Goal: Information Seeking & Learning: Learn about a topic

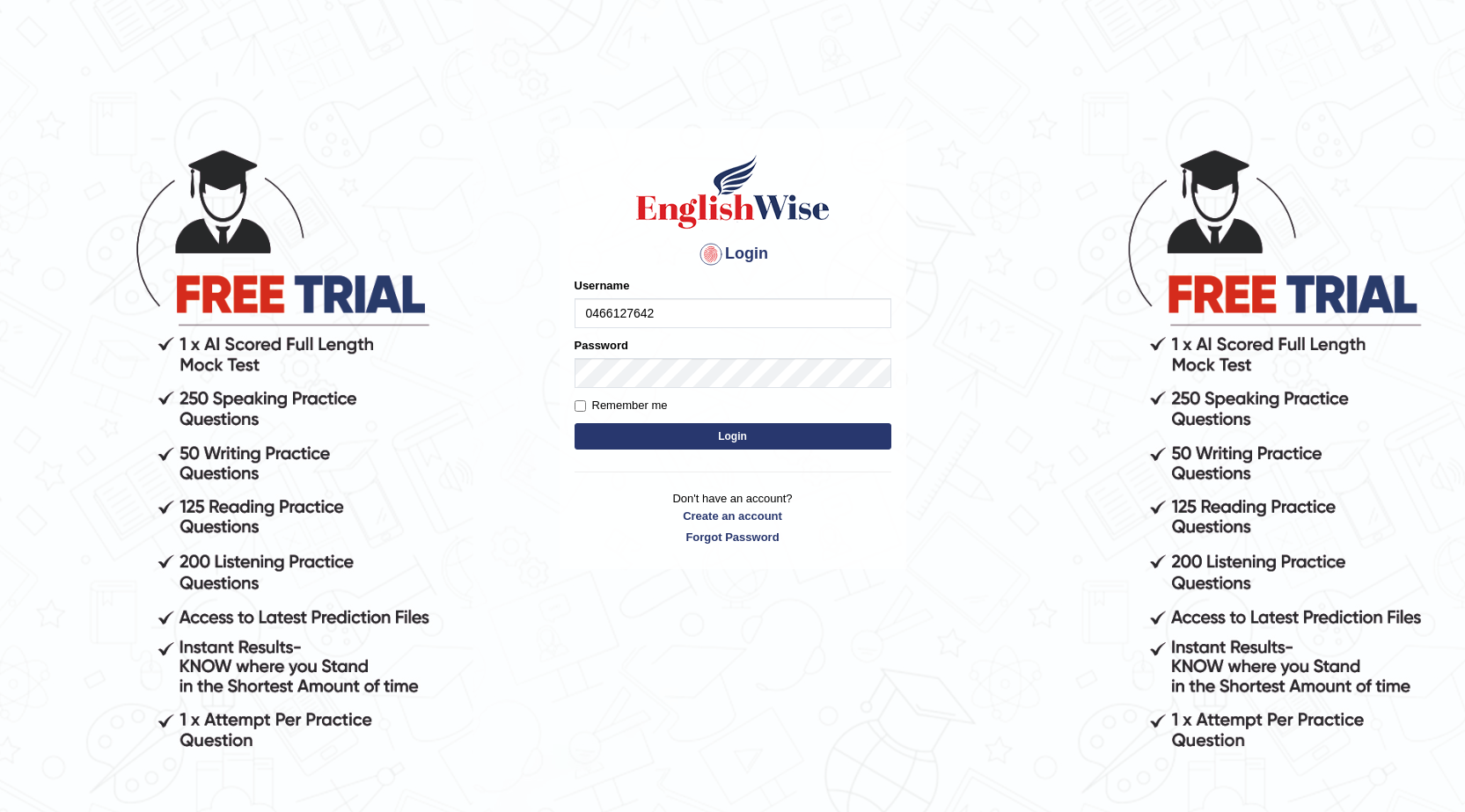
type input "0466127642"
click at [742, 436] on button "Login" at bounding box center [732, 435] width 317 height 26
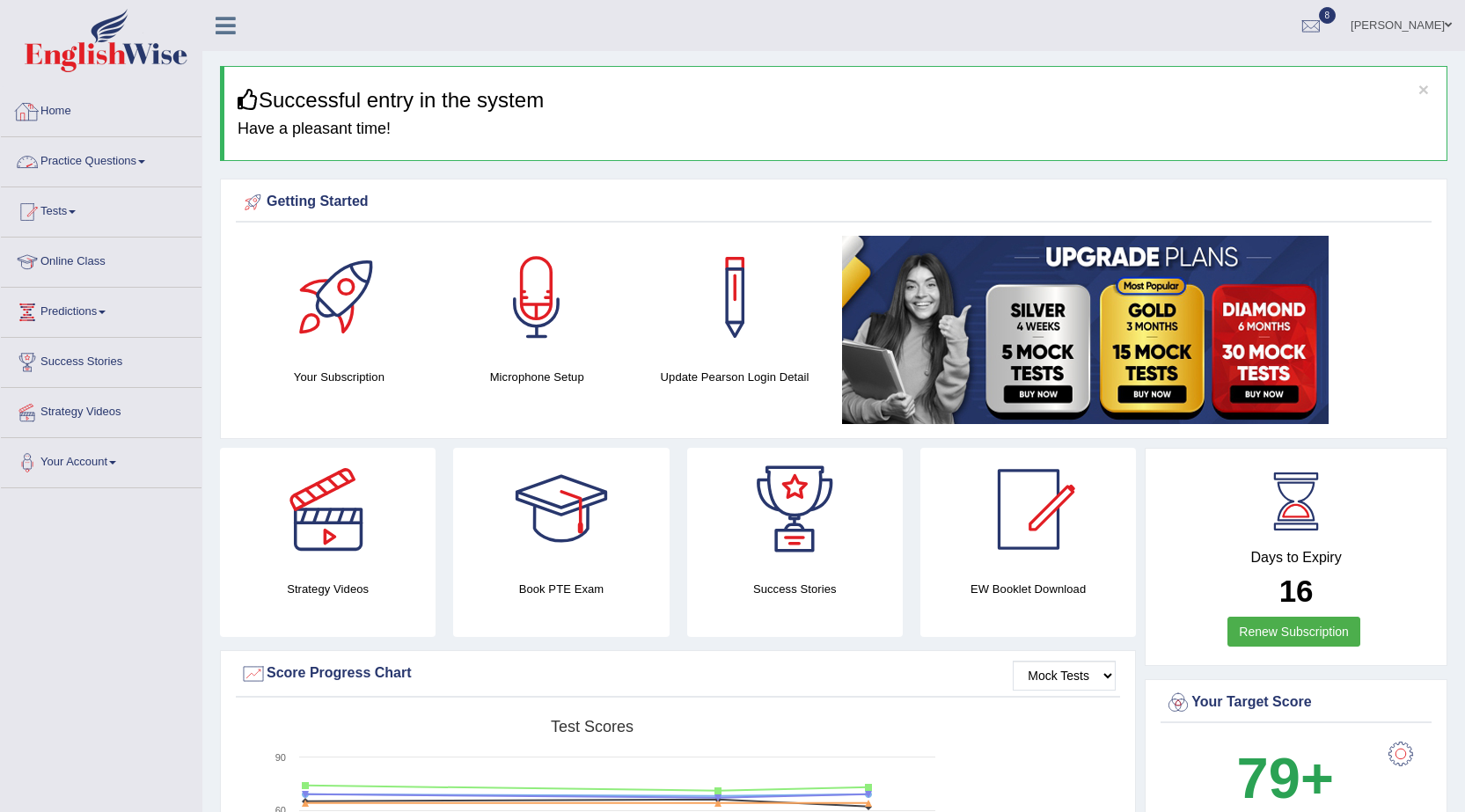
click at [44, 166] on link "Practice Questions" at bounding box center [101, 159] width 201 height 44
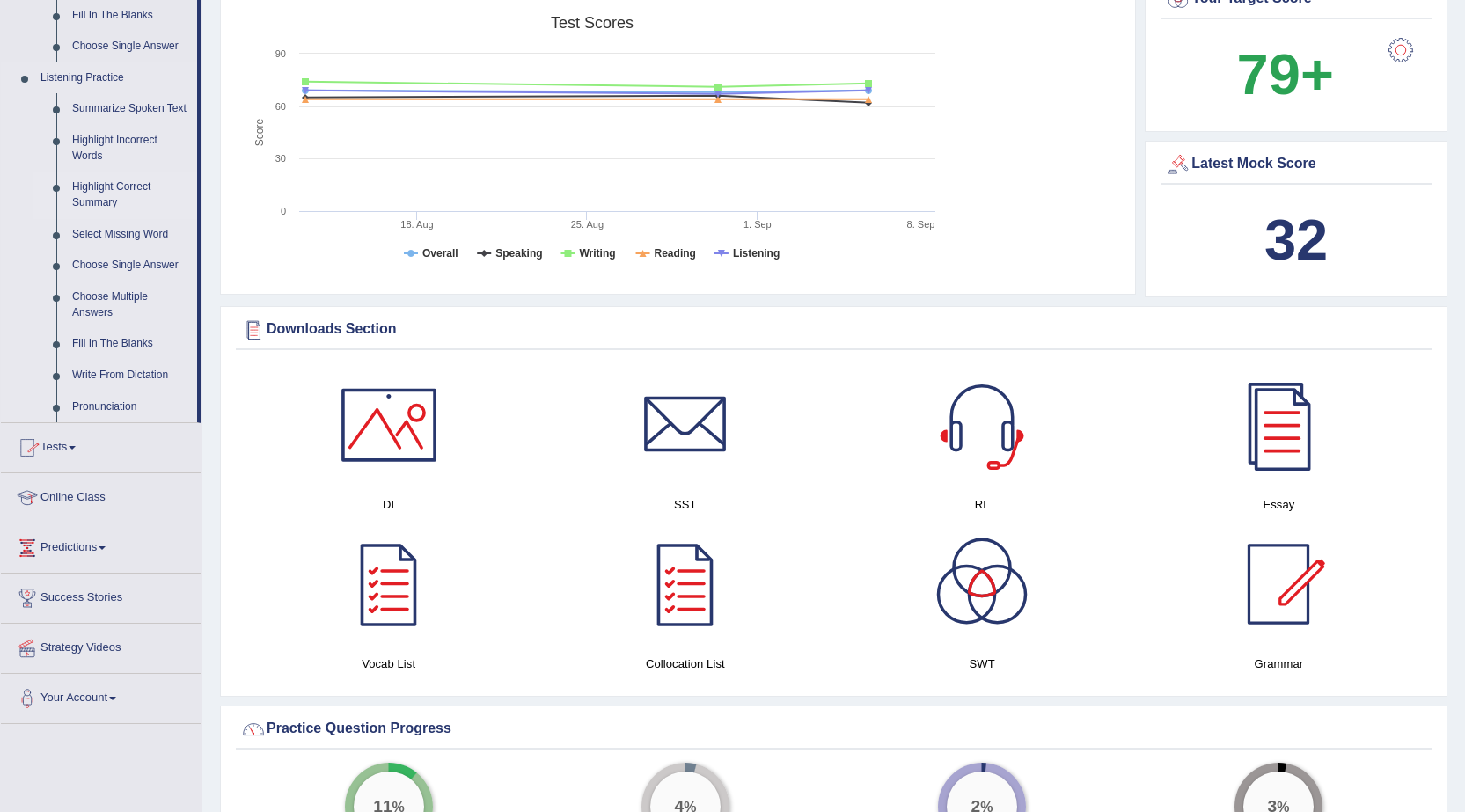
scroll to position [440, 0]
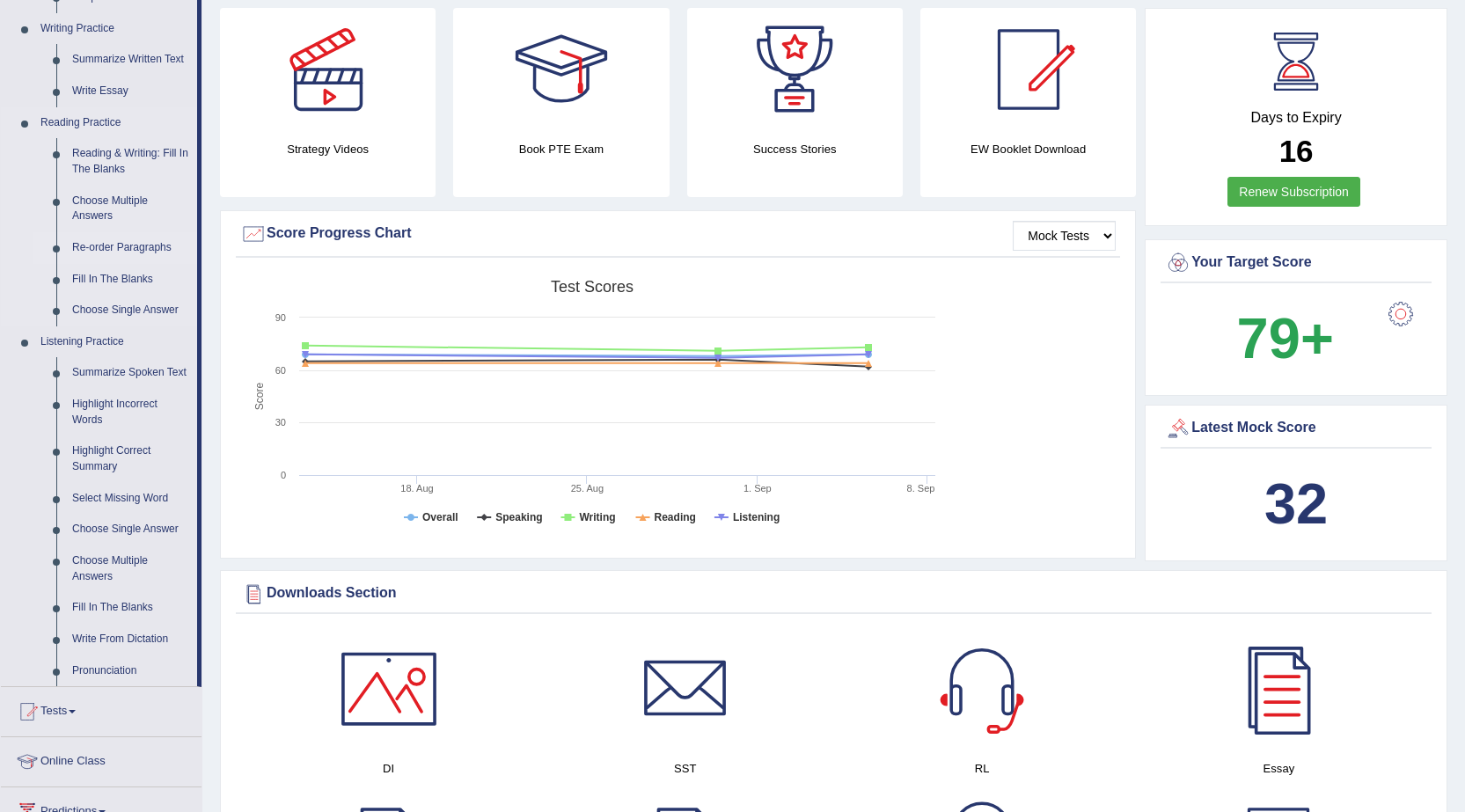
click at [97, 242] on link "Re-order Paragraphs" at bounding box center [130, 247] width 133 height 32
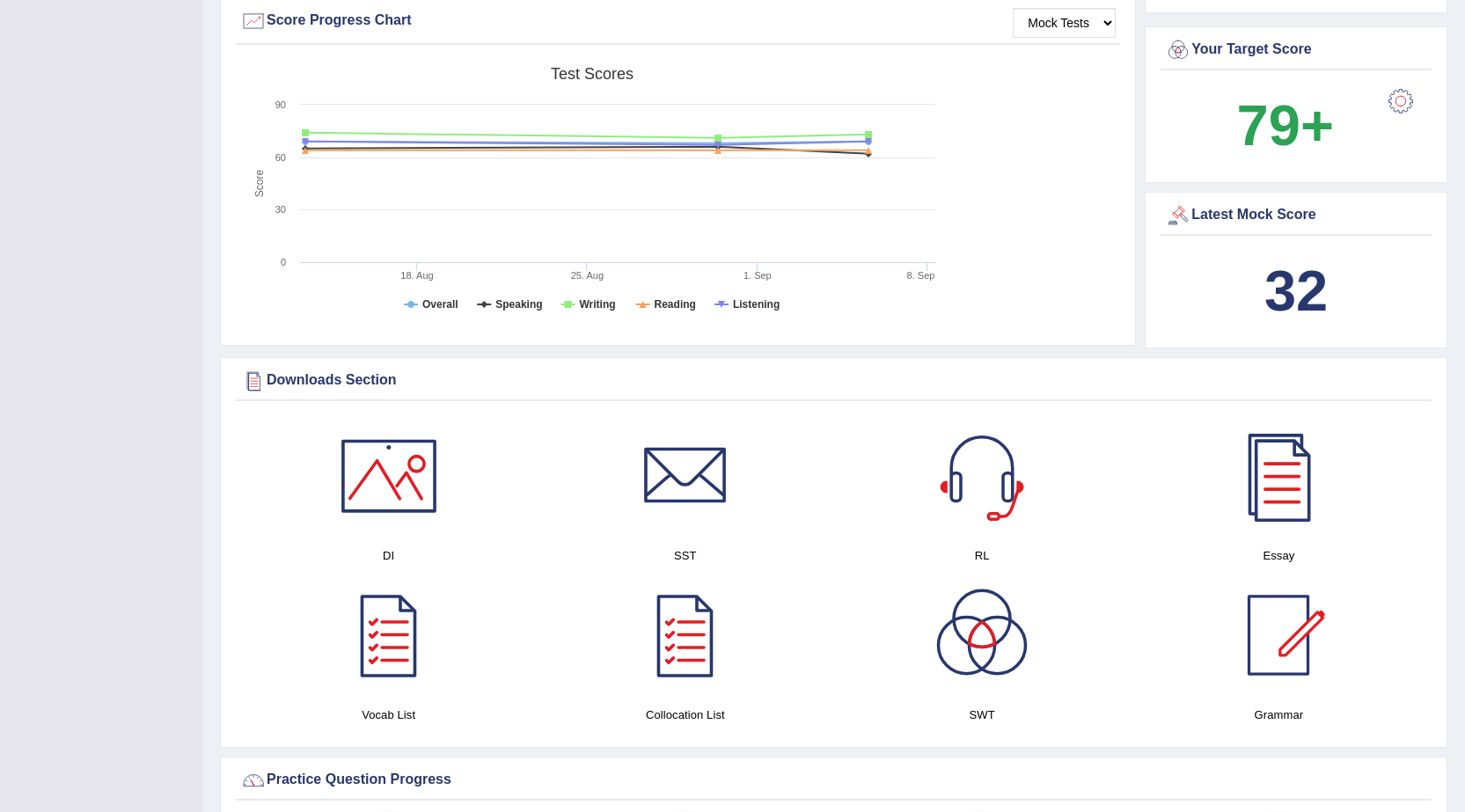
scroll to position [1379, 0]
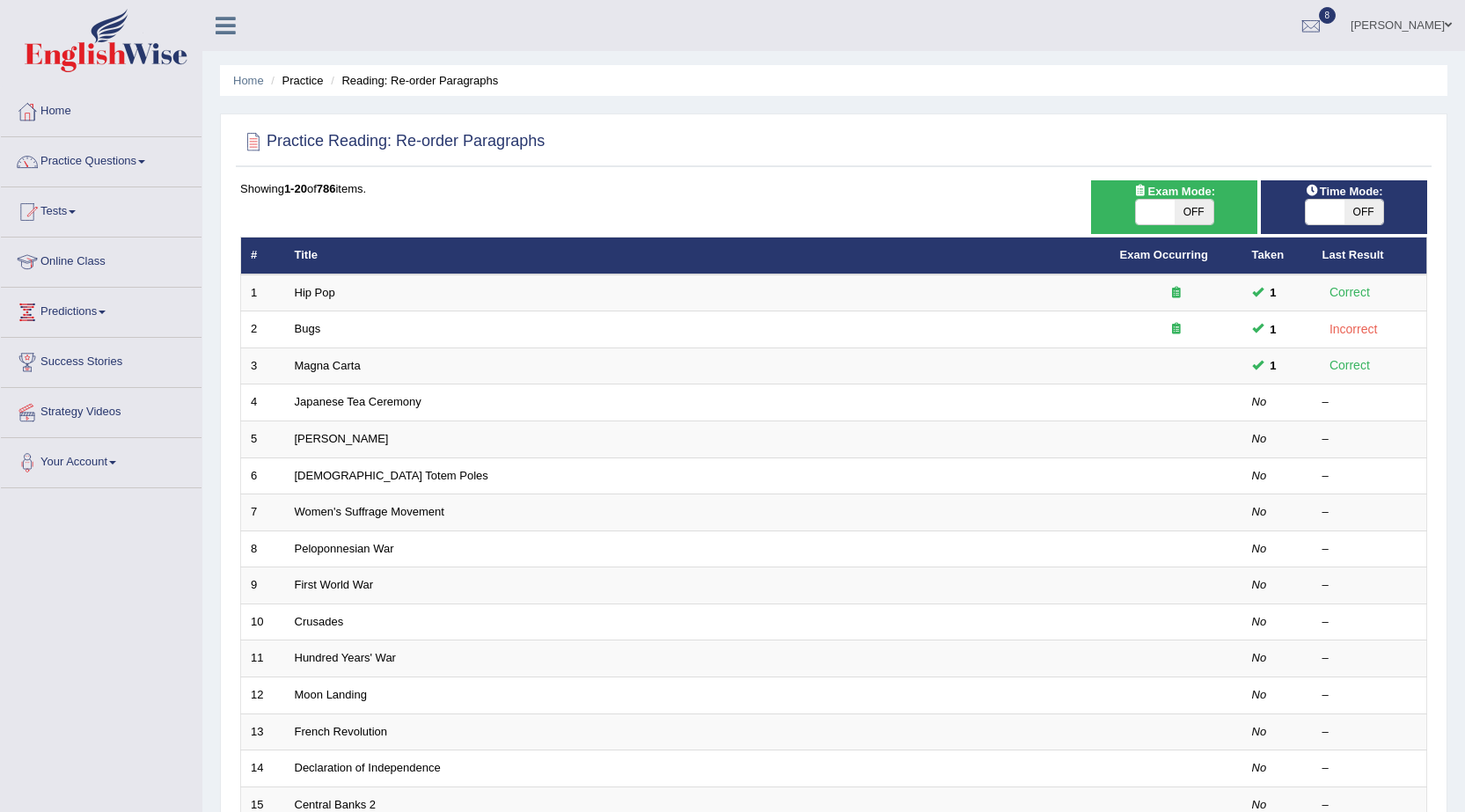
click at [1346, 214] on span "OFF" at bounding box center [1363, 211] width 39 height 24
checkbox input "true"
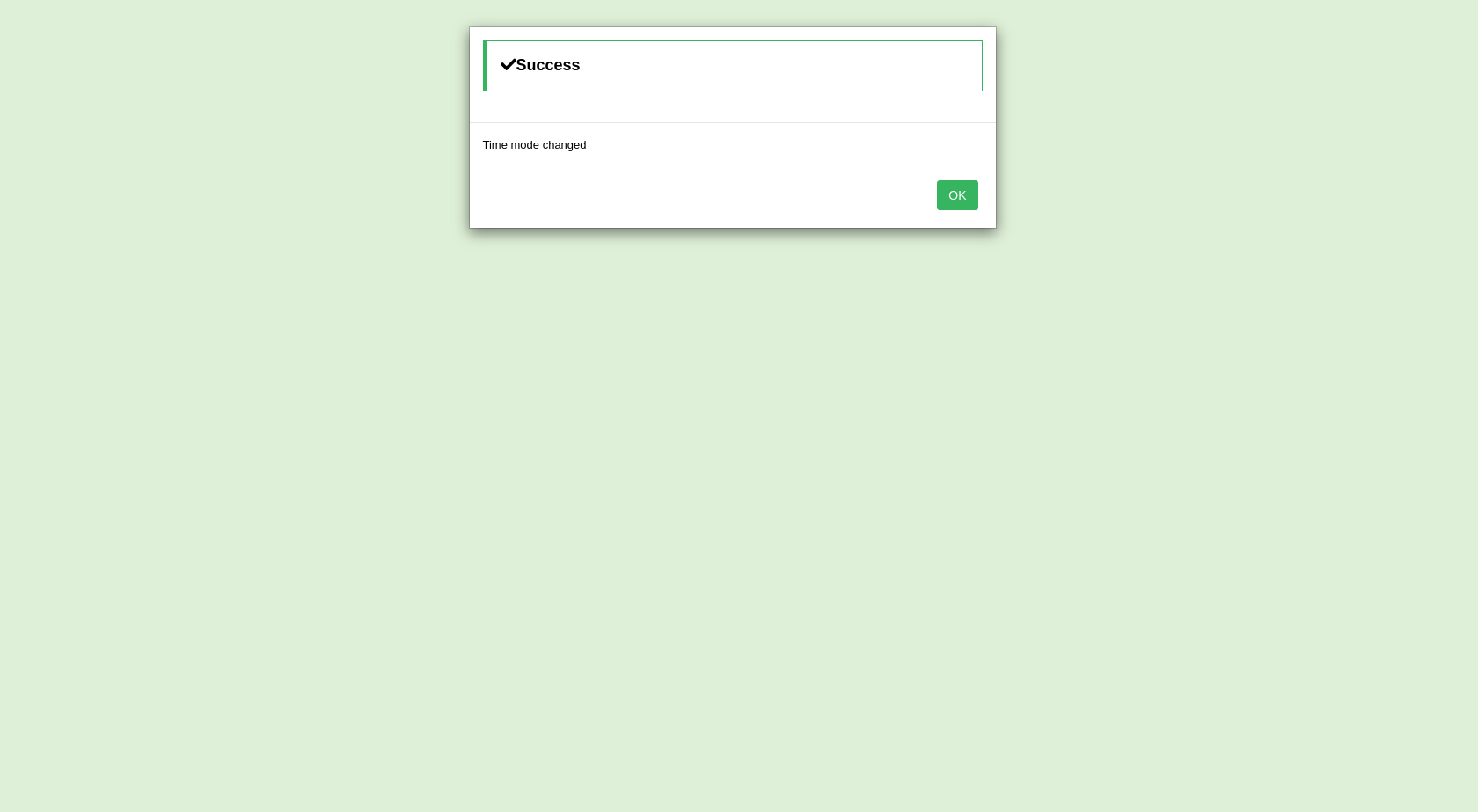
click at [967, 205] on button "OK" at bounding box center [957, 195] width 41 height 30
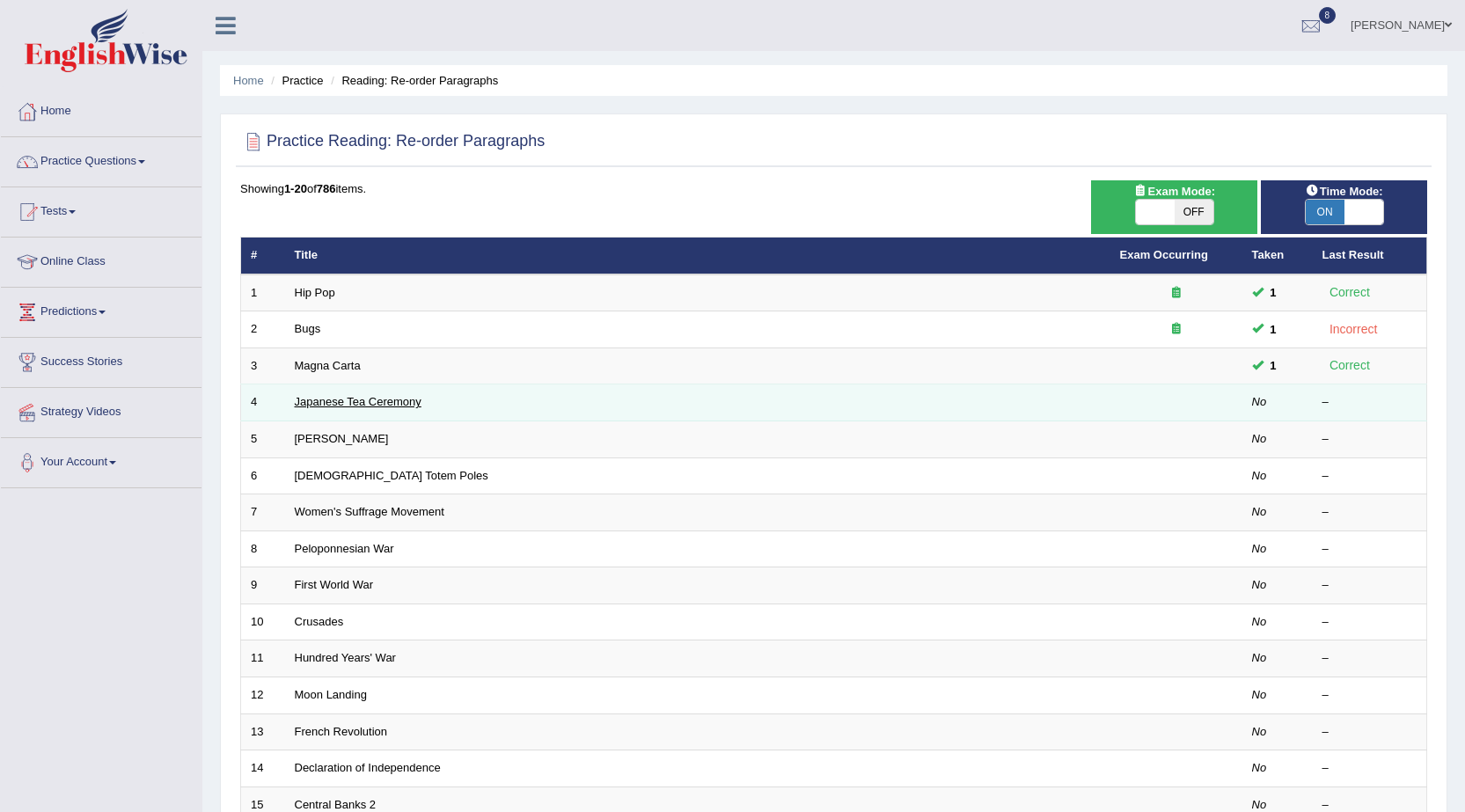
click at [373, 396] on link "Japanese Tea Ceremony" at bounding box center [358, 401] width 126 height 14
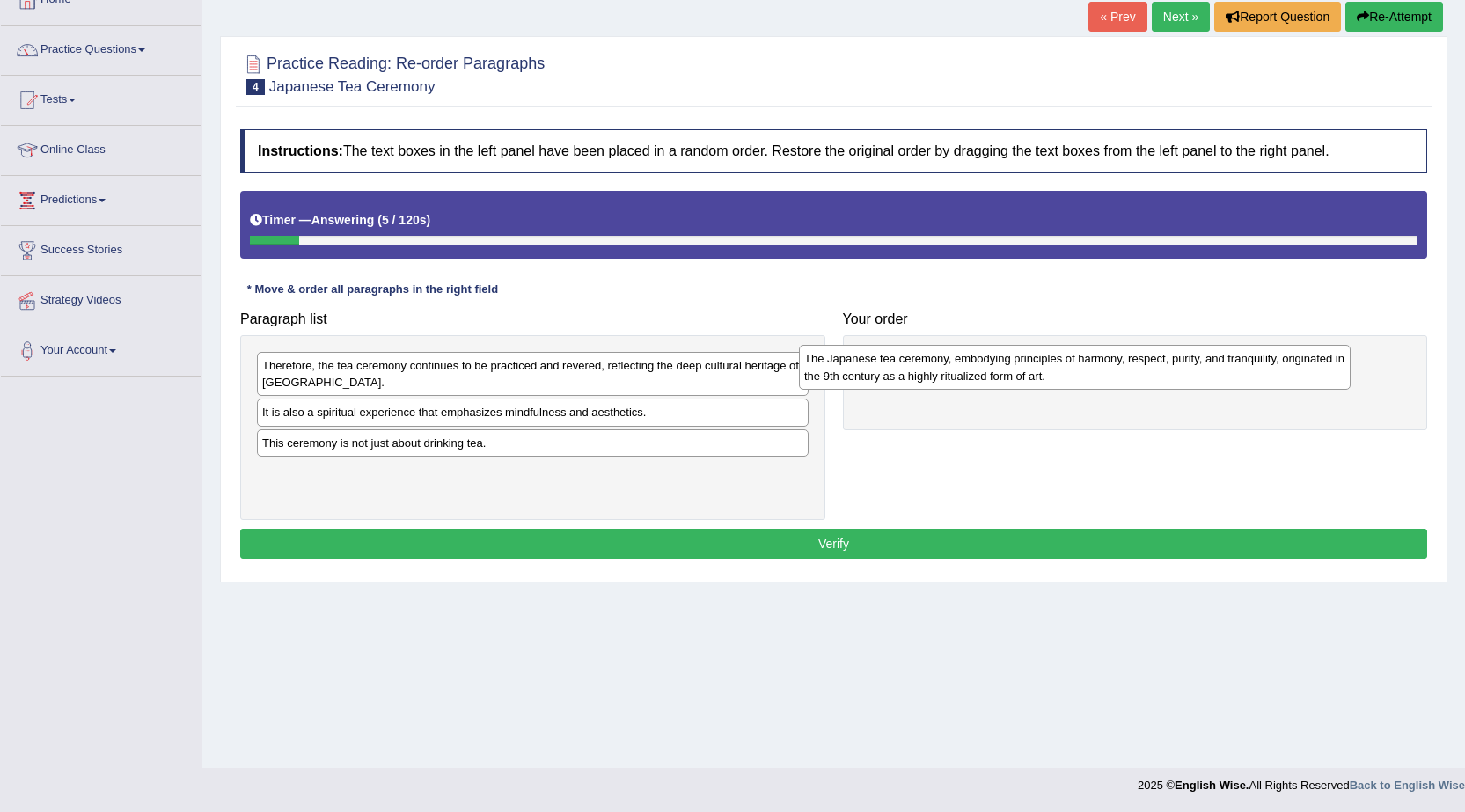
drag, startPoint x: 549, startPoint y: 422, endPoint x: 1101, endPoint y: 367, distance: 554.7
click at [1101, 367] on div "The Japanese tea ceremony, embodying principles of harmony, respect, purity, an…" at bounding box center [1074, 367] width 552 height 44
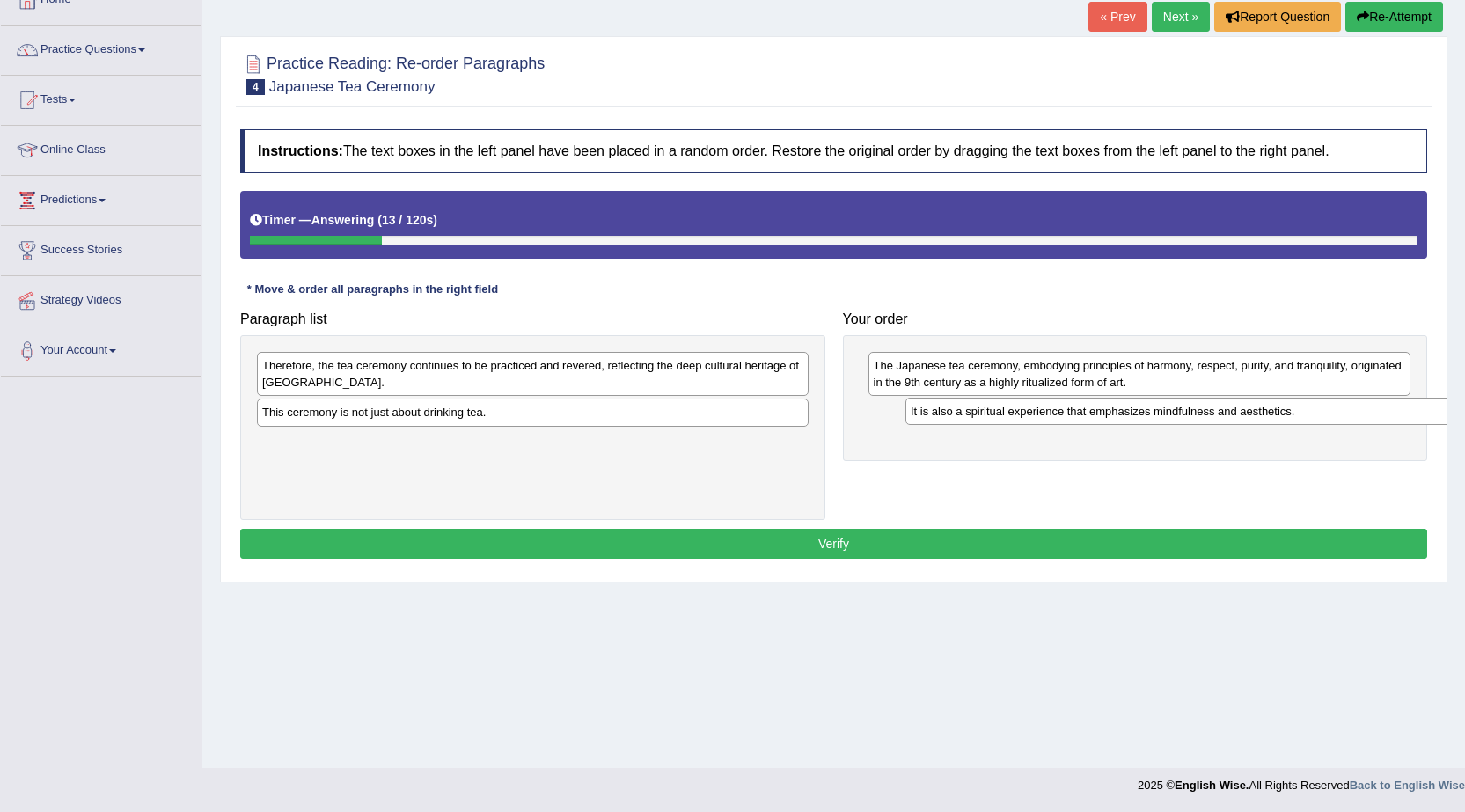
drag, startPoint x: 580, startPoint y: 415, endPoint x: 1228, endPoint y: 415, distance: 648.0
click at [1228, 415] on div "It is also a spiritual experience that emphasizes mindfulness and aesthetics." at bounding box center [1180, 411] width 552 height 27
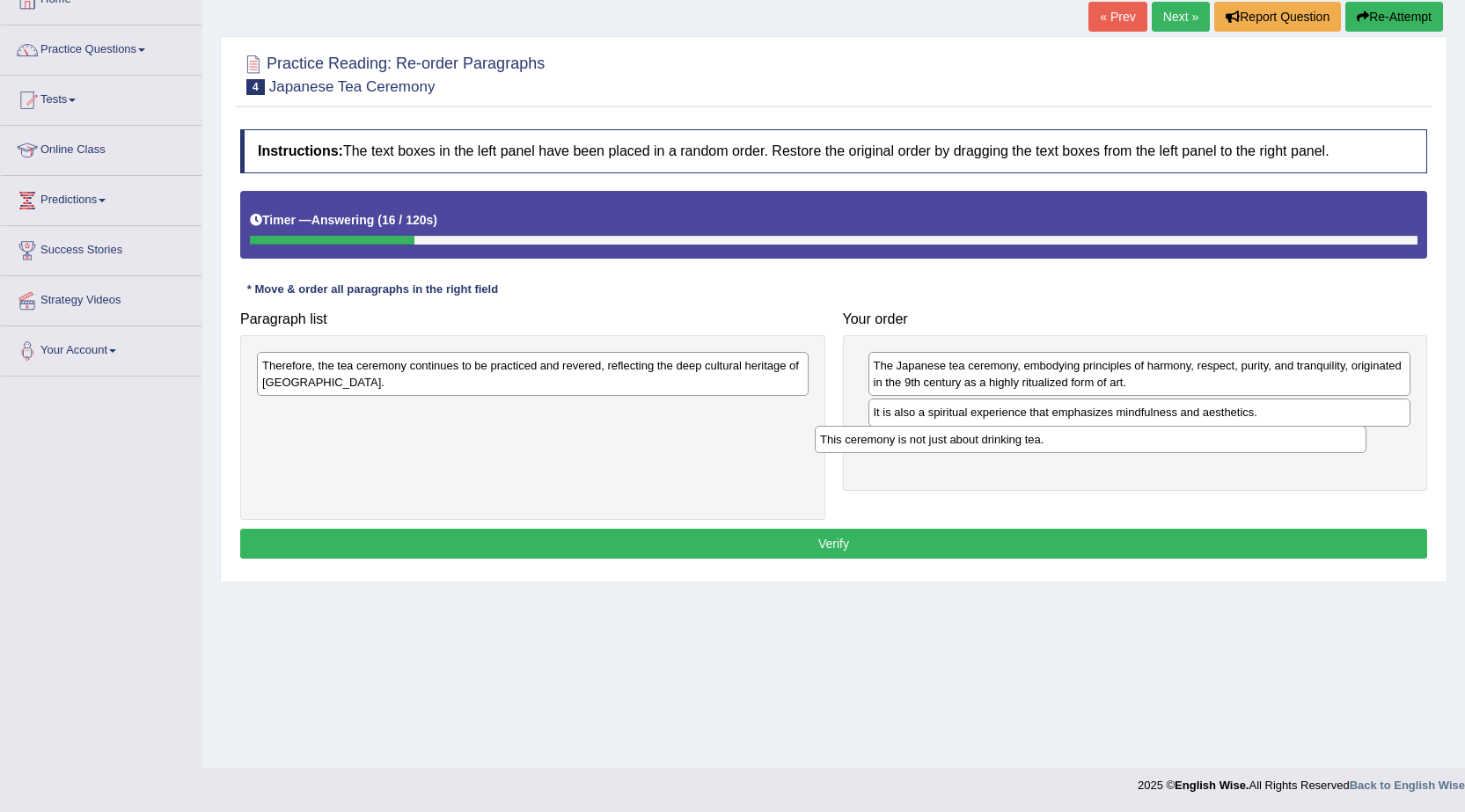
drag, startPoint x: 615, startPoint y: 413, endPoint x: 1172, endPoint y: 440, distance: 557.7
click at [1172, 440] on div "This ceremony is not just about drinking tea." at bounding box center [1090, 439] width 552 height 27
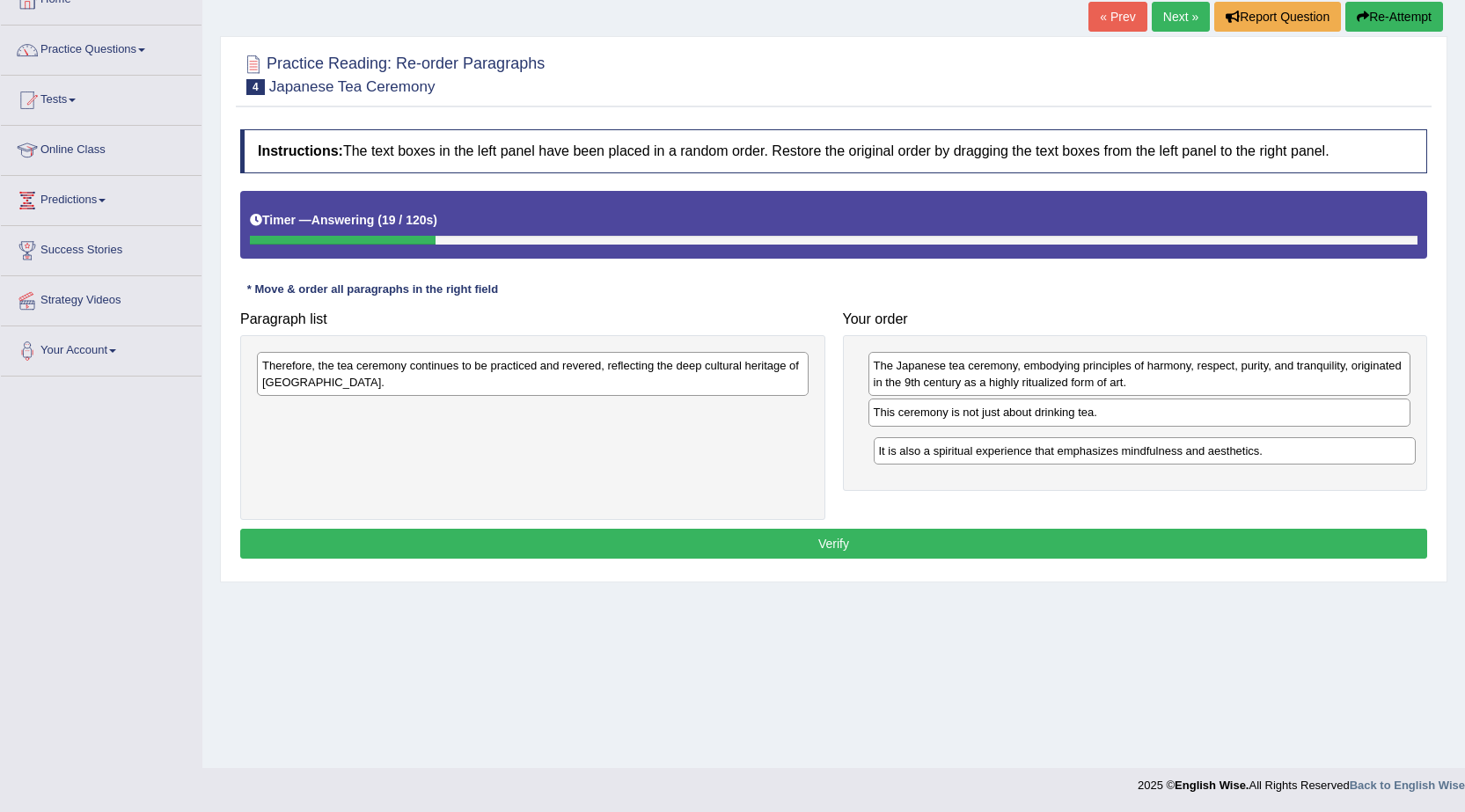
drag, startPoint x: 1127, startPoint y: 412, endPoint x: 1132, endPoint y: 451, distance: 39.3
click at [1132, 451] on div "It is also a spiritual experience that emphasizes mindfulness and aesthetics." at bounding box center [1144, 451] width 543 height 27
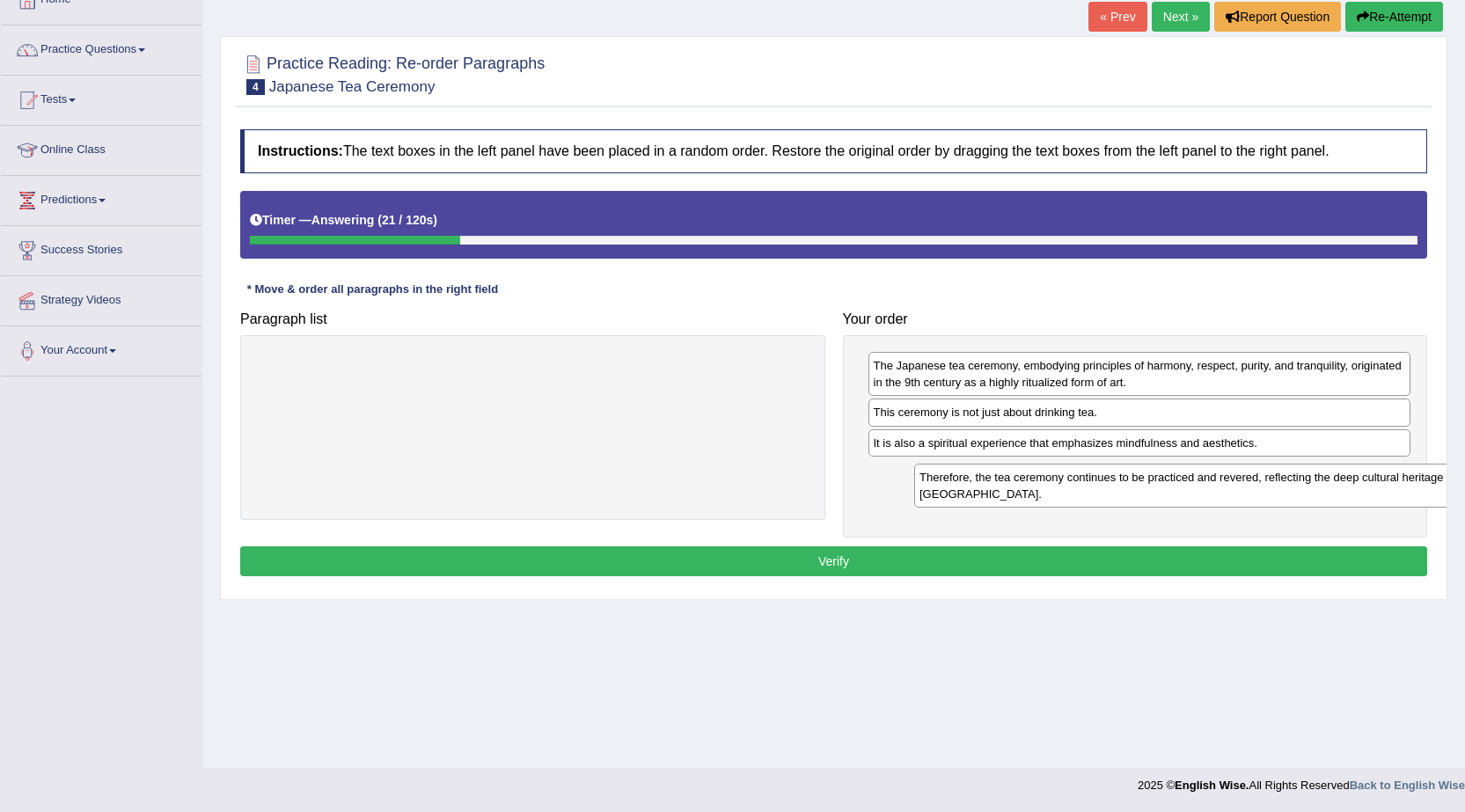
drag, startPoint x: 584, startPoint y: 375, endPoint x: 1219, endPoint y: 476, distance: 643.0
click at [1227, 480] on div "Therefore, the tea ceremony continues to be practiced and revered, reflecting t…" at bounding box center [1190, 485] width 552 height 44
click at [1033, 557] on button "Verify" at bounding box center [834, 561] width 1187 height 30
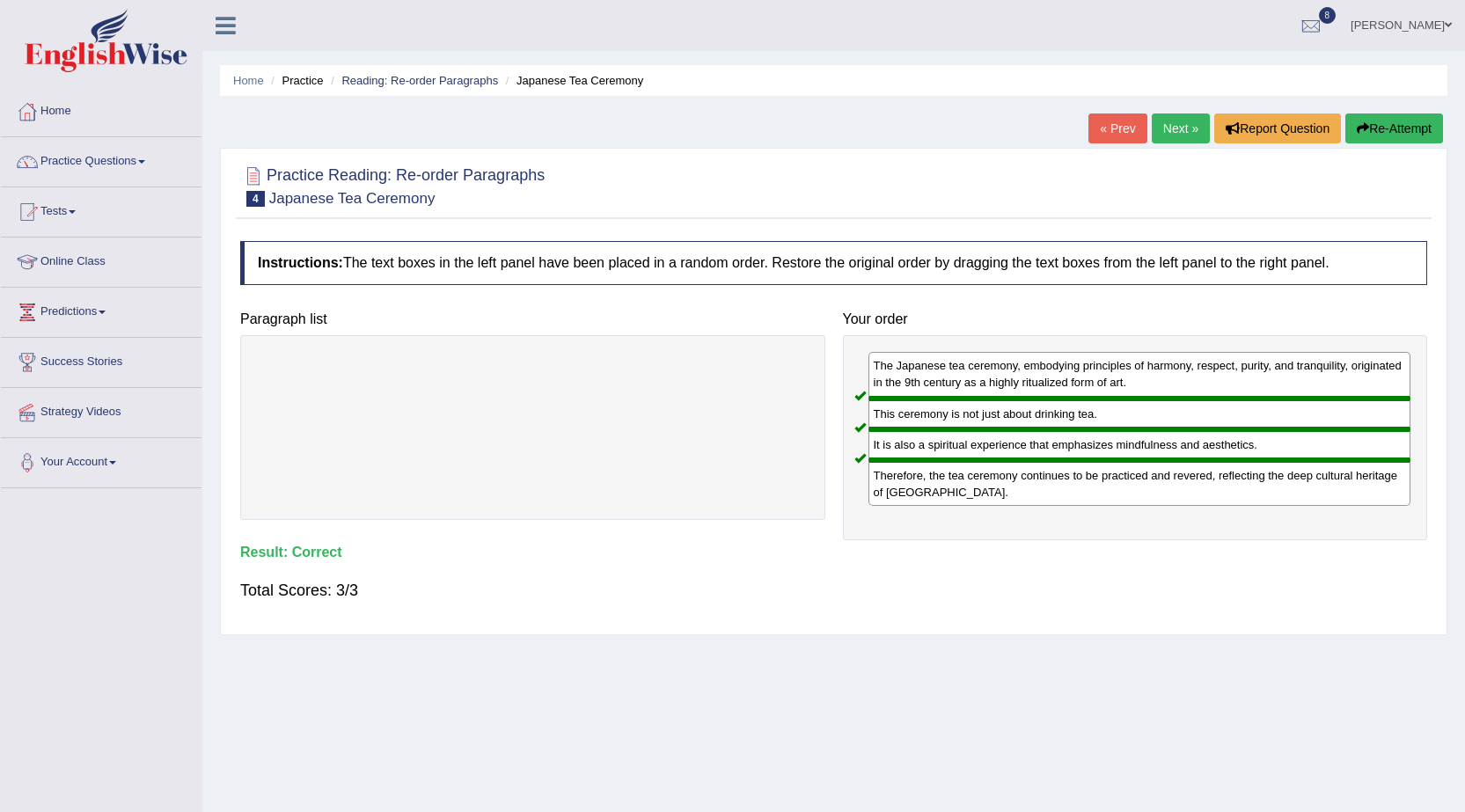
click at [1175, 144] on link "Next »" at bounding box center [1180, 128] width 58 height 30
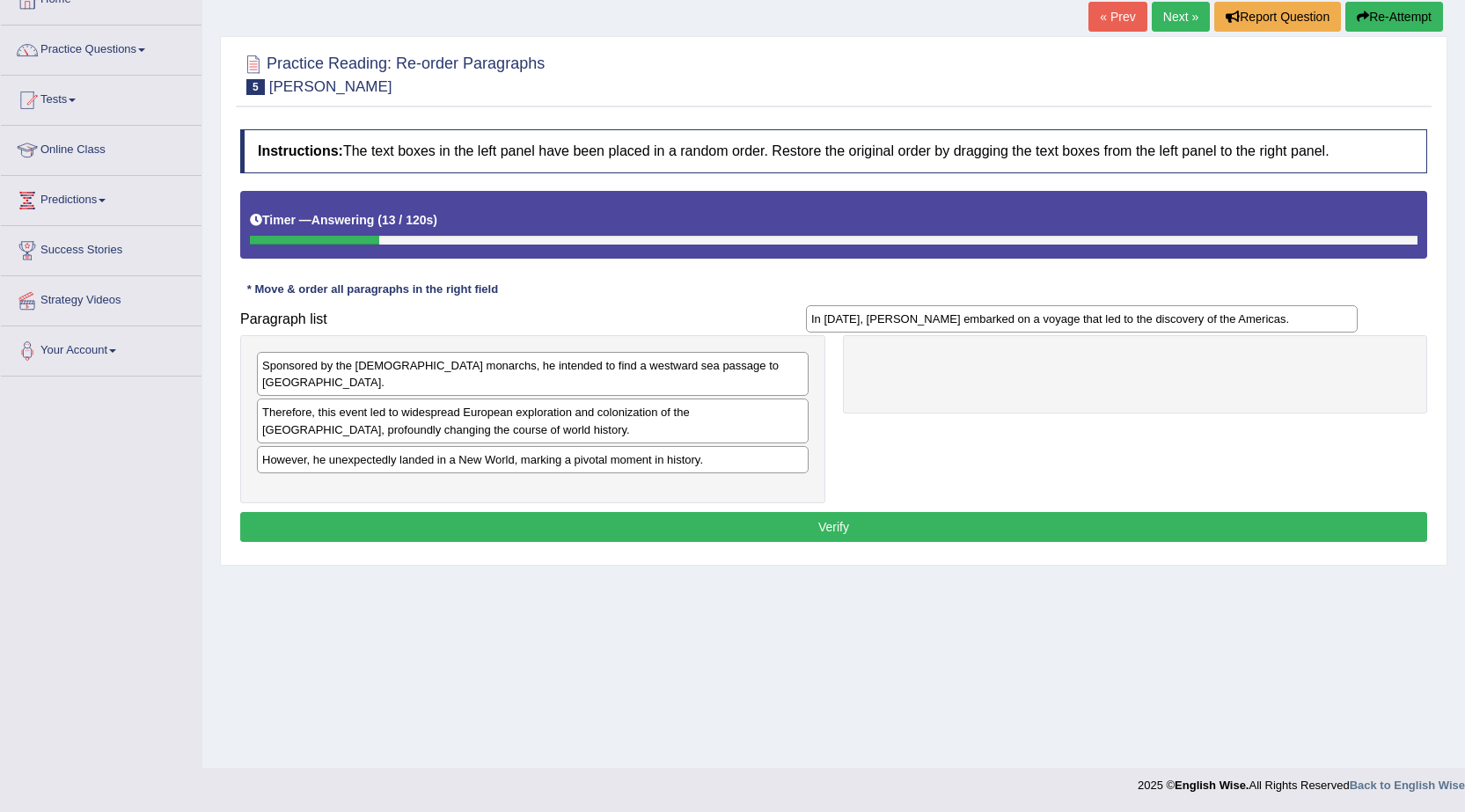
drag, startPoint x: 544, startPoint y: 478, endPoint x: 1095, endPoint y: 323, distance: 572.4
click at [1095, 323] on div "In [DATE], [PERSON_NAME] embarked on a voyage that led to the discovery of the …" at bounding box center [1081, 319] width 552 height 27
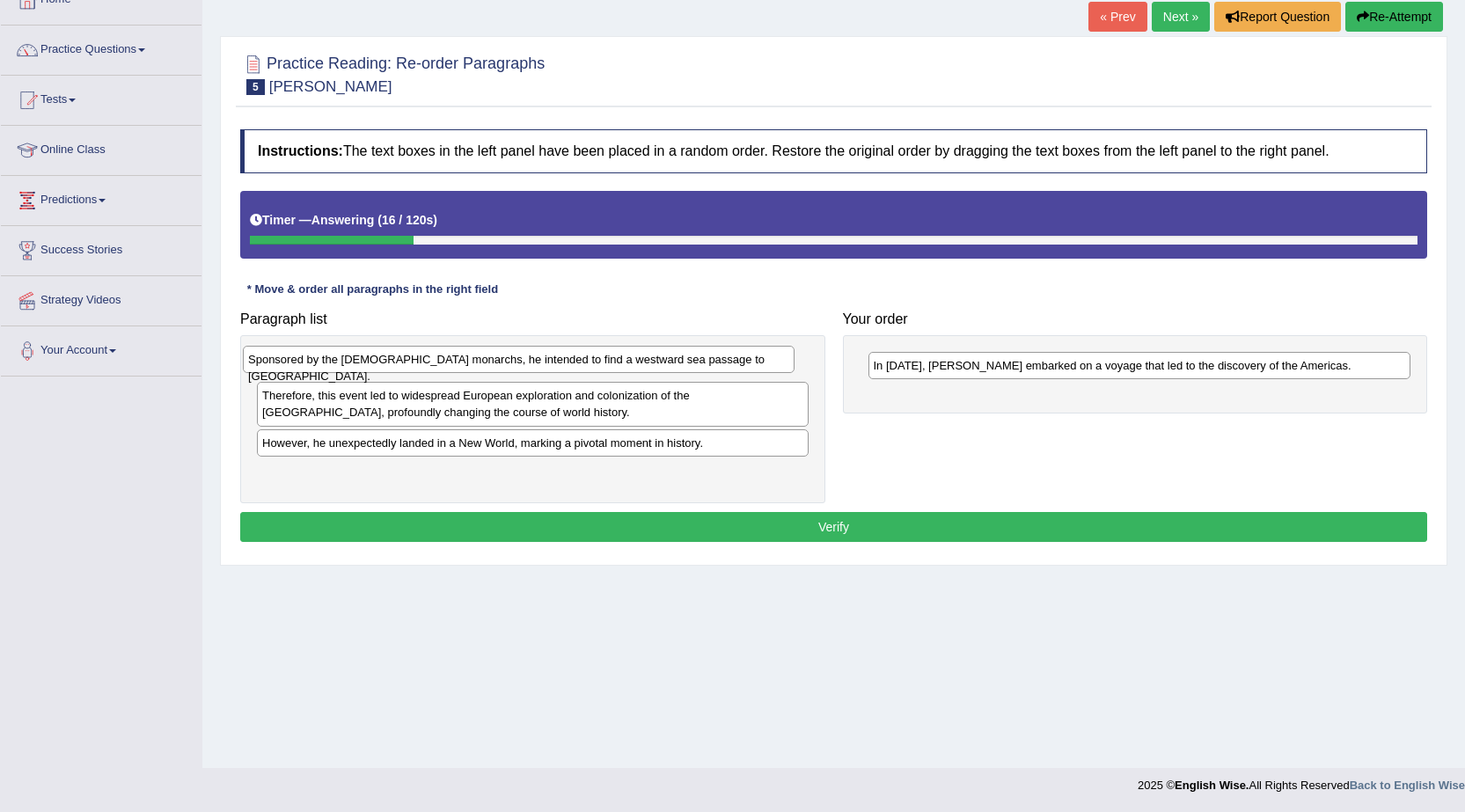
drag, startPoint x: 593, startPoint y: 364, endPoint x: 579, endPoint y: 358, distance: 15.2
click at [579, 358] on div "Sponsored by the Spanish monarchs, he intended to find a westward sea passage t…" at bounding box center [518, 359] width 552 height 27
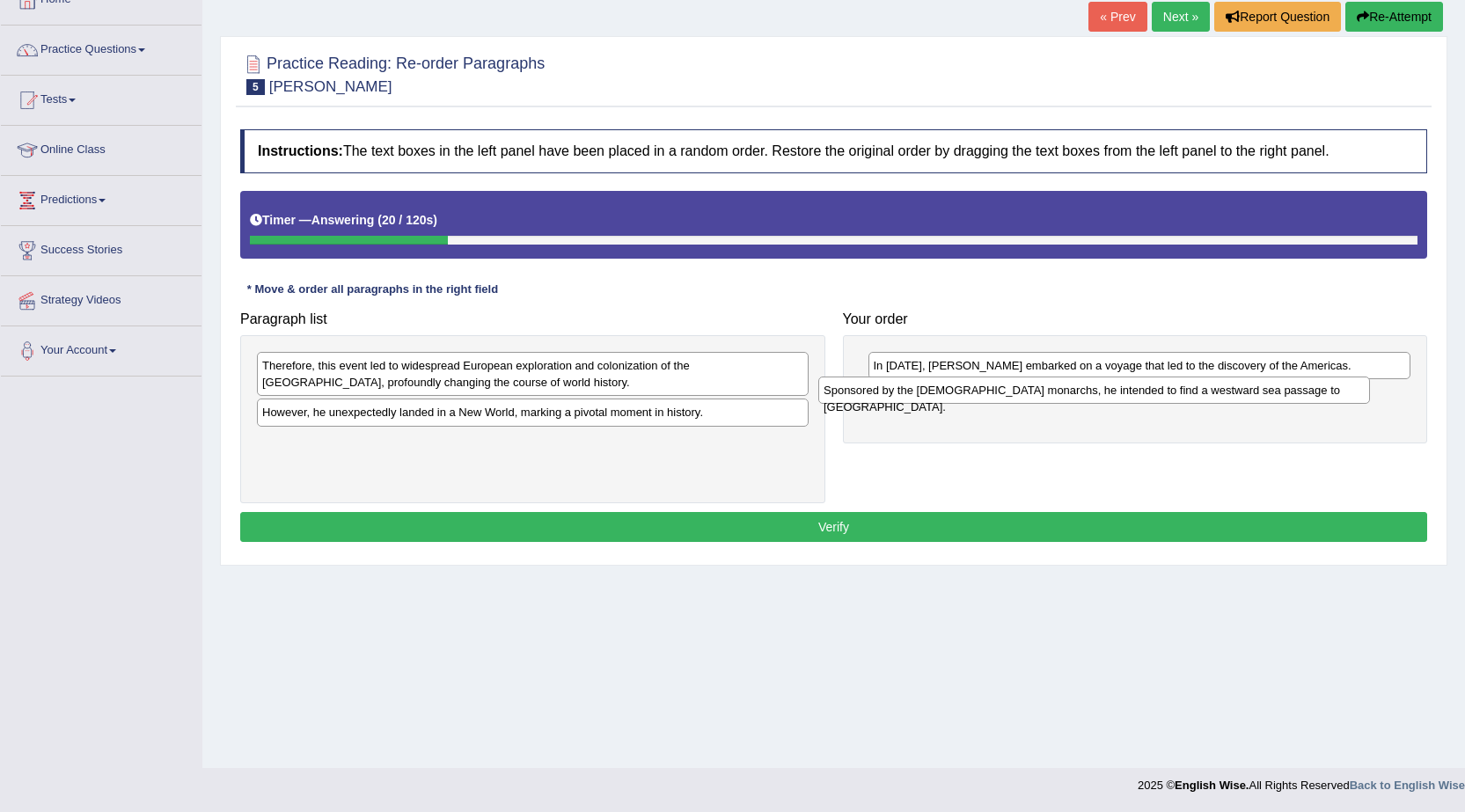
drag, startPoint x: 539, startPoint y: 366, endPoint x: 1100, endPoint y: 390, distance: 561.5
click at [1100, 390] on div "Sponsored by the Spanish monarchs, he intended to find a westward sea passage t…" at bounding box center [1094, 390] width 552 height 27
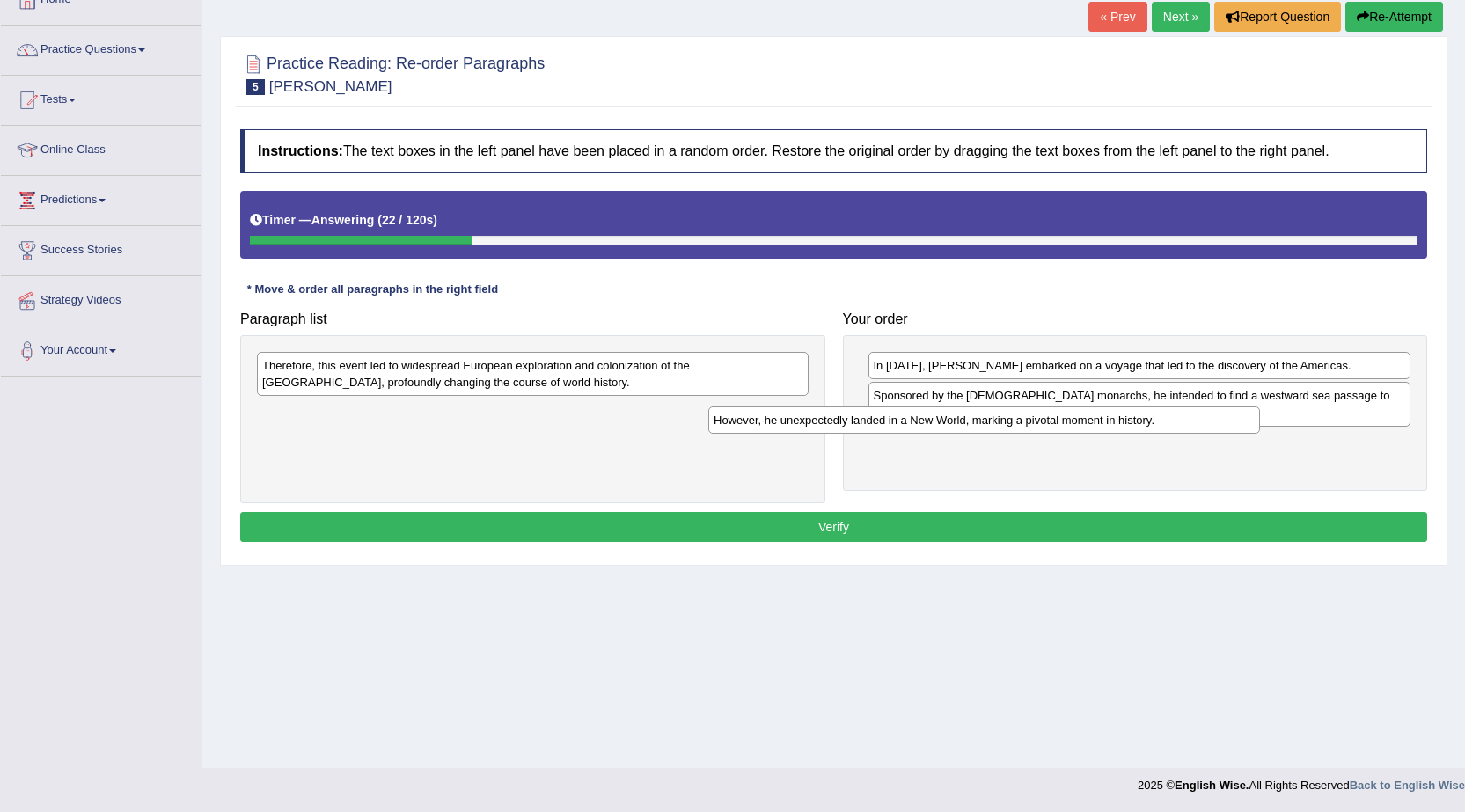
drag, startPoint x: 623, startPoint y: 419, endPoint x: 1074, endPoint y: 426, distance: 451.1
click at [1074, 426] on div "However, he unexpectedly landed in a New World, marking a pivotal moment in his…" at bounding box center [984, 420] width 552 height 27
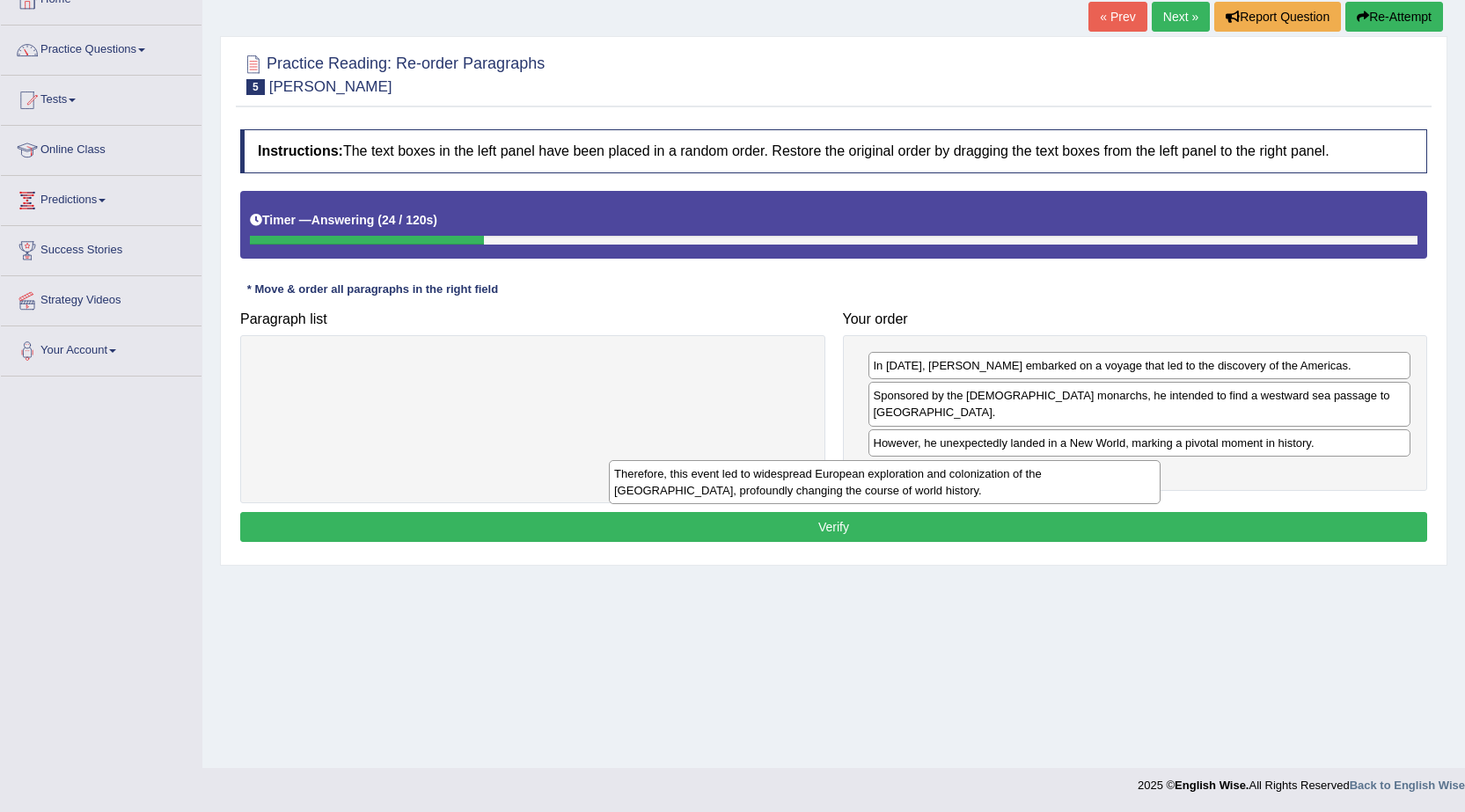
drag, startPoint x: 700, startPoint y: 376, endPoint x: 1072, endPoint y: 476, distance: 385.2
click at [1070, 477] on div "Therefore, this event led to widespread European exploration and colonization o…" at bounding box center [884, 481] width 552 height 44
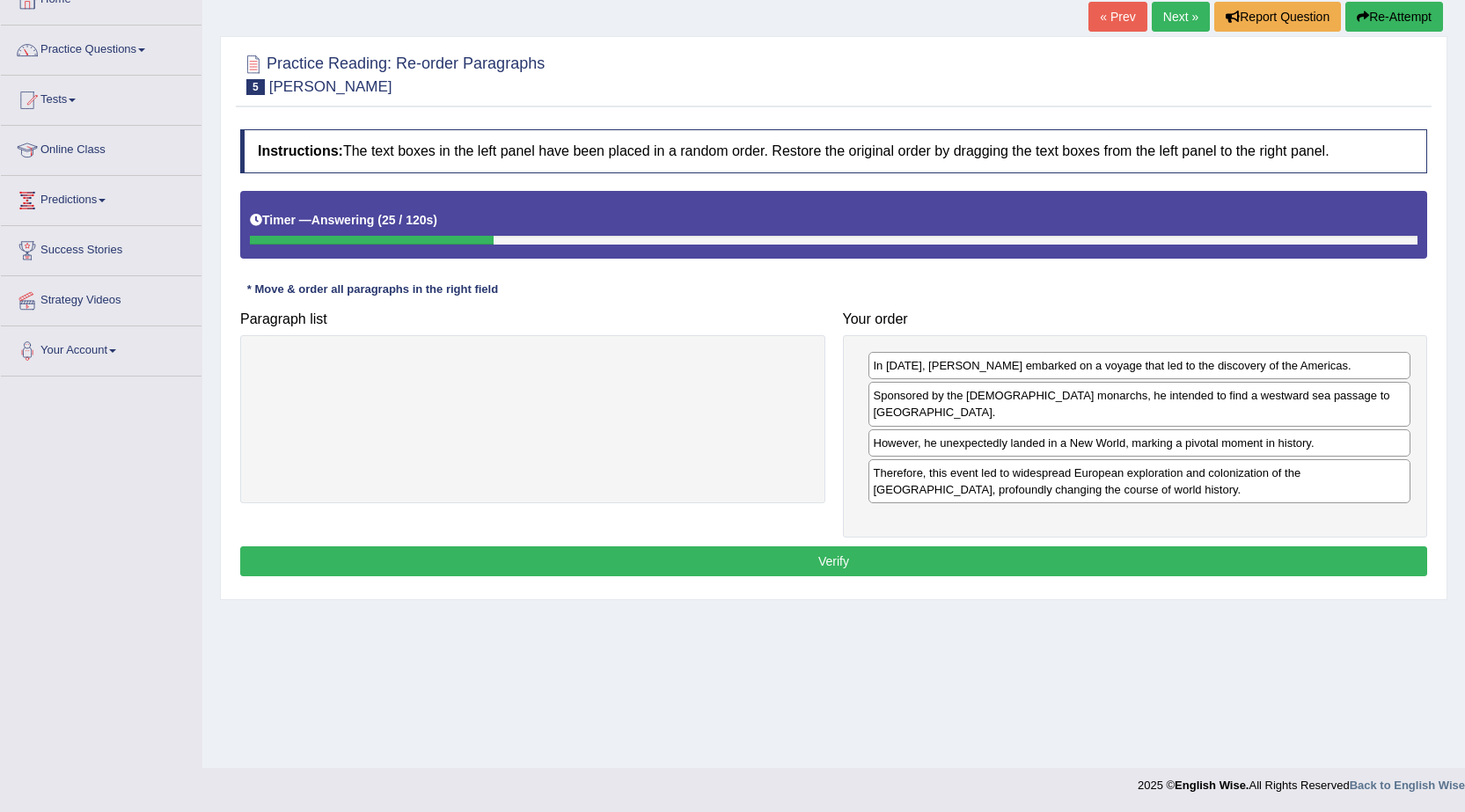
click at [1031, 546] on button "Verify" at bounding box center [834, 561] width 1187 height 30
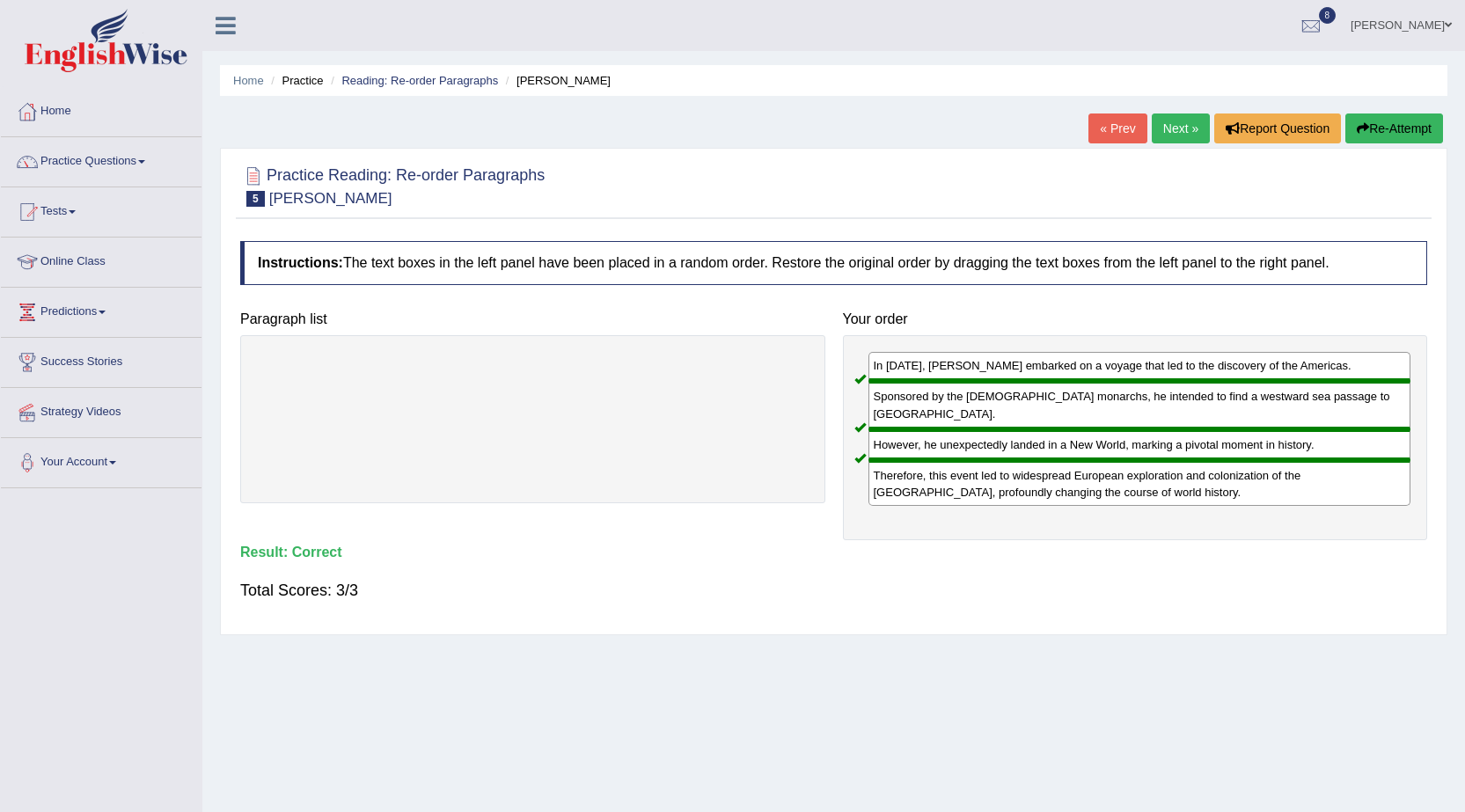
click at [1173, 134] on link "Next »" at bounding box center [1180, 128] width 58 height 30
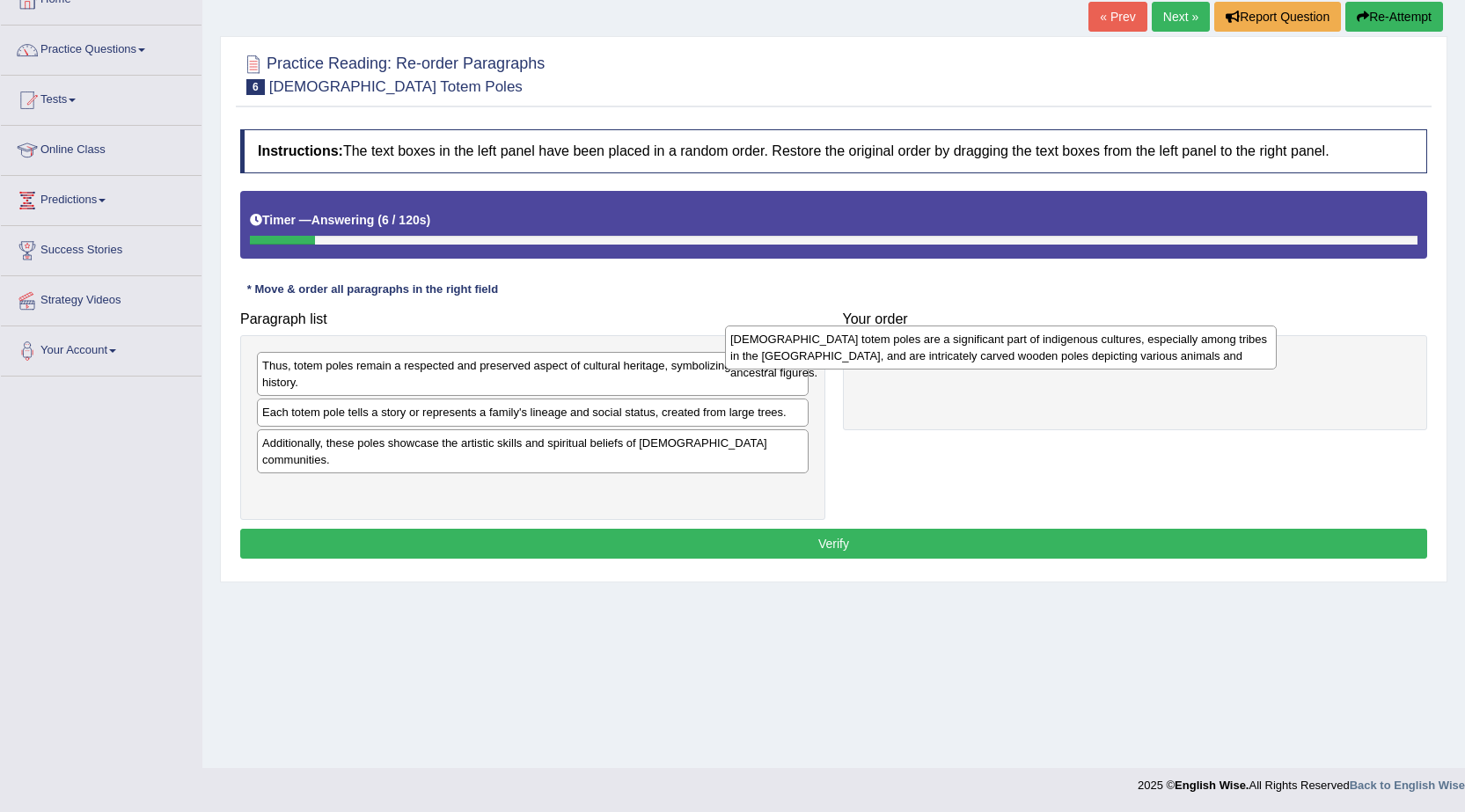
drag, startPoint x: 639, startPoint y: 380, endPoint x: 1126, endPoint y: 356, distance: 487.6
click at [1126, 356] on div "Native American totem poles are a significant part of indigenous cultures, espe…" at bounding box center [1000, 347] width 552 height 44
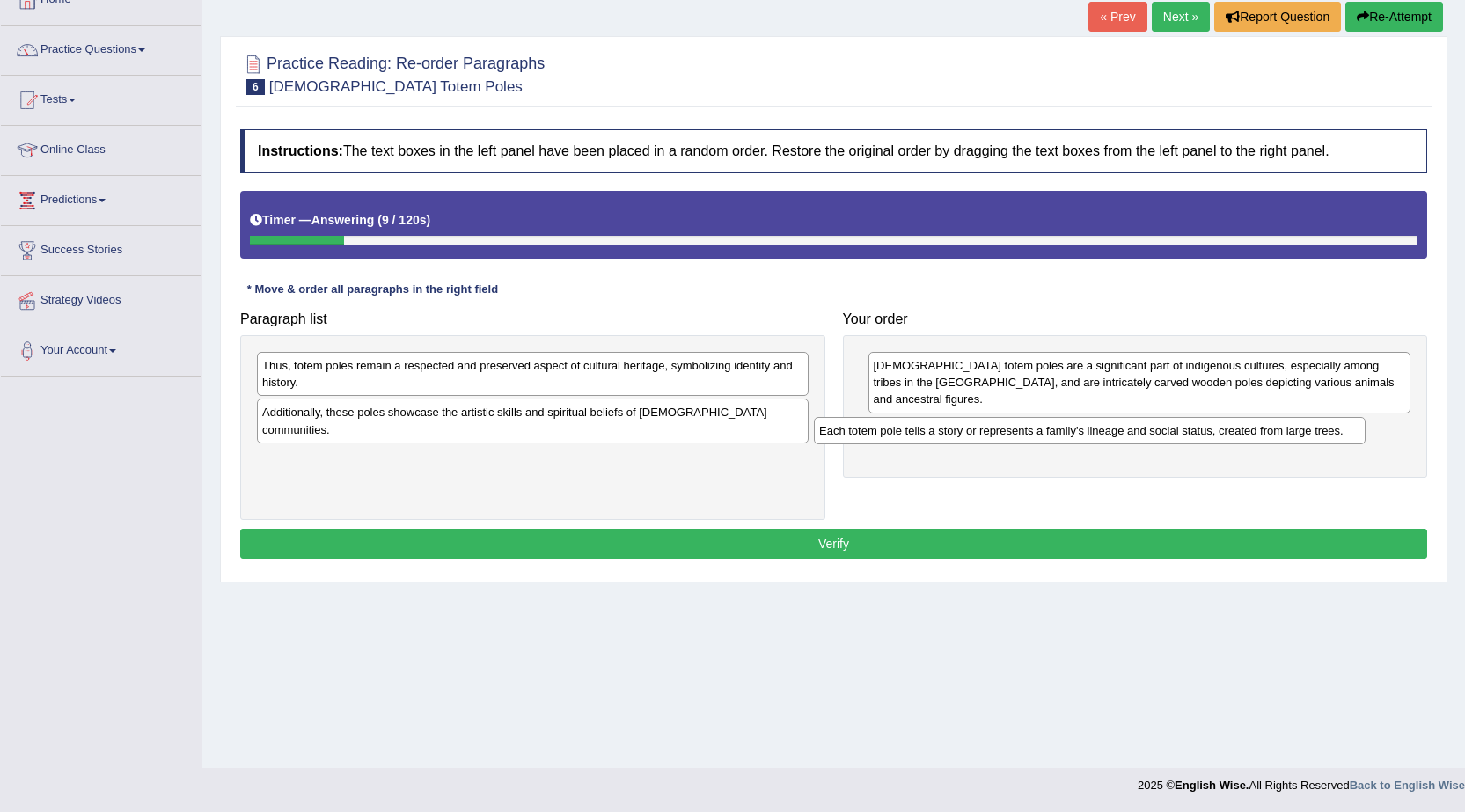
drag, startPoint x: 596, startPoint y: 412, endPoint x: 1153, endPoint y: 430, distance: 557.3
click at [1153, 430] on div "Each totem pole tells a story or represents a family's lineage and social statu…" at bounding box center [1089, 431] width 552 height 27
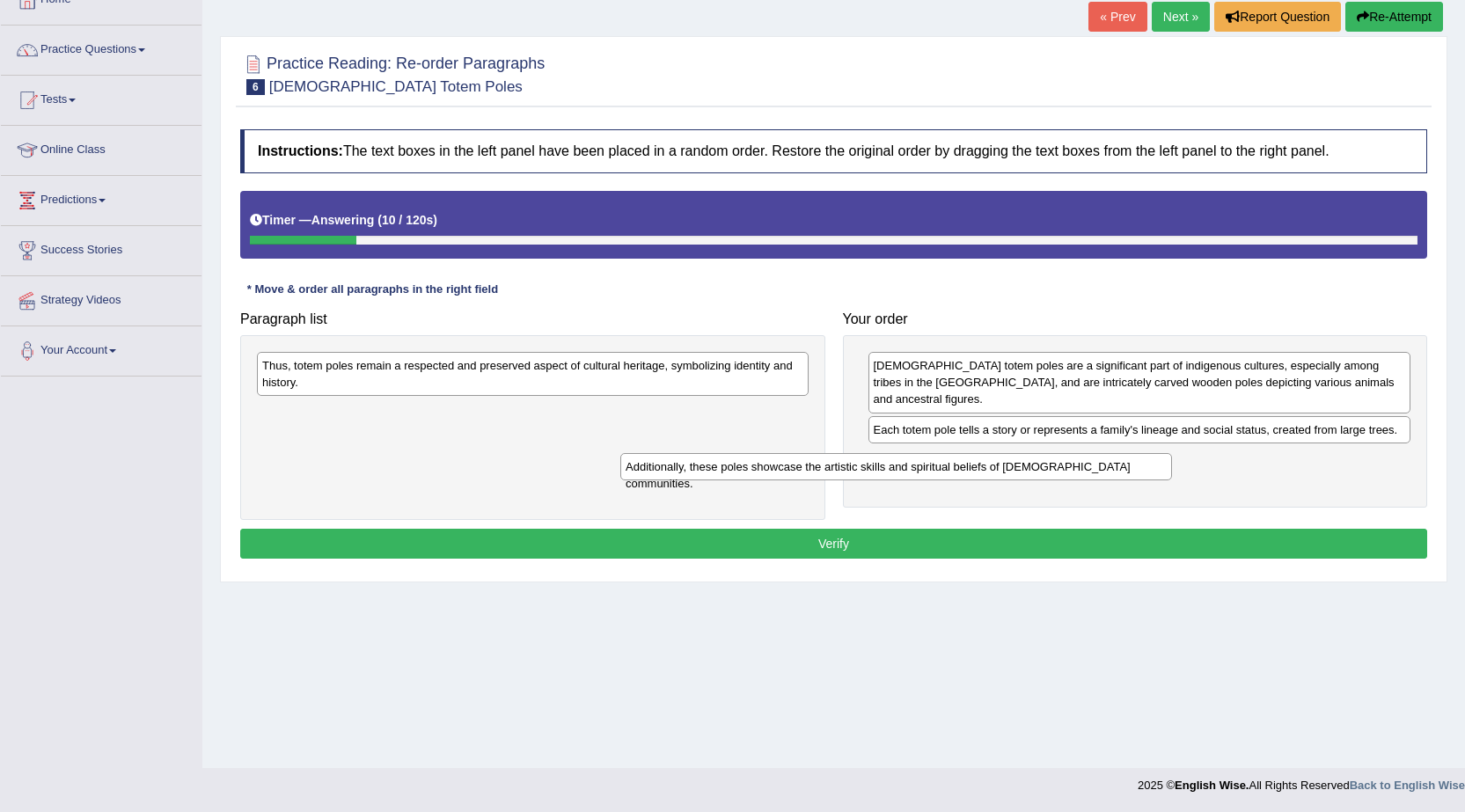
drag, startPoint x: 744, startPoint y: 414, endPoint x: 1158, endPoint y: 460, distance: 416.5
click at [1156, 460] on div "Additionally, these poles showcase the artistic skills and spiritual beliefs of…" at bounding box center [896, 467] width 552 height 27
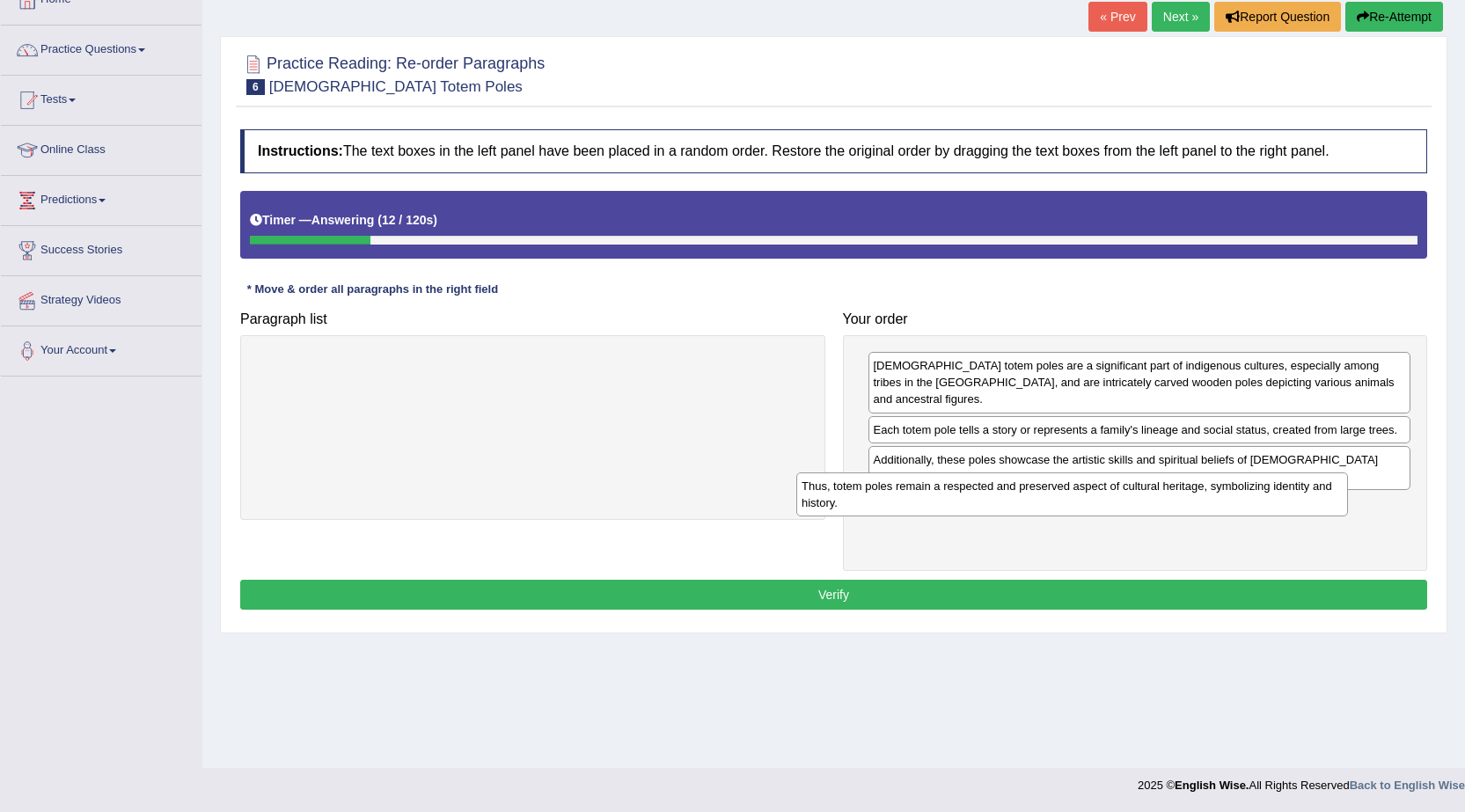
drag, startPoint x: 591, startPoint y: 376, endPoint x: 1132, endPoint y: 496, distance: 554.1
click at [1132, 496] on div "Thus, totem poles remain a respected and preserved aspect of cultural heritage,…" at bounding box center [1071, 494] width 552 height 44
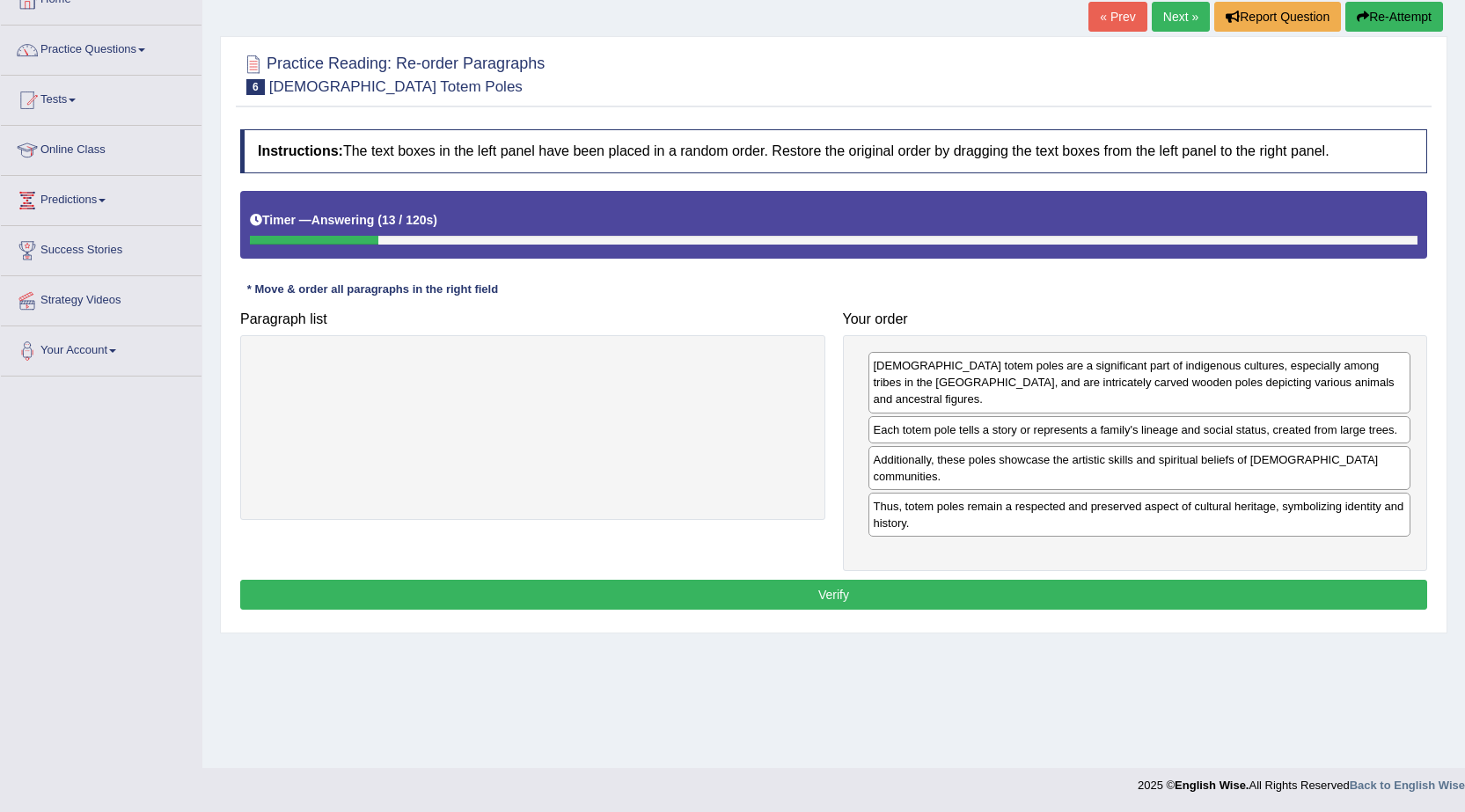
click at [977, 580] on button "Verify" at bounding box center [834, 594] width 1187 height 30
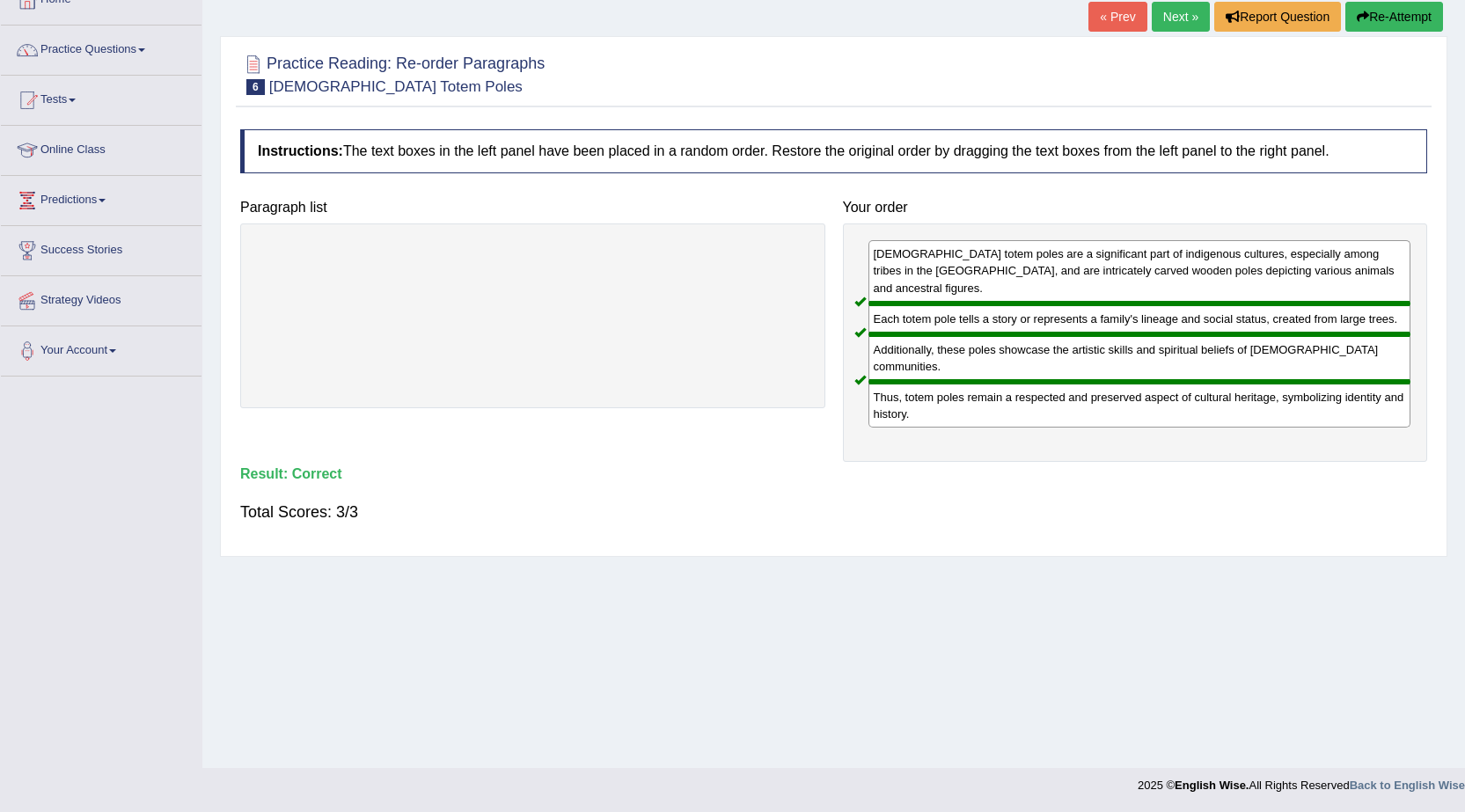
click at [1188, 24] on link "Next »" at bounding box center [1180, 16] width 58 height 30
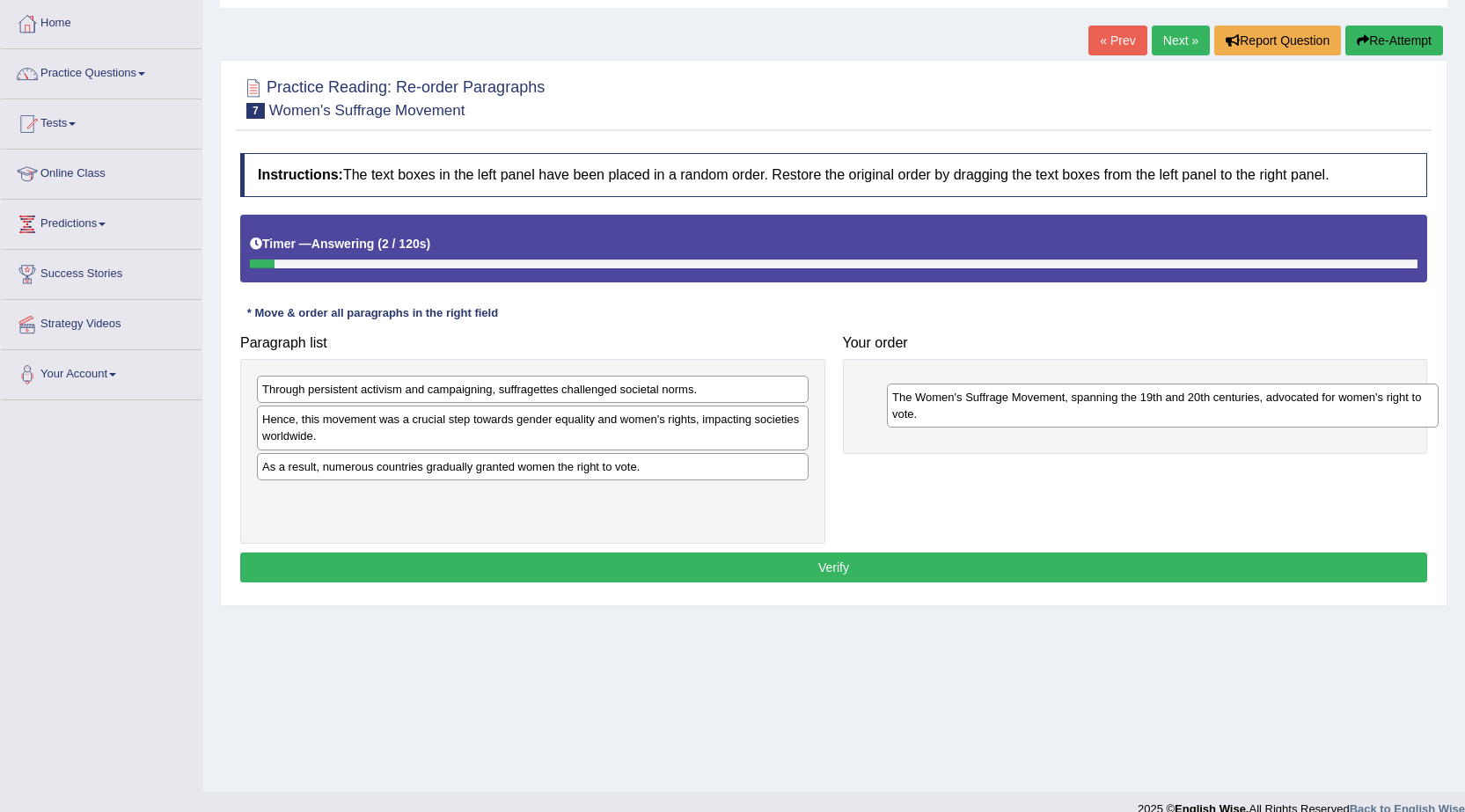
drag, startPoint x: 462, startPoint y: 513, endPoint x: 1093, endPoint y: 414, distance: 638.7
click at [1093, 414] on div "The Women's Suffrage Movement, spanning the 19th and 20th centuries, advocated …" at bounding box center [1162, 406] width 552 height 44
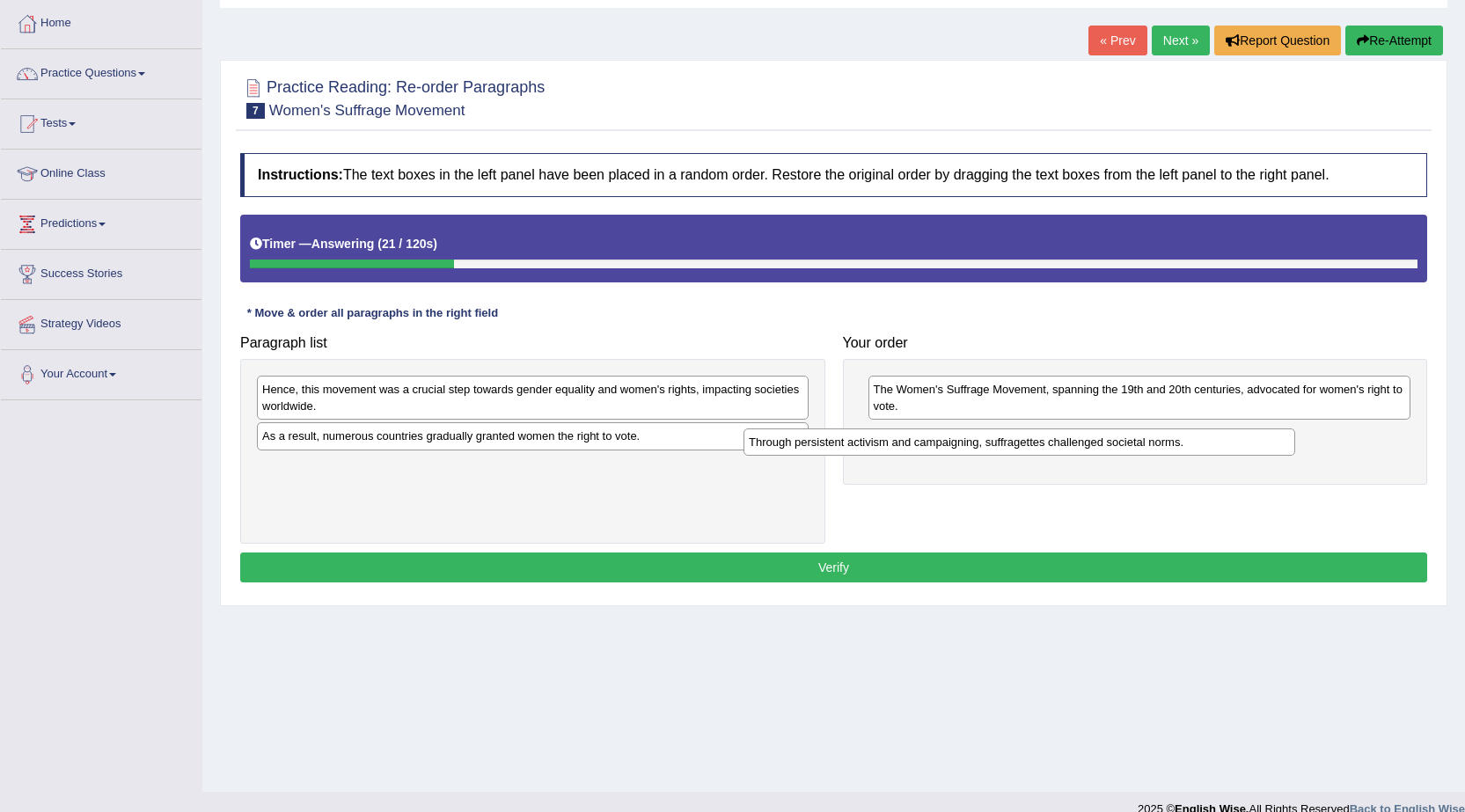
drag, startPoint x: 578, startPoint y: 387, endPoint x: 1064, endPoint y: 439, distance: 488.8
click at [1064, 439] on div "Through persistent activism and campaigning, suffragettes challenged societal n…" at bounding box center [1019, 442] width 552 height 27
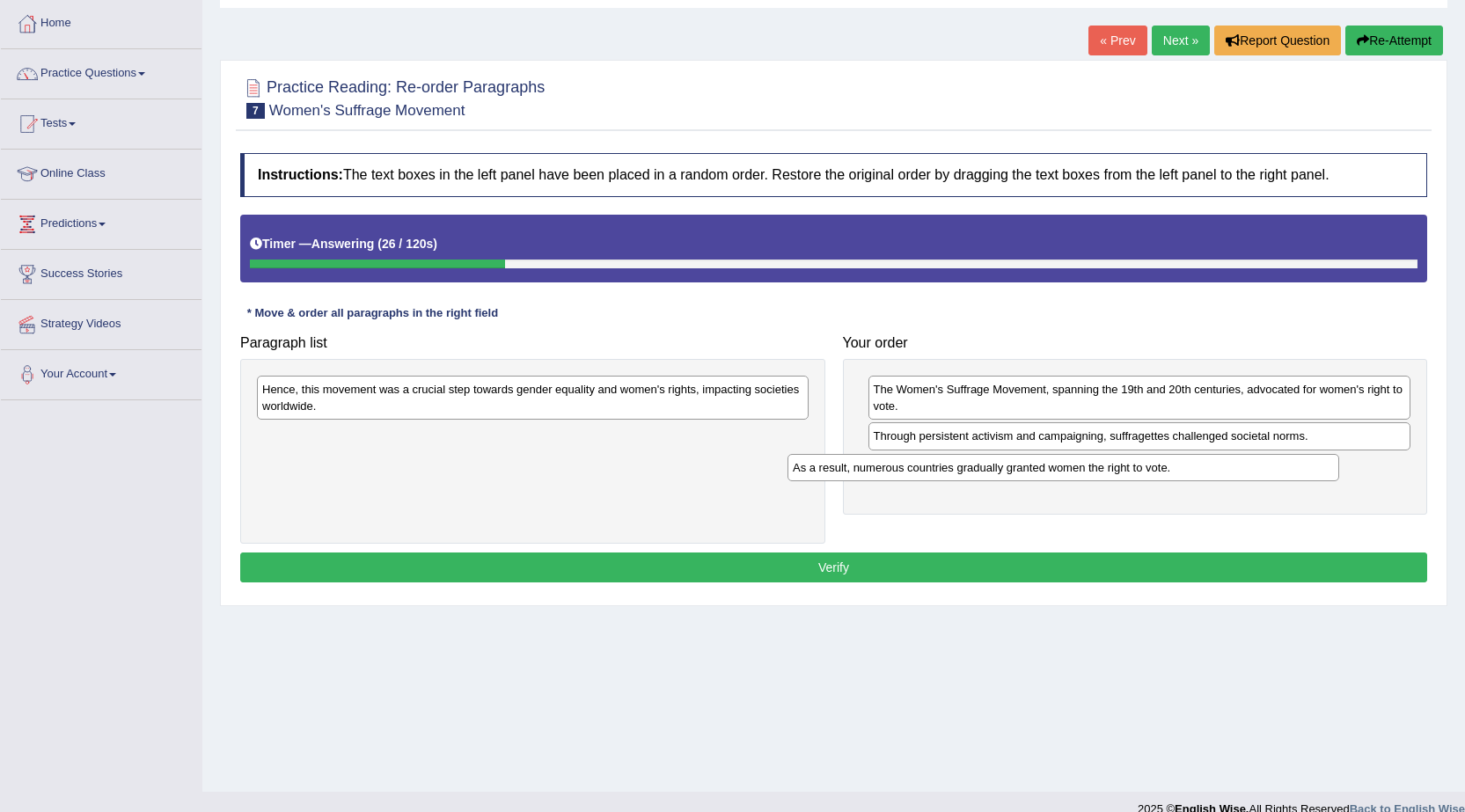
drag, startPoint x: 636, startPoint y: 439, endPoint x: 1166, endPoint y: 471, distance: 531.0
click at [1166, 471] on div "As a result, numerous countries gradually granted women the right to vote." at bounding box center [1063, 468] width 552 height 27
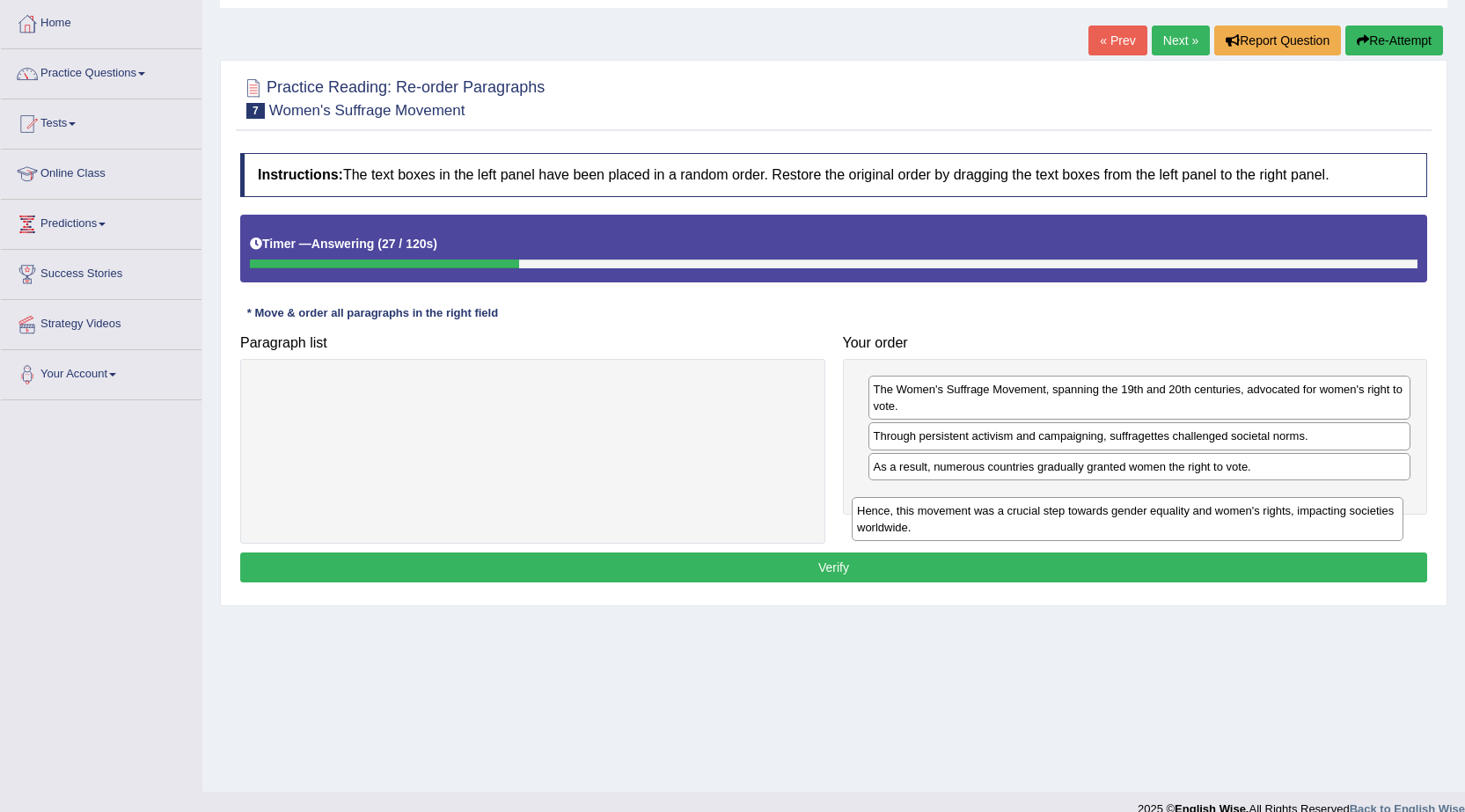
drag, startPoint x: 655, startPoint y: 398, endPoint x: 1255, endPoint y: 499, distance: 608.4
click at [1255, 499] on div "Hence, this movement was a crucial step towards gender equality and women's rig…" at bounding box center [1127, 518] width 552 height 44
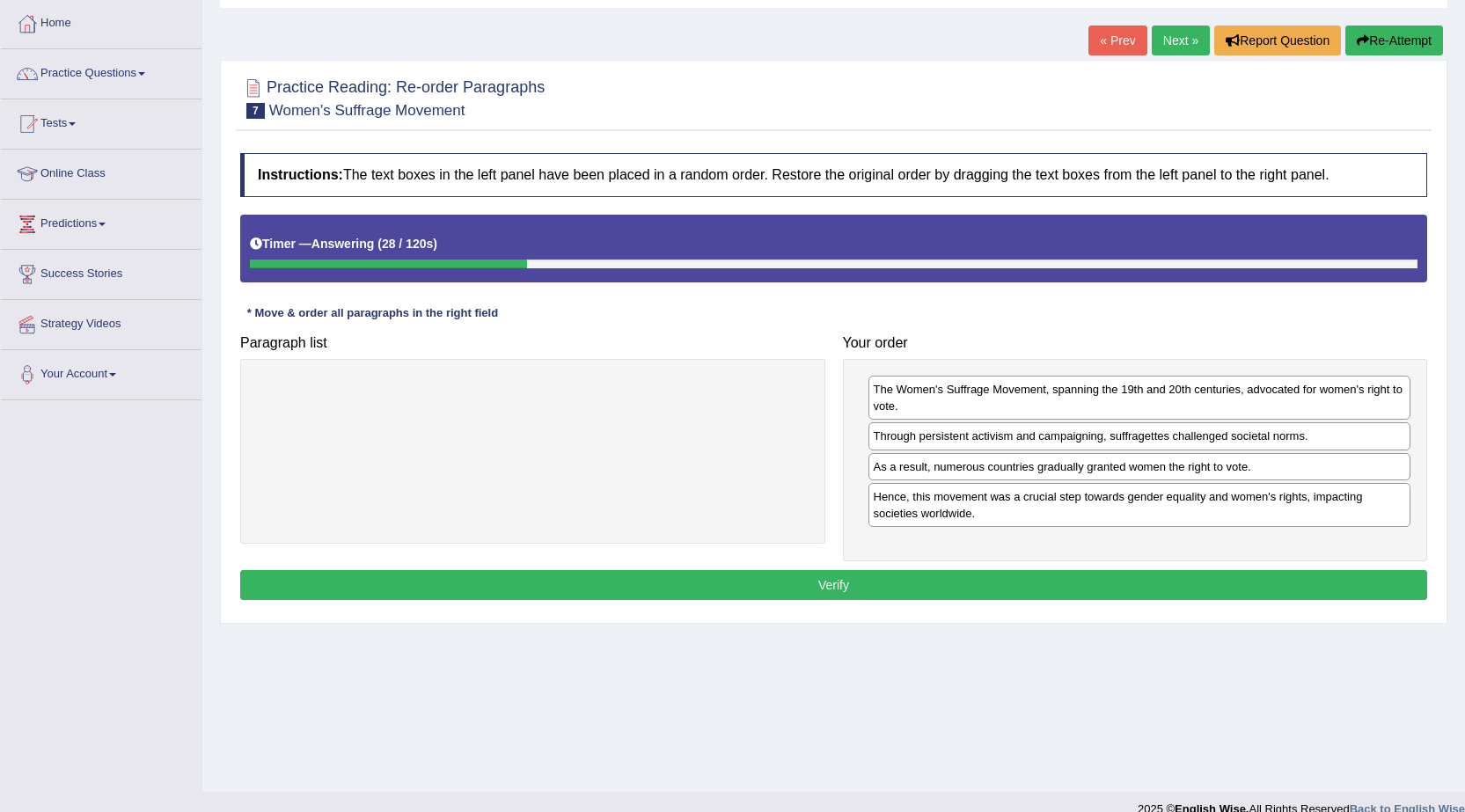
click at [1128, 581] on button "Verify" at bounding box center [834, 584] width 1187 height 30
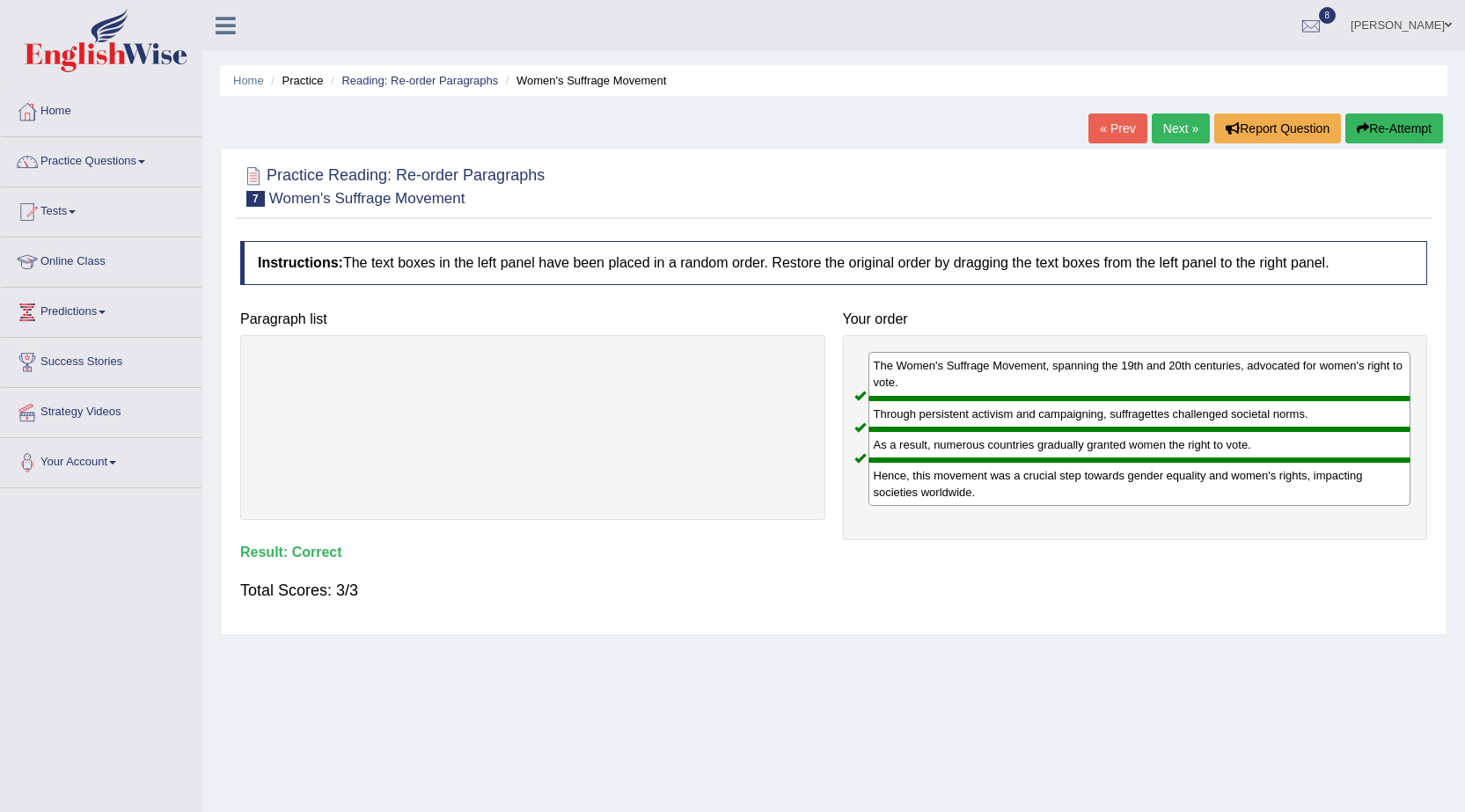
click at [1195, 130] on link "Next »" at bounding box center [1180, 128] width 58 height 30
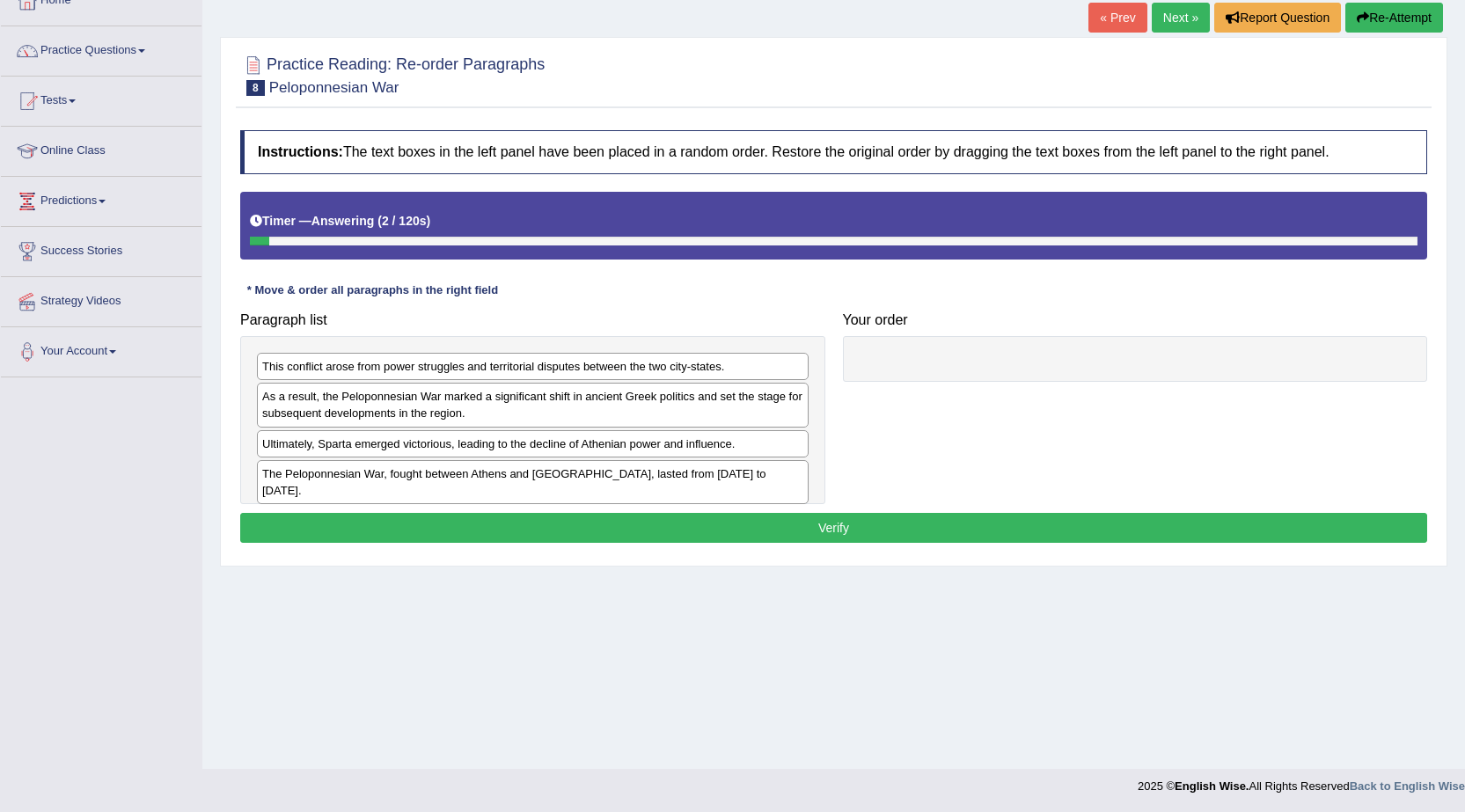
scroll to position [112, 0]
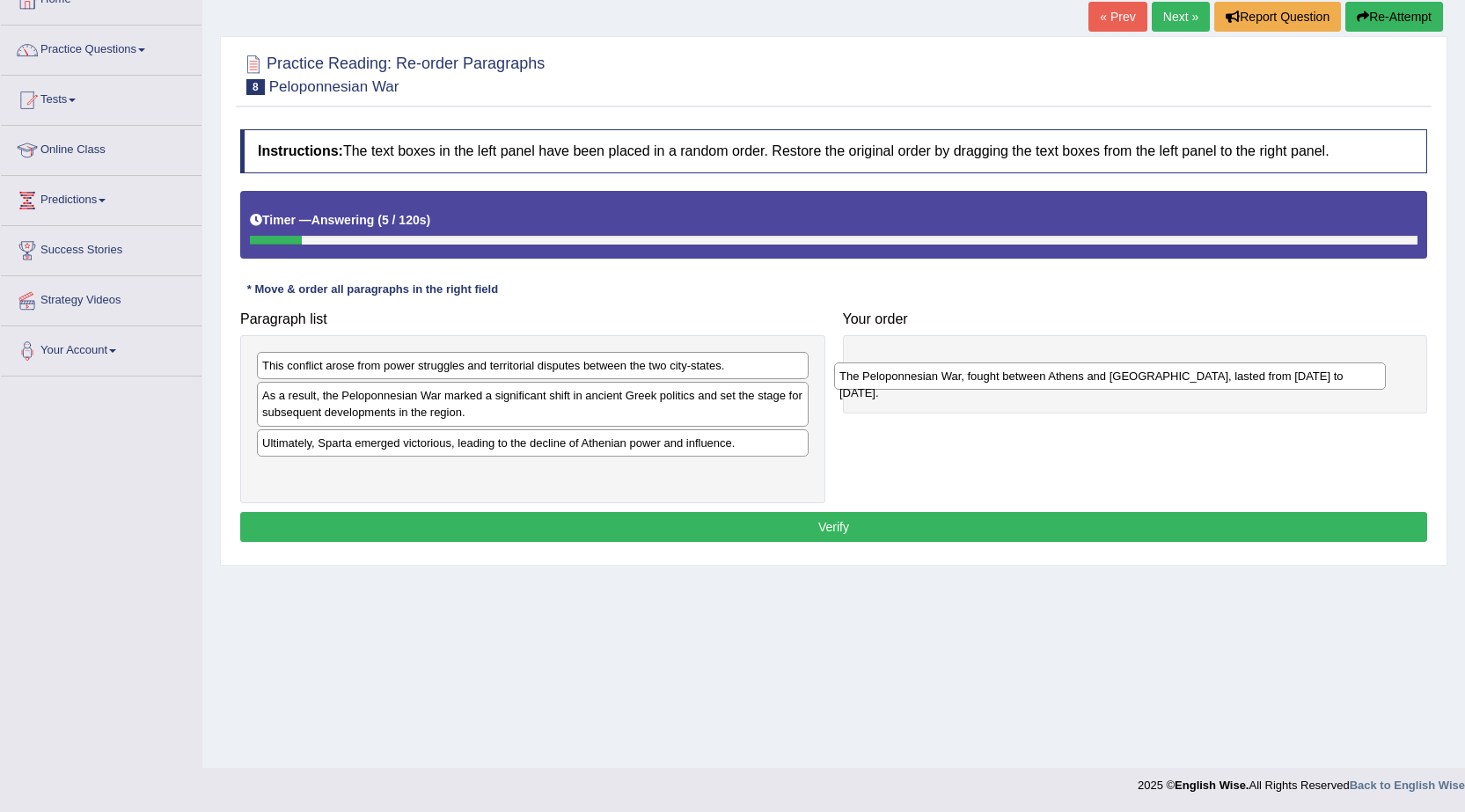
drag, startPoint x: 501, startPoint y: 480, endPoint x: 1078, endPoint y: 383, distance: 585.1
click at [1078, 383] on div "The Peloponnesian War, fought between Athens and [GEOGRAPHIC_DATA], lasted from…" at bounding box center [1109, 376] width 552 height 27
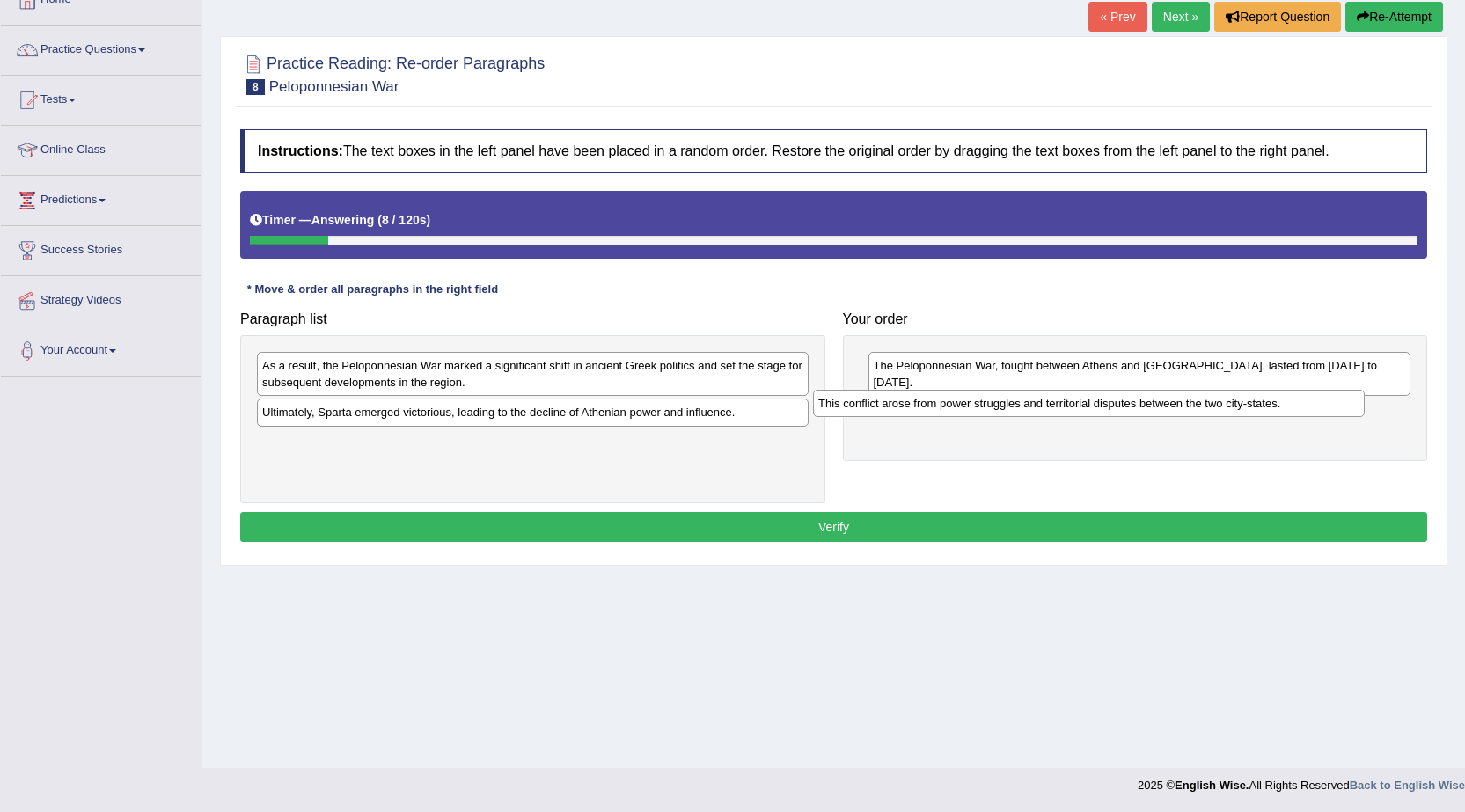
drag, startPoint x: 509, startPoint y: 358, endPoint x: 1067, endPoint y: 397, distance: 559.4
click at [1067, 397] on div "This conflict arose from power struggles and territorial disputes between the t…" at bounding box center [1088, 403] width 552 height 27
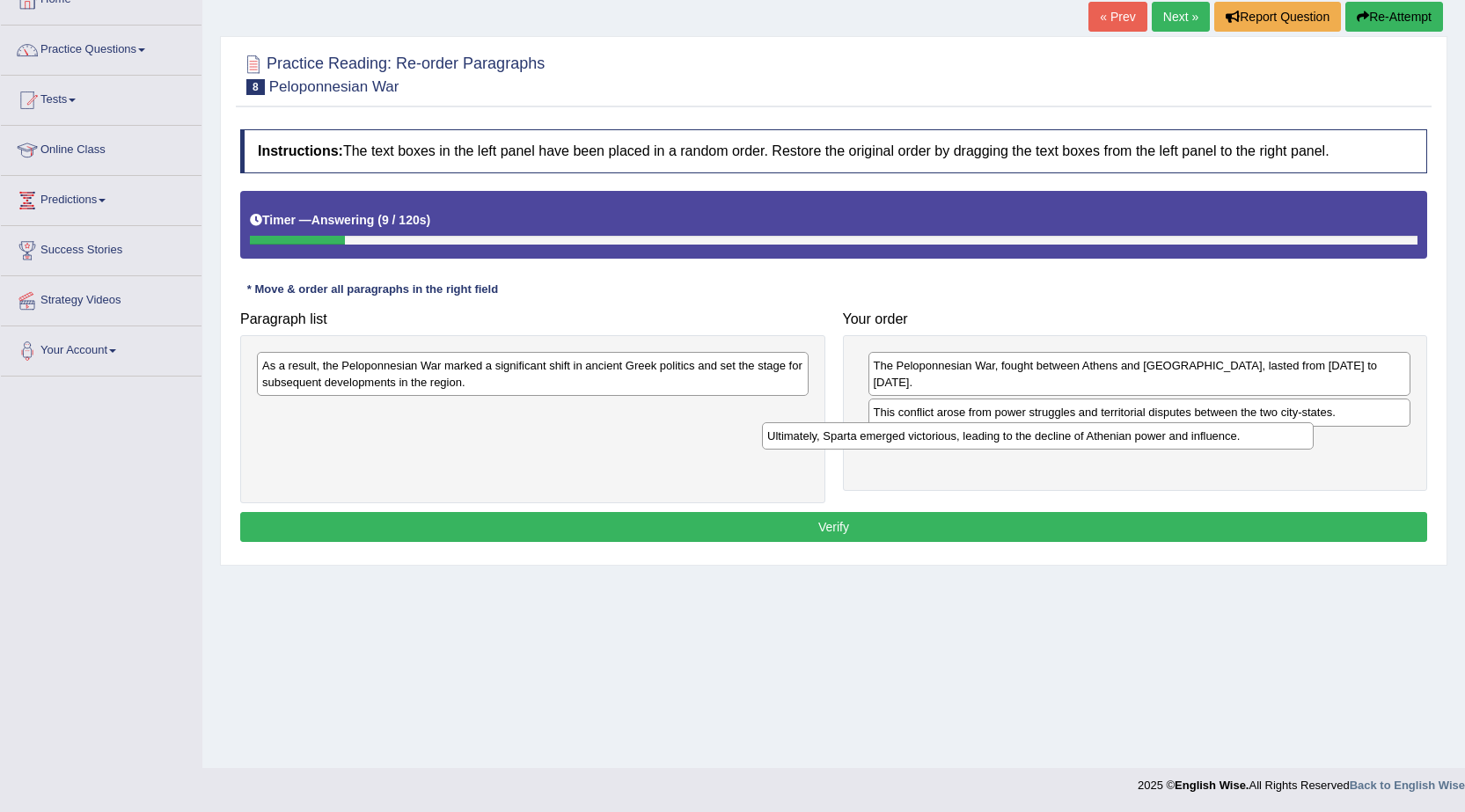
drag, startPoint x: 700, startPoint y: 410, endPoint x: 1205, endPoint y: 434, distance: 505.6
click at [1205, 434] on div "Ultimately, Sparta emerged victorious, leading to the decline of Athenian power…" at bounding box center [1037, 435] width 552 height 27
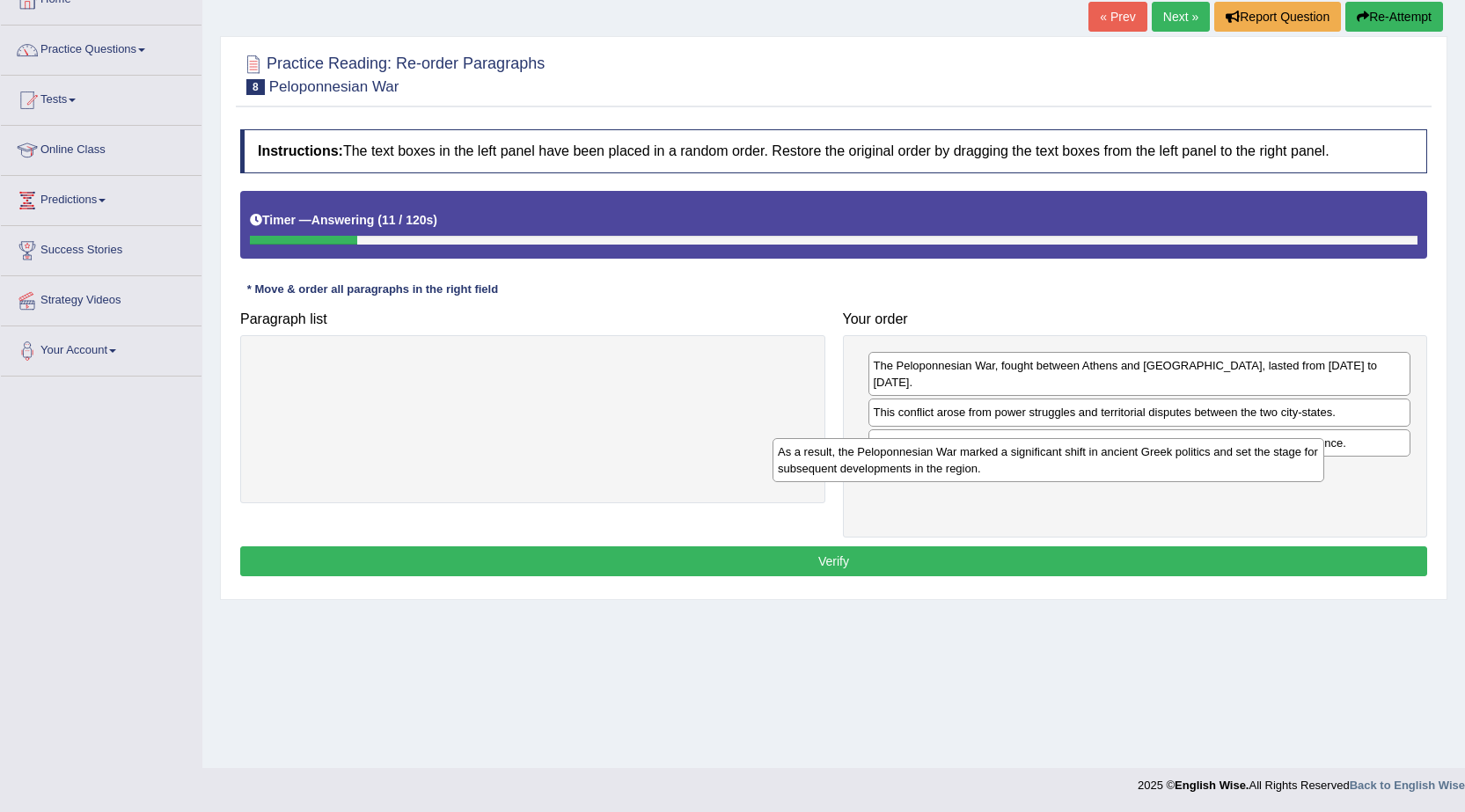
drag, startPoint x: 668, startPoint y: 365, endPoint x: 1196, endPoint y: 450, distance: 534.8
click at [1196, 450] on div "As a result, the Peloponnesian War marked a significant shift in ancient Greek …" at bounding box center [1048, 460] width 552 height 44
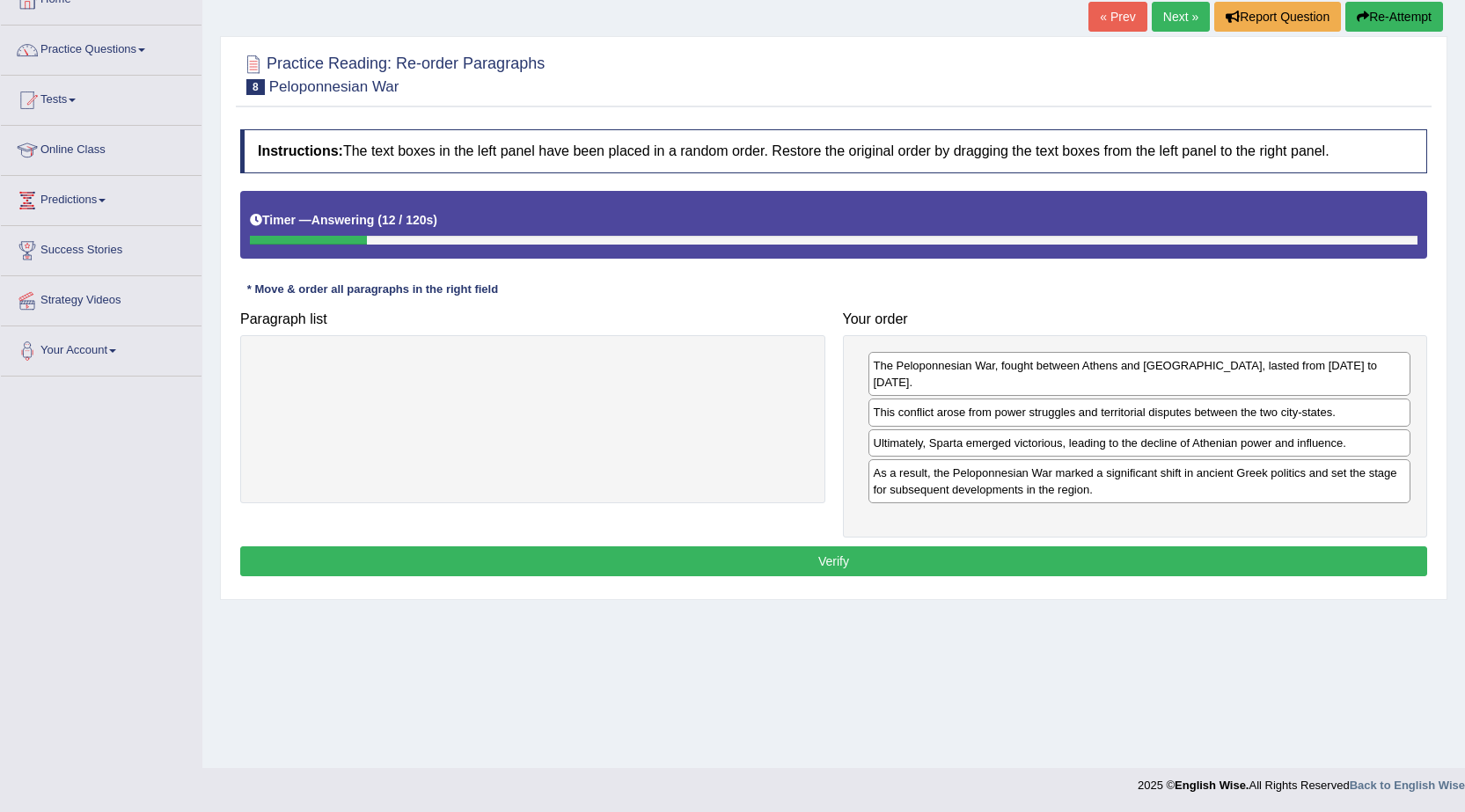
click at [1087, 546] on button "Verify" at bounding box center [834, 561] width 1187 height 30
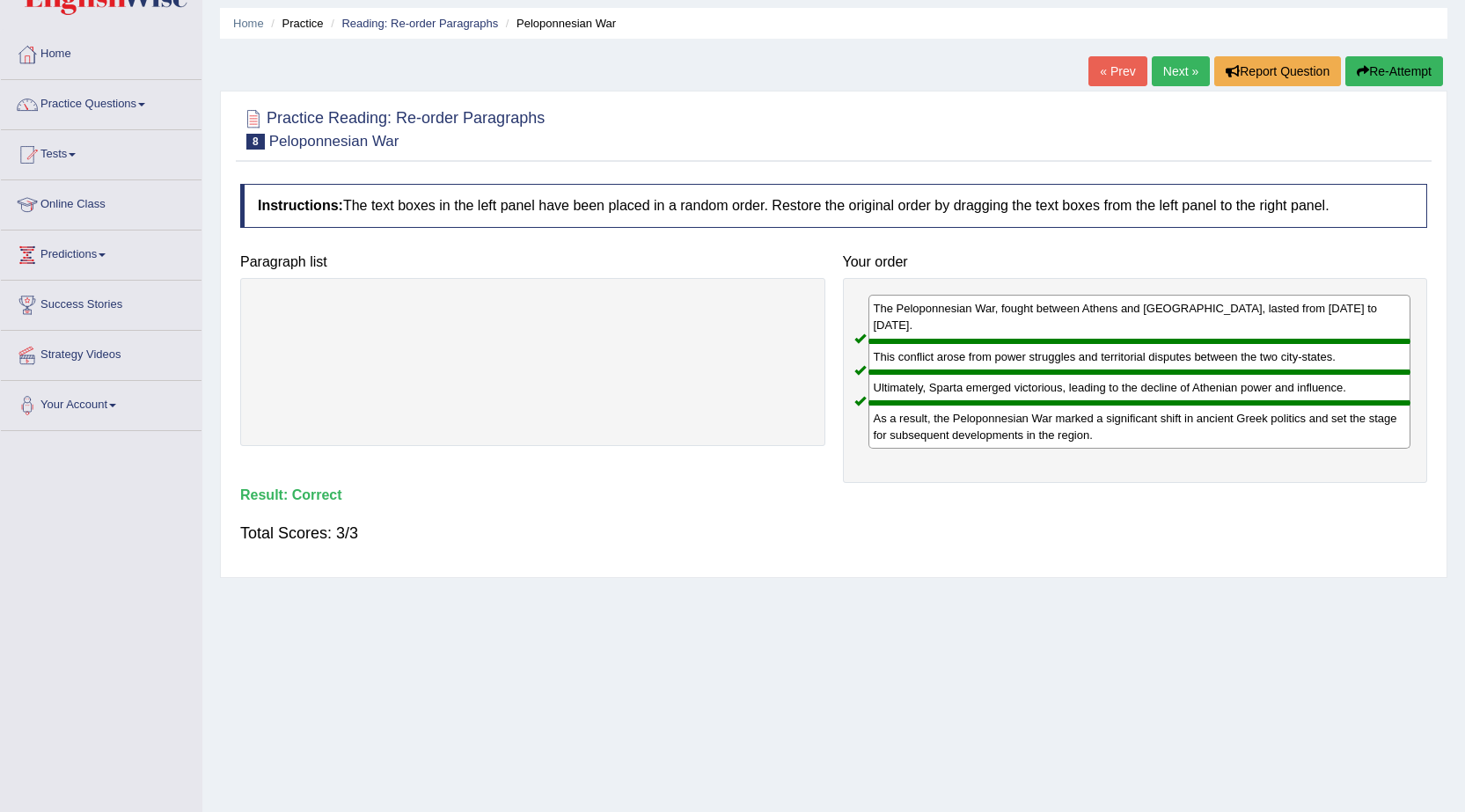
scroll to position [0, 0]
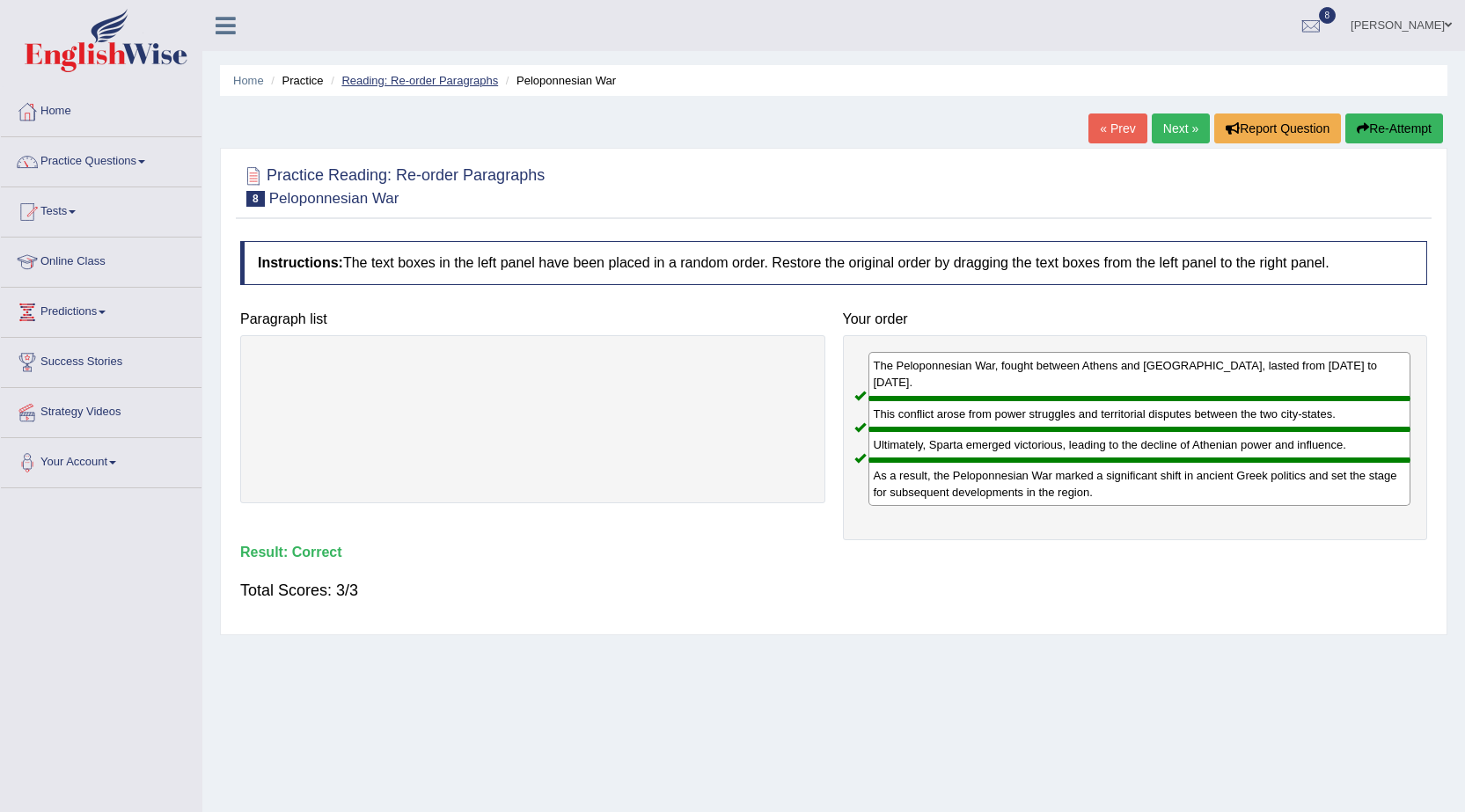
click at [403, 84] on link "Reading: Re-order Paragraphs" at bounding box center [419, 80] width 156 height 14
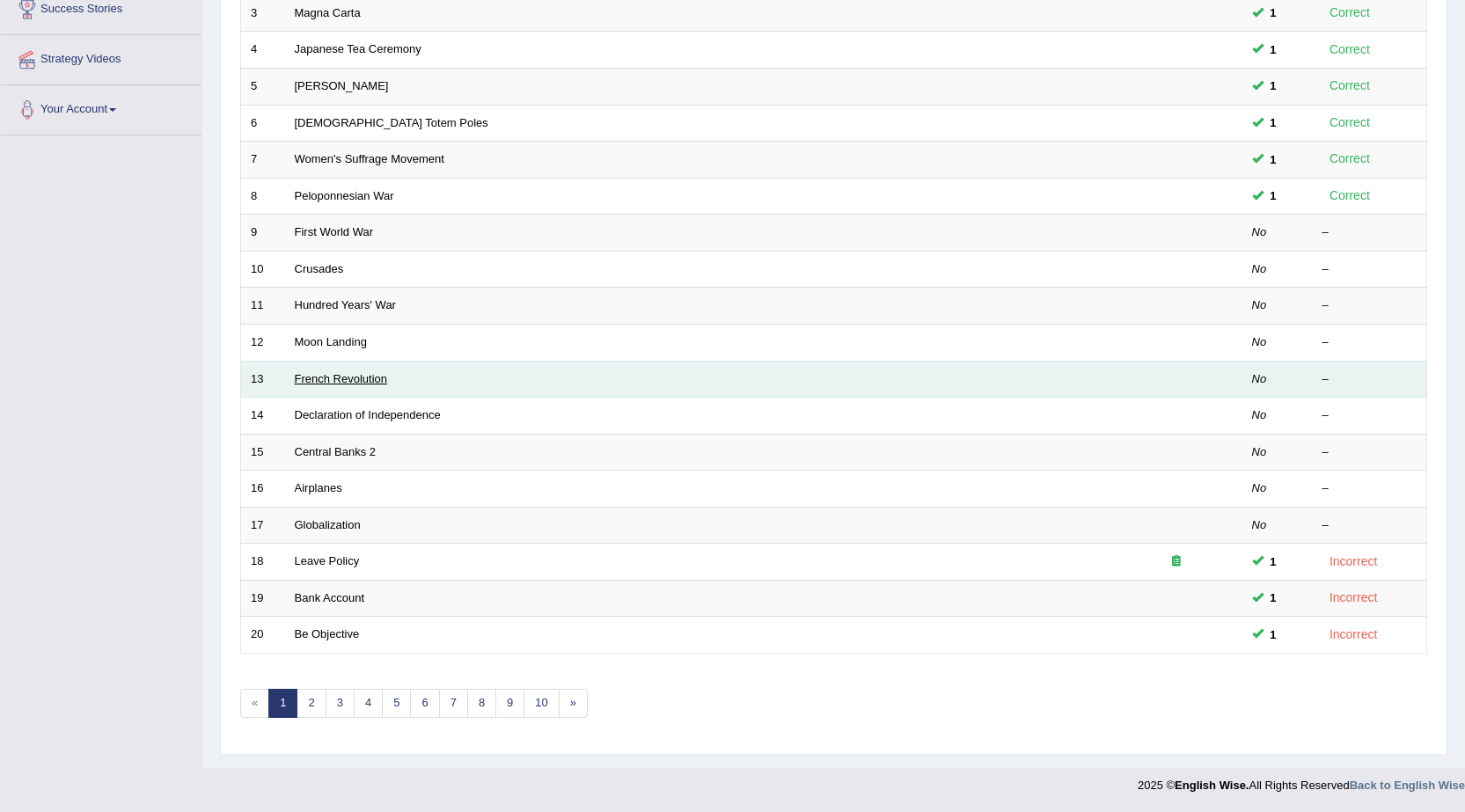
click at [342, 380] on link "French Revolution" at bounding box center [341, 378] width 93 height 14
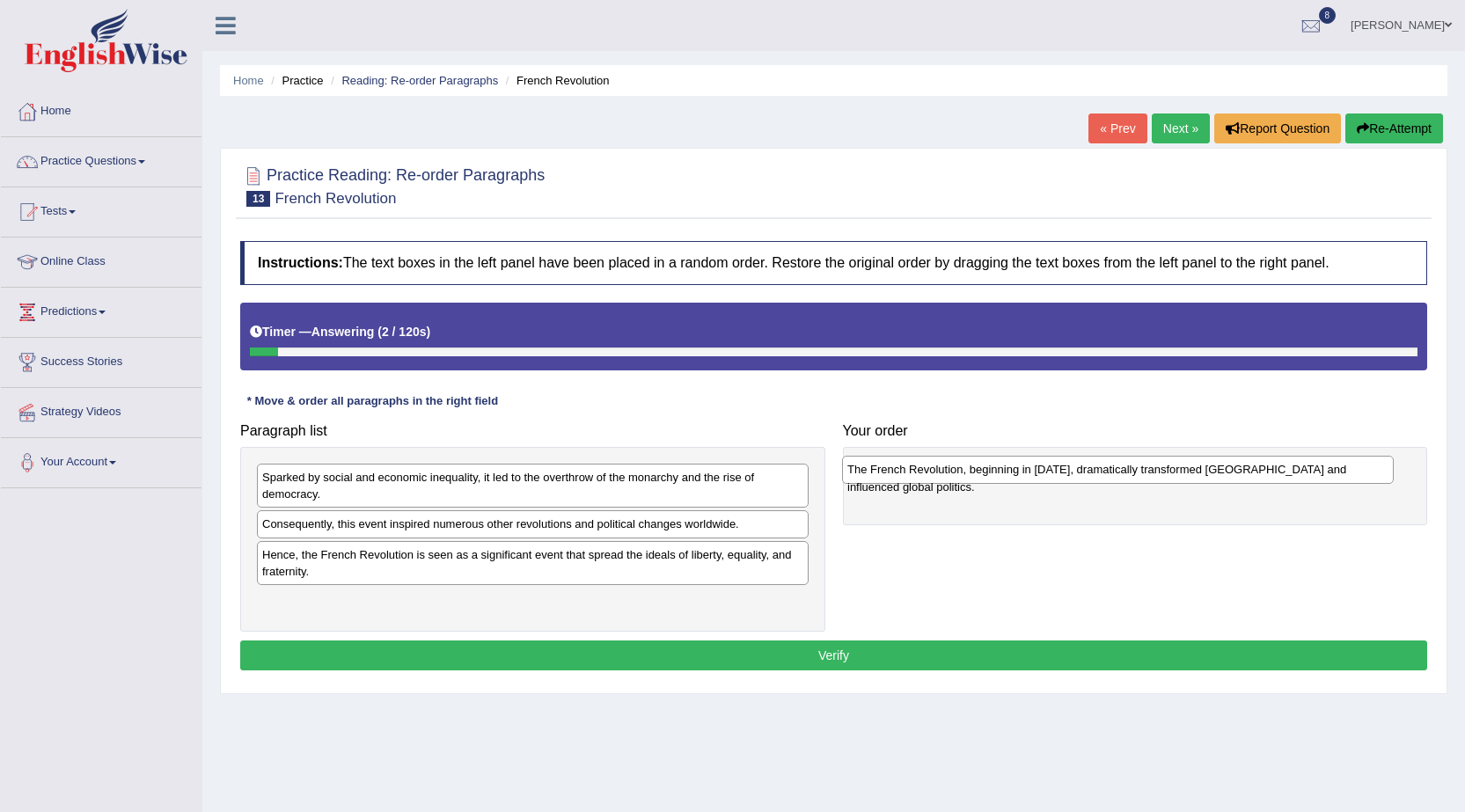
drag, startPoint x: 496, startPoint y: 526, endPoint x: 1082, endPoint y: 469, distance: 588.8
click at [1082, 469] on div "The French Revolution, beginning in [DATE], dramatically transformed [GEOGRAPHI…" at bounding box center [1117, 469] width 552 height 27
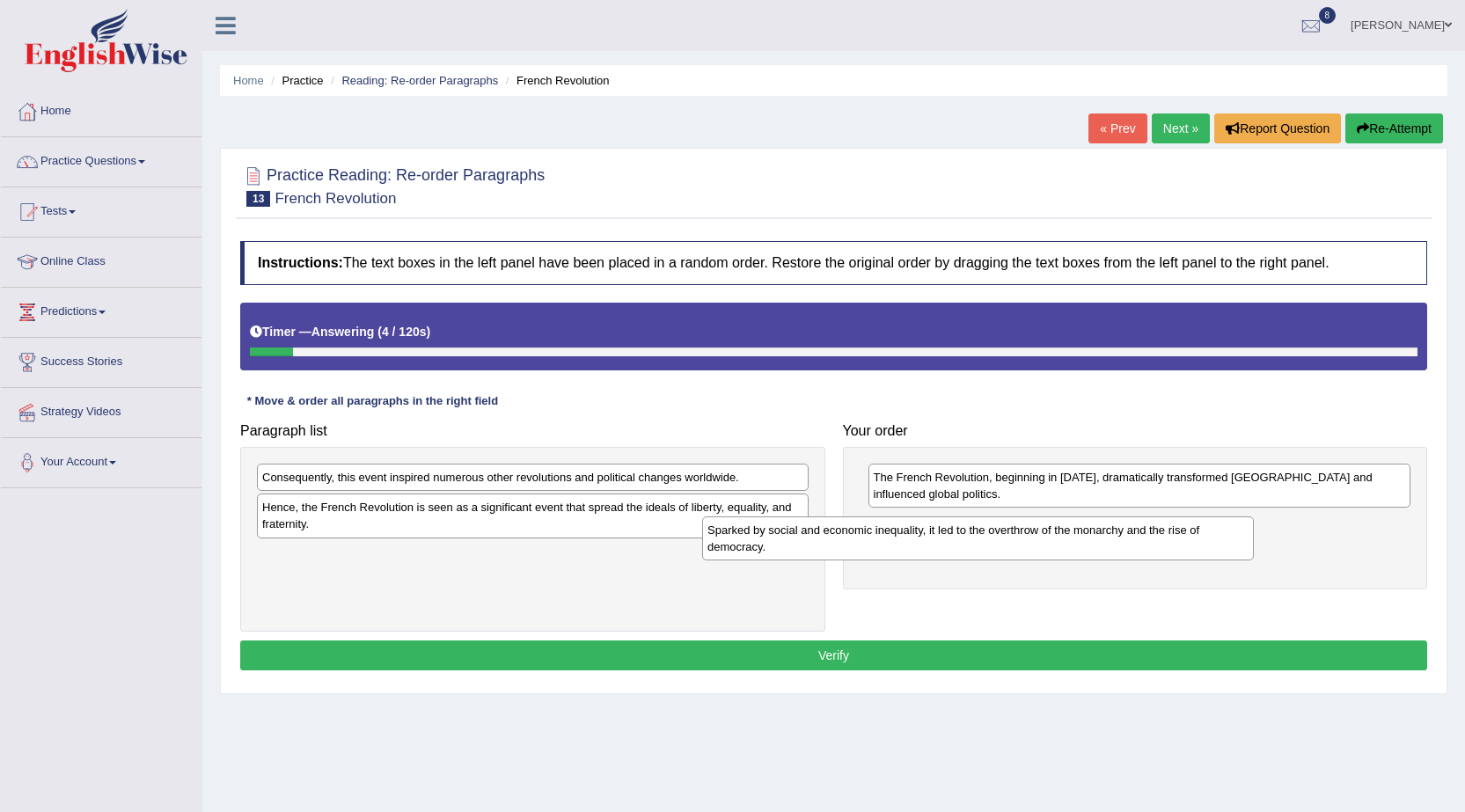
drag, startPoint x: 735, startPoint y: 480, endPoint x: 1090, endPoint y: 529, distance: 358.4
click at [1185, 529] on div "Sparked by social and economic inequality, it led to the overthrow of the monar…" at bounding box center [977, 538] width 552 height 44
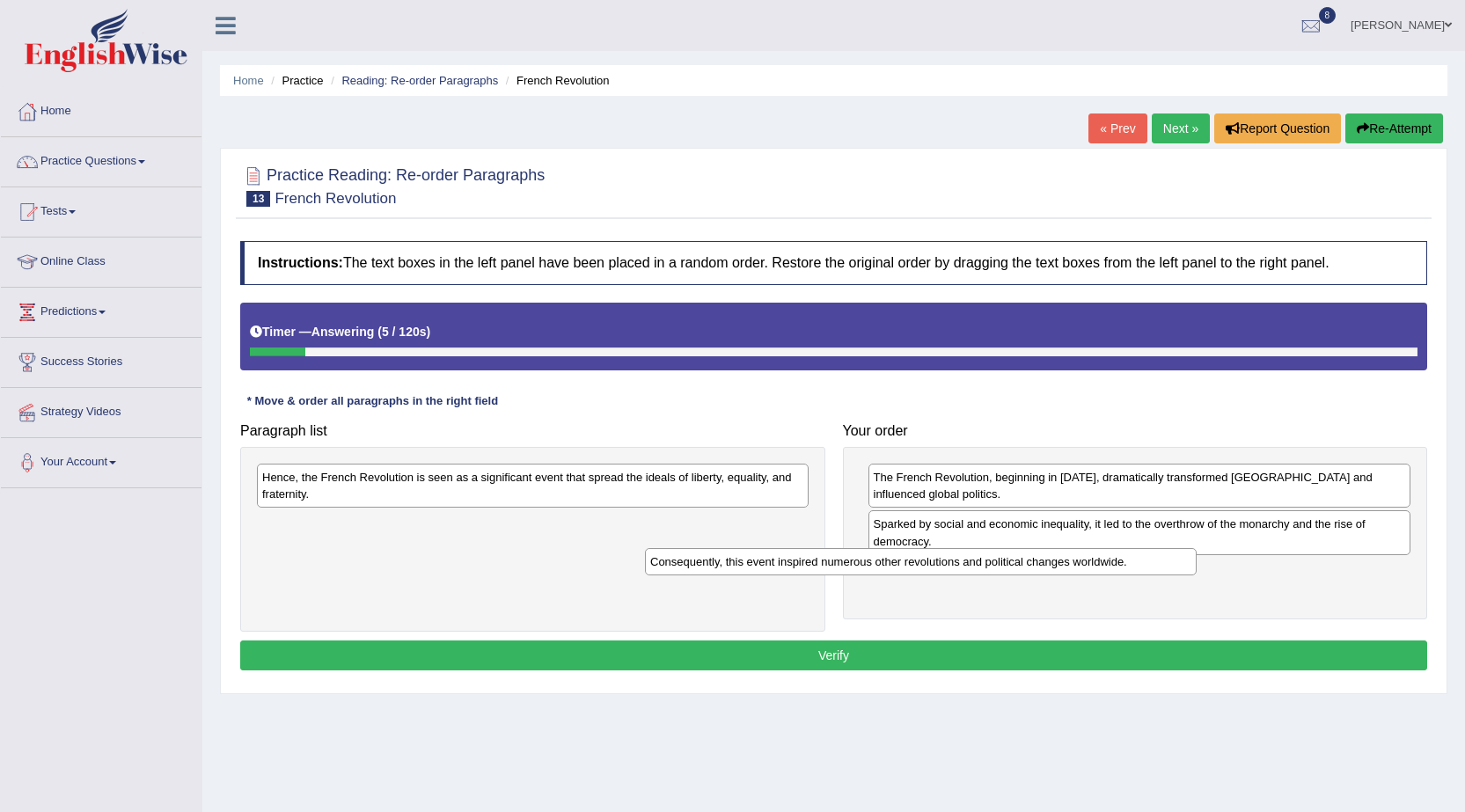
drag, startPoint x: 753, startPoint y: 481, endPoint x: 1152, endPoint y: 563, distance: 407.3
click at [1152, 563] on div "Consequently, this event inspired numerous other revolutions and political chan…" at bounding box center [920, 562] width 552 height 27
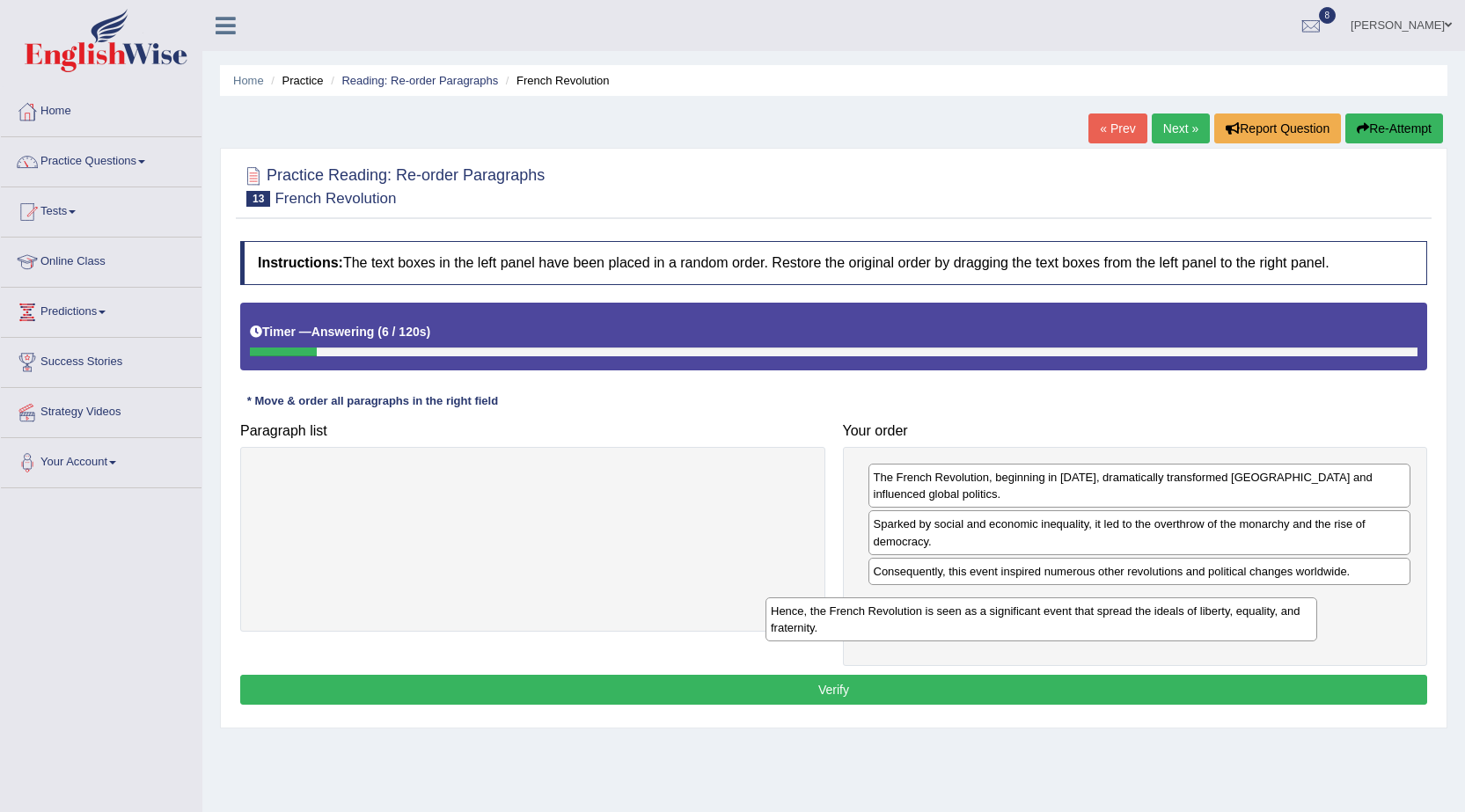
drag, startPoint x: 597, startPoint y: 479, endPoint x: 1138, endPoint y: 616, distance: 558.1
click at [1138, 616] on div "Hence, the French Revolution is seen as a significant event that spread the ide…" at bounding box center [1040, 619] width 552 height 44
click at [1014, 683] on button "Verify" at bounding box center [834, 689] width 1187 height 30
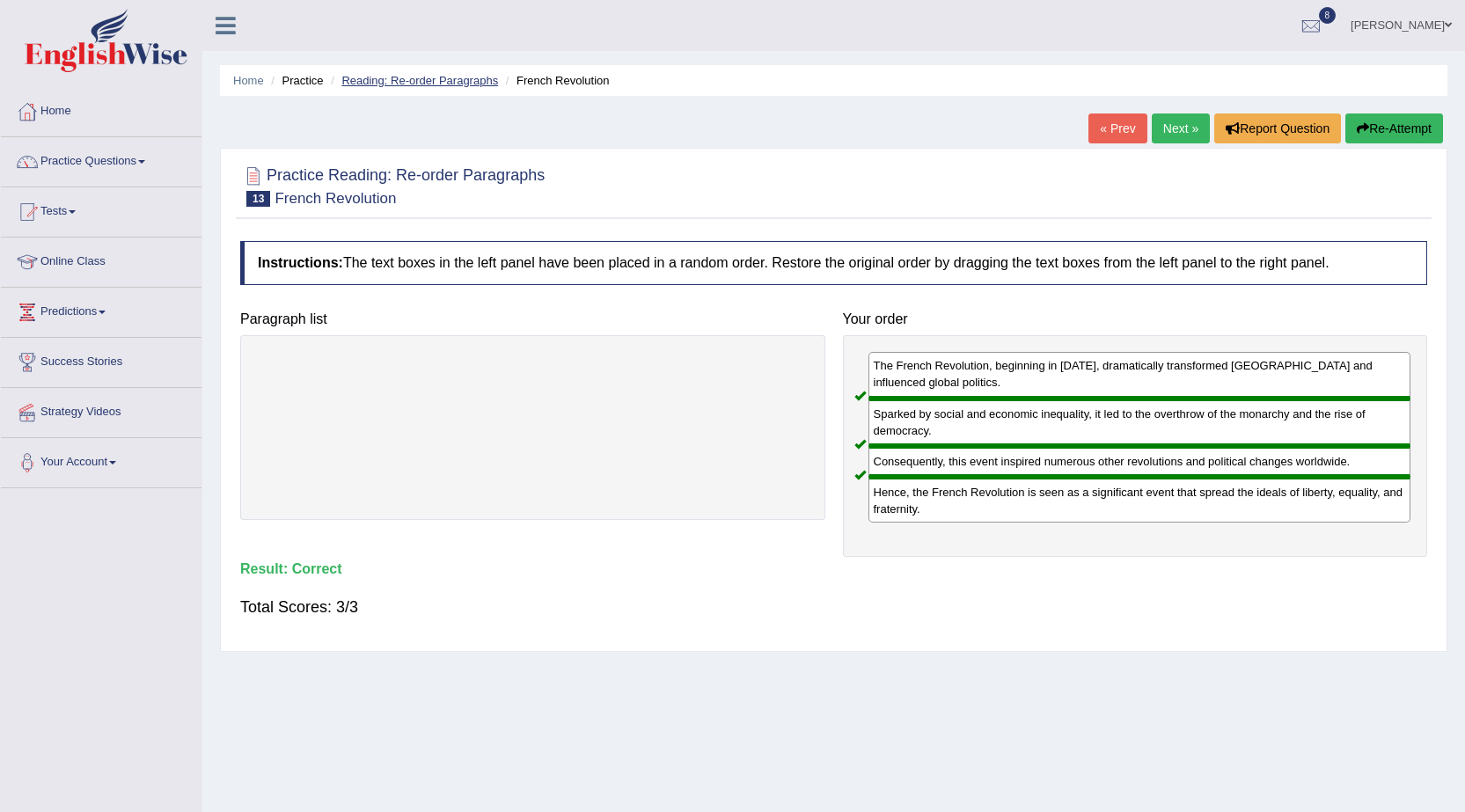
click at [458, 76] on link "Reading: Re-order Paragraphs" at bounding box center [419, 80] width 156 height 14
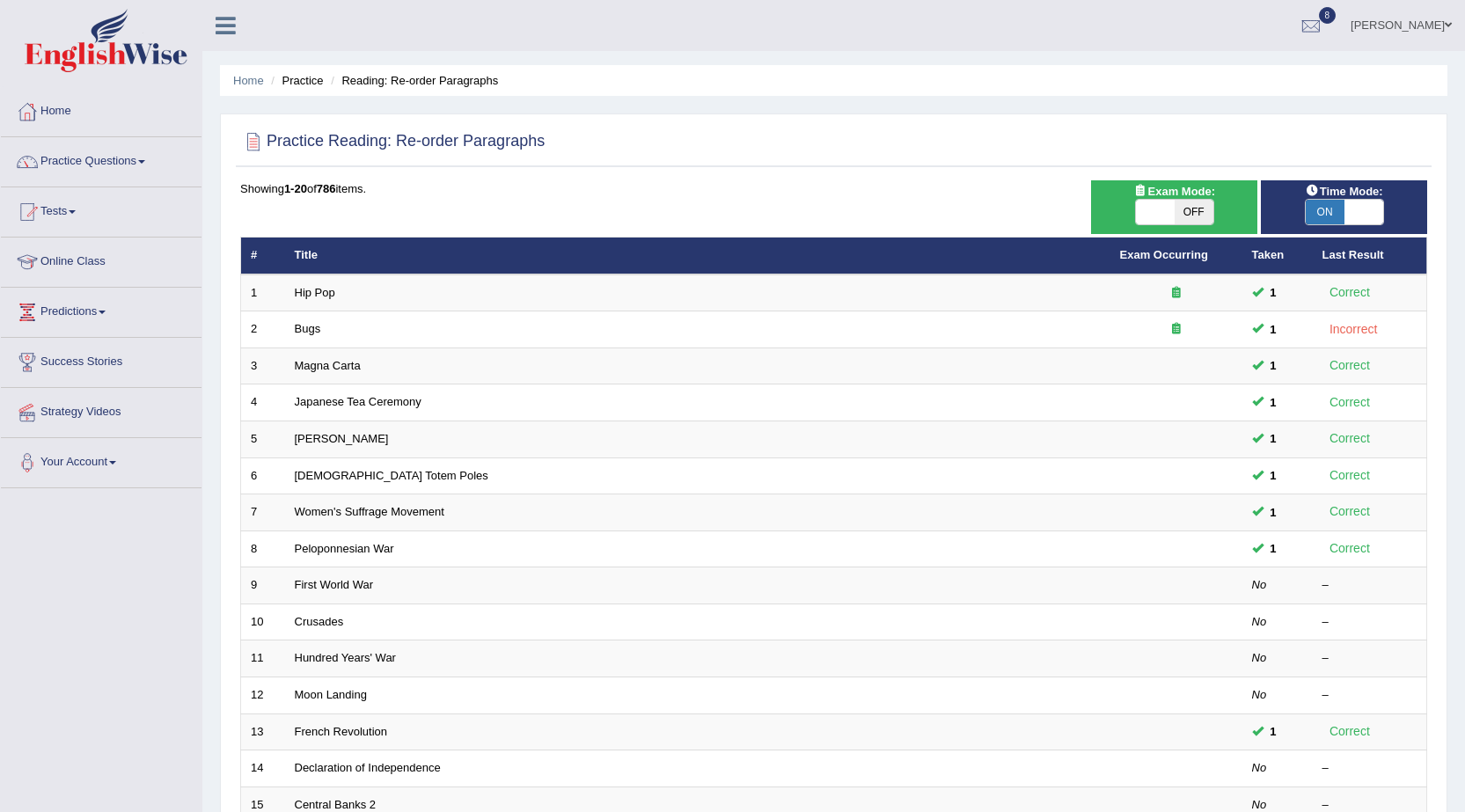
scroll to position [353, 0]
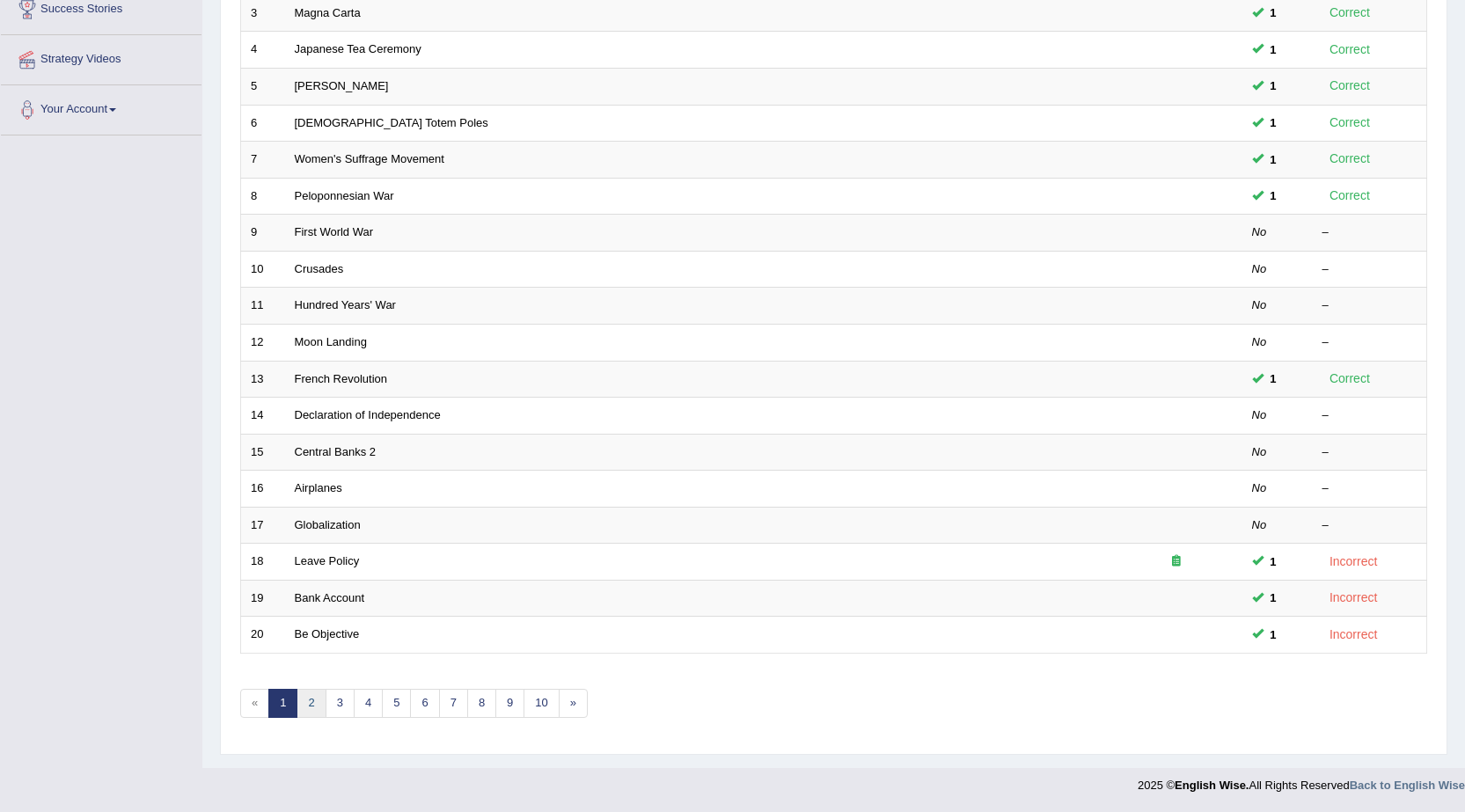
click at [321, 694] on link "2" at bounding box center [311, 704] width 29 height 29
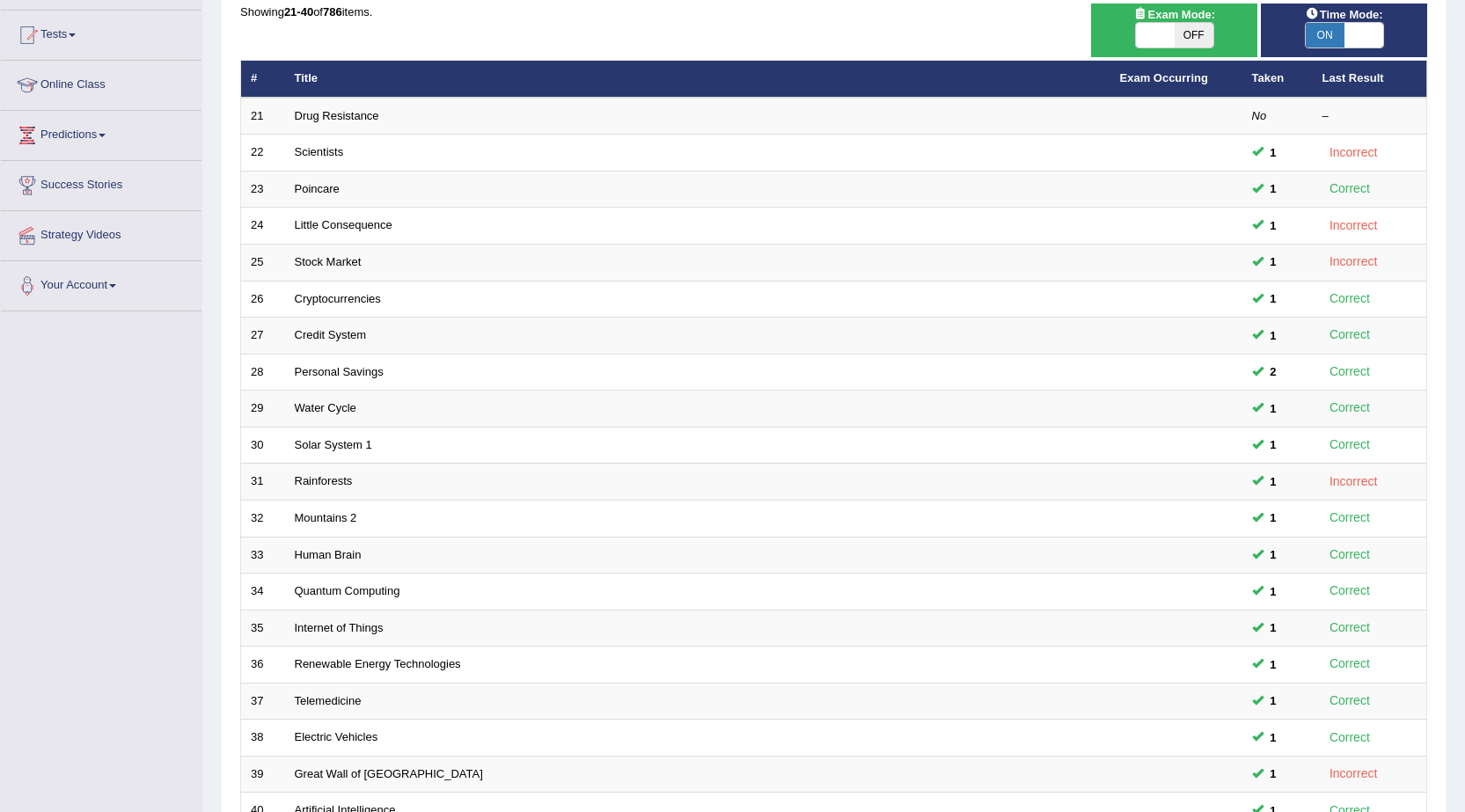
scroll to position [353, 0]
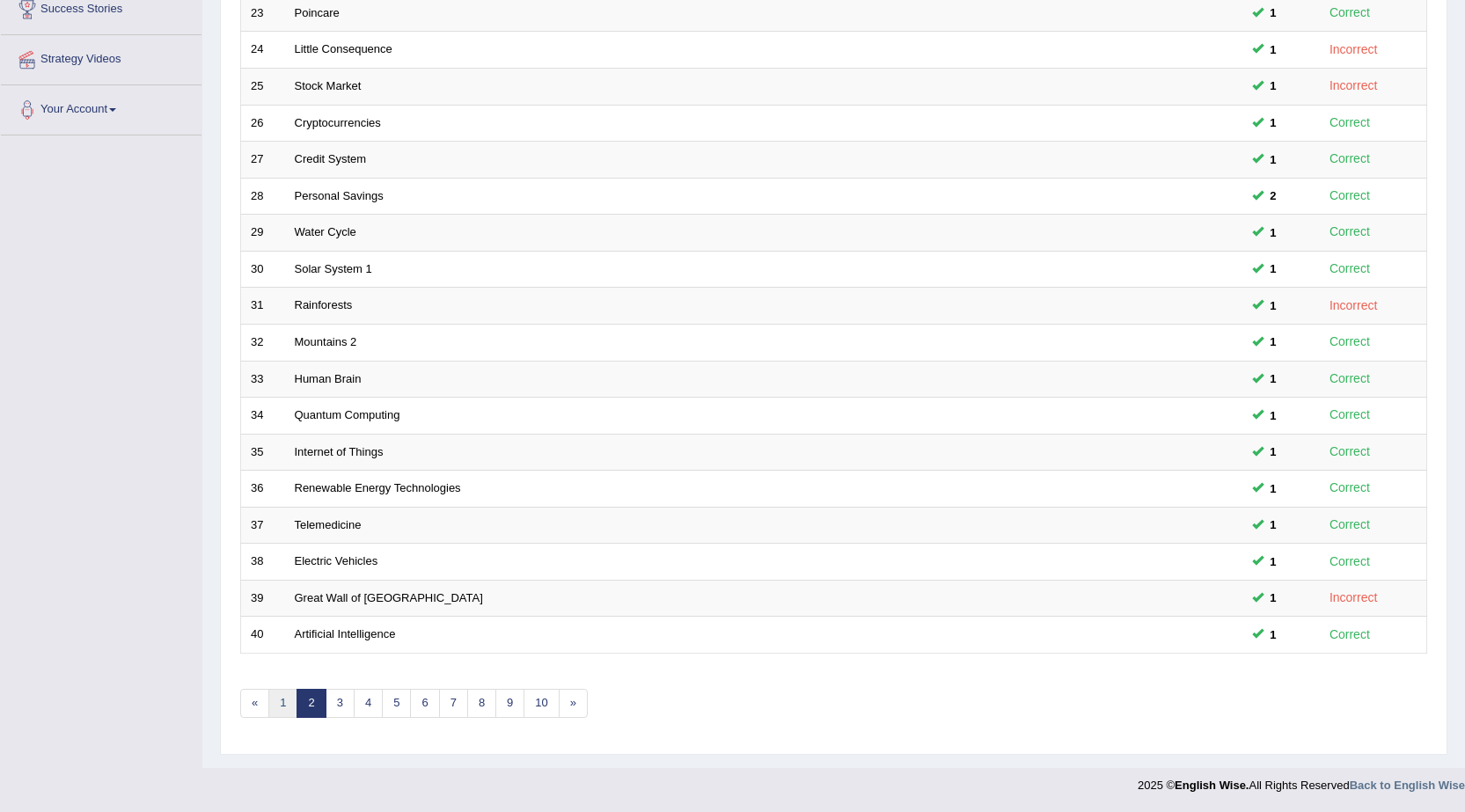
click at [276, 695] on link "1" at bounding box center [283, 704] width 29 height 29
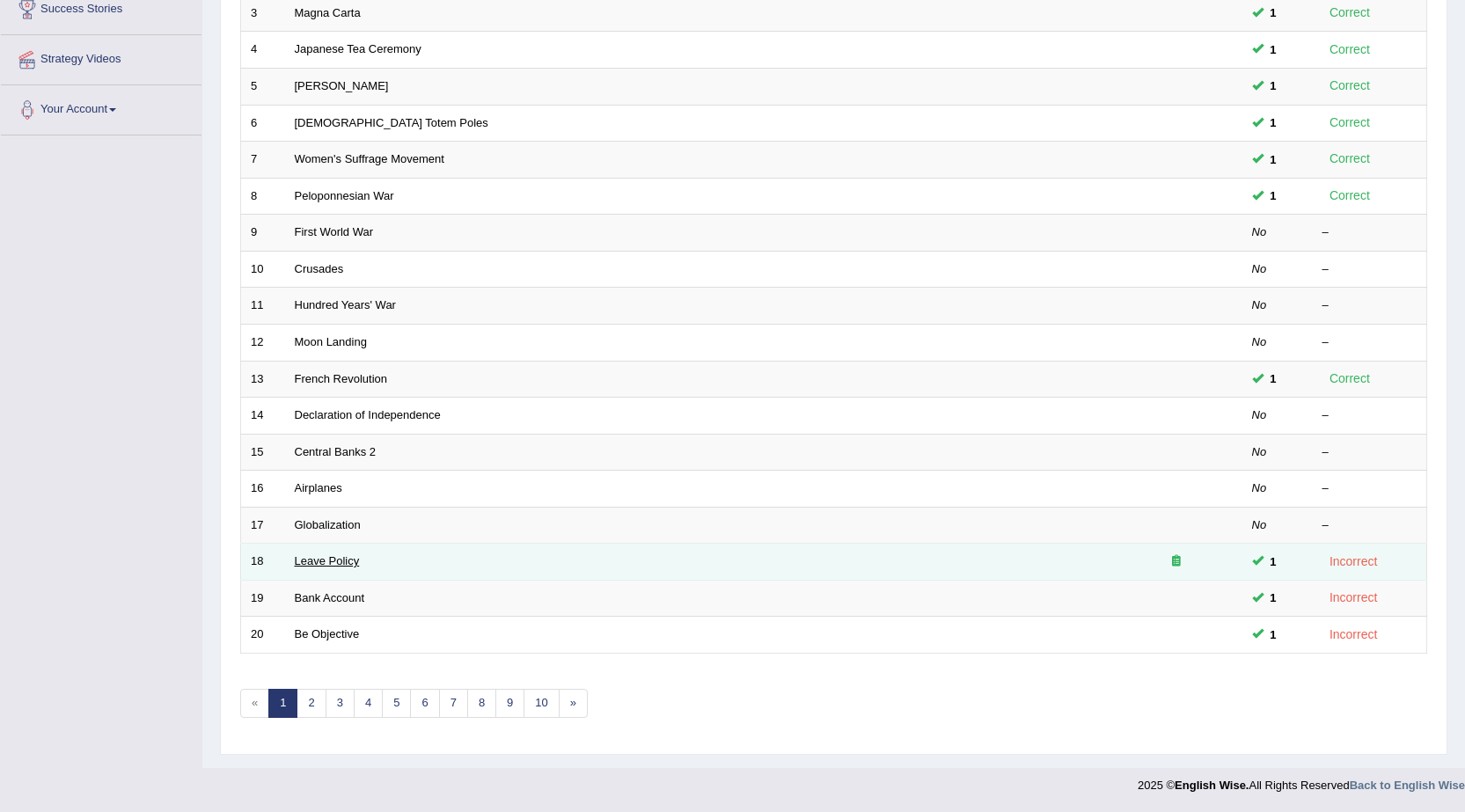
click at [325, 563] on link "Leave Policy" at bounding box center [327, 561] width 65 height 14
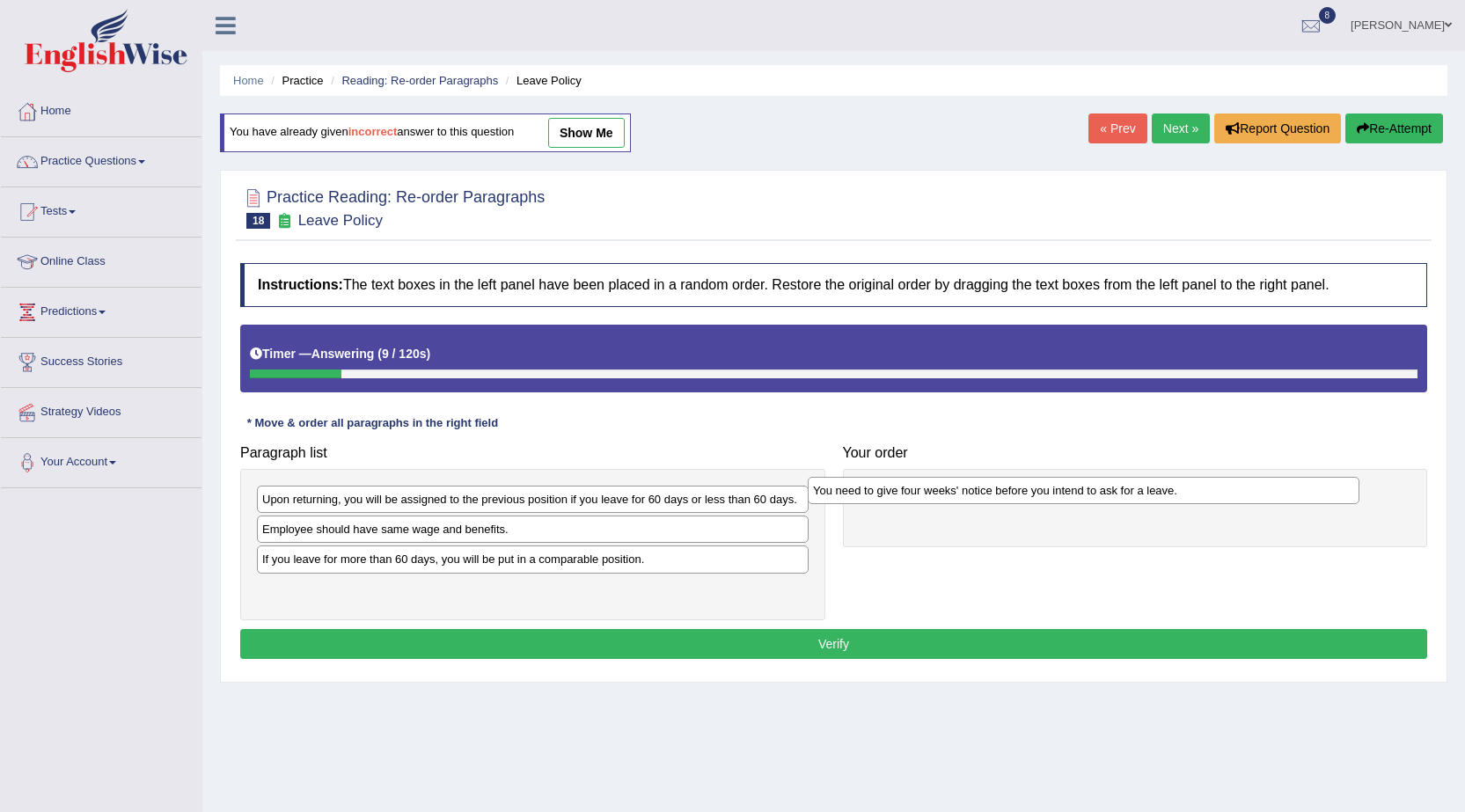
drag, startPoint x: 622, startPoint y: 498, endPoint x: 1172, endPoint y: 489, distance: 550.1
click at [1172, 489] on div "You need to give four weeks' notice before you intend to ask for a leave." at bounding box center [1083, 490] width 552 height 27
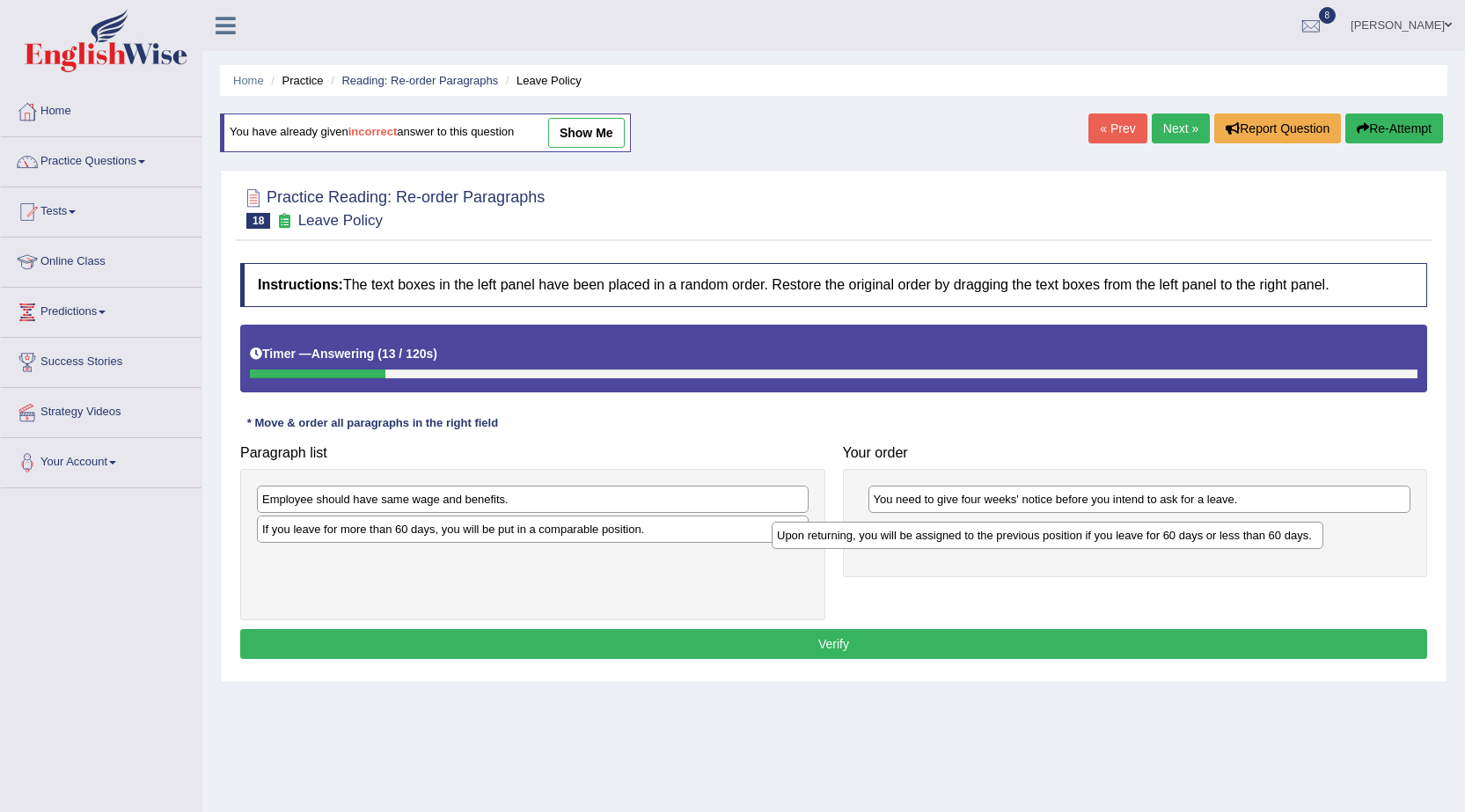
drag, startPoint x: 630, startPoint y: 498, endPoint x: 1144, endPoint y: 534, distance: 515.3
click at [1144, 534] on div "Upon returning, you will be assigned to the previous position if you leave for …" at bounding box center [1047, 536] width 552 height 27
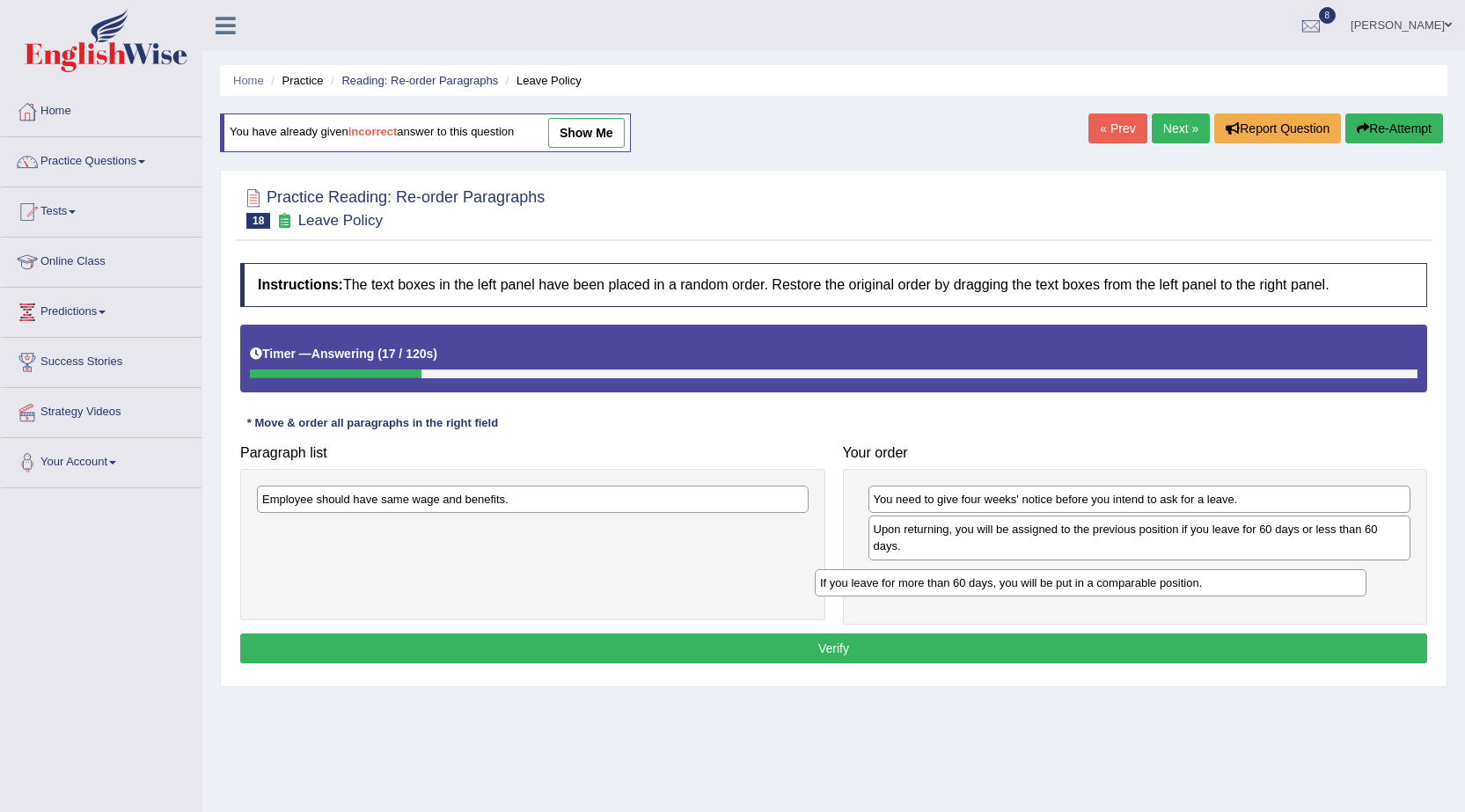
drag, startPoint x: 675, startPoint y: 533, endPoint x: 1232, endPoint y: 587, distance: 559.6
click at [1232, 587] on div "If you leave for more than 60 days, you will be put in a comparable position." at bounding box center [1090, 583] width 552 height 27
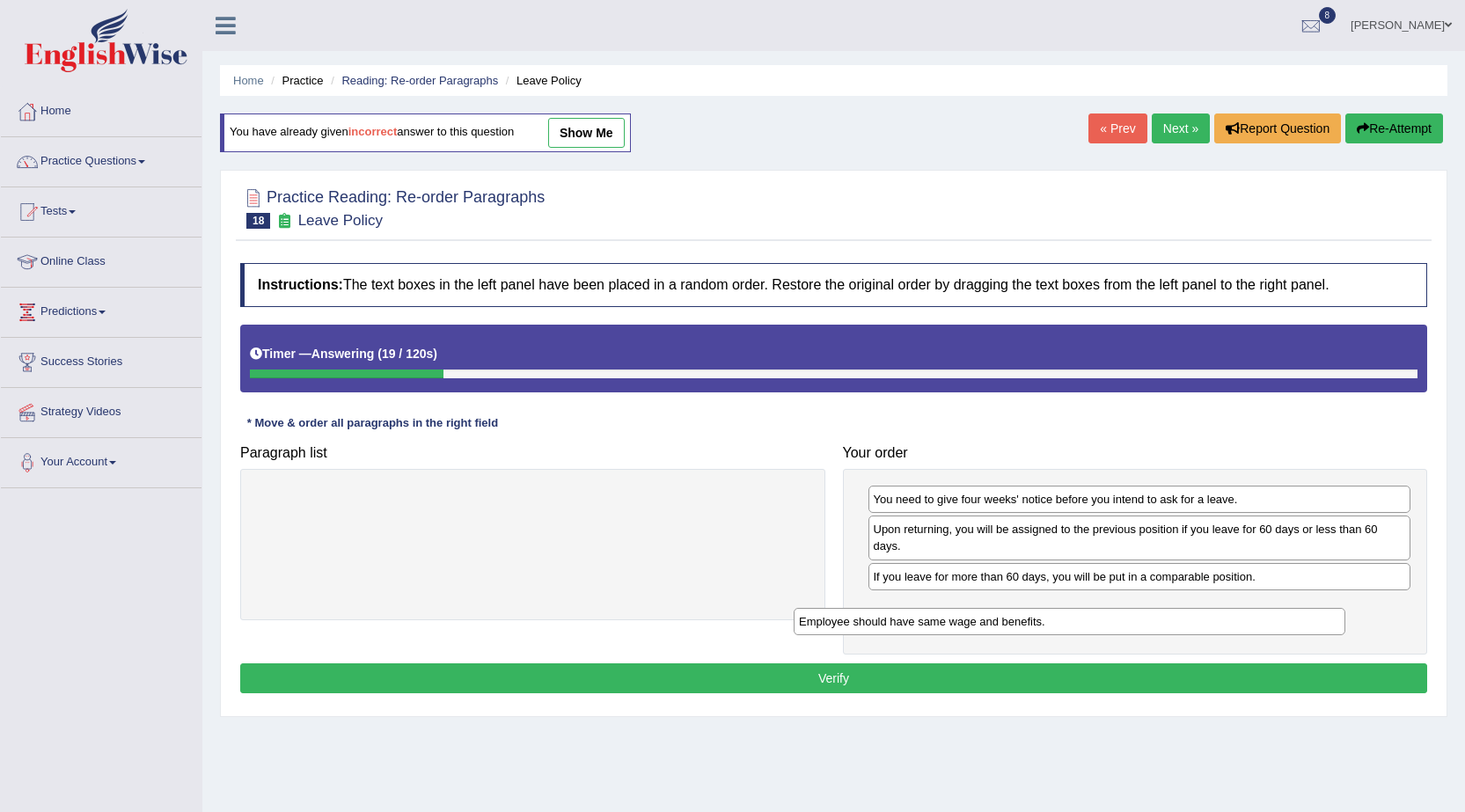
drag, startPoint x: 585, startPoint y: 501, endPoint x: 1122, endPoint y: 623, distance: 550.7
click at [1122, 623] on div "Employee should have same wage and benefits." at bounding box center [1068, 621] width 552 height 27
click at [1049, 684] on button "Verify" at bounding box center [834, 677] width 1187 height 30
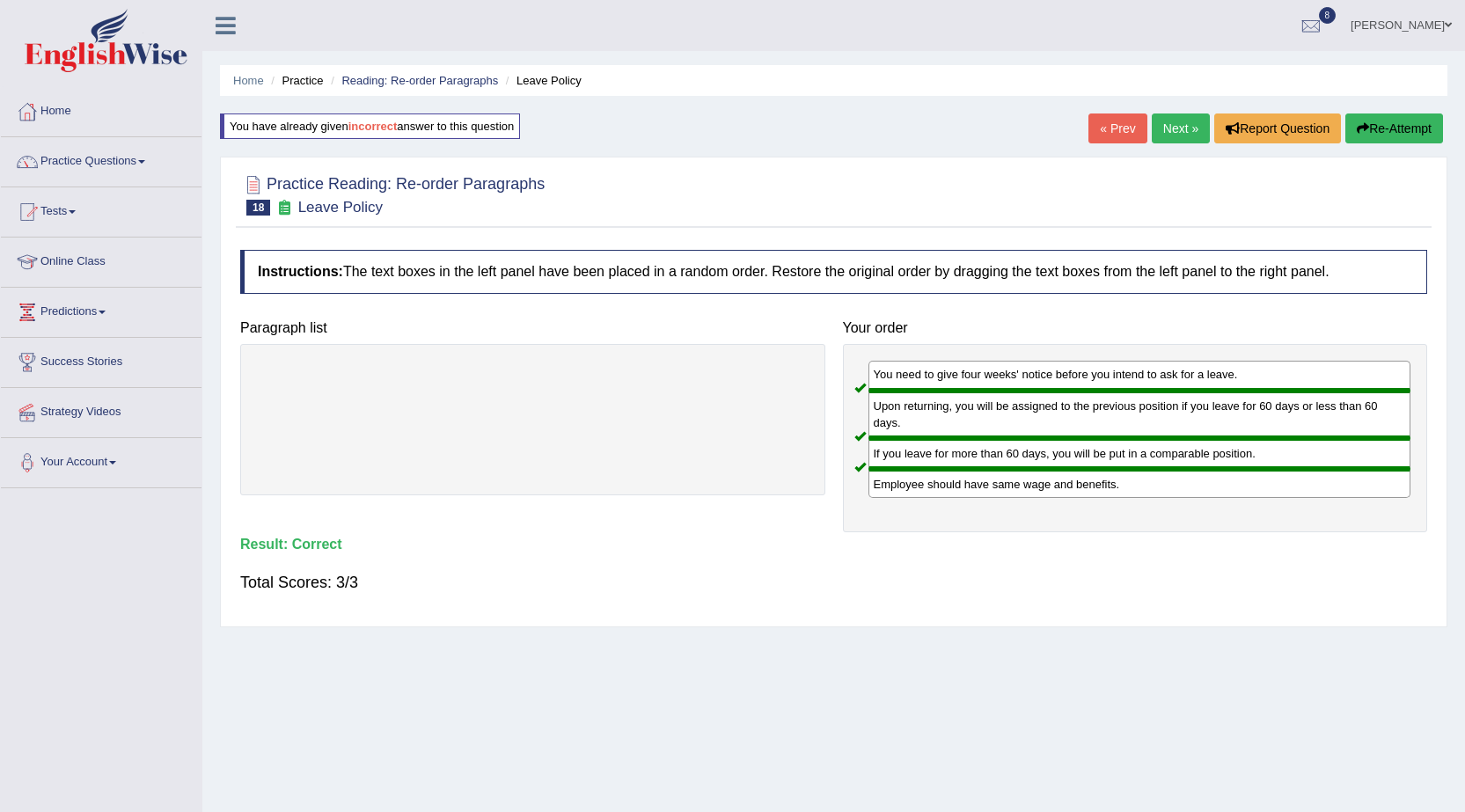
click at [1166, 133] on link "Next »" at bounding box center [1180, 128] width 58 height 30
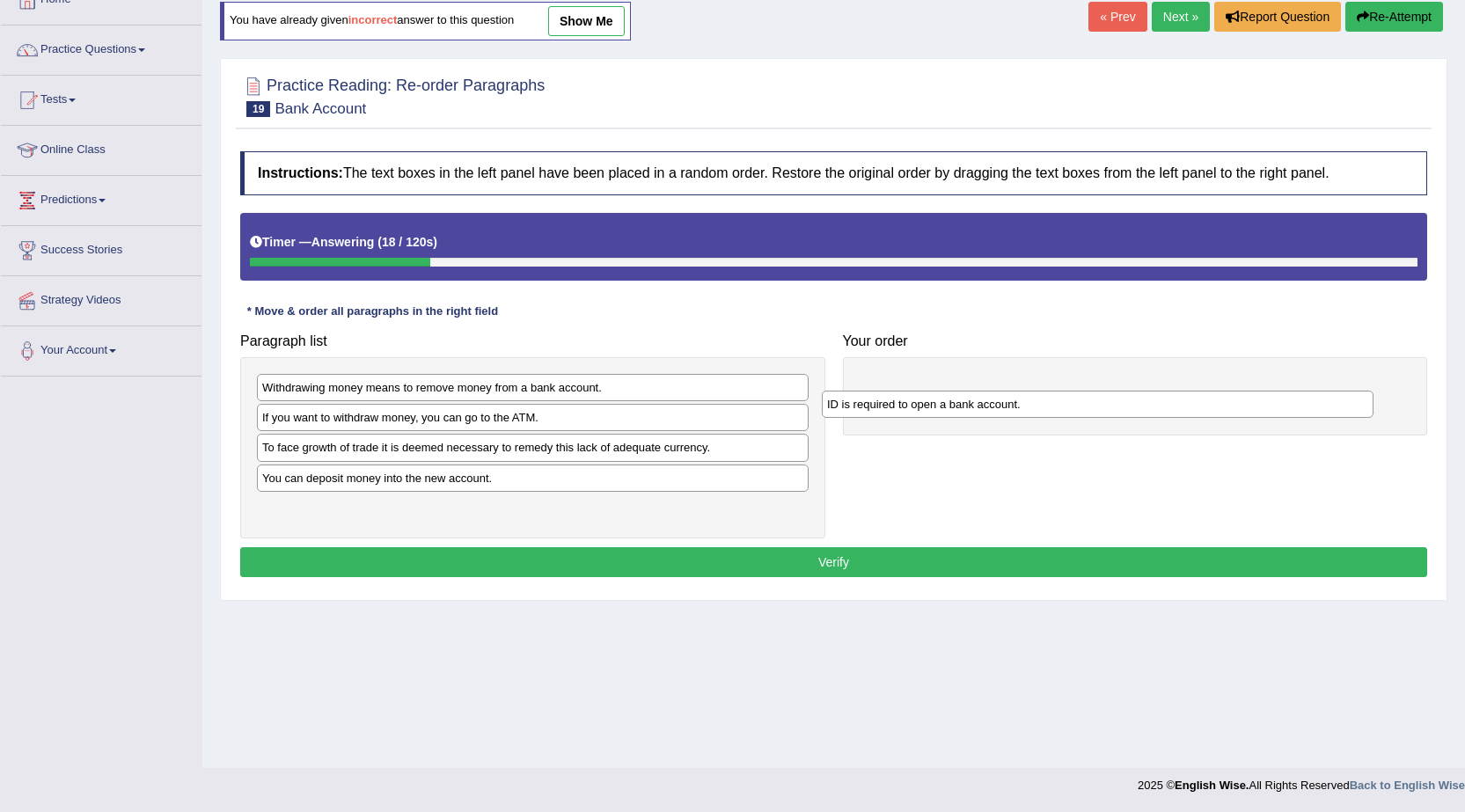
drag, startPoint x: 549, startPoint y: 416, endPoint x: 1126, endPoint y: 365, distance: 579.2
click at [1126, 390] on div "ID is required to open a bank account." at bounding box center [1097, 404] width 552 height 27
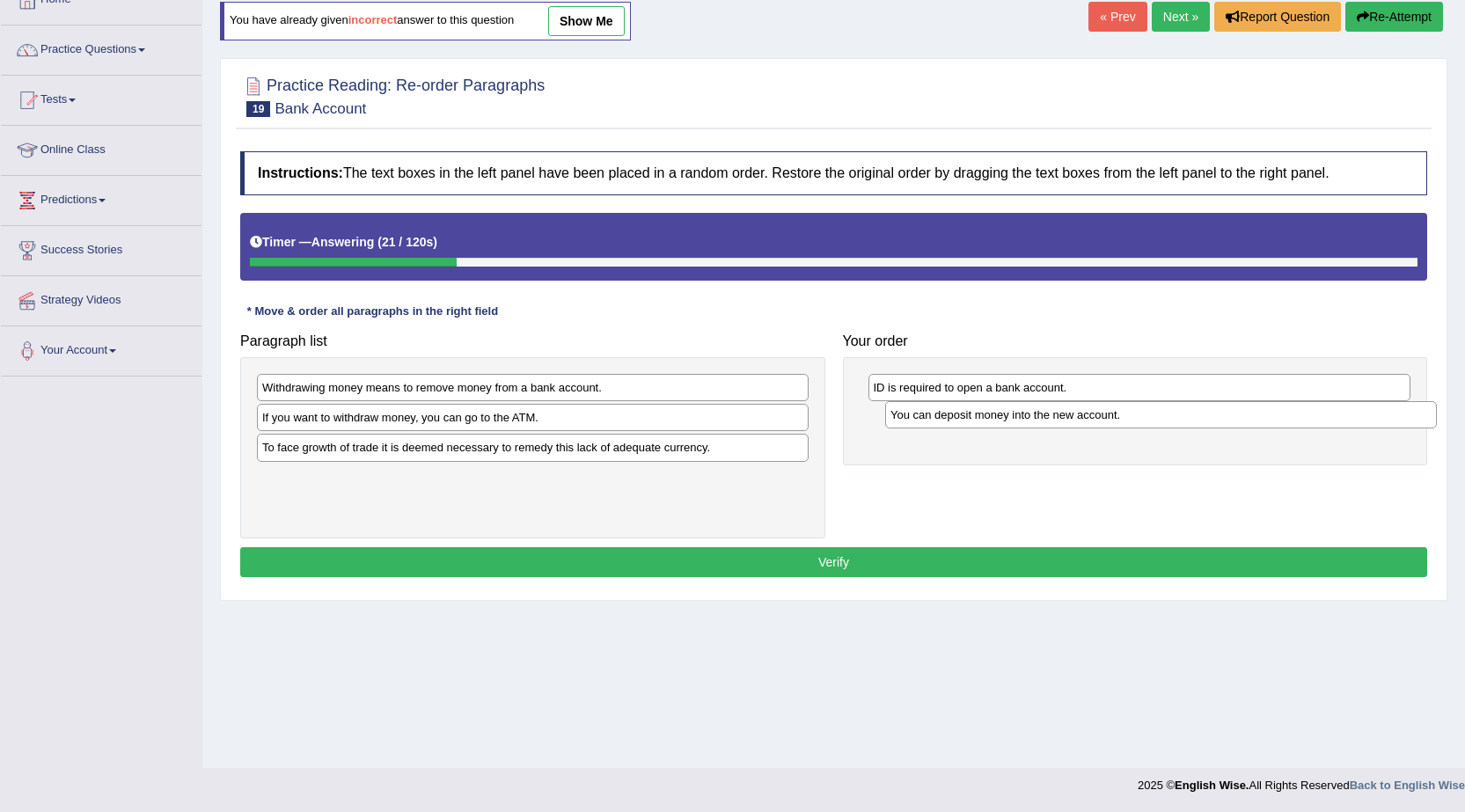
drag, startPoint x: 542, startPoint y: 477, endPoint x: 1170, endPoint y: 414, distance: 631.2
click at [1170, 414] on div "You can deposit money into the new account." at bounding box center [1161, 415] width 552 height 27
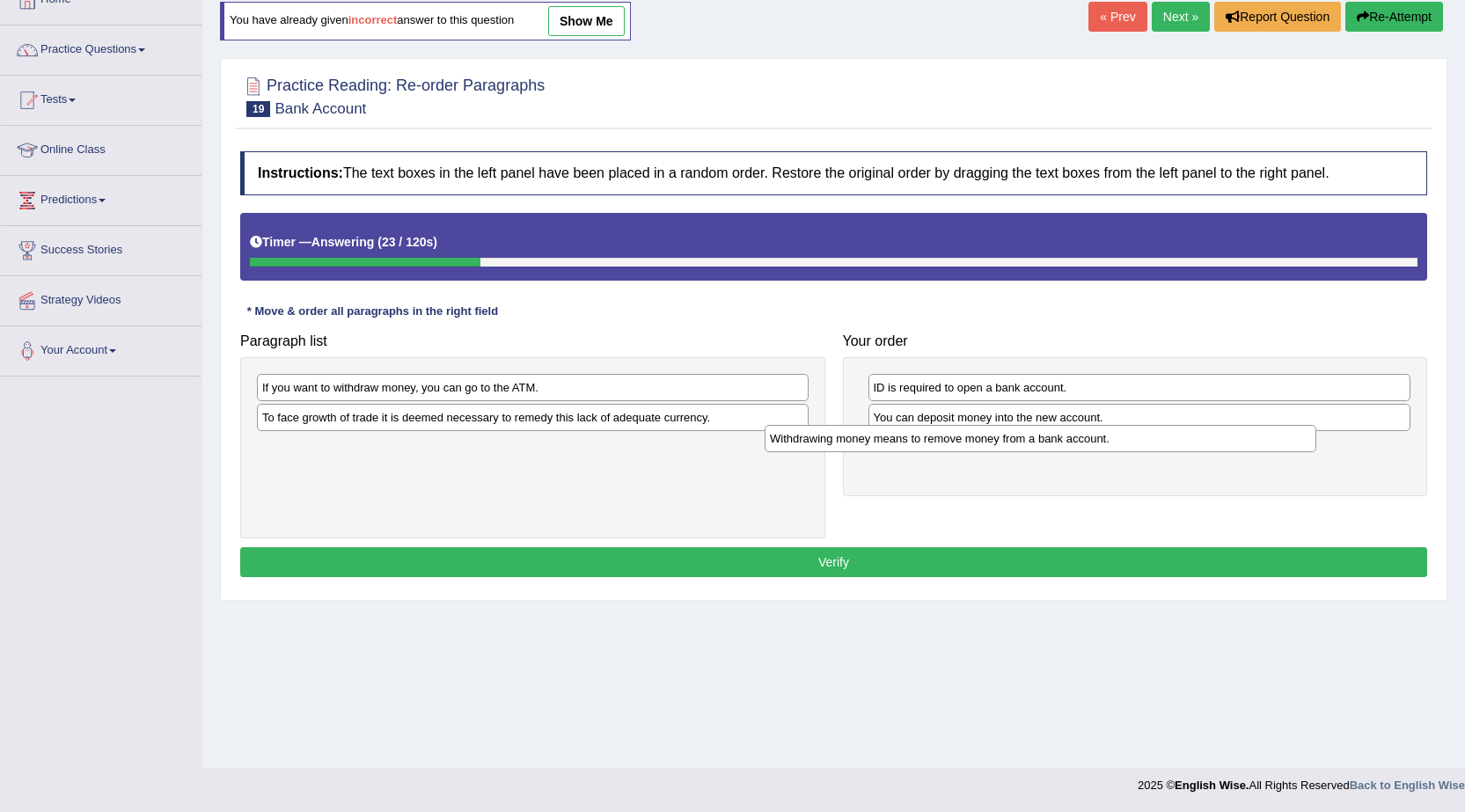
drag, startPoint x: 613, startPoint y: 397, endPoint x: 1121, endPoint y: 448, distance: 510.6
click at [1121, 448] on div "Withdrawing money means to remove money from a bank account." at bounding box center [1040, 438] width 552 height 27
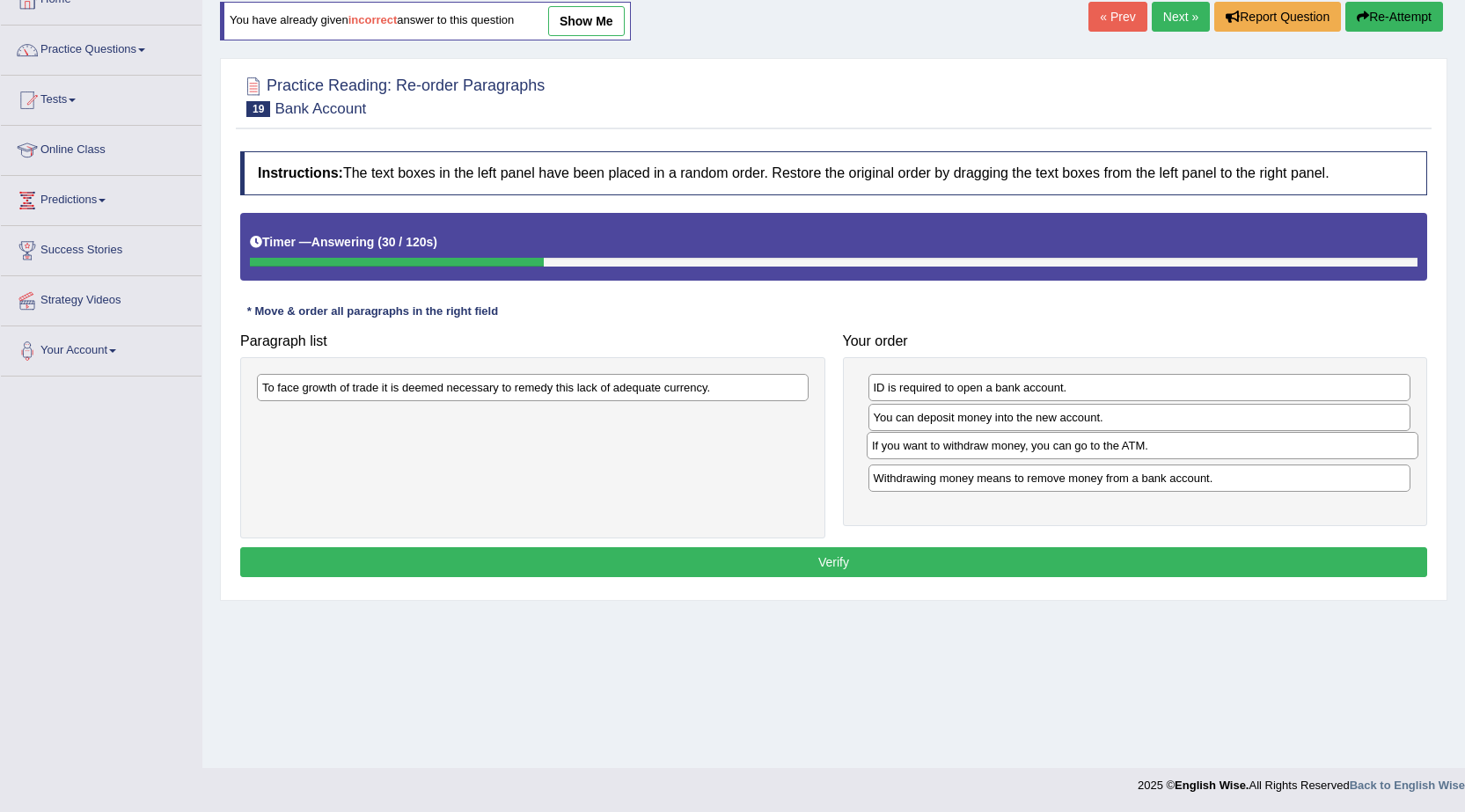
drag, startPoint x: 560, startPoint y: 388, endPoint x: 1170, endPoint y: 447, distance: 612.8
click at [1170, 447] on div "If you want to withdraw money, you can go to the ATM." at bounding box center [1142, 445] width 552 height 27
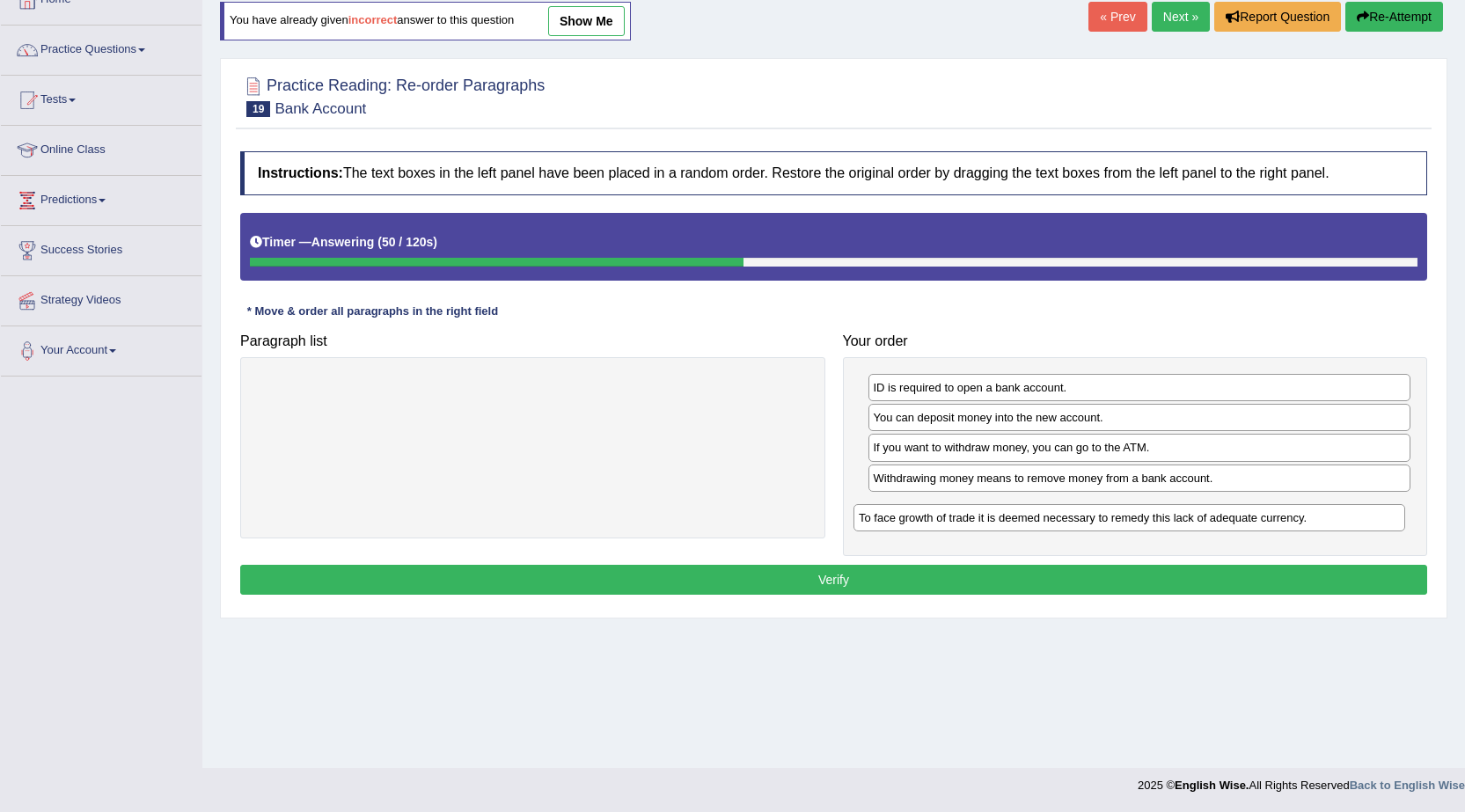
drag, startPoint x: 737, startPoint y: 391, endPoint x: 1346, endPoint y: 512, distance: 620.9
click at [1346, 512] on div "To face growth of trade it is deemed necessary to remedy this lack of adequate …" at bounding box center [1129, 518] width 552 height 27
click at [1263, 579] on button "Verify" at bounding box center [834, 579] width 1187 height 30
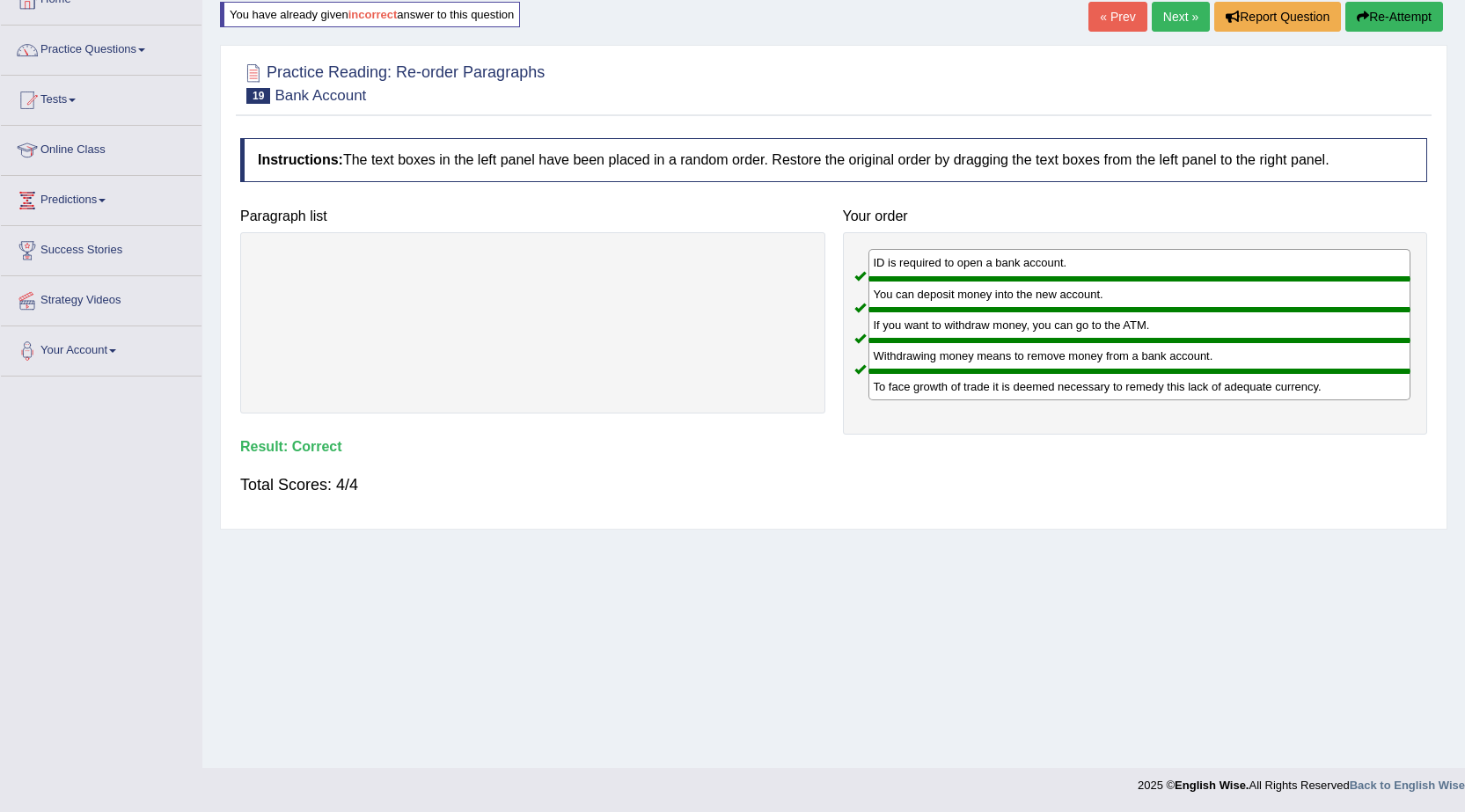
click at [1164, 9] on link "Next »" at bounding box center [1180, 16] width 58 height 30
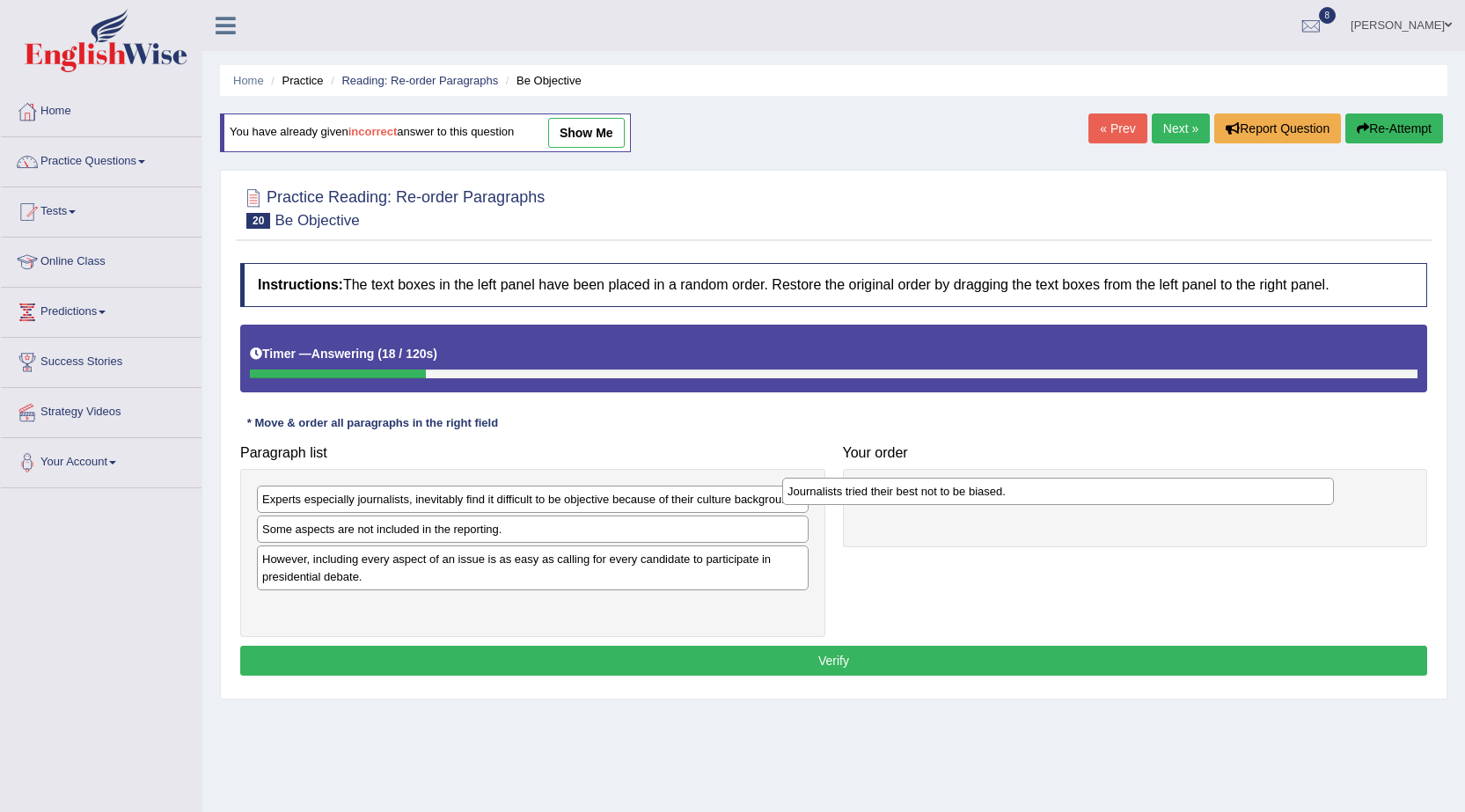
drag, startPoint x: 591, startPoint y: 604, endPoint x: 1144, endPoint y: 499, distance: 562.9
click at [1144, 499] on div "Journalists tried their best not to be biased." at bounding box center [1058, 491] width 552 height 27
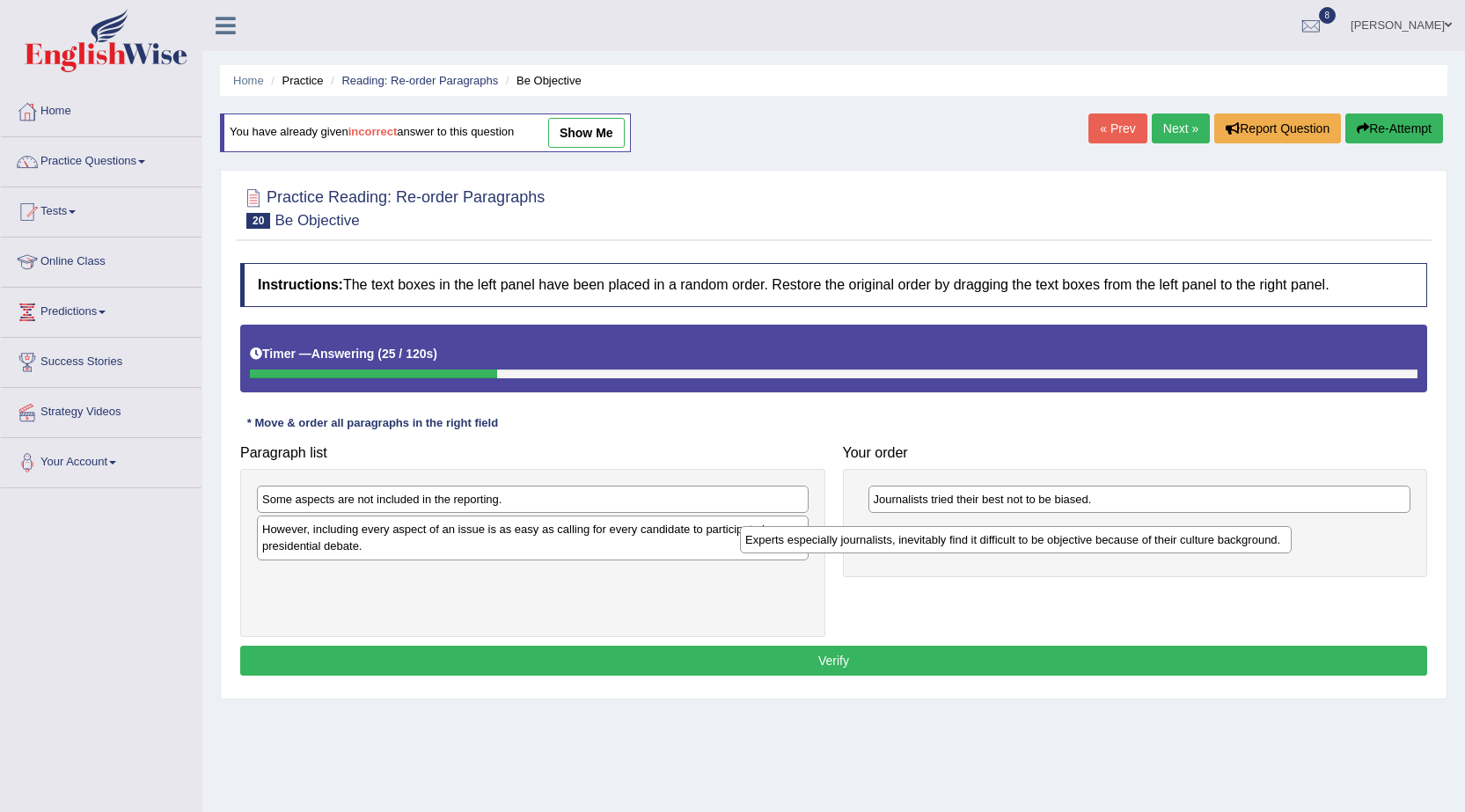
drag, startPoint x: 711, startPoint y: 502, endPoint x: 1194, endPoint y: 543, distance: 484.7
click at [1194, 543] on div "Experts especially journalists, inevitably find it difficult to be objective be…" at bounding box center [1015, 539] width 552 height 27
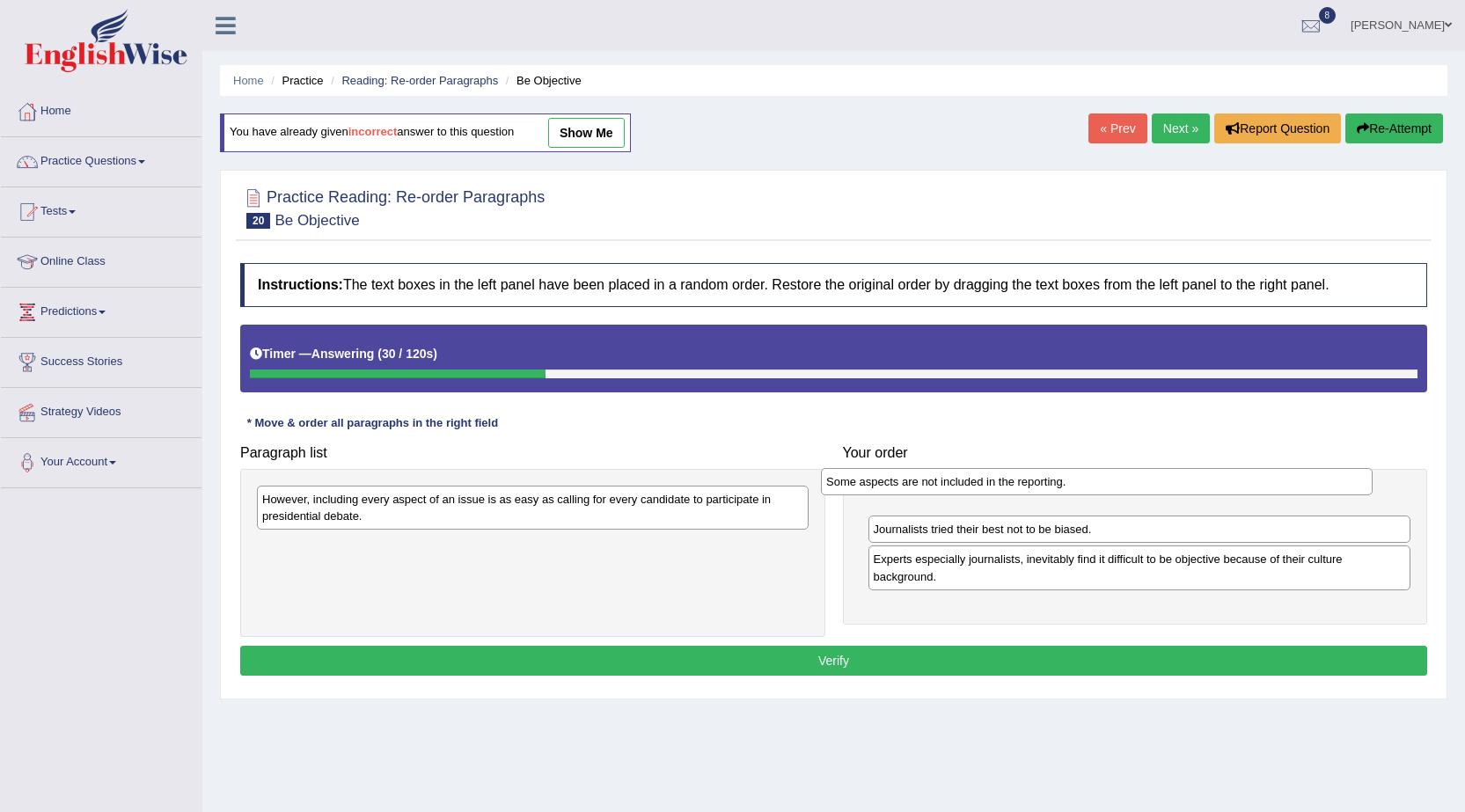
drag, startPoint x: 615, startPoint y: 499, endPoint x: 1179, endPoint y: 481, distance: 564.3
click at [1179, 481] on div "Some aspects are not included in the reporting." at bounding box center [1096, 481] width 552 height 27
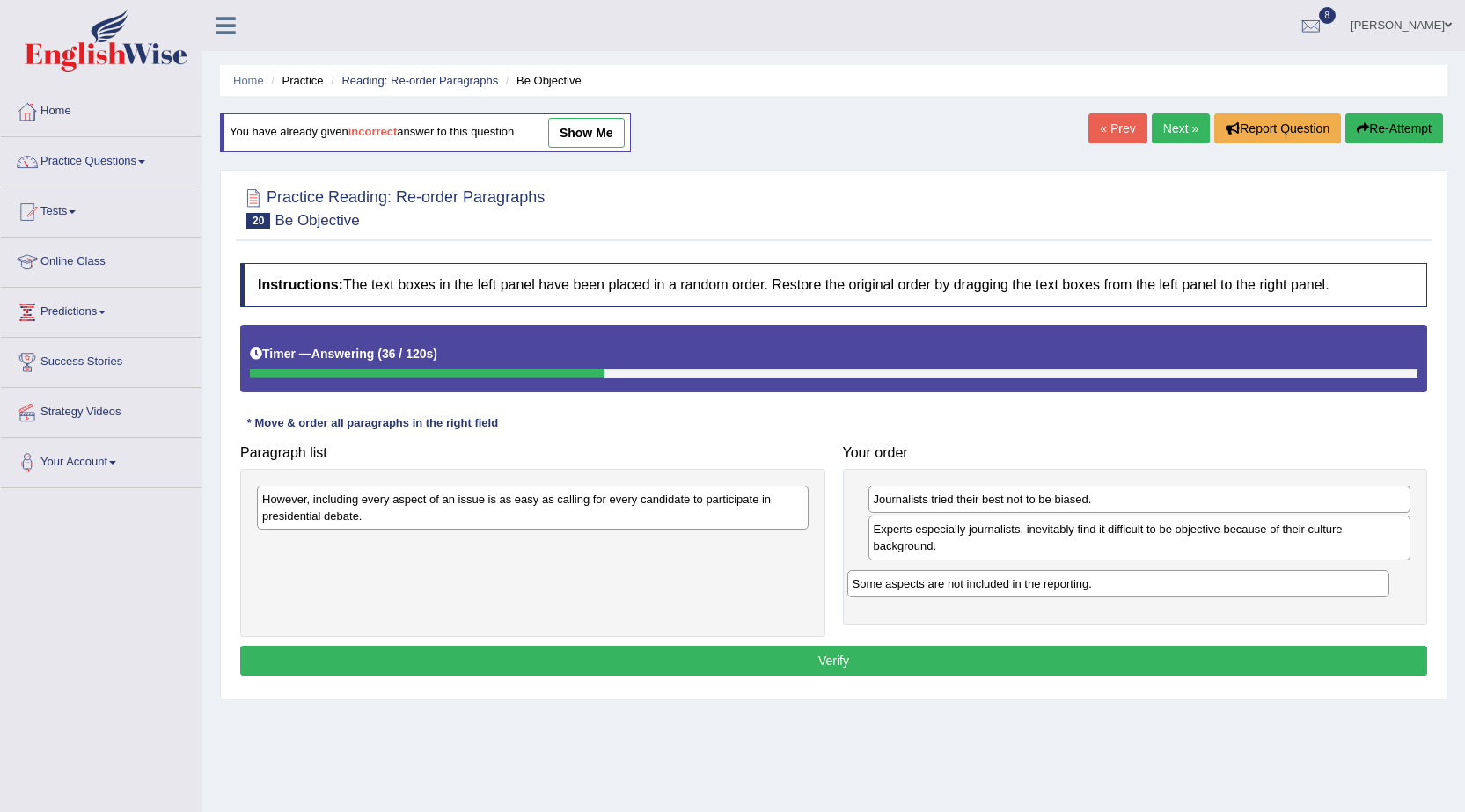
drag, startPoint x: 1148, startPoint y: 501, endPoint x: 1127, endPoint y: 586, distance: 87.6
click at [1127, 586] on div "Some aspects are not included in the reporting." at bounding box center [1118, 583] width 543 height 27
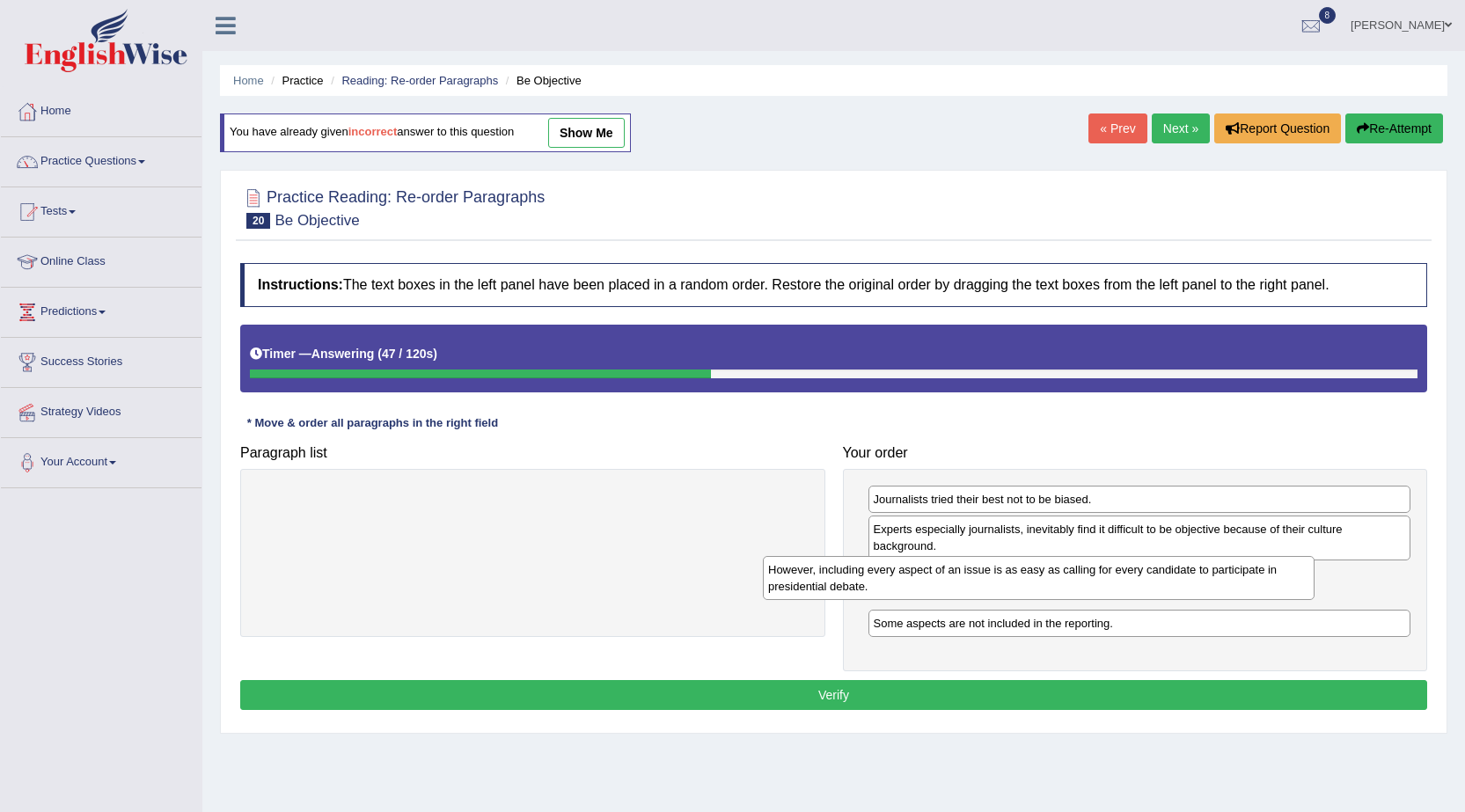
drag, startPoint x: 523, startPoint y: 514, endPoint x: 1029, endPoint y: 584, distance: 510.8
click at [1029, 584] on div "However, including every aspect of an issue is as easy as calling for every can…" at bounding box center [1038, 577] width 552 height 44
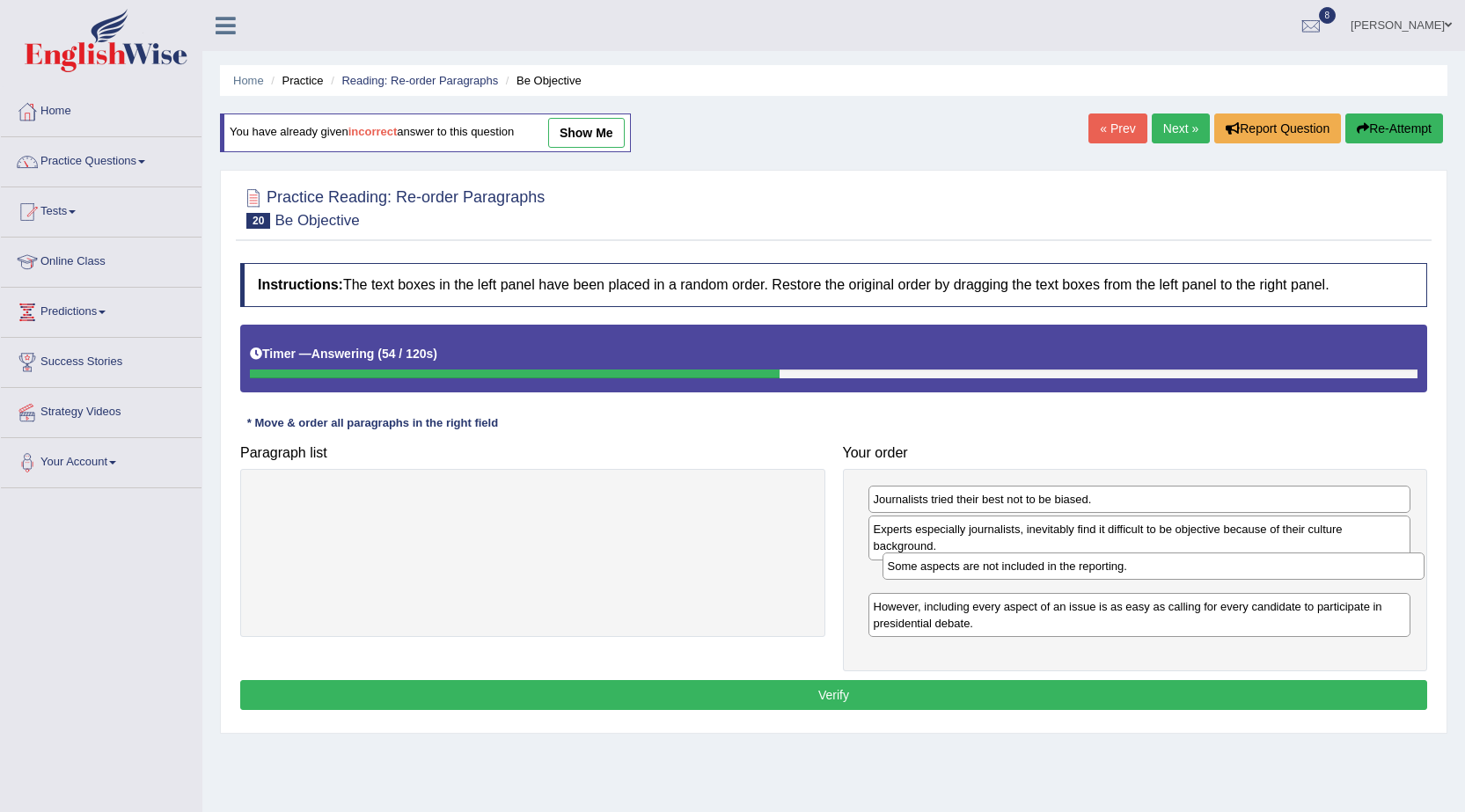
drag, startPoint x: 1063, startPoint y: 628, endPoint x: 1068, endPoint y: 574, distance: 54.2
click at [1068, 574] on div "Some aspects are not included in the reporting." at bounding box center [1153, 566] width 543 height 27
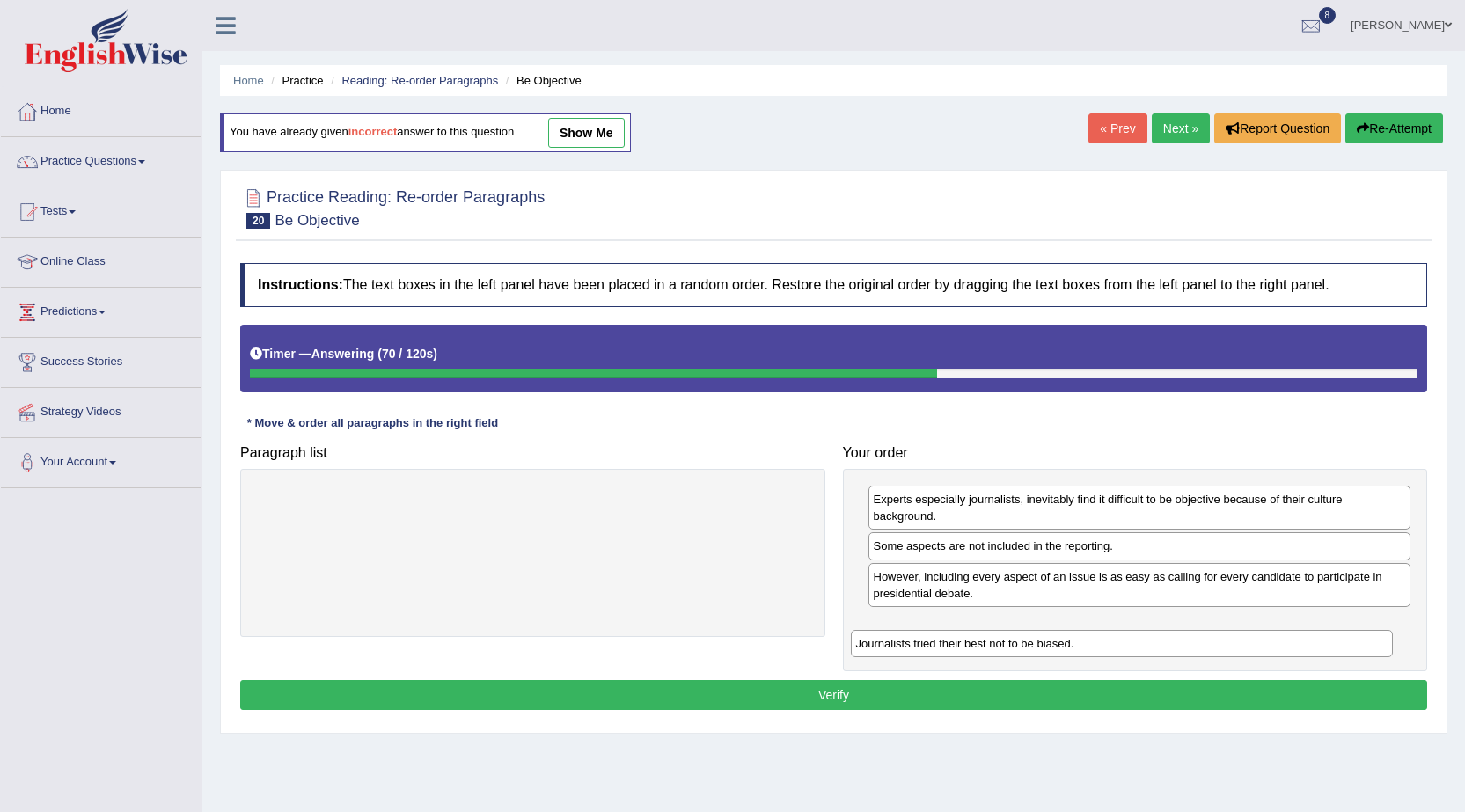
drag, startPoint x: 1159, startPoint y: 503, endPoint x: 1150, endPoint y: 619, distance: 116.3
click at [1148, 630] on div "Journalists tried their best not to be biased." at bounding box center [1122, 643] width 543 height 27
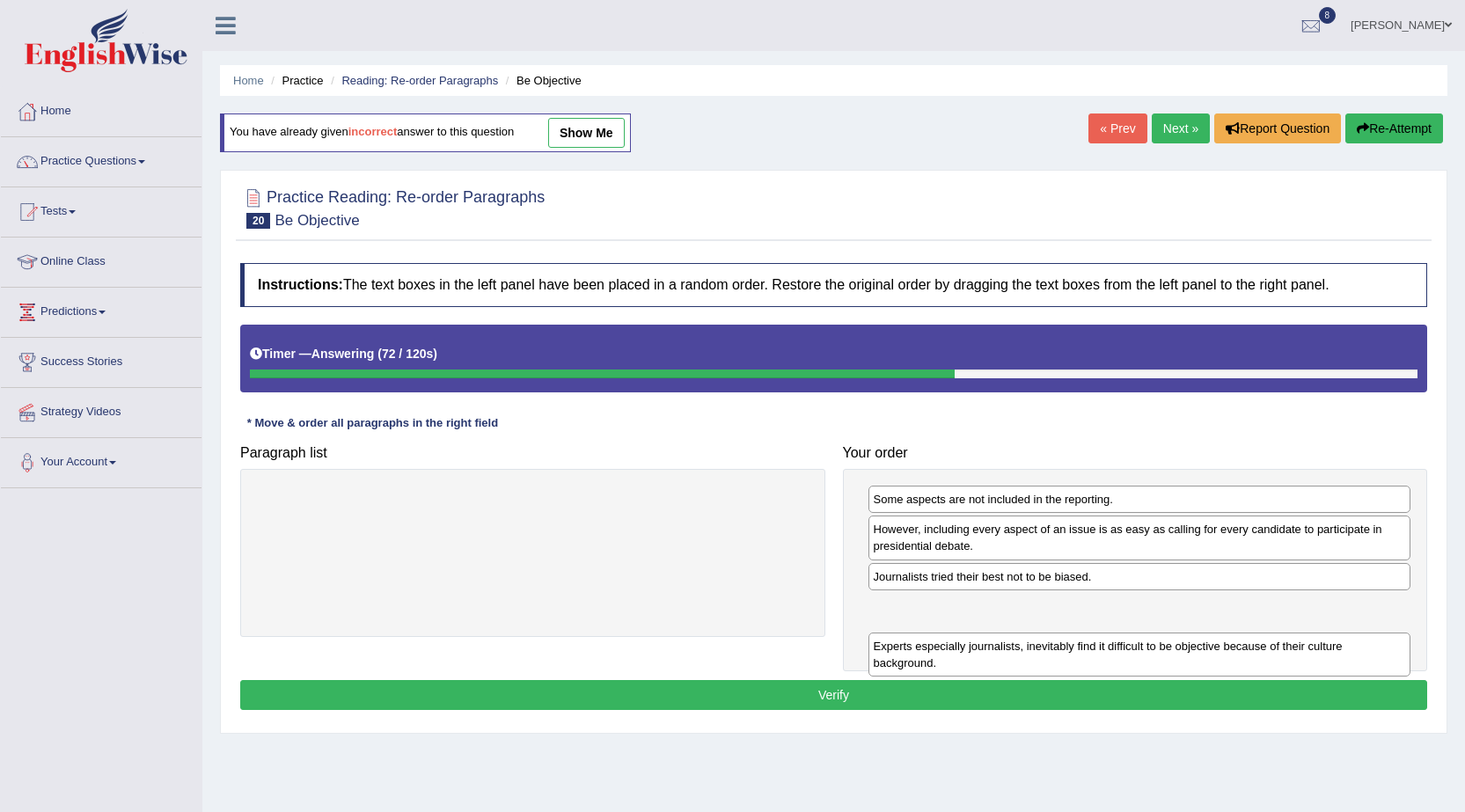
drag, startPoint x: 1162, startPoint y: 501, endPoint x: 1162, endPoint y: 649, distance: 148.0
click at [1162, 649] on div "Experts especially journalists, inevitably find it difficult to be objective be…" at bounding box center [1139, 654] width 543 height 44
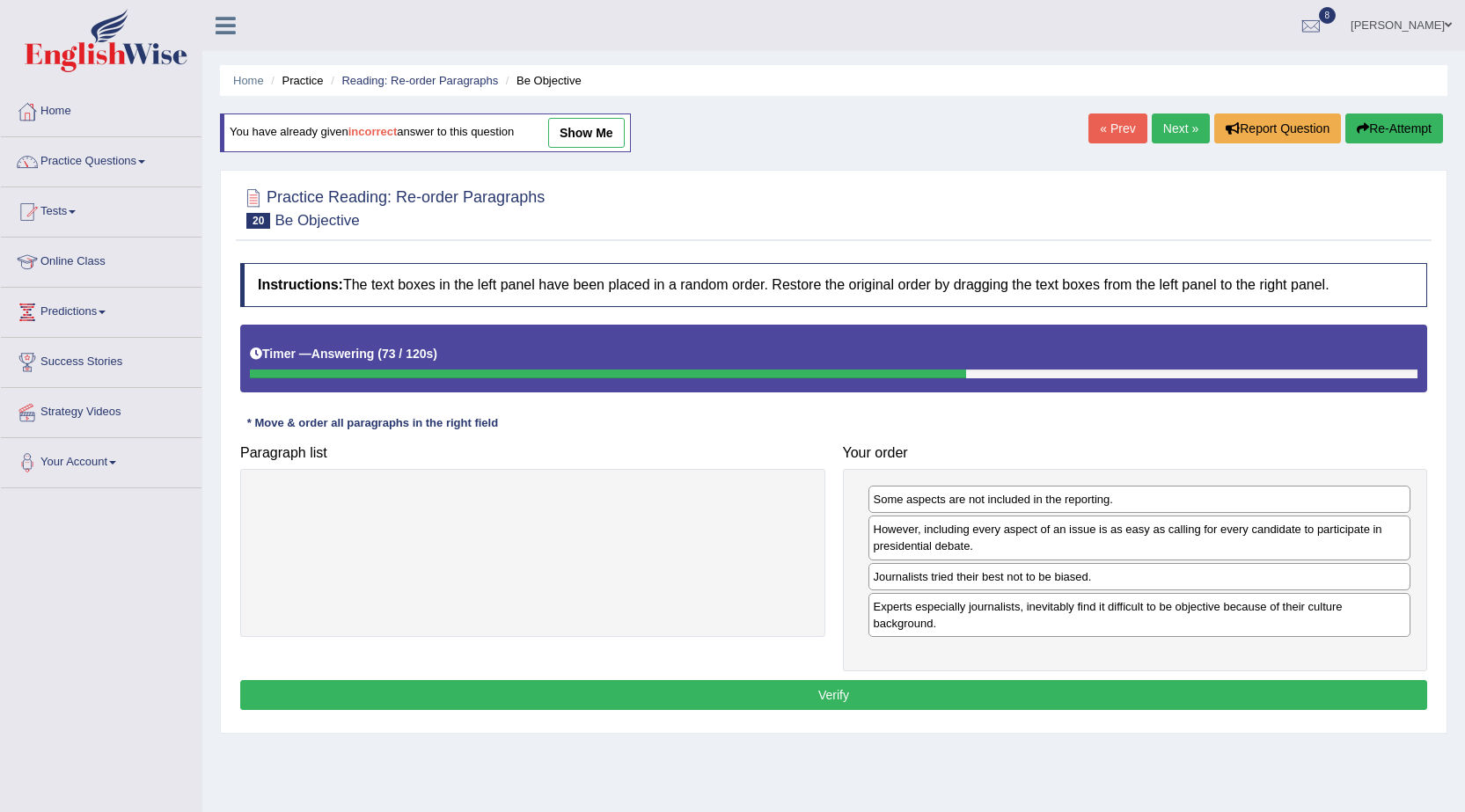
click at [1017, 681] on button "Verify" at bounding box center [834, 695] width 1187 height 30
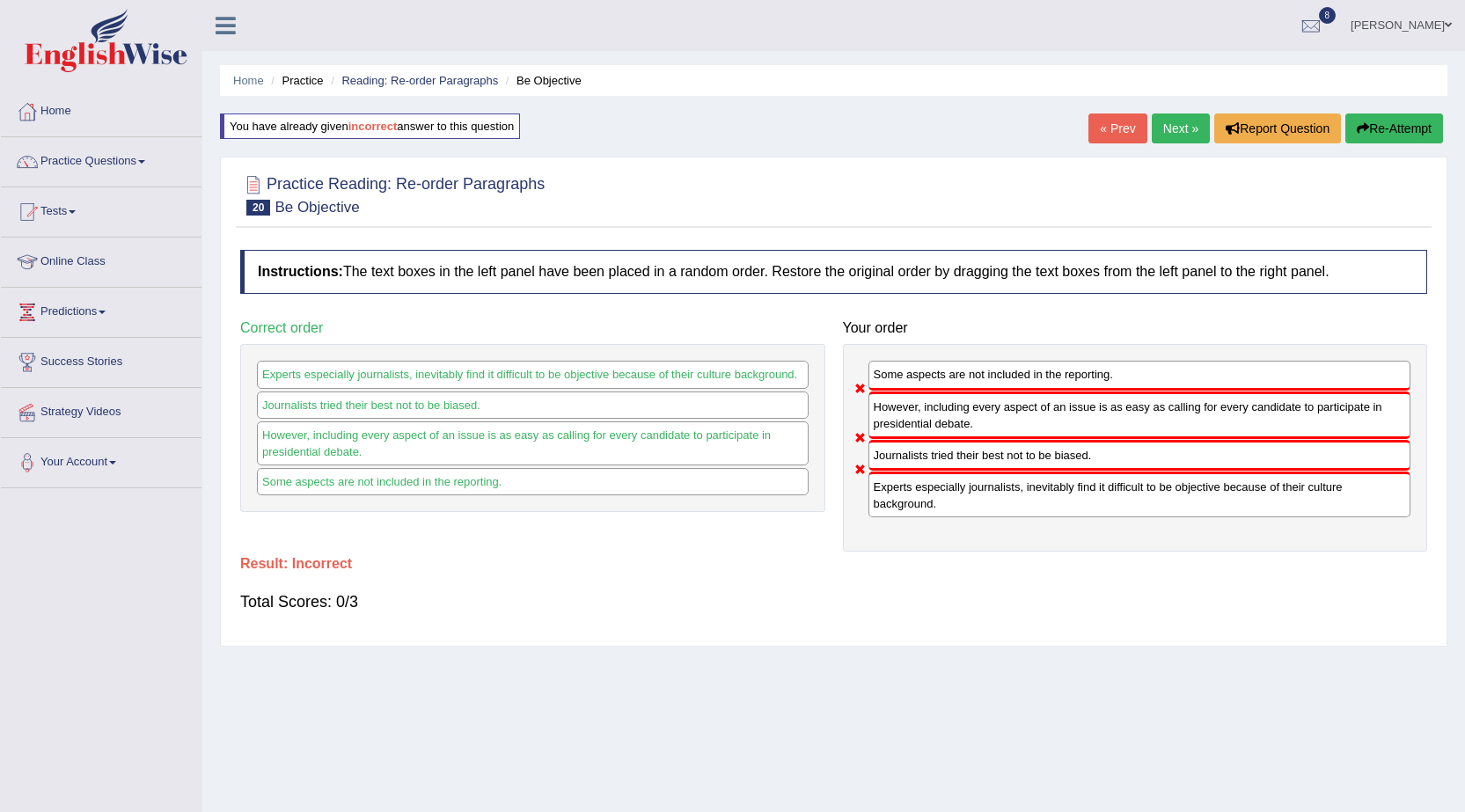
click at [1179, 131] on link "Next »" at bounding box center [1180, 128] width 58 height 30
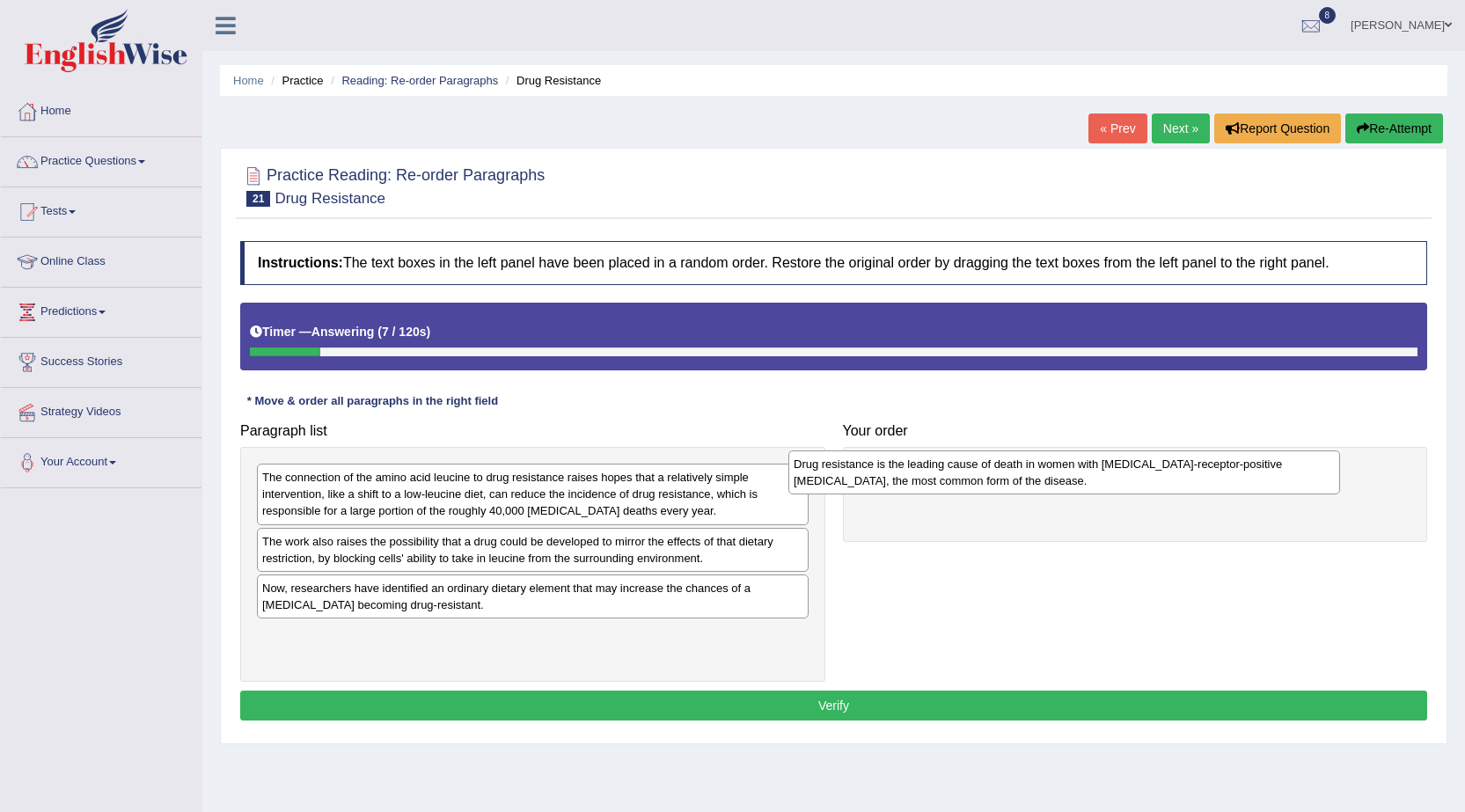
drag, startPoint x: 612, startPoint y: 555, endPoint x: 1143, endPoint y: 477, distance: 536.7
click at [1143, 477] on div "Drug resistance is the leading cause of death in women with estrogen-receptor-p…" at bounding box center [1064, 472] width 552 height 44
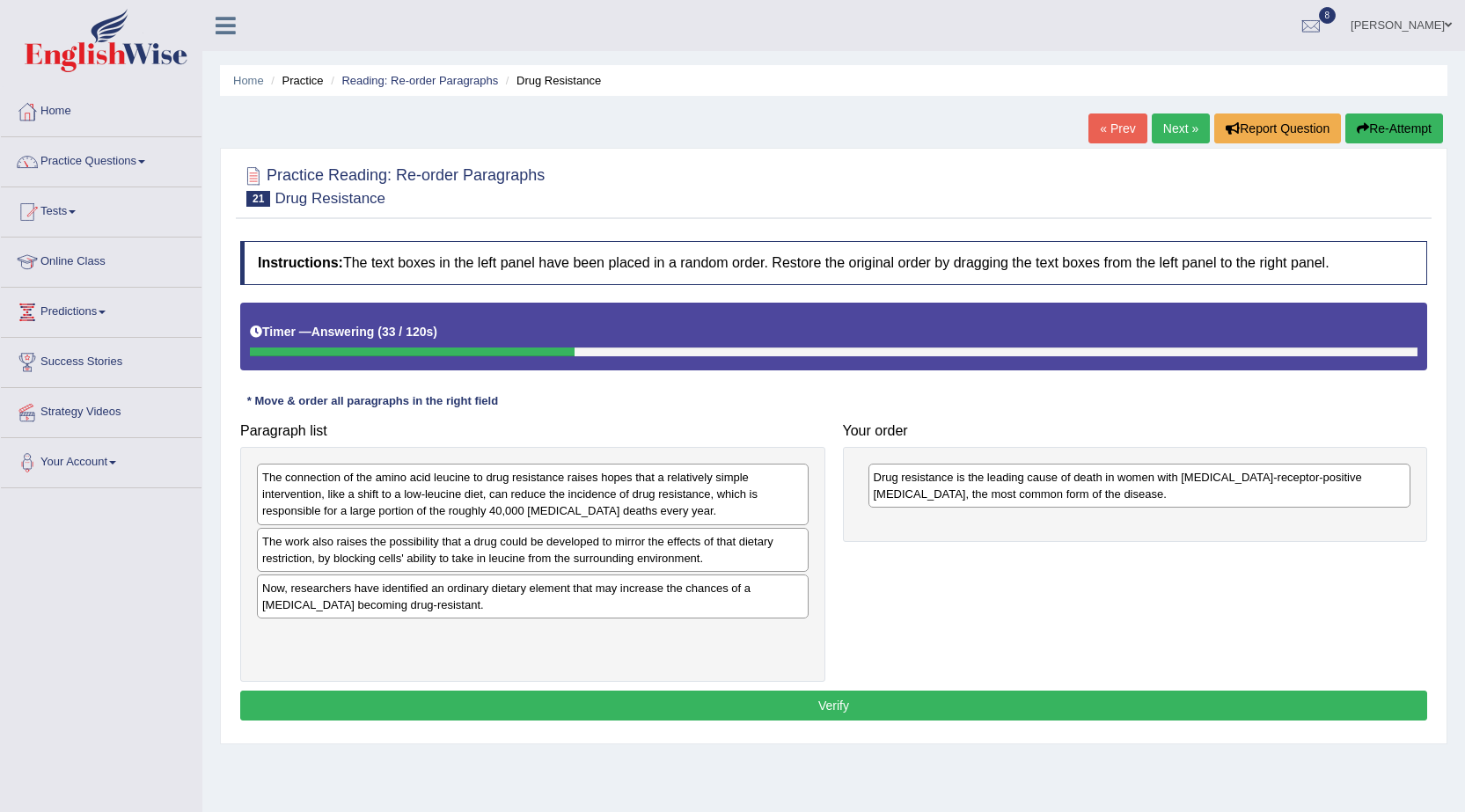
click at [580, 491] on div "The connection of the amino acid leucine to drug resistance raises hopes that a…" at bounding box center [532, 493] width 552 height 61
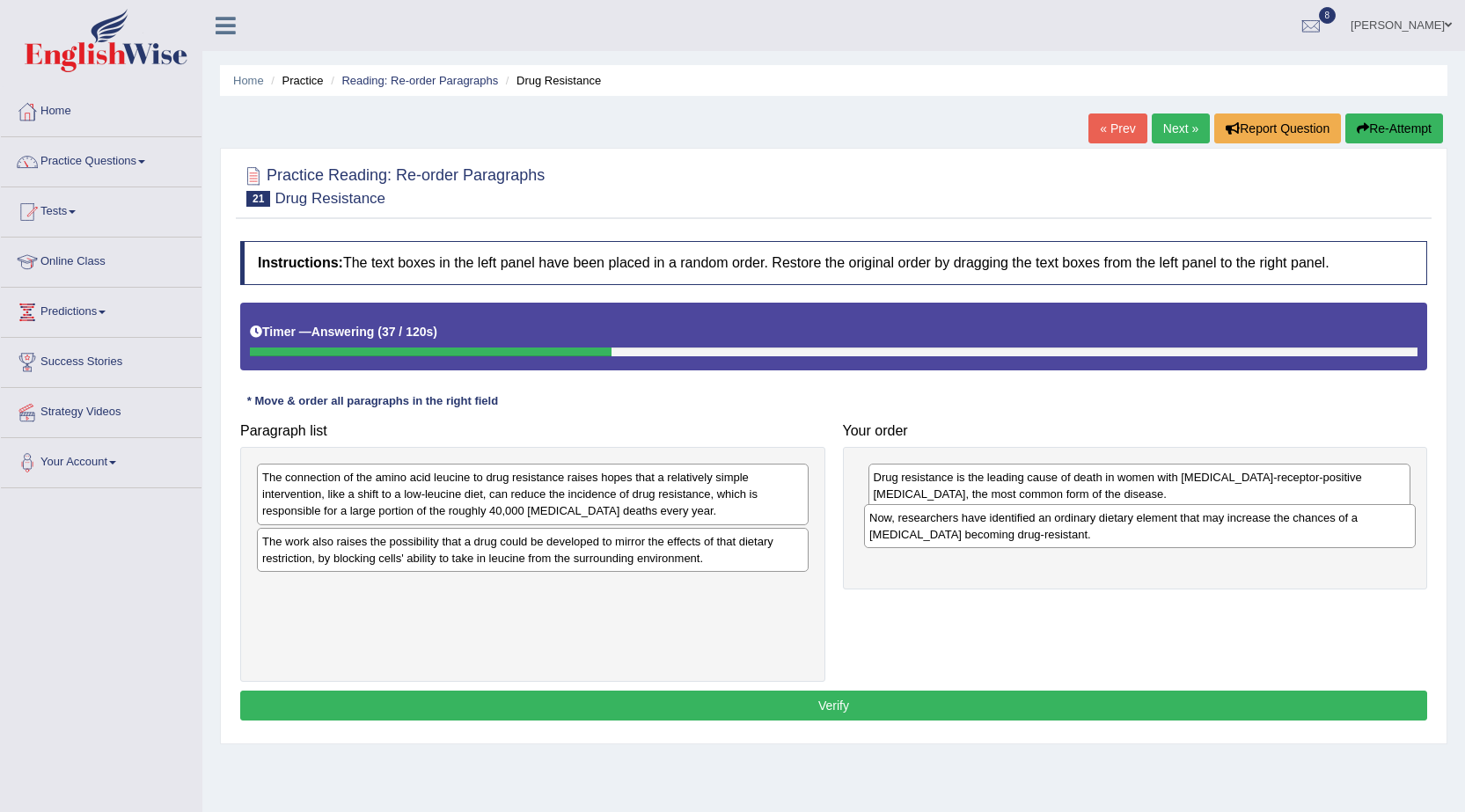
drag, startPoint x: 565, startPoint y: 609, endPoint x: 1171, endPoint y: 538, distance: 610.1
click at [1171, 538] on div "Now, researchers have identified an ordinary dietary element that may increase …" at bounding box center [1139, 526] width 552 height 44
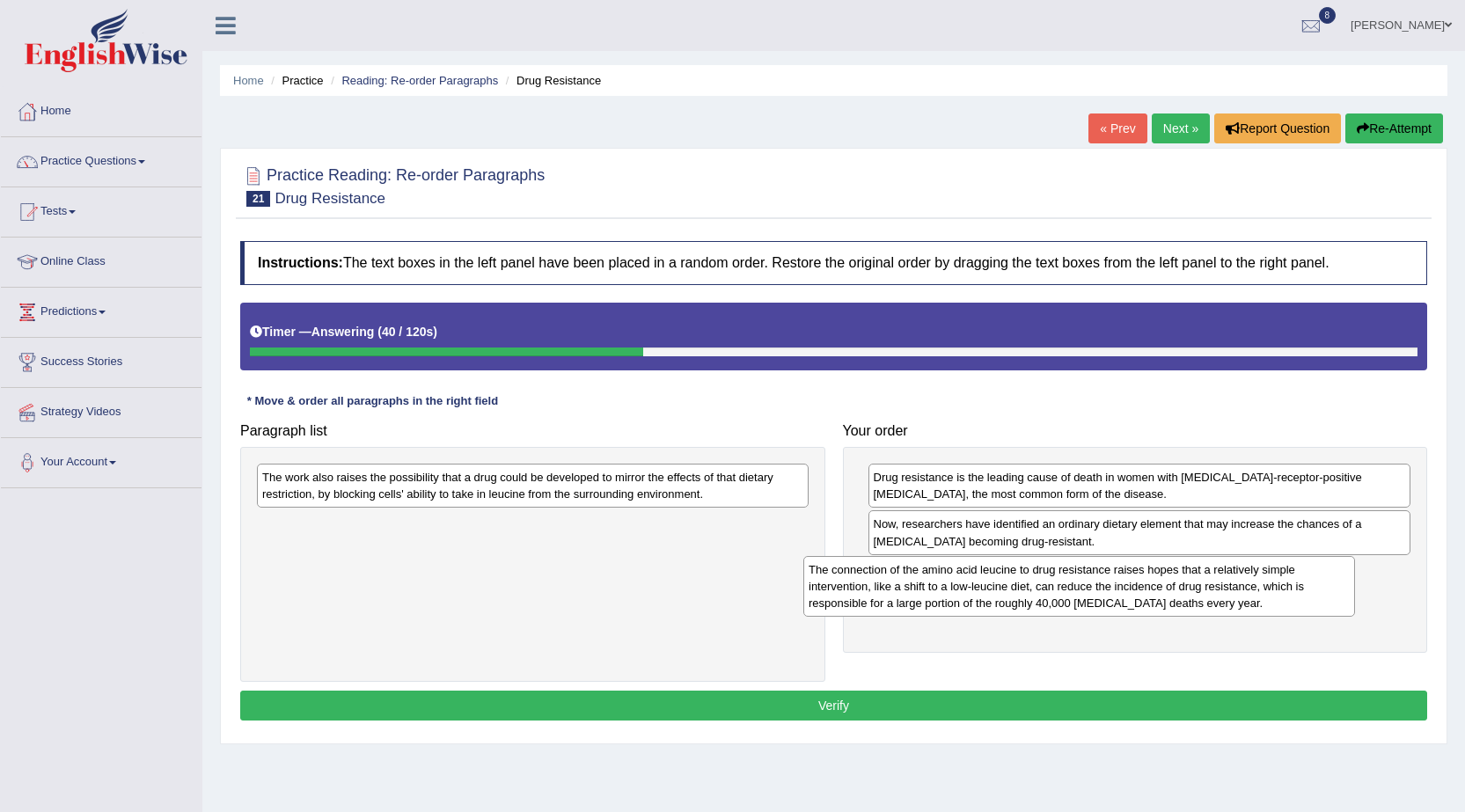
drag, startPoint x: 613, startPoint y: 496, endPoint x: 1160, endPoint y: 589, distance: 554.8
click at [1160, 589] on div "The connection of the amino acid leucine to drug resistance raises hopes that a…" at bounding box center [1078, 585] width 552 height 61
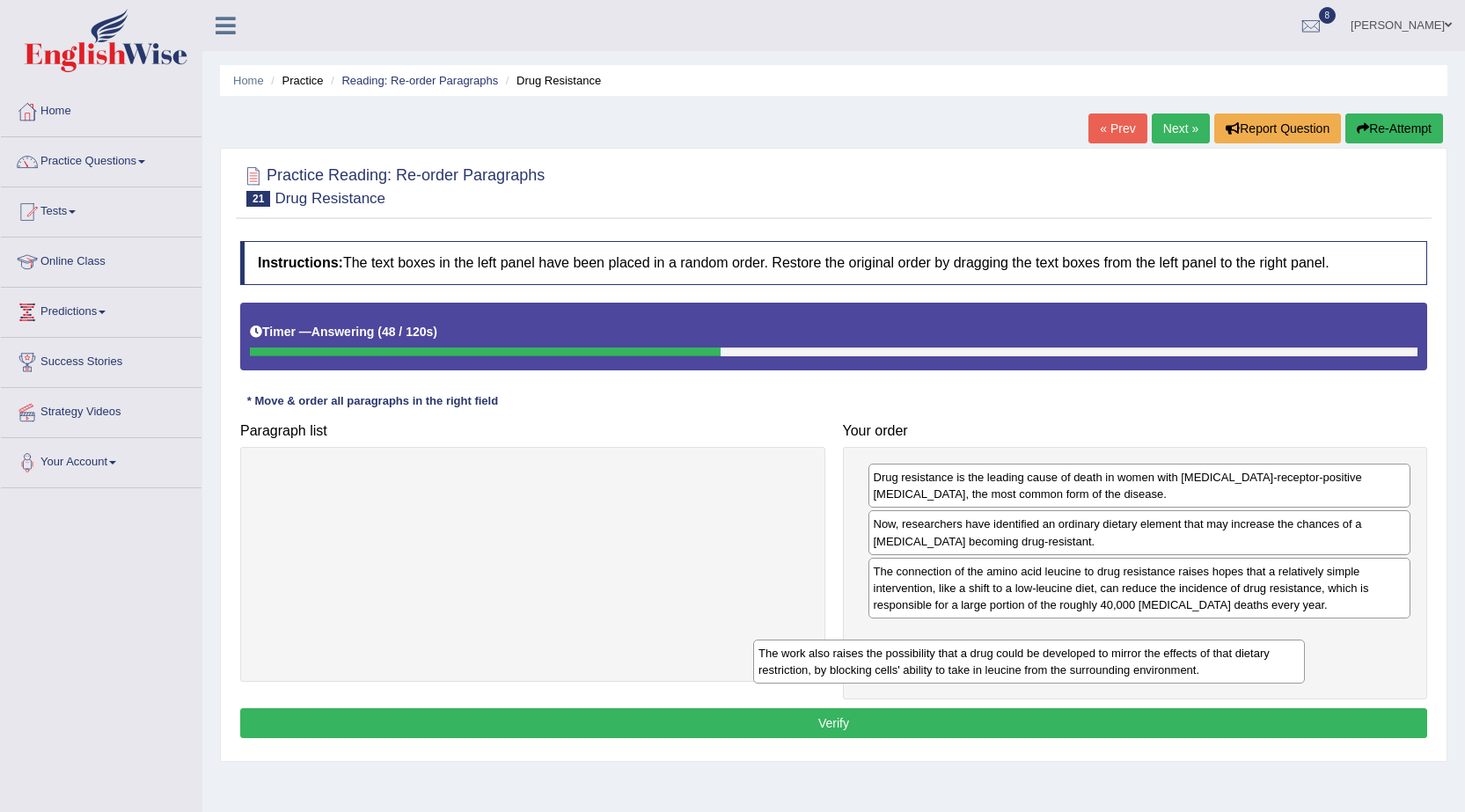
drag, startPoint x: 651, startPoint y: 497, endPoint x: 1235, endPoint y: 663, distance: 607.1
click at [1235, 663] on div "The work also raises the possibility that a drug could be developed to mirror t…" at bounding box center [1029, 661] width 552 height 44
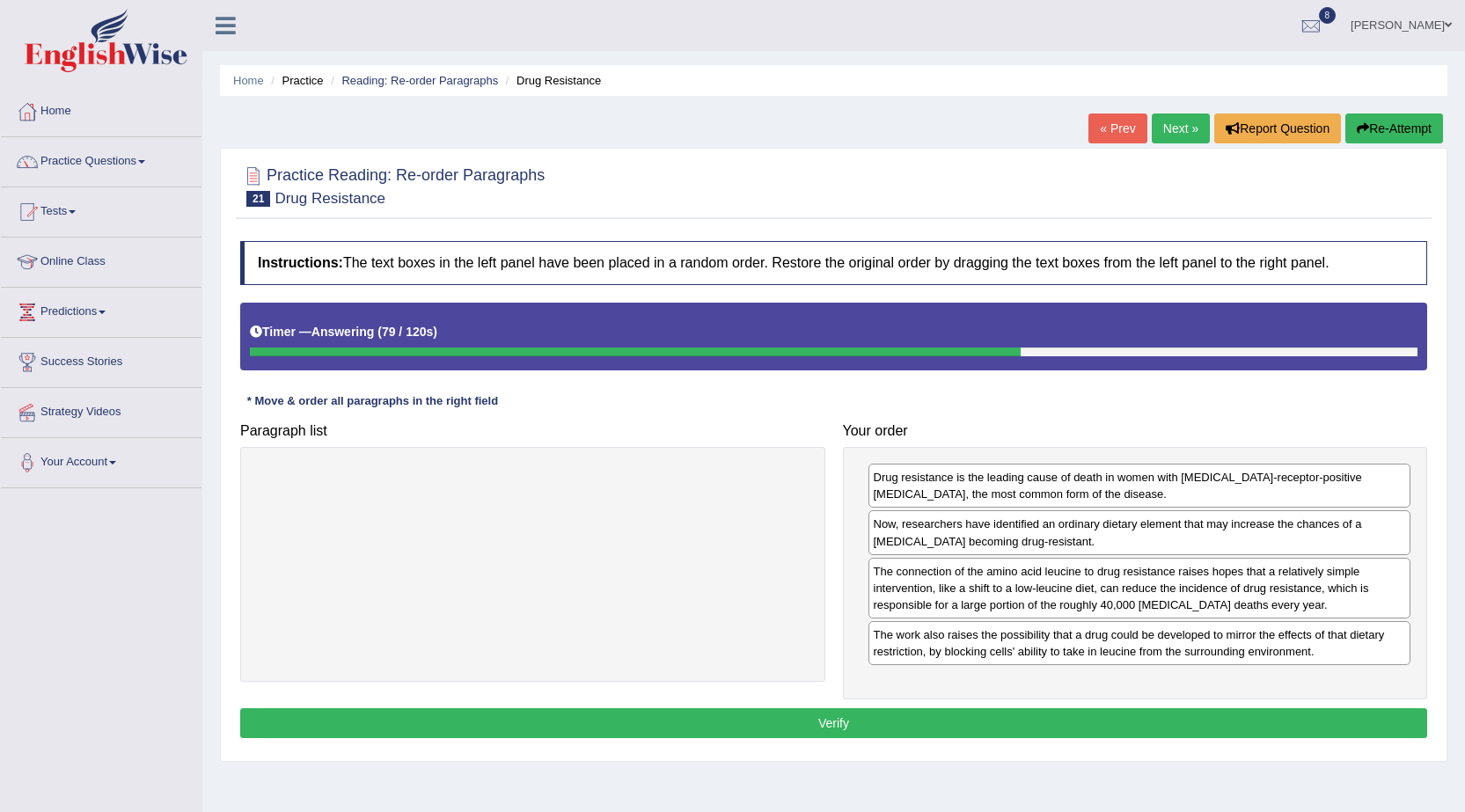
click at [895, 725] on button "Verify" at bounding box center [834, 723] width 1187 height 30
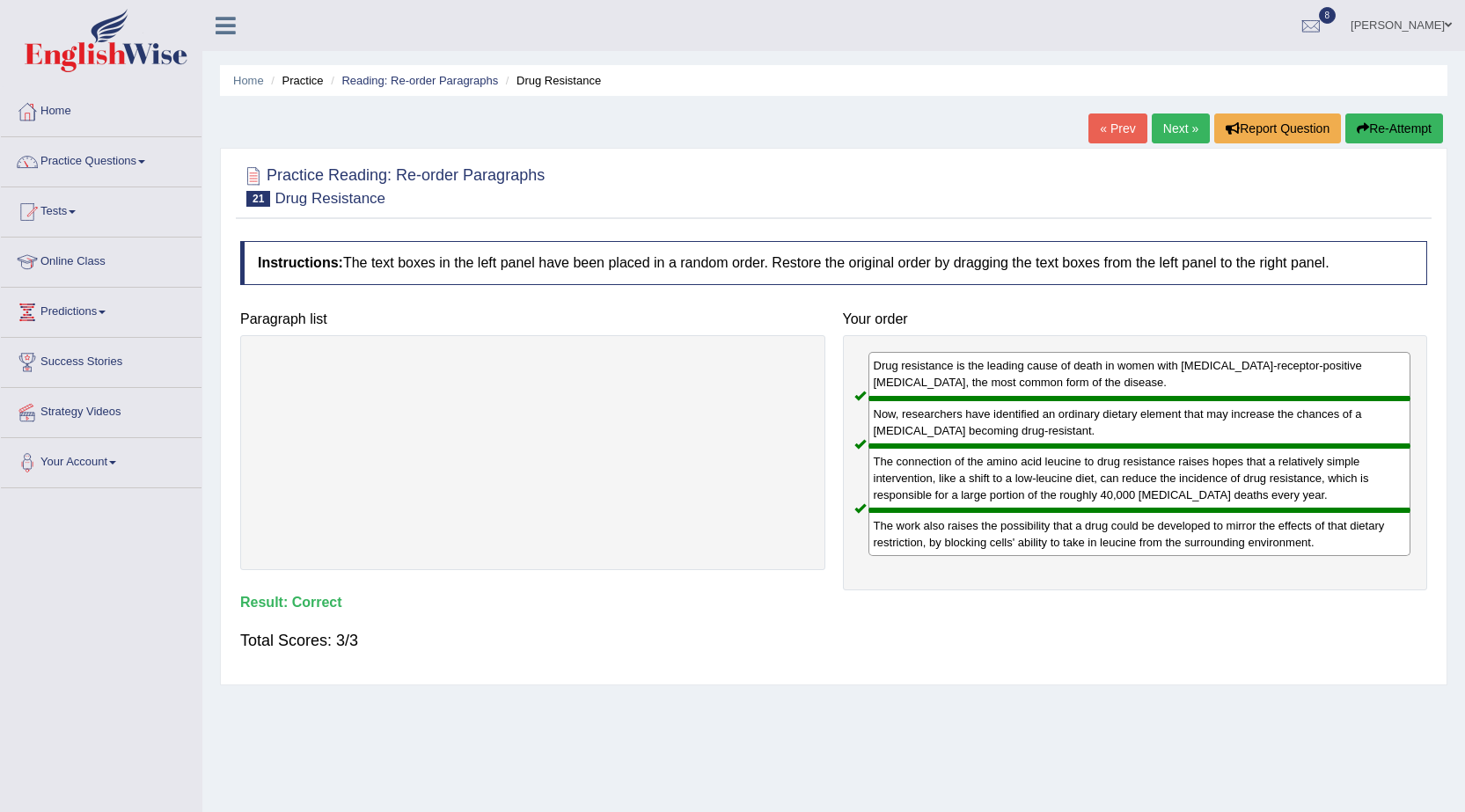
click at [1169, 117] on link "Next »" at bounding box center [1180, 128] width 58 height 30
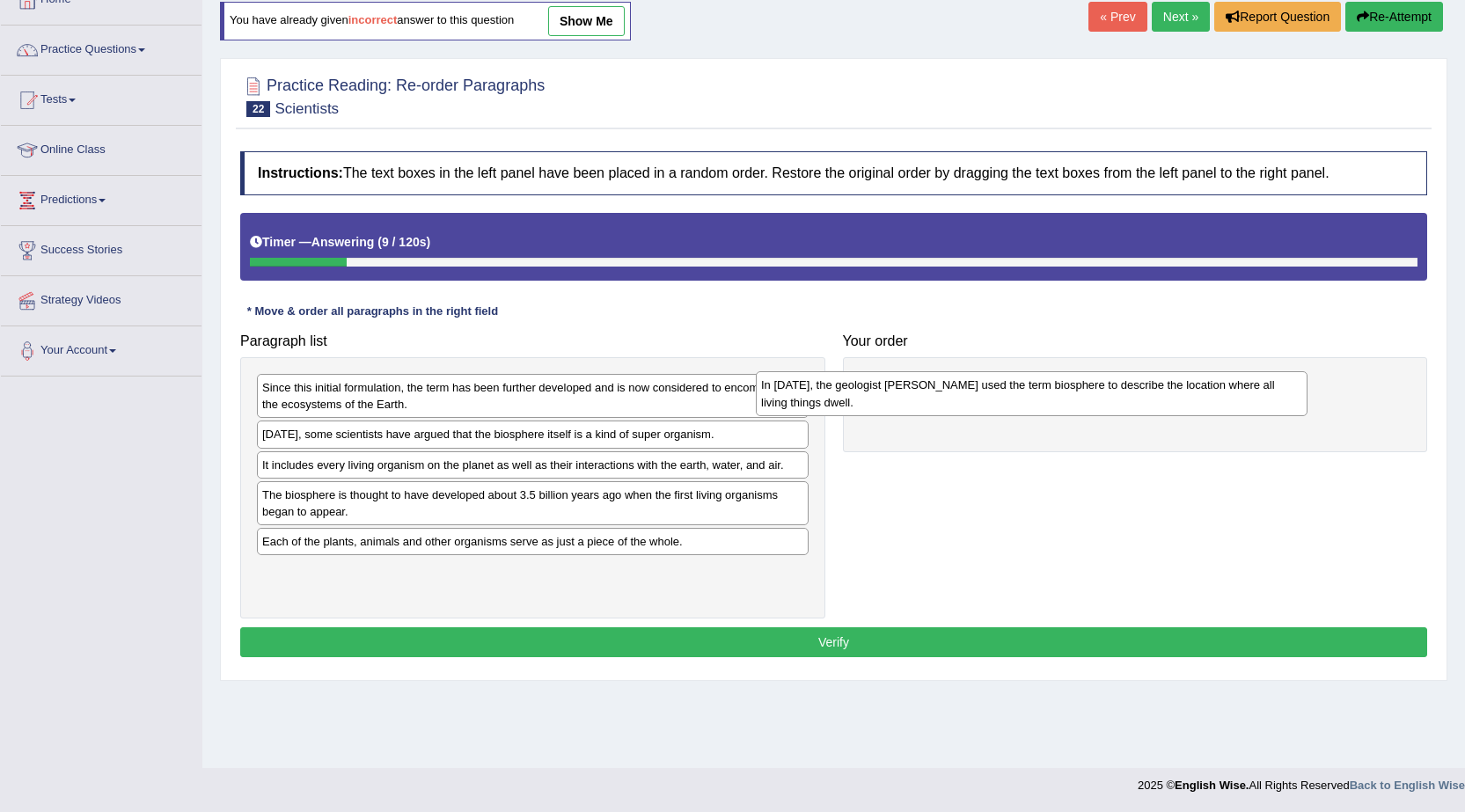
drag, startPoint x: 602, startPoint y: 453, endPoint x: 1162, endPoint y: 386, distance: 564.0
click at [1162, 386] on div "In [DATE], the geologist [PERSON_NAME] used the term biosphere to describe the …" at bounding box center [1031, 393] width 552 height 44
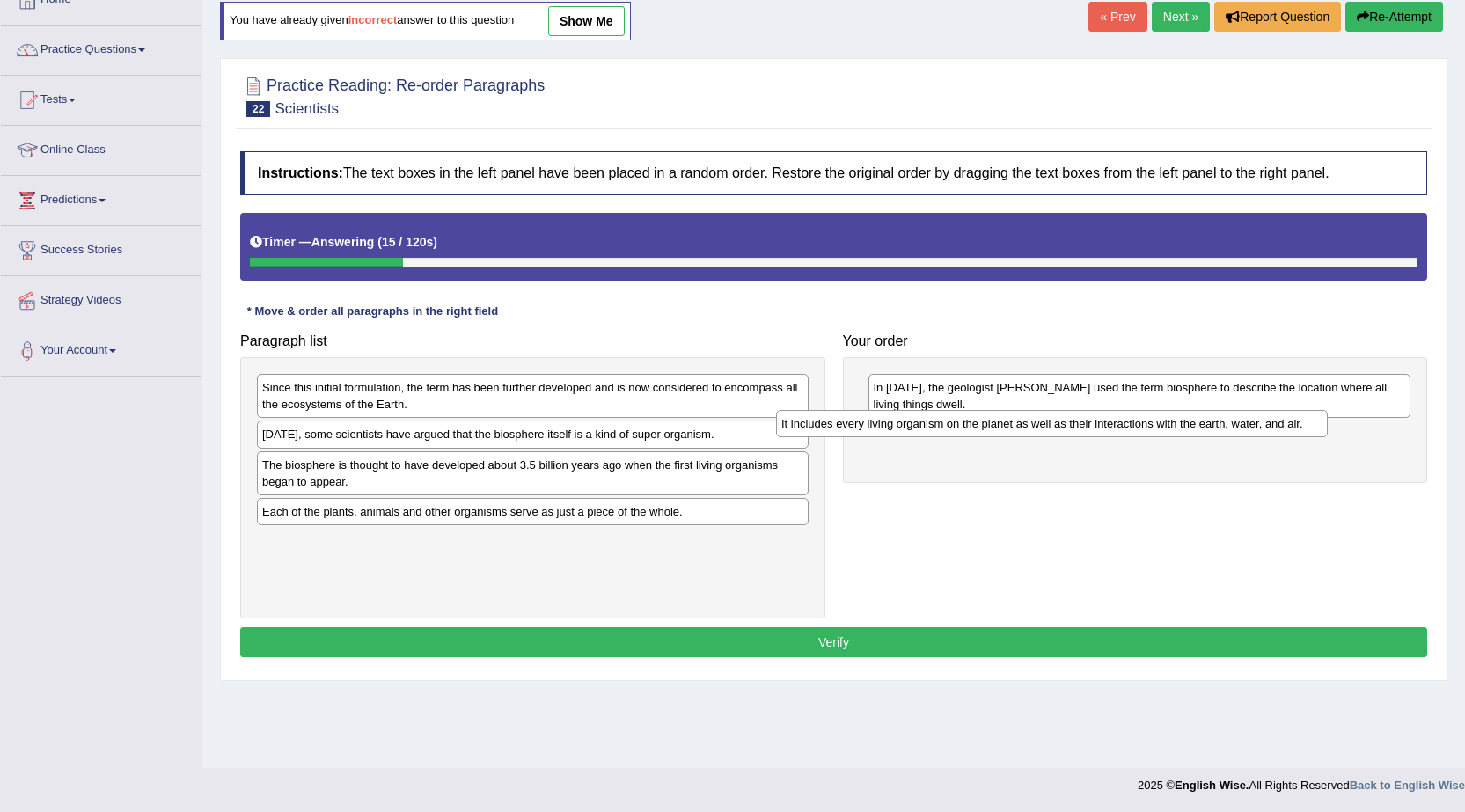
drag, startPoint x: 737, startPoint y: 467, endPoint x: 1256, endPoint y: 425, distance: 520.7
click at [1256, 425] on div "It includes every living organism on the planet as well as their interactions w…" at bounding box center [1051, 424] width 552 height 27
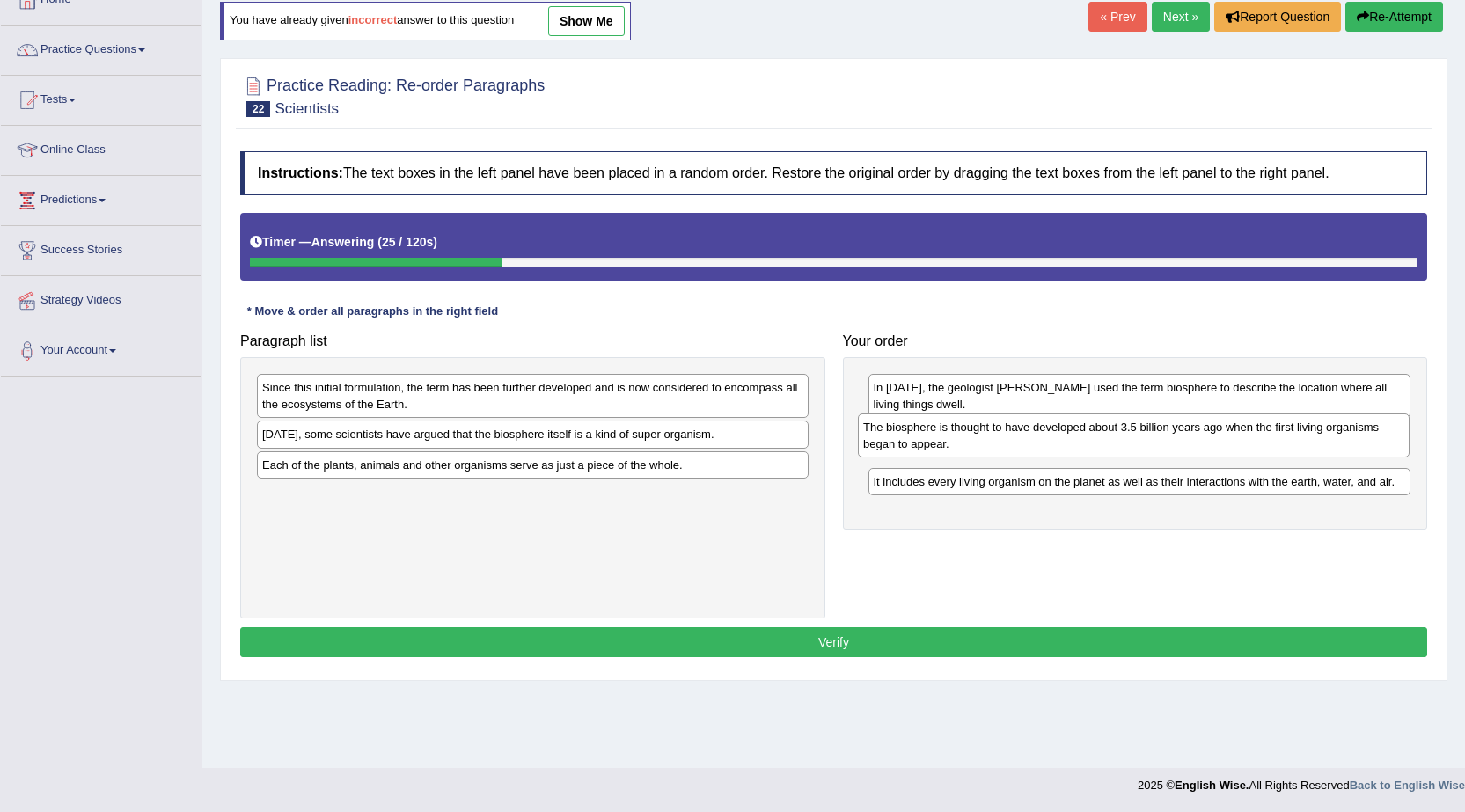
drag, startPoint x: 555, startPoint y: 484, endPoint x: 1157, endPoint y: 446, distance: 603.2
click at [1157, 446] on div "The biosphere is thought to have developed about 3.5 billion years ago when the…" at bounding box center [1134, 435] width 552 height 44
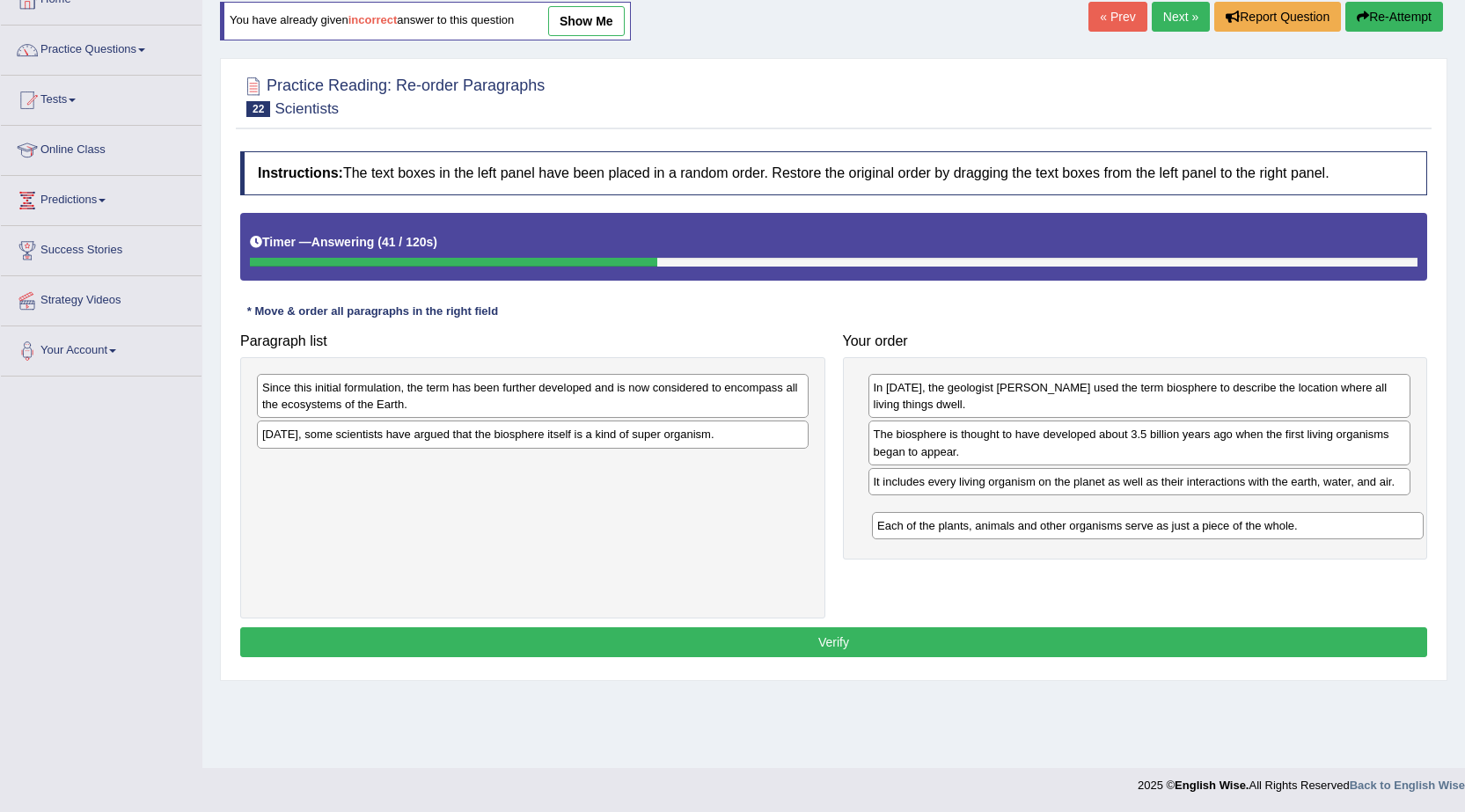
drag, startPoint x: 689, startPoint y: 471, endPoint x: 1303, endPoint y: 531, distance: 616.9
click at [1303, 531] on div "Each of the plants, animals and other organisms serve as just a piece of the wh…" at bounding box center [1147, 526] width 552 height 27
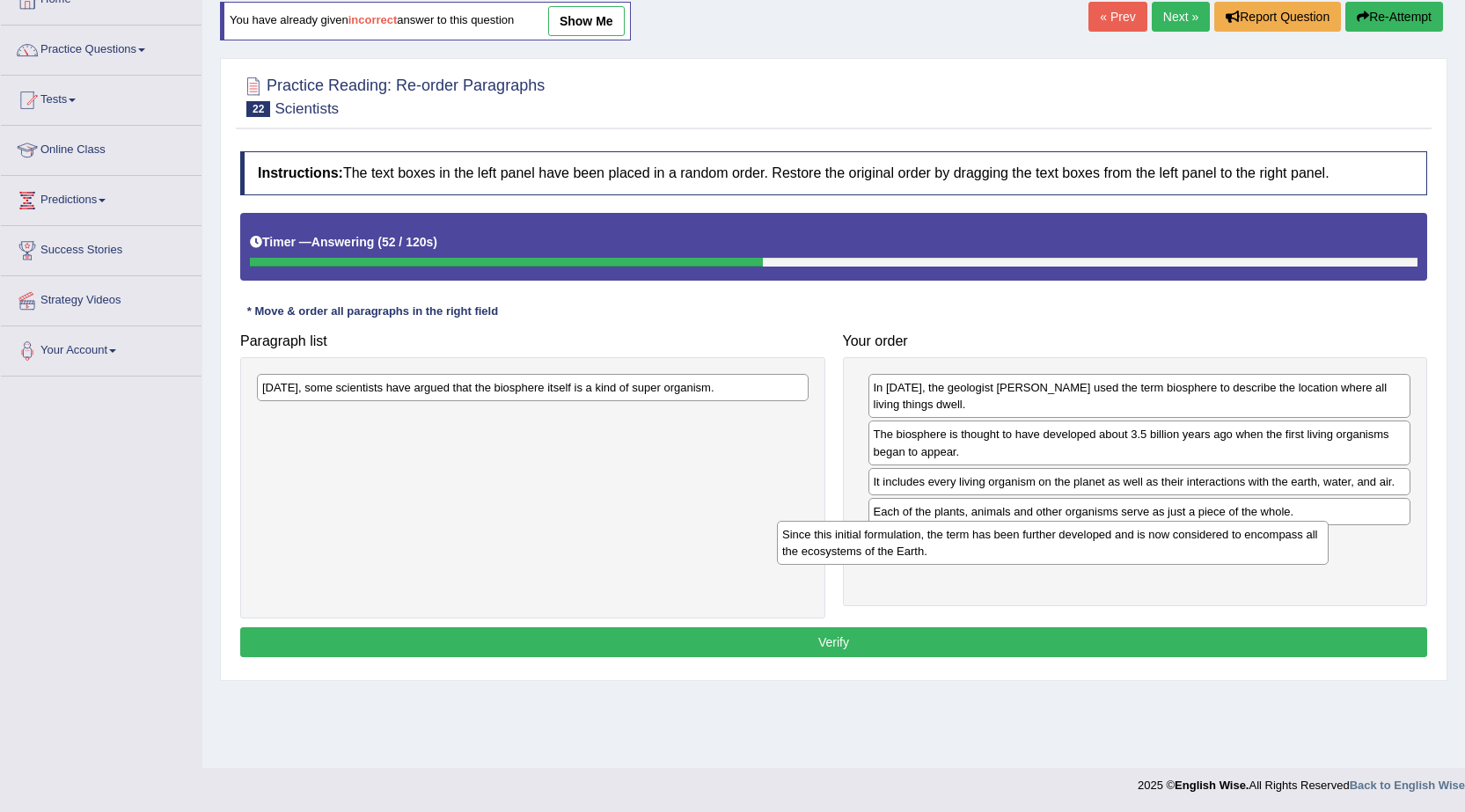
drag, startPoint x: 648, startPoint y: 397, endPoint x: 1179, endPoint y: 544, distance: 551.0
click at [1179, 544] on div "Since this initial formulation, the term has been further developed and is now …" at bounding box center [1052, 543] width 552 height 44
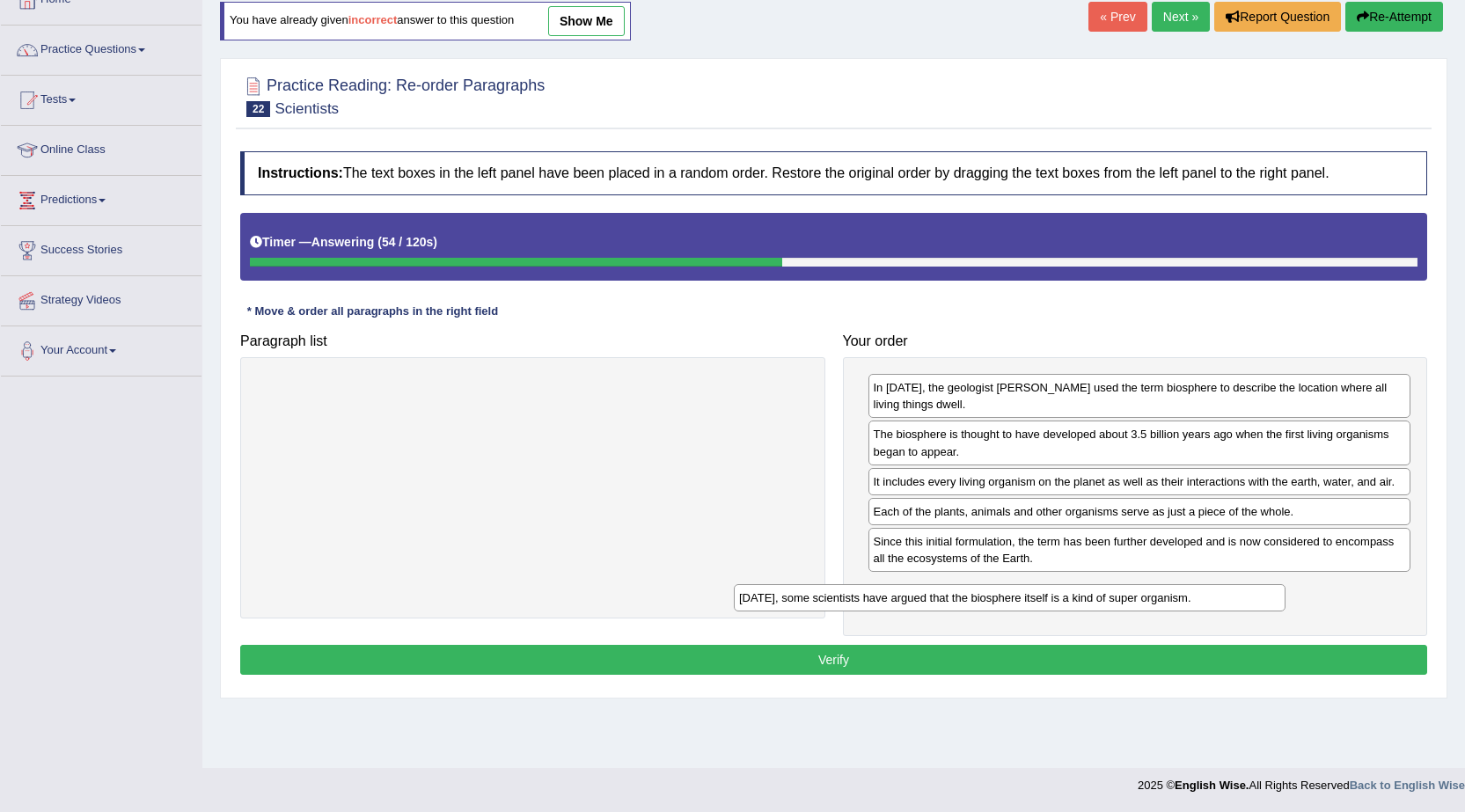
drag, startPoint x: 551, startPoint y: 392, endPoint x: 1027, endPoint y: 602, distance: 520.3
click at [1027, 602] on div "[DATE], some scientists have argued that the biosphere itself is a kind of supe…" at bounding box center [1009, 598] width 552 height 27
click at [1008, 659] on button "Verify" at bounding box center [834, 659] width 1187 height 30
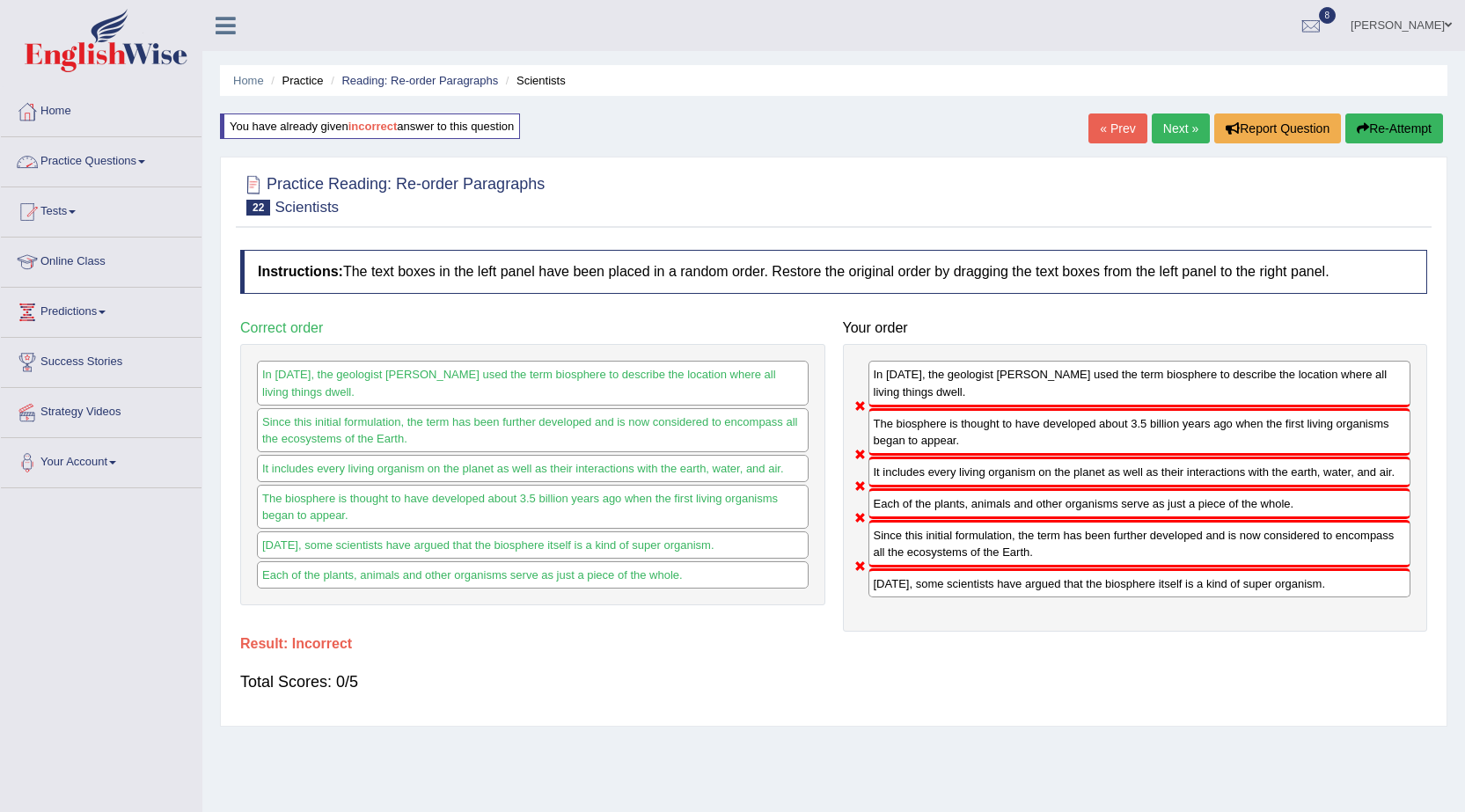
click at [64, 164] on link "Practice Questions" at bounding box center [101, 159] width 201 height 44
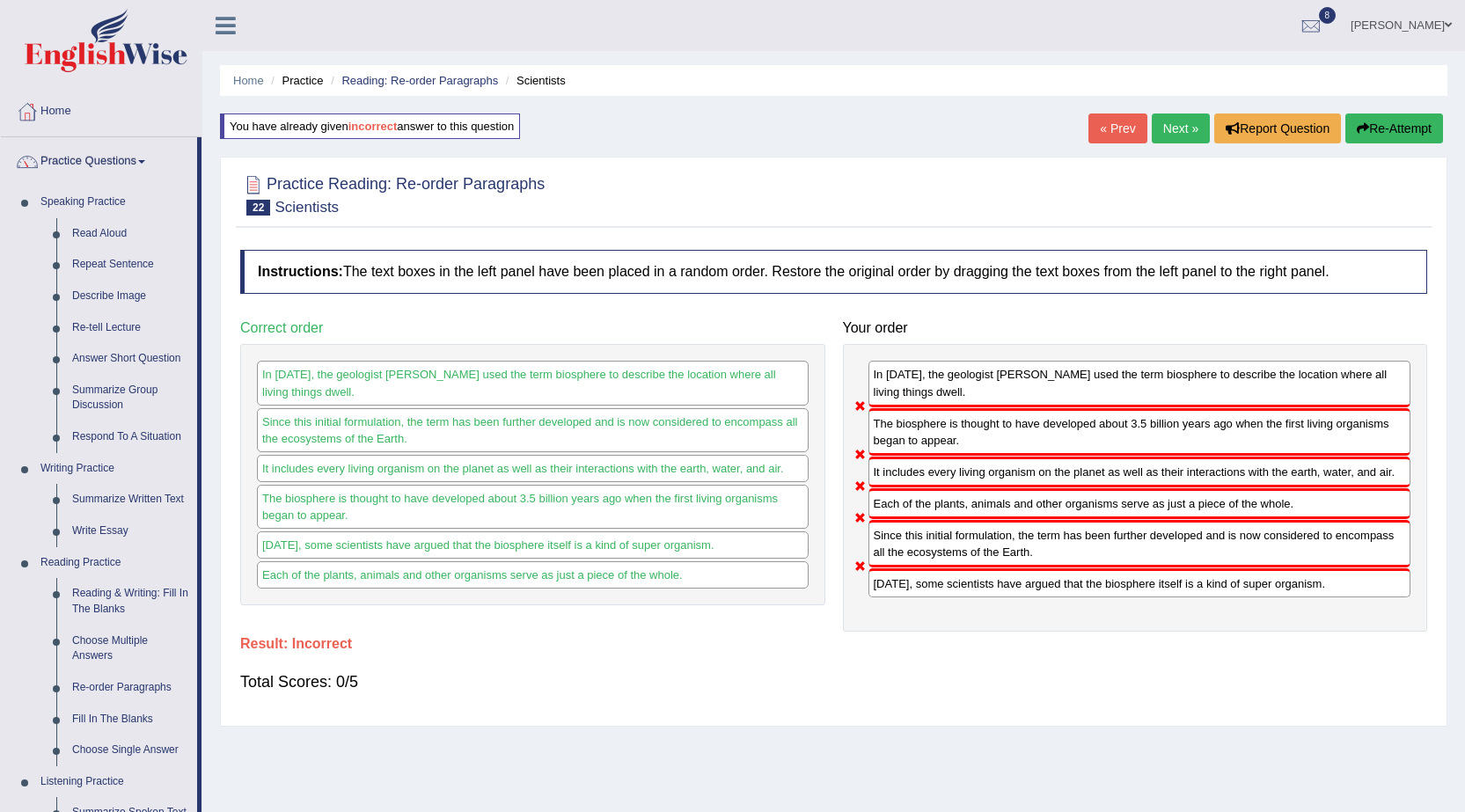
click at [1161, 138] on link "Next »" at bounding box center [1180, 128] width 58 height 30
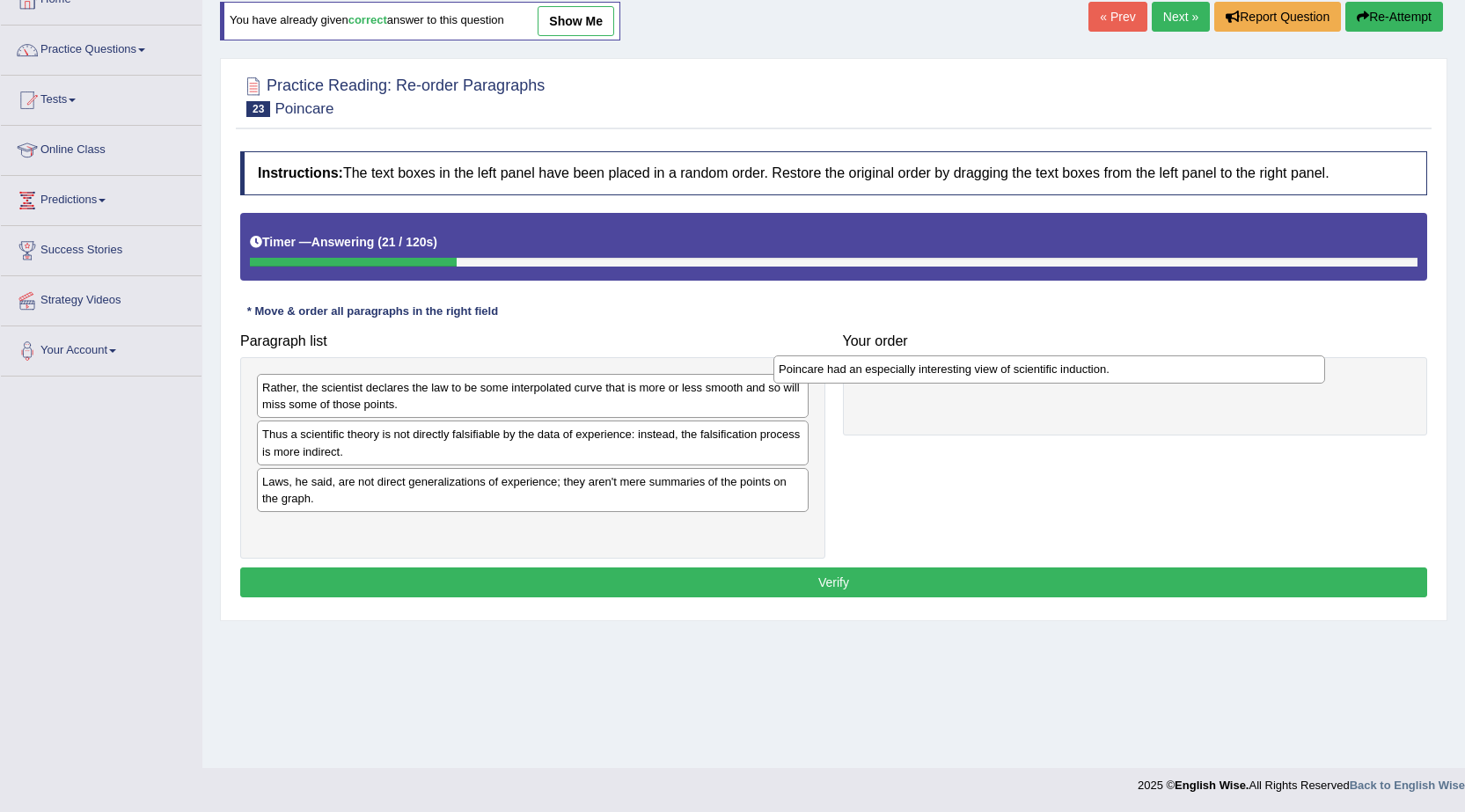
drag, startPoint x: 616, startPoint y: 436, endPoint x: 1132, endPoint y: 371, distance: 520.1
click at [1132, 371] on div "Poincare had an especially interesting view of scientific induction." at bounding box center [1049, 369] width 552 height 27
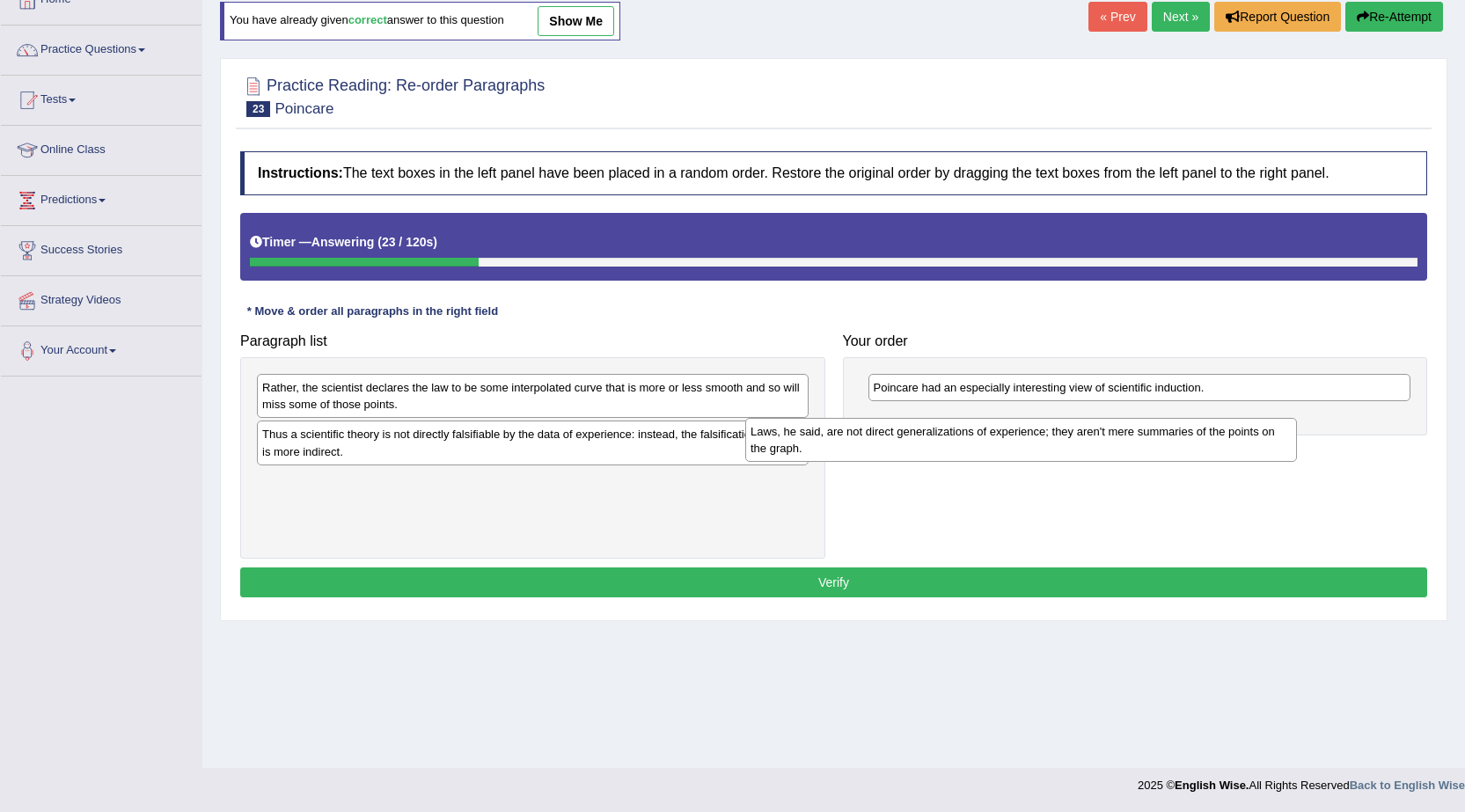
drag, startPoint x: 581, startPoint y: 490, endPoint x: 1072, endPoint y: 440, distance: 493.5
click at [1072, 440] on div "Laws, he said, are not direct generalizations of experience; they aren't mere s…" at bounding box center [1021, 440] width 552 height 44
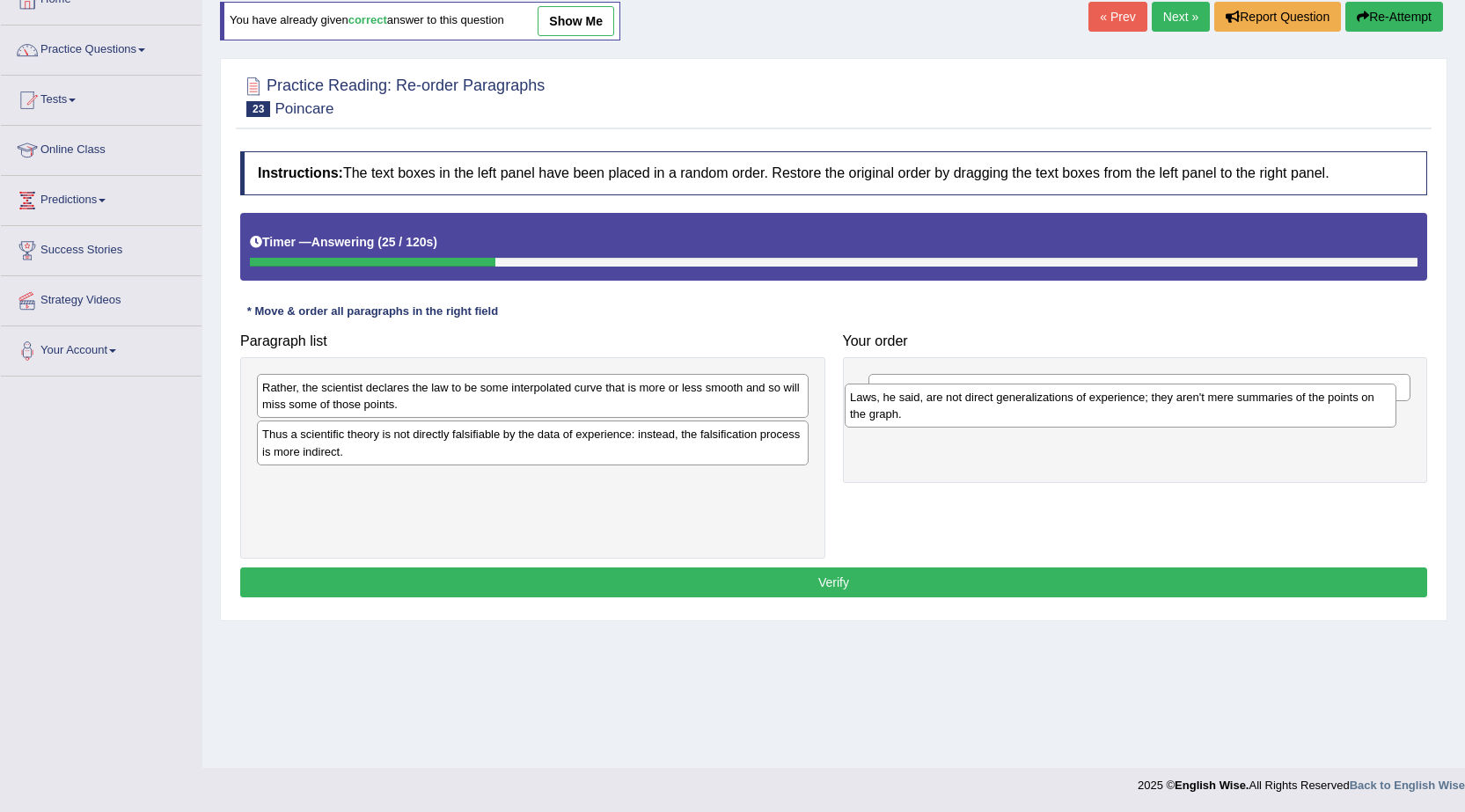
drag, startPoint x: 572, startPoint y: 495, endPoint x: 1160, endPoint y: 411, distance: 594.0
click at [1160, 411] on div "Laws, he said, are not direct generalizations of experience; they aren't mere s…" at bounding box center [1120, 406] width 552 height 44
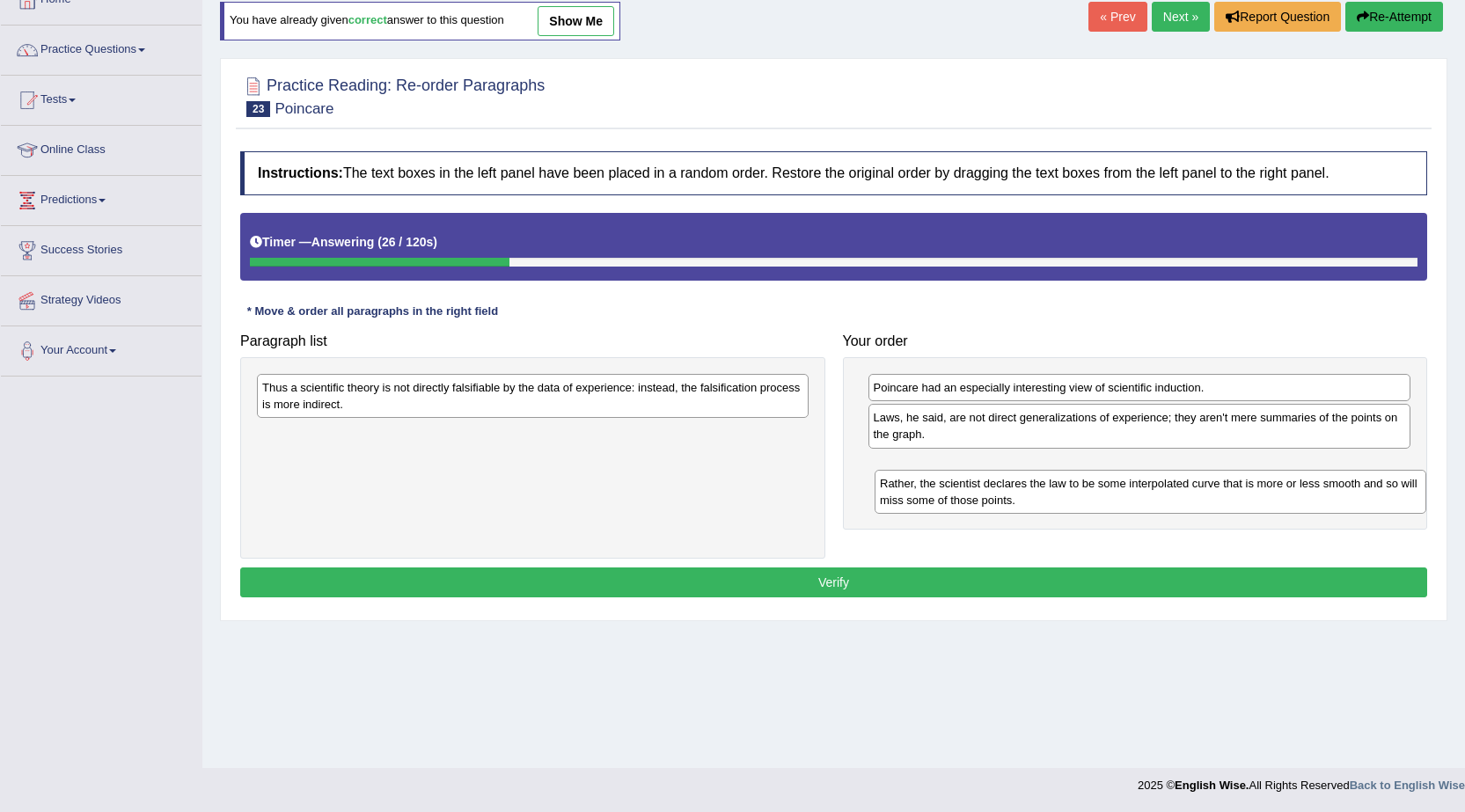
drag, startPoint x: 539, startPoint y: 406, endPoint x: 1157, endPoint y: 501, distance: 625.3
click at [1157, 501] on div "Rather, the scientist declares the law to be some interpolated curve that is mo…" at bounding box center [1150, 491] width 552 height 44
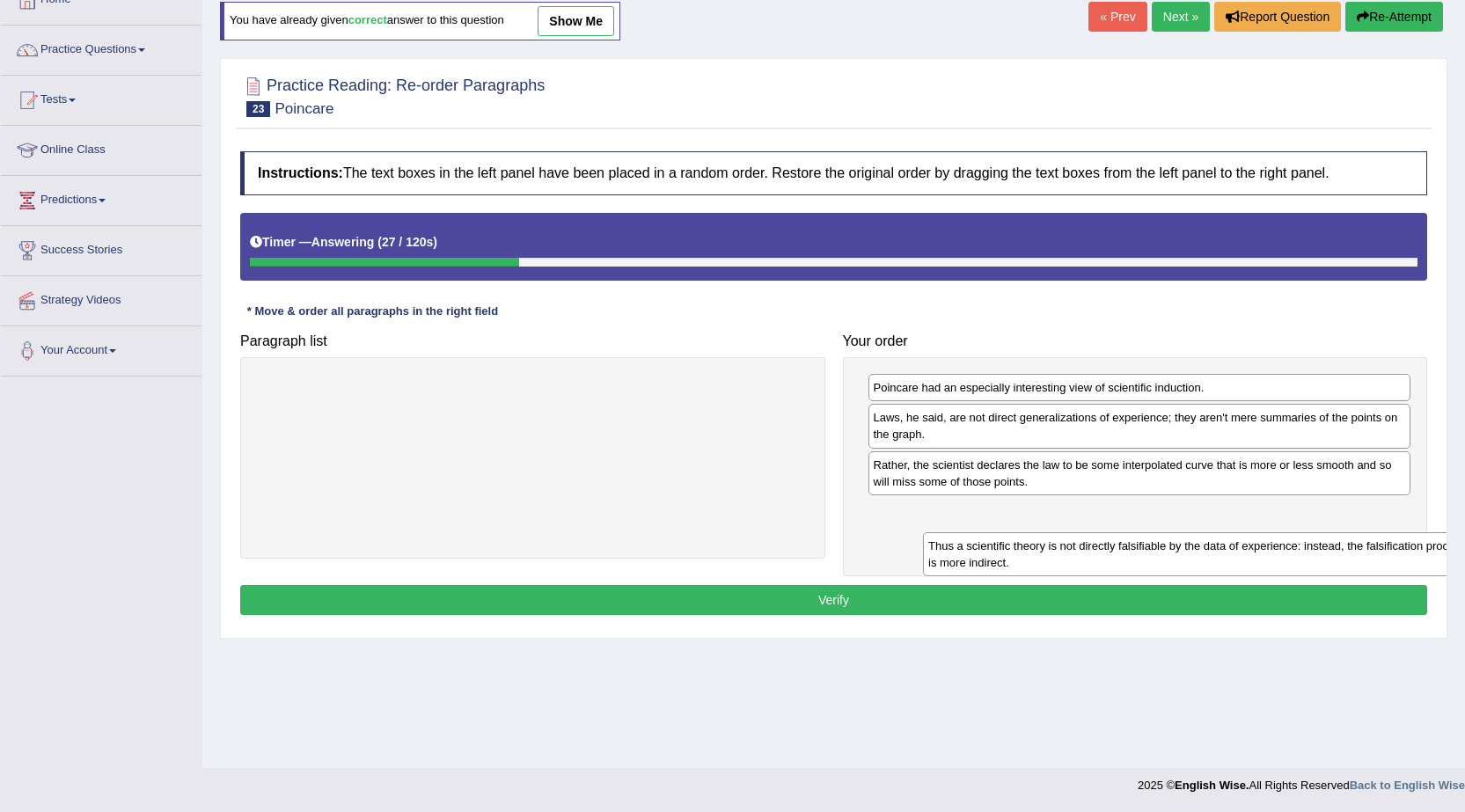
drag, startPoint x: 611, startPoint y: 407, endPoint x: 1242, endPoint y: 549, distance: 646.8
click at [1242, 549] on div "Thus a scientific theory is not directly falsifiable by the data of experience:…" at bounding box center [1199, 554] width 552 height 44
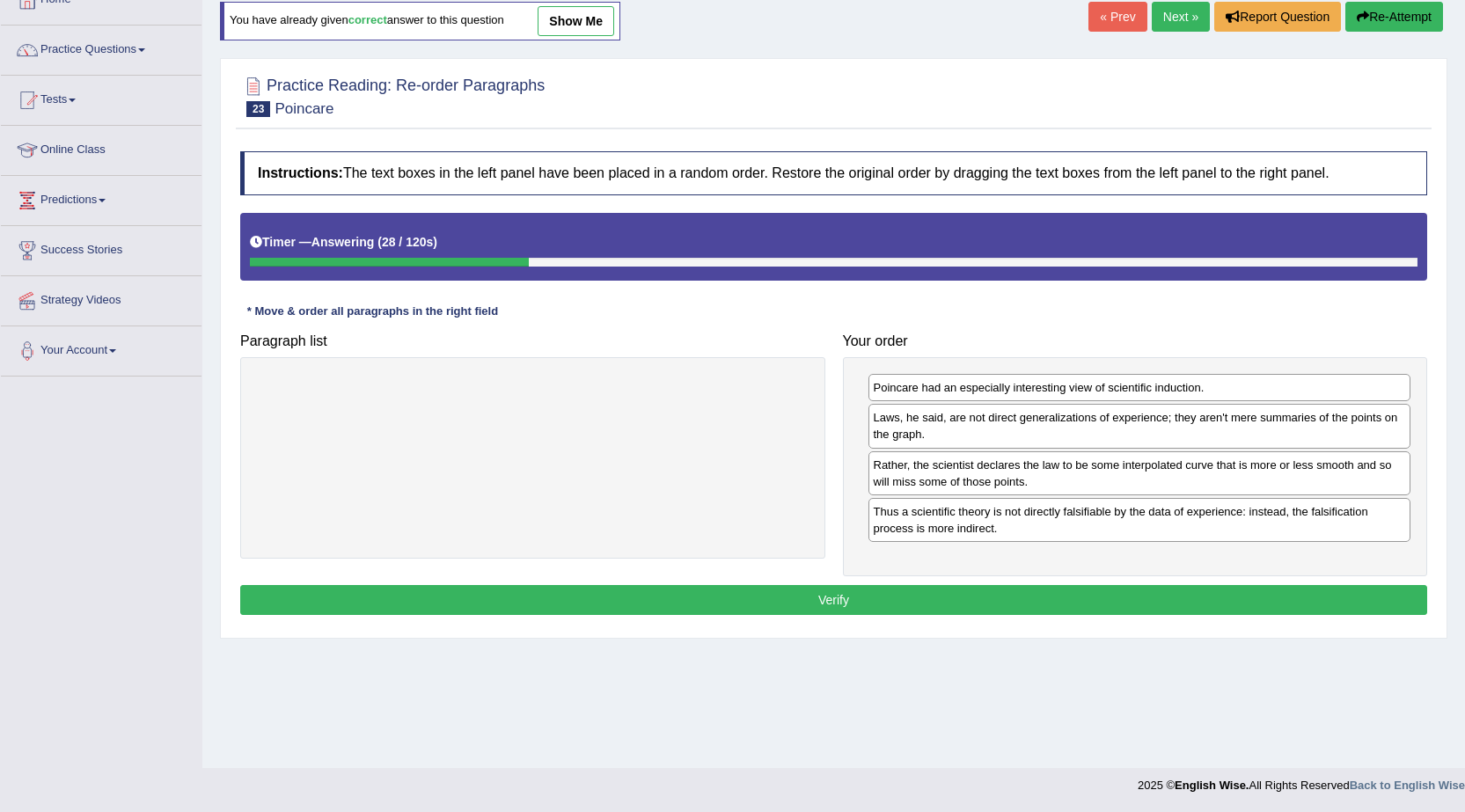
click at [1055, 595] on button "Verify" at bounding box center [834, 600] width 1187 height 30
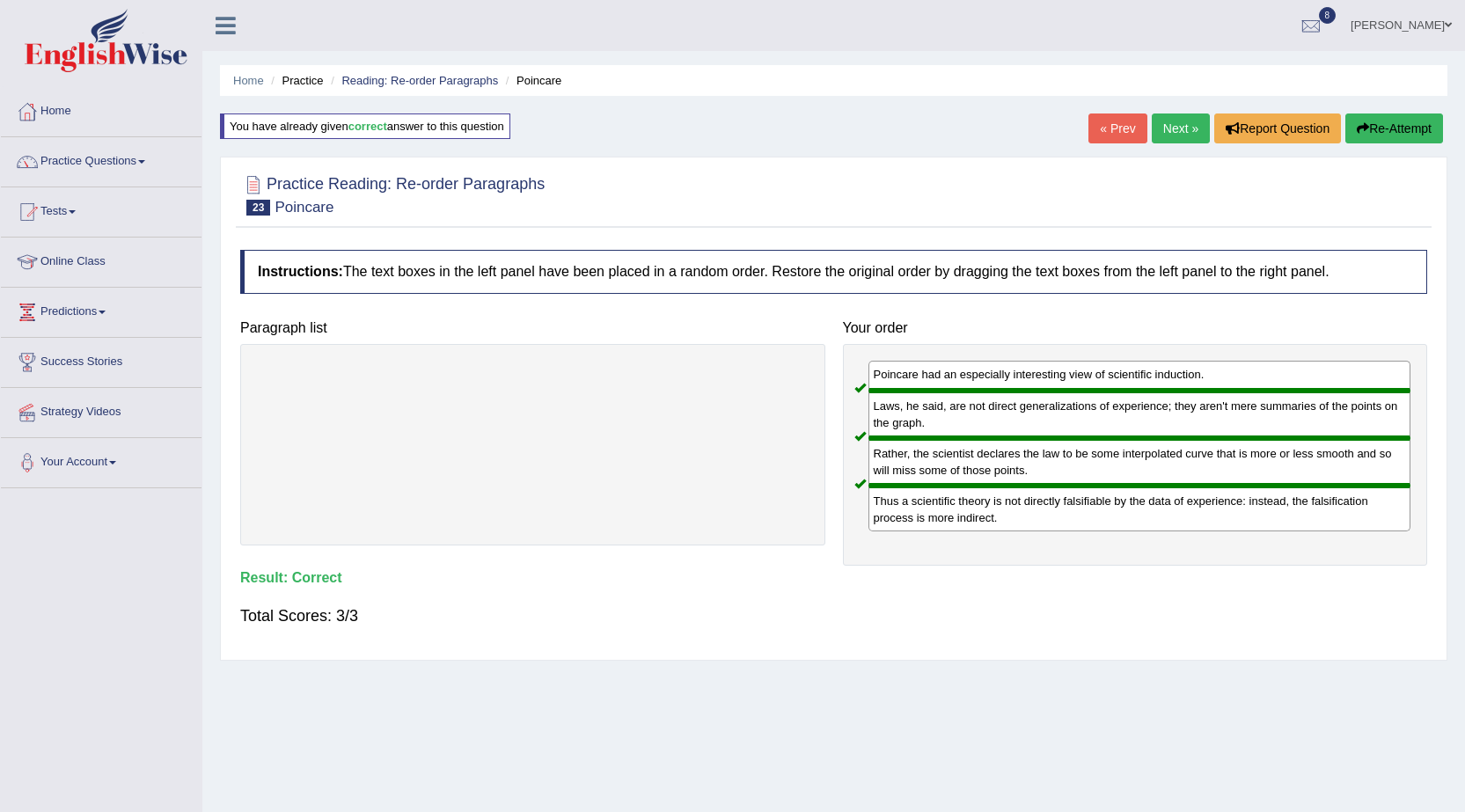
click at [1170, 139] on link "Next »" at bounding box center [1180, 128] width 58 height 30
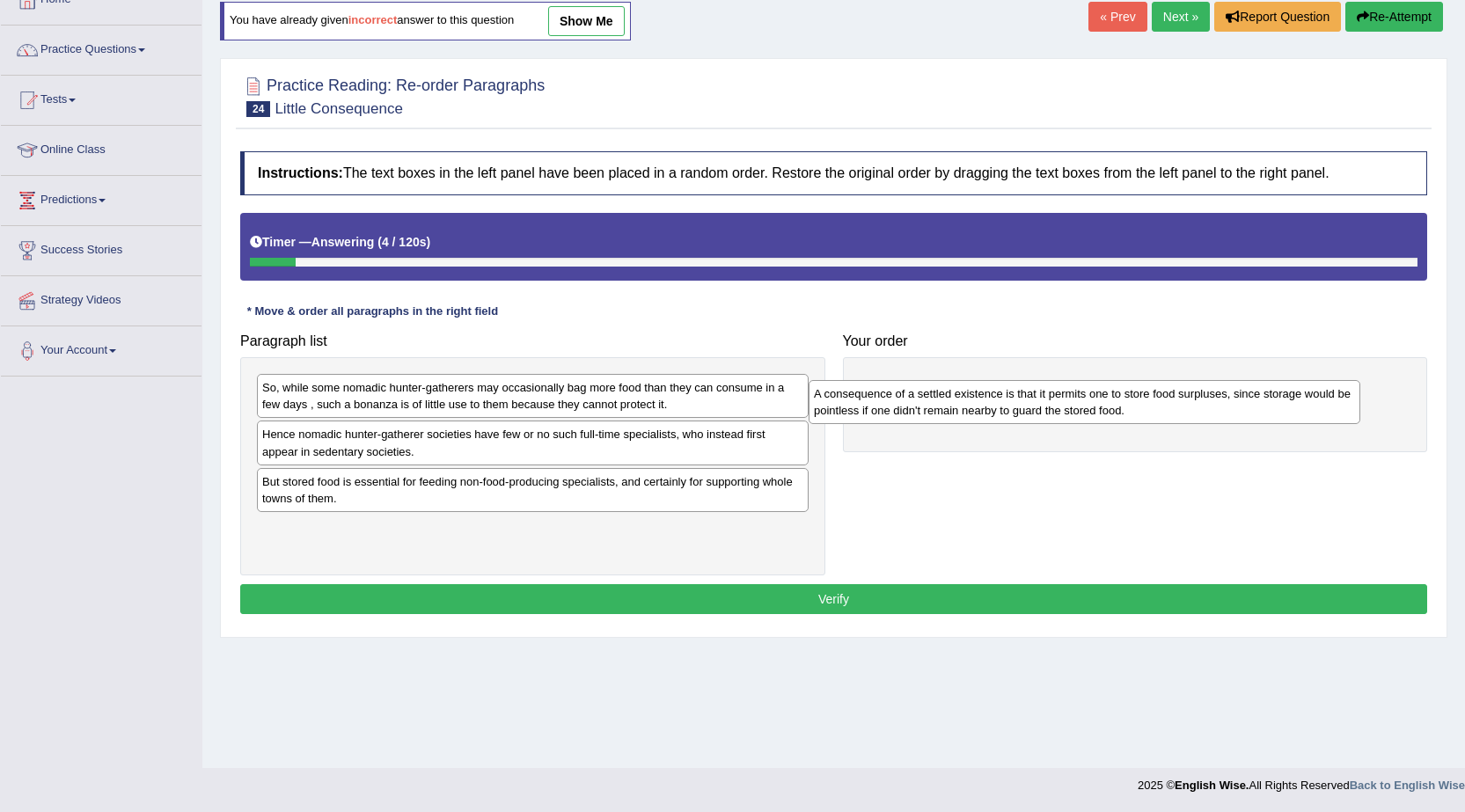
drag, startPoint x: 458, startPoint y: 490, endPoint x: 1015, endPoint y: 396, distance: 564.9
click at [1015, 396] on div "A consequence of a settled existence is that it permits one to store food surpl…" at bounding box center [1084, 402] width 552 height 44
click at [507, 499] on div "But stored food is essential for feeding non-food-producing specialists, and ce…" at bounding box center [532, 490] width 552 height 44
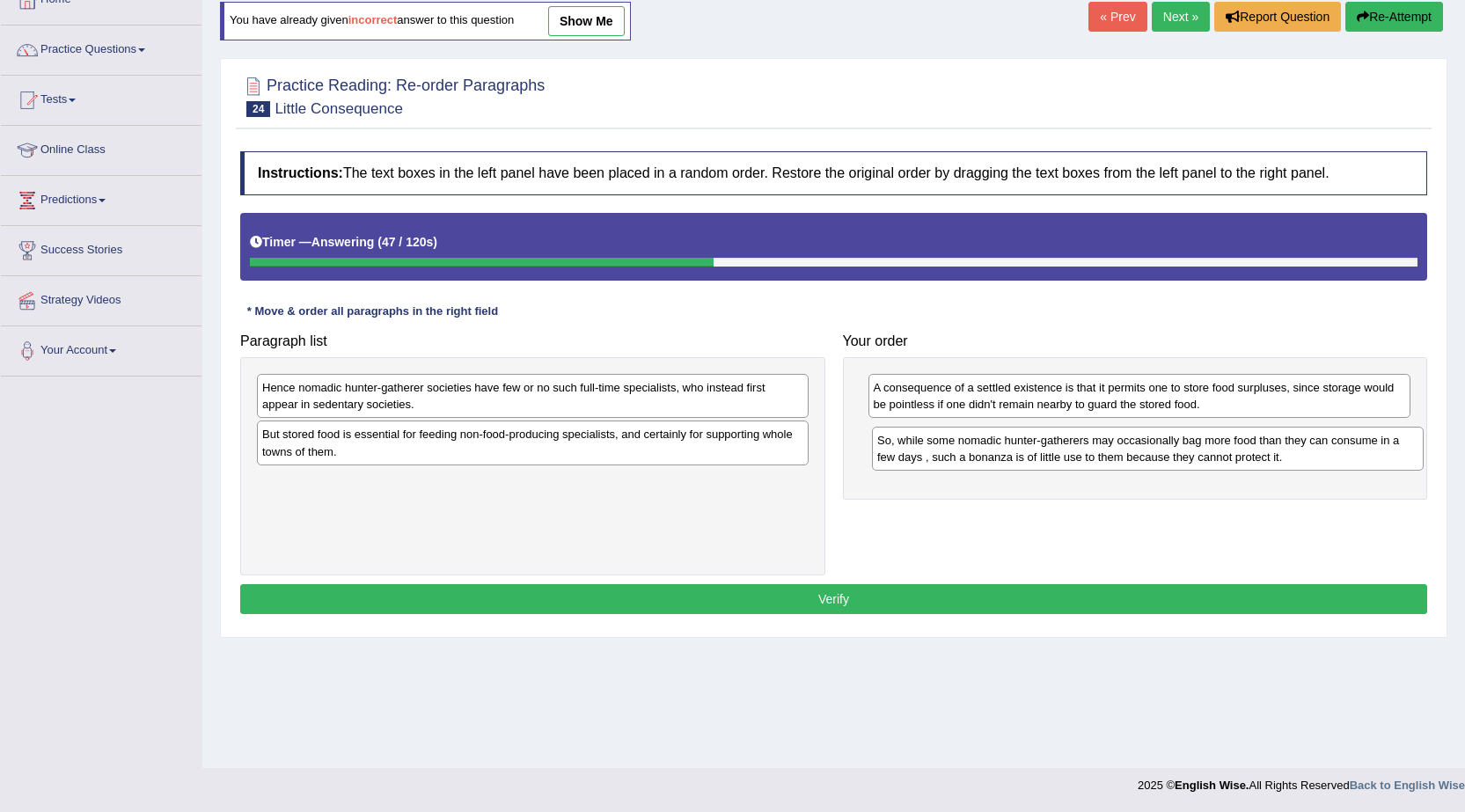
drag, startPoint x: 480, startPoint y: 394, endPoint x: 1095, endPoint y: 447, distance: 617.3
click at [1095, 447] on div "So, while some nomadic hunter-gatherers may occasionally bag more food than the…" at bounding box center [1147, 448] width 552 height 44
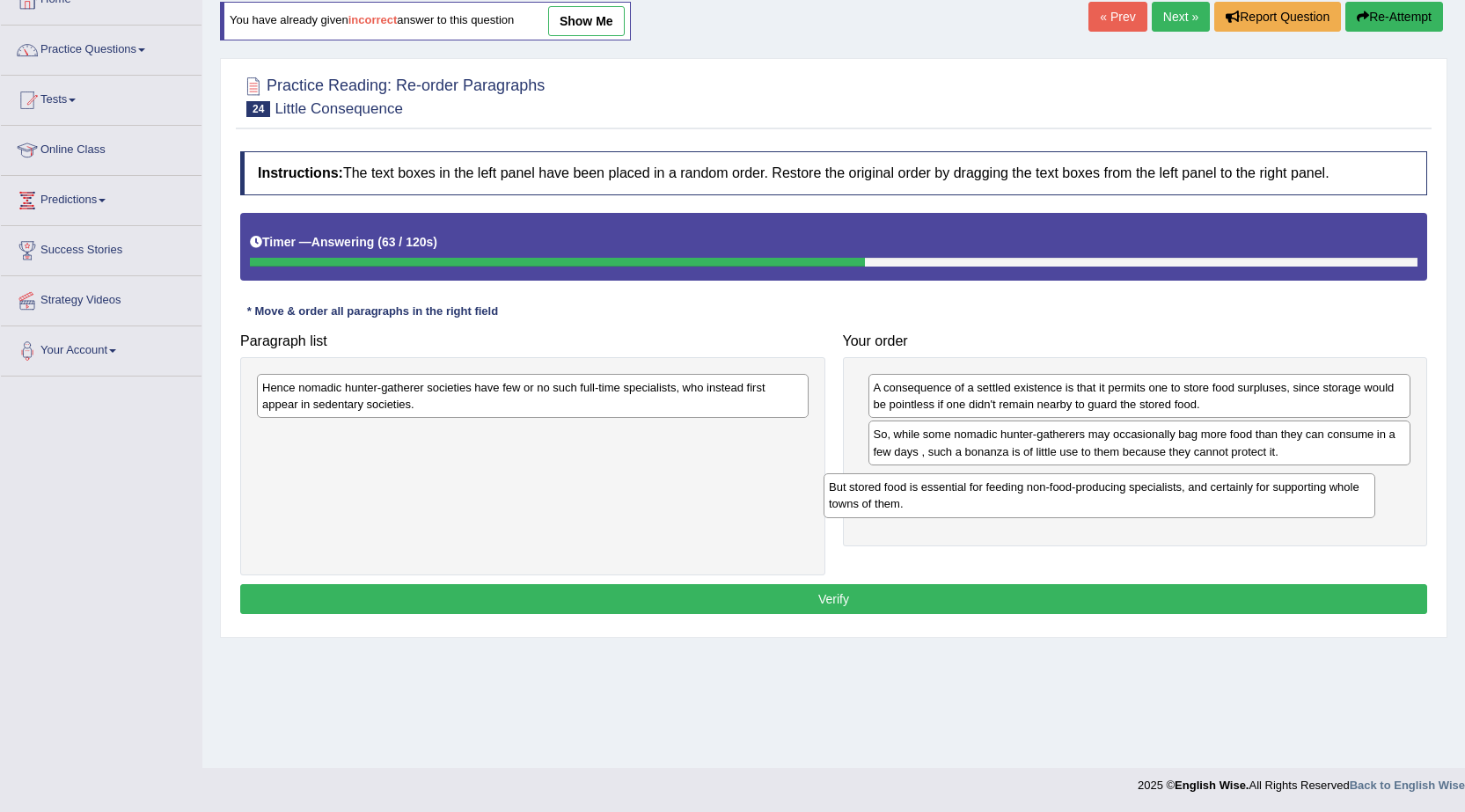
drag, startPoint x: 630, startPoint y: 450, endPoint x: 1197, endPoint y: 502, distance: 569.4
click at [1197, 502] on div "But stored food is essential for feeding non-food-producing specialists, and ce…" at bounding box center [1099, 495] width 552 height 44
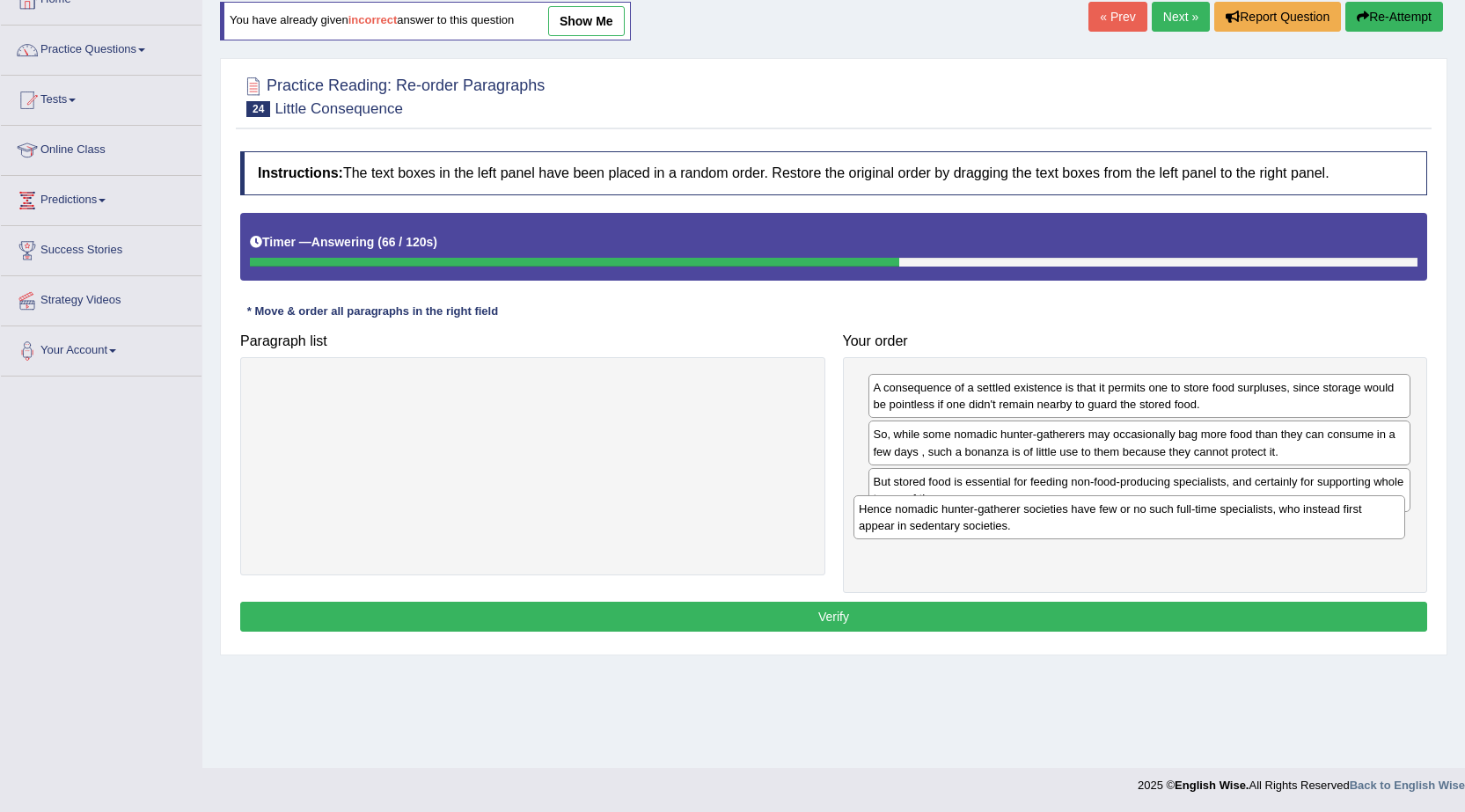
drag, startPoint x: 697, startPoint y: 406, endPoint x: 1294, endPoint y: 527, distance: 609.1
click at [1294, 527] on div "Hence nomadic hunter-gatherer societies have few or no such full-time specialis…" at bounding box center [1129, 517] width 552 height 44
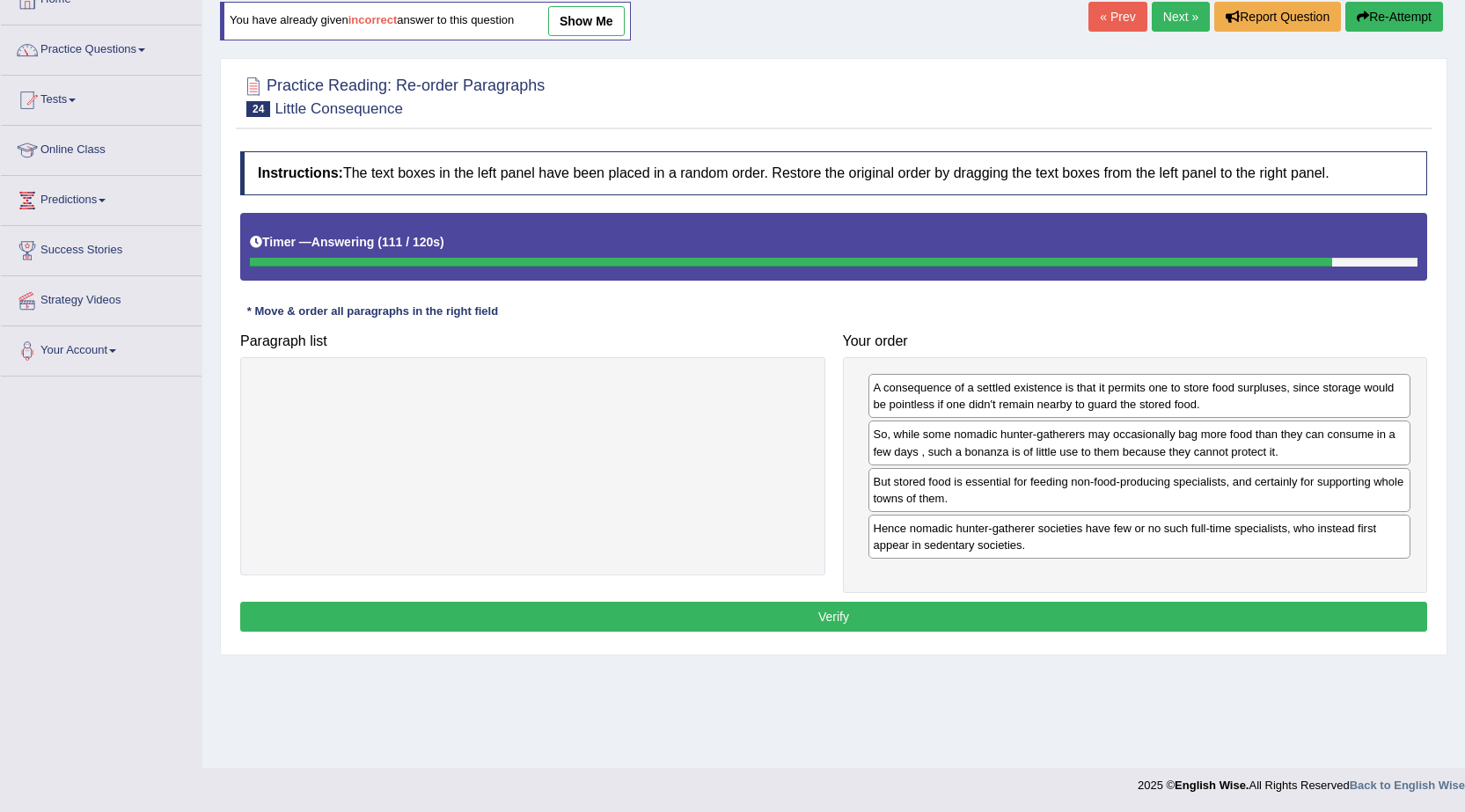
click at [1037, 607] on button "Verify" at bounding box center [834, 616] width 1187 height 30
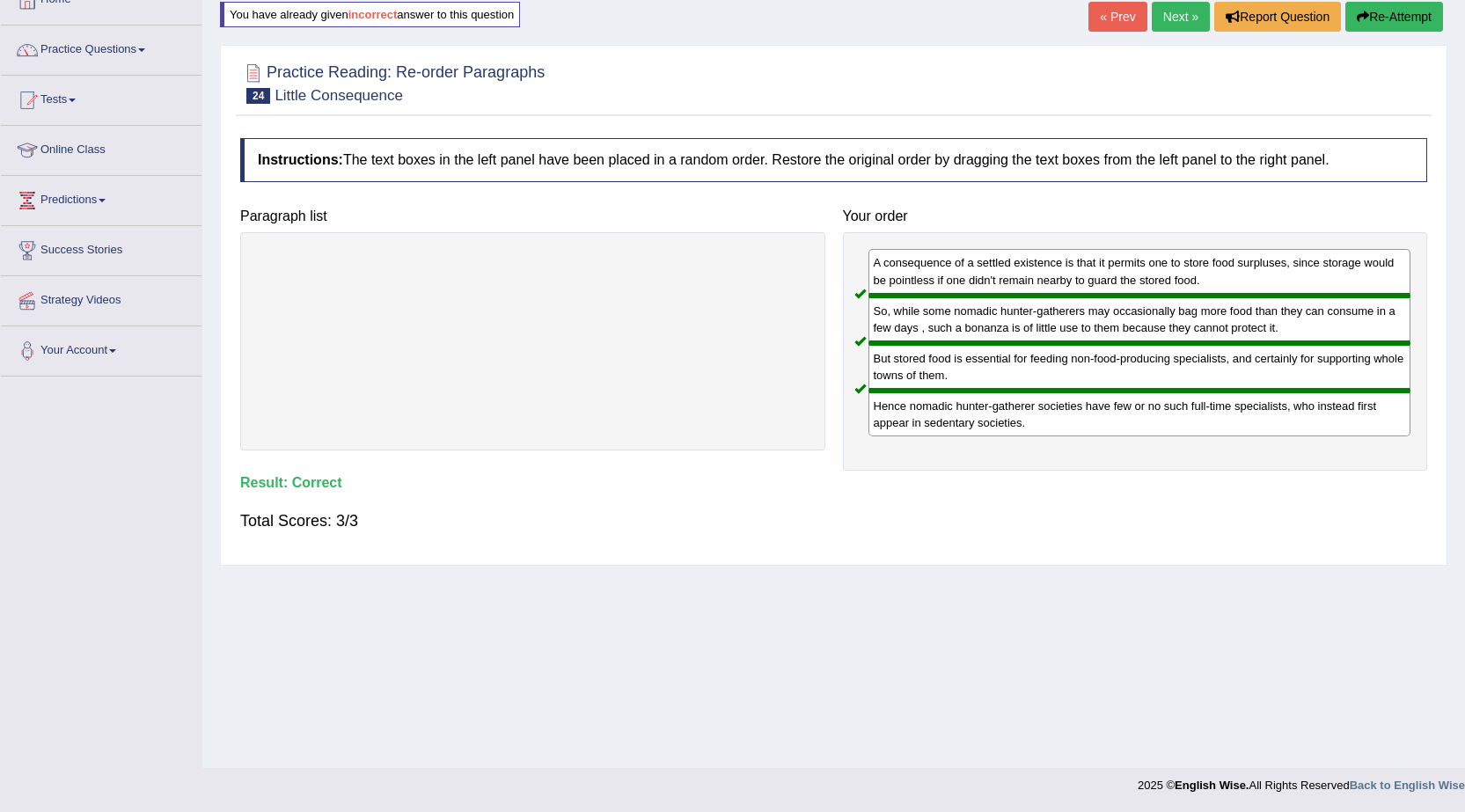
click at [1175, 12] on link "Next »" at bounding box center [1180, 16] width 58 height 30
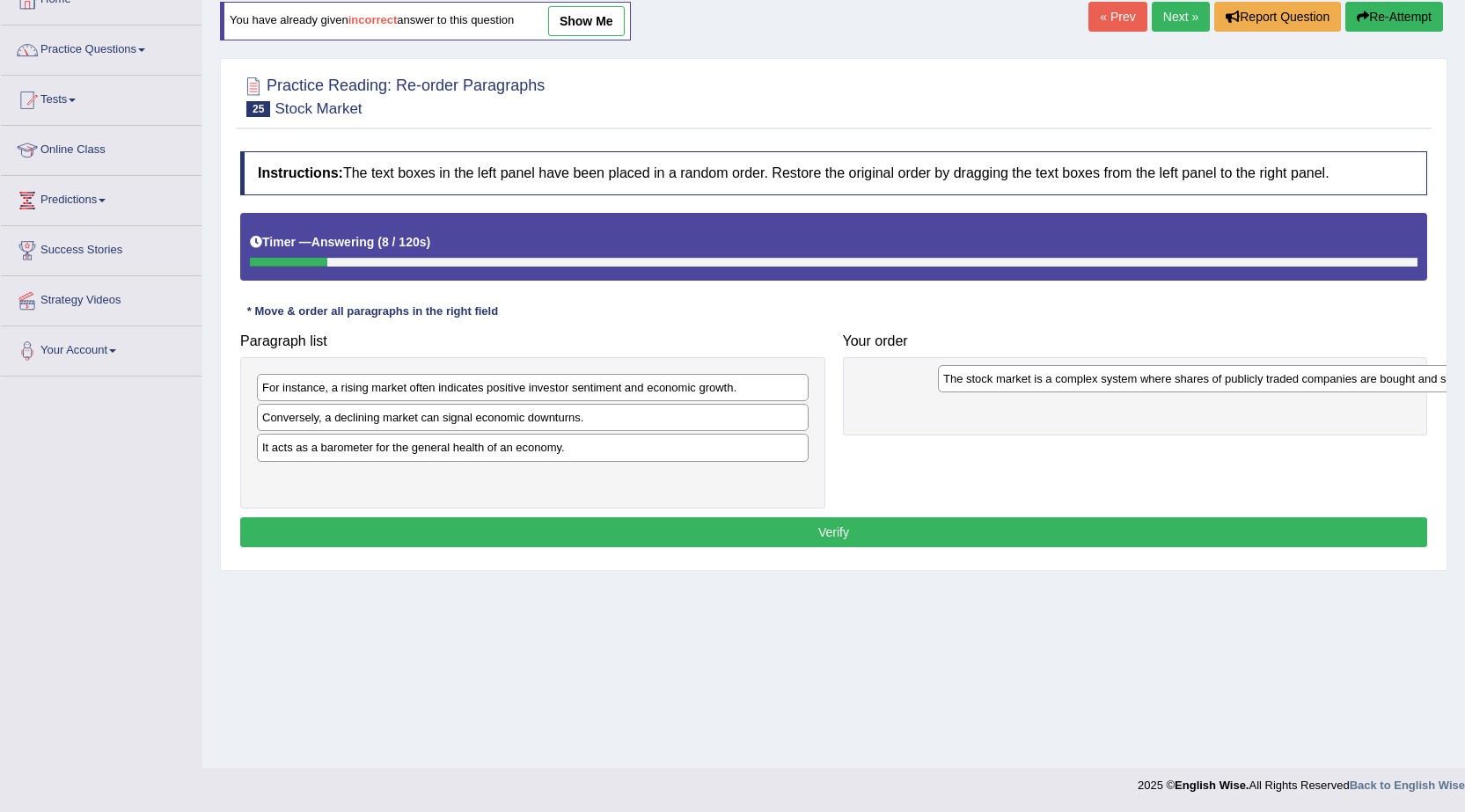
drag, startPoint x: 473, startPoint y: 417, endPoint x: 1149, endPoint y: 371, distance: 677.6
click at [1149, 371] on div "The stock market is a complex system where shares of publicly traded companies …" at bounding box center [1213, 378] width 552 height 27
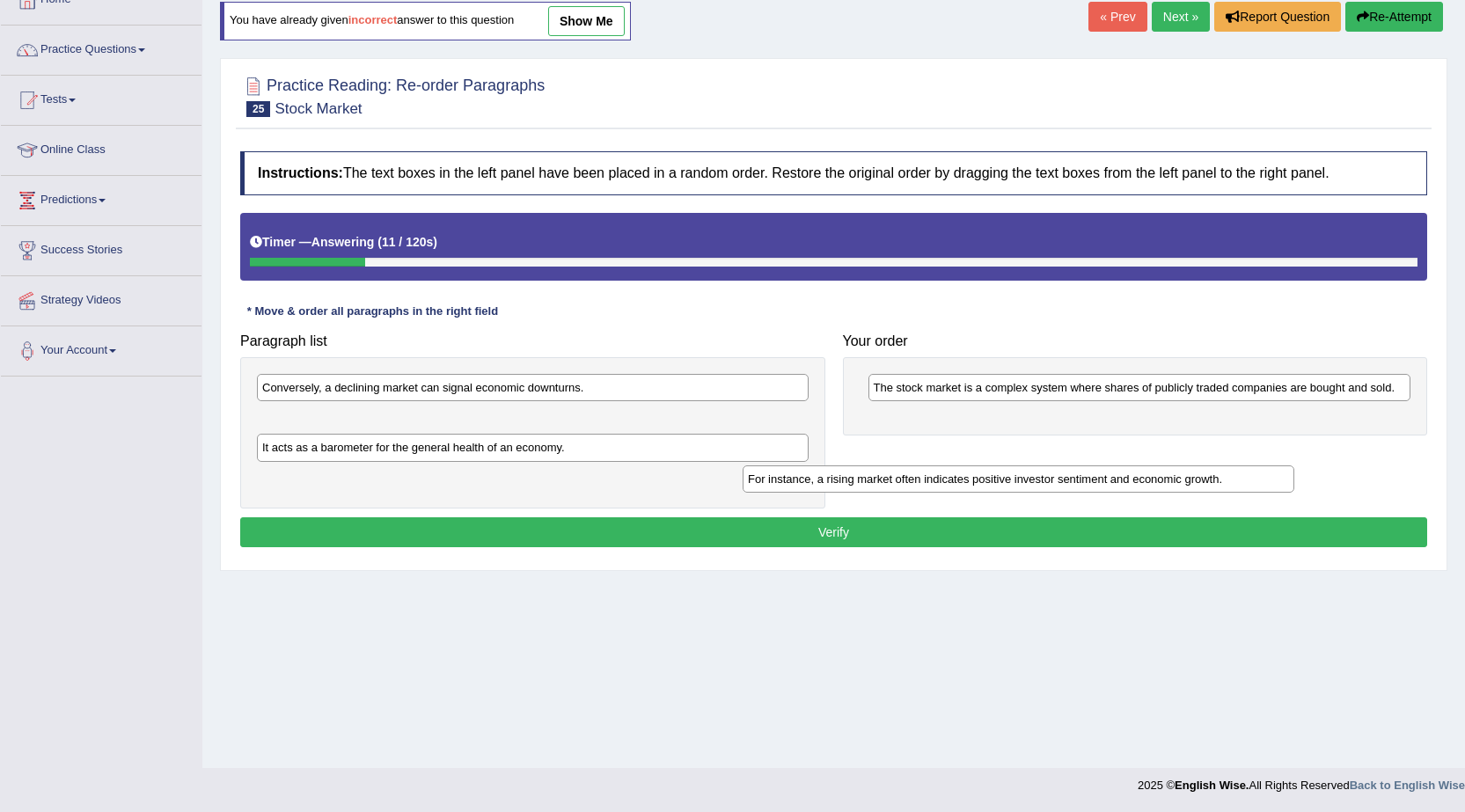
drag, startPoint x: 621, startPoint y: 393, endPoint x: 1131, endPoint y: 474, distance: 516.4
click at [1131, 474] on div "For instance, a rising market often indicates positive investor sentiment and e…" at bounding box center [1018, 479] width 552 height 27
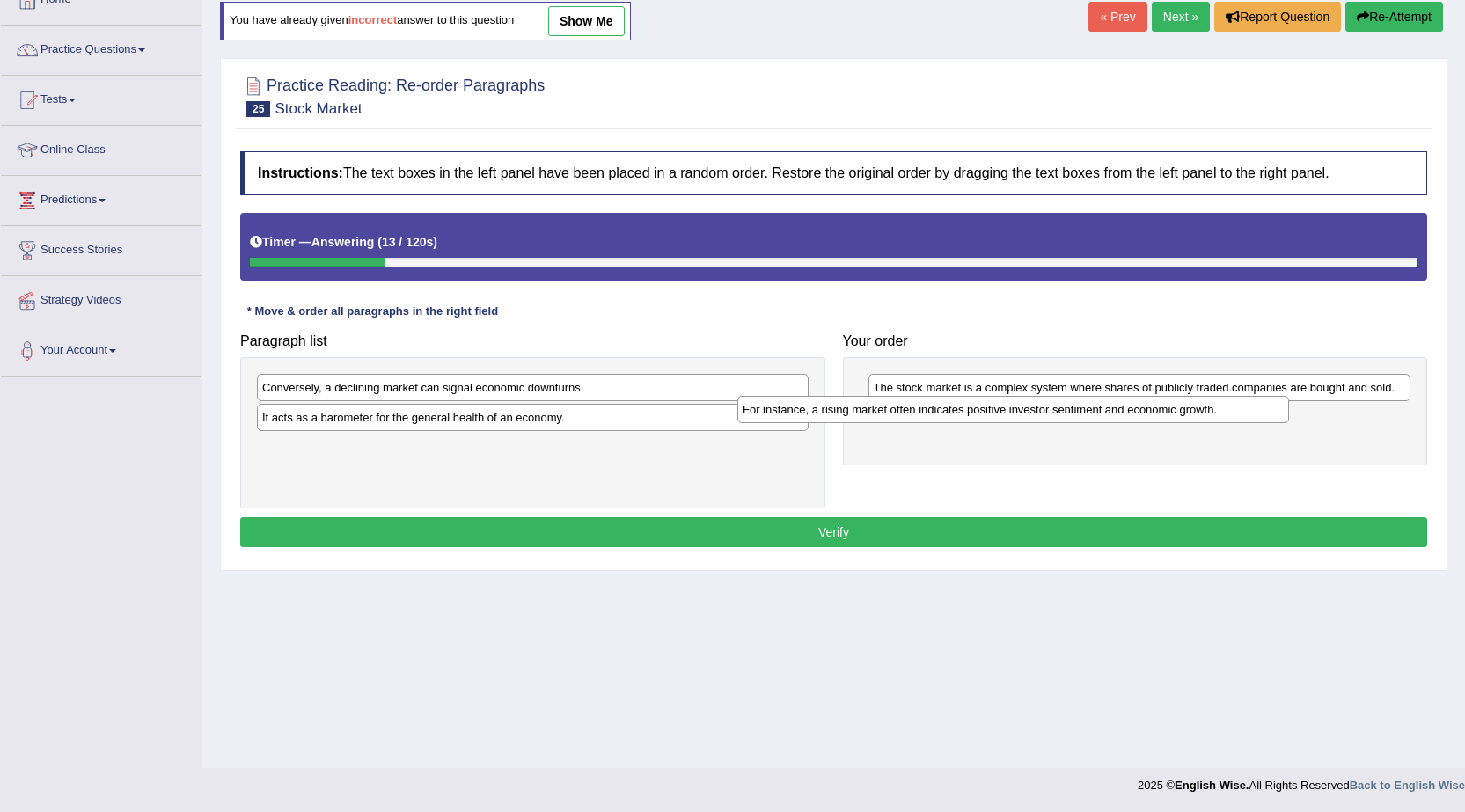
drag, startPoint x: 753, startPoint y: 425, endPoint x: 1233, endPoint y: 418, distance: 480.1
click at [1233, 418] on div "For instance, a rising market often indicates positive investor sentiment and e…" at bounding box center [1012, 409] width 552 height 27
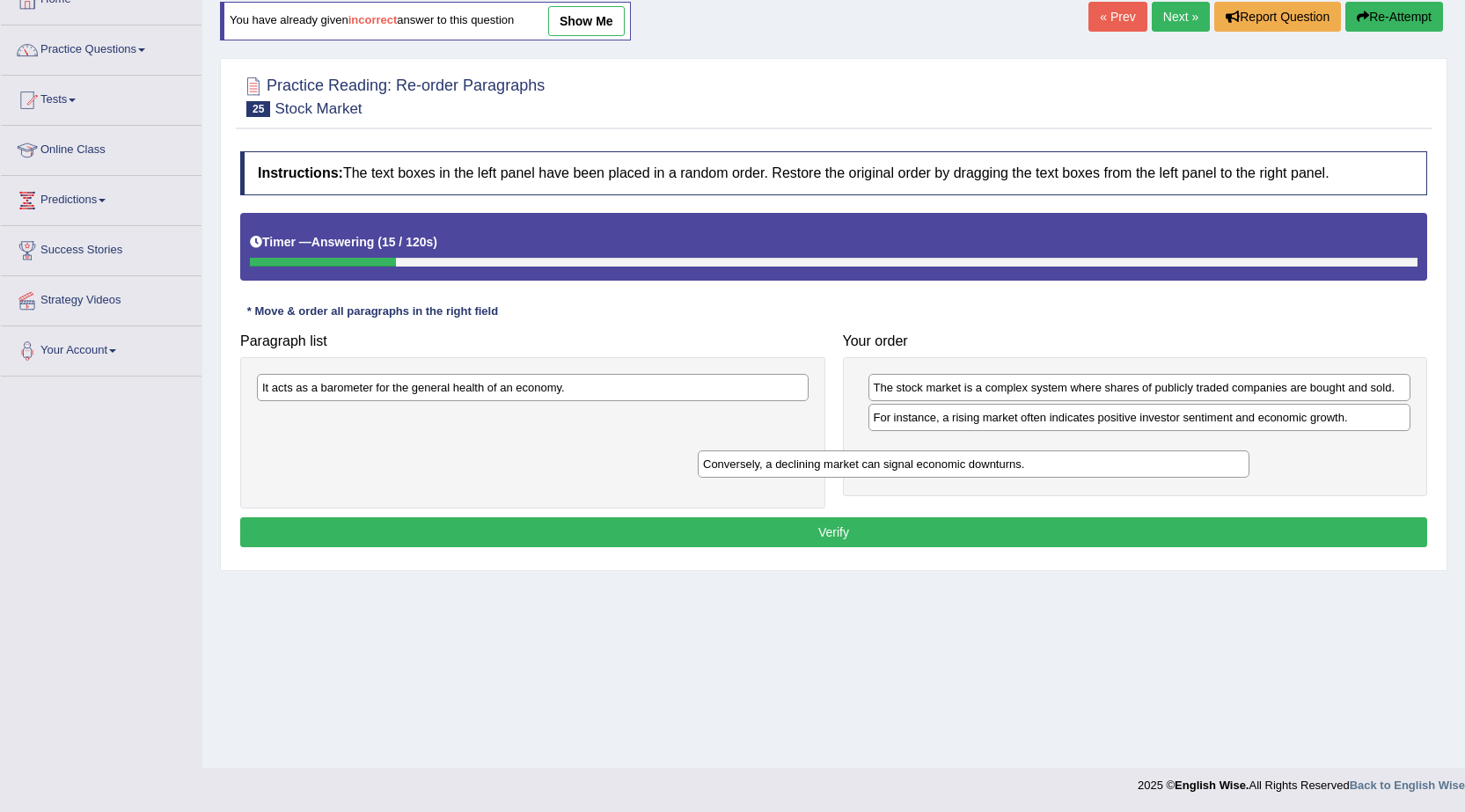
drag, startPoint x: 728, startPoint y: 393, endPoint x: 1216, endPoint y: 454, distance: 491.8
click at [1217, 454] on div "Conversely, a declining market can signal economic downturns." at bounding box center [973, 464] width 552 height 27
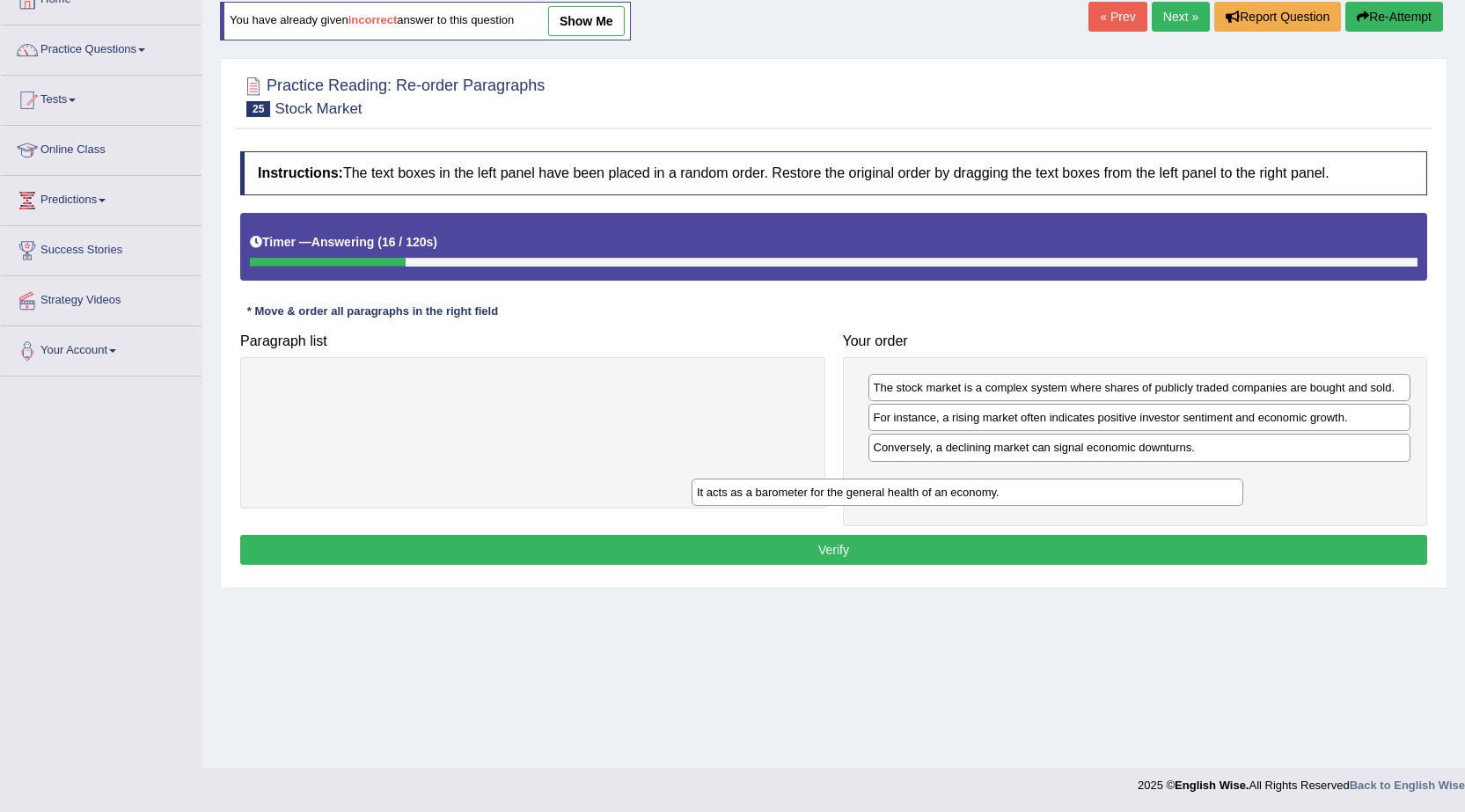
drag, startPoint x: 746, startPoint y: 395, endPoint x: 1209, endPoint y: 483, distance: 471.3
click at [1209, 483] on div "It acts as a barometer for the general health of an economy." at bounding box center [966, 492] width 552 height 27
click at [1121, 548] on button "Verify" at bounding box center [834, 549] width 1187 height 30
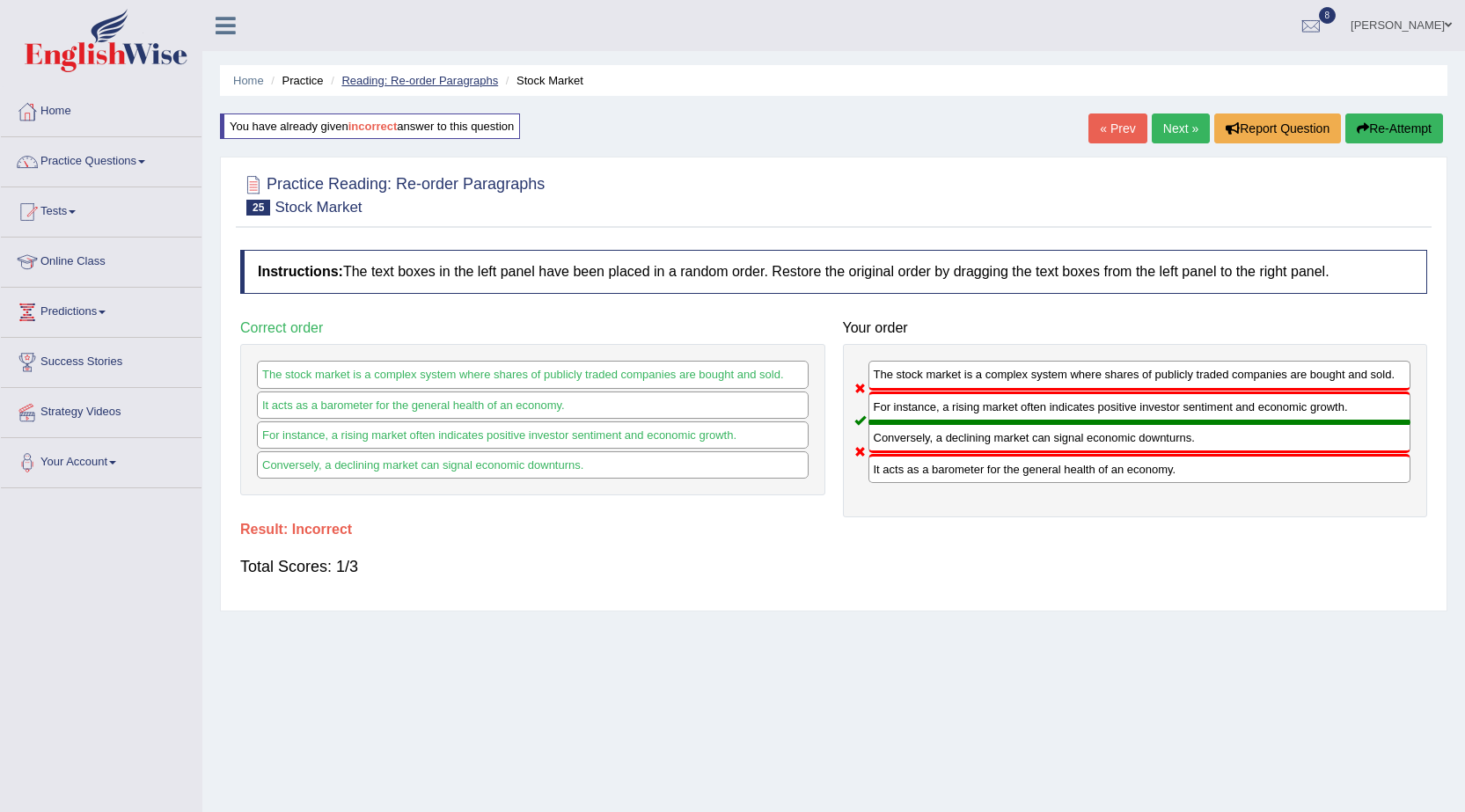
click at [426, 83] on link "Reading: Re-order Paragraphs" at bounding box center [419, 80] width 156 height 14
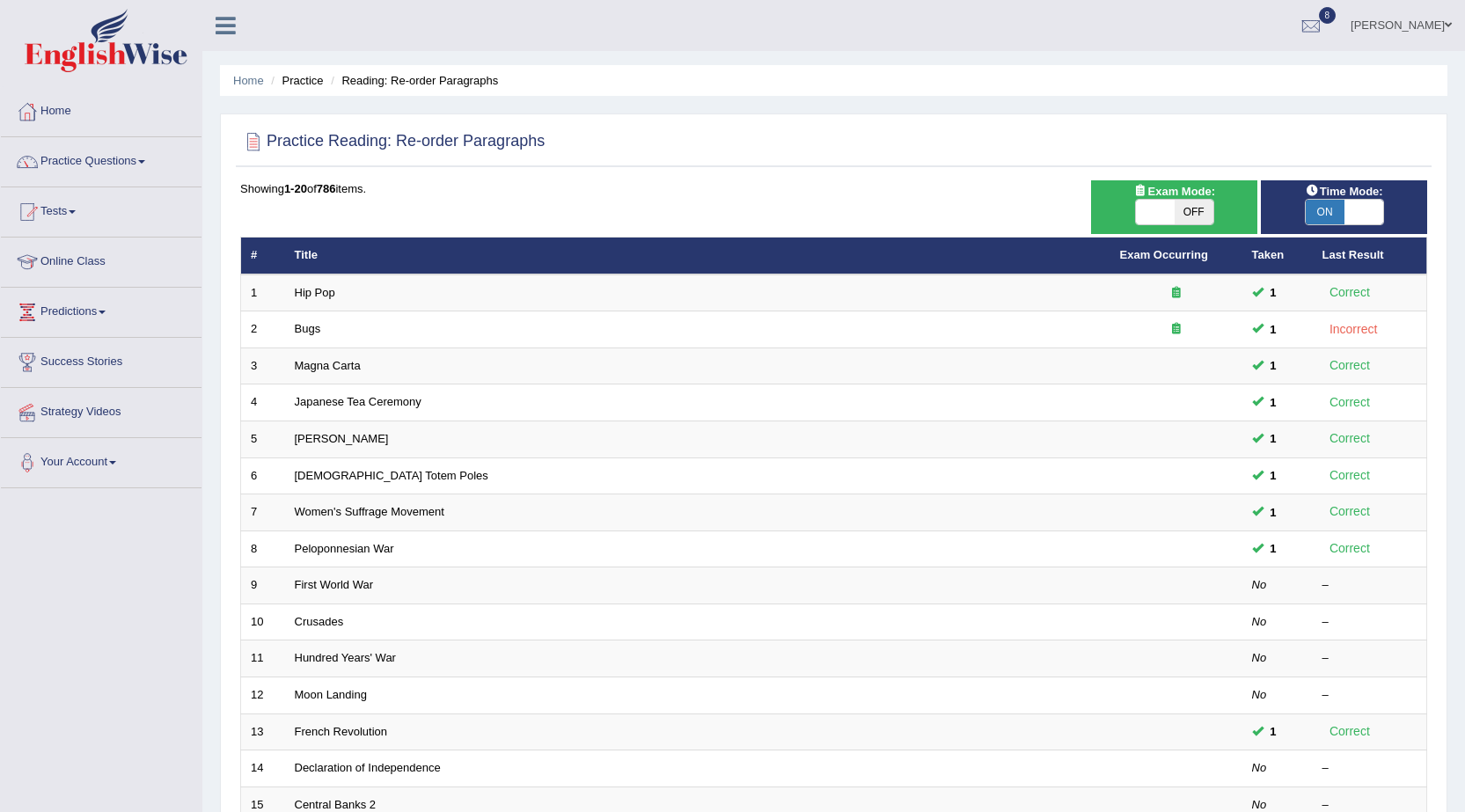
click at [1187, 215] on span "OFF" at bounding box center [1193, 211] width 39 height 24
checkbox input "true"
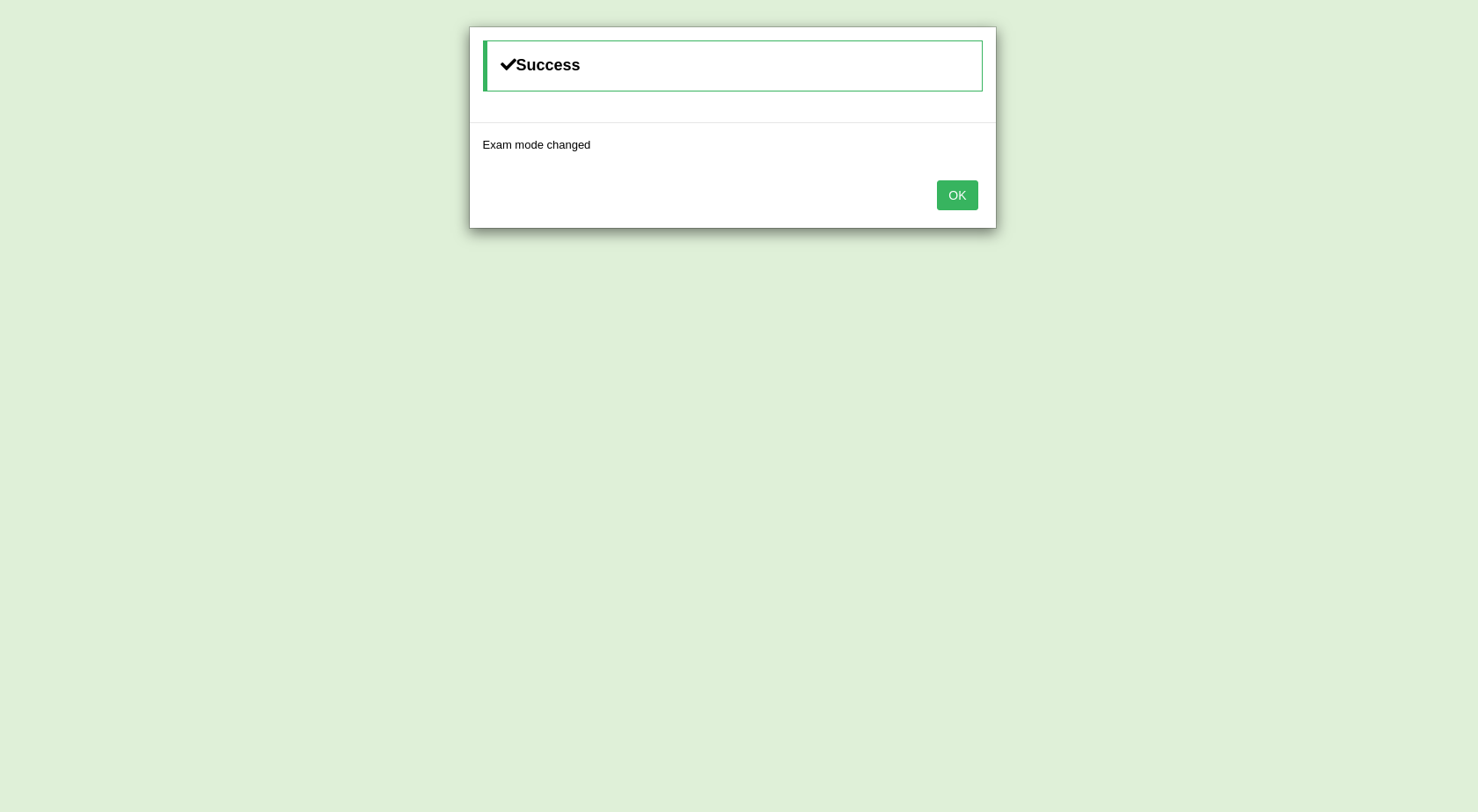
click at [959, 207] on button "OK" at bounding box center [957, 195] width 41 height 30
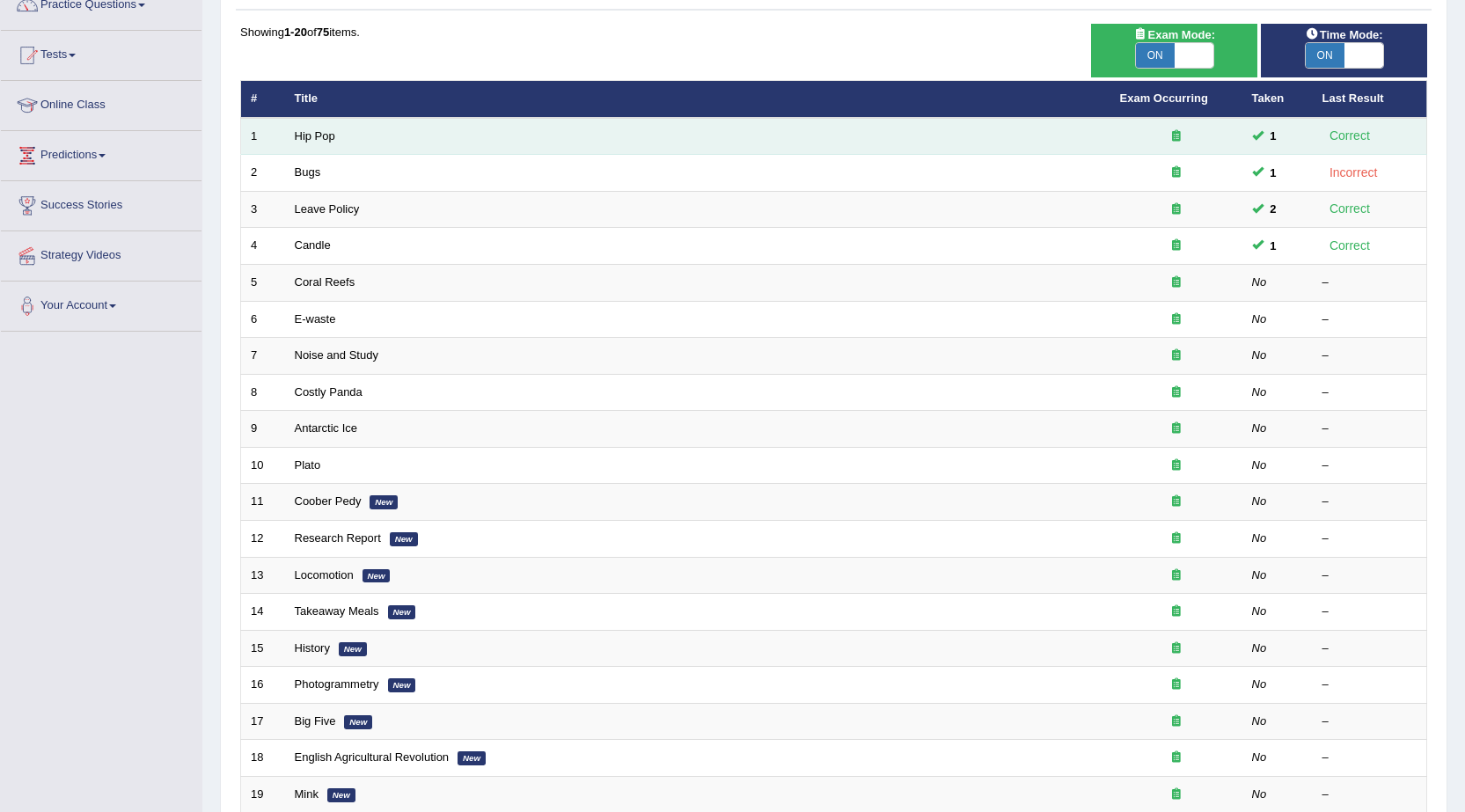
scroll to position [353, 0]
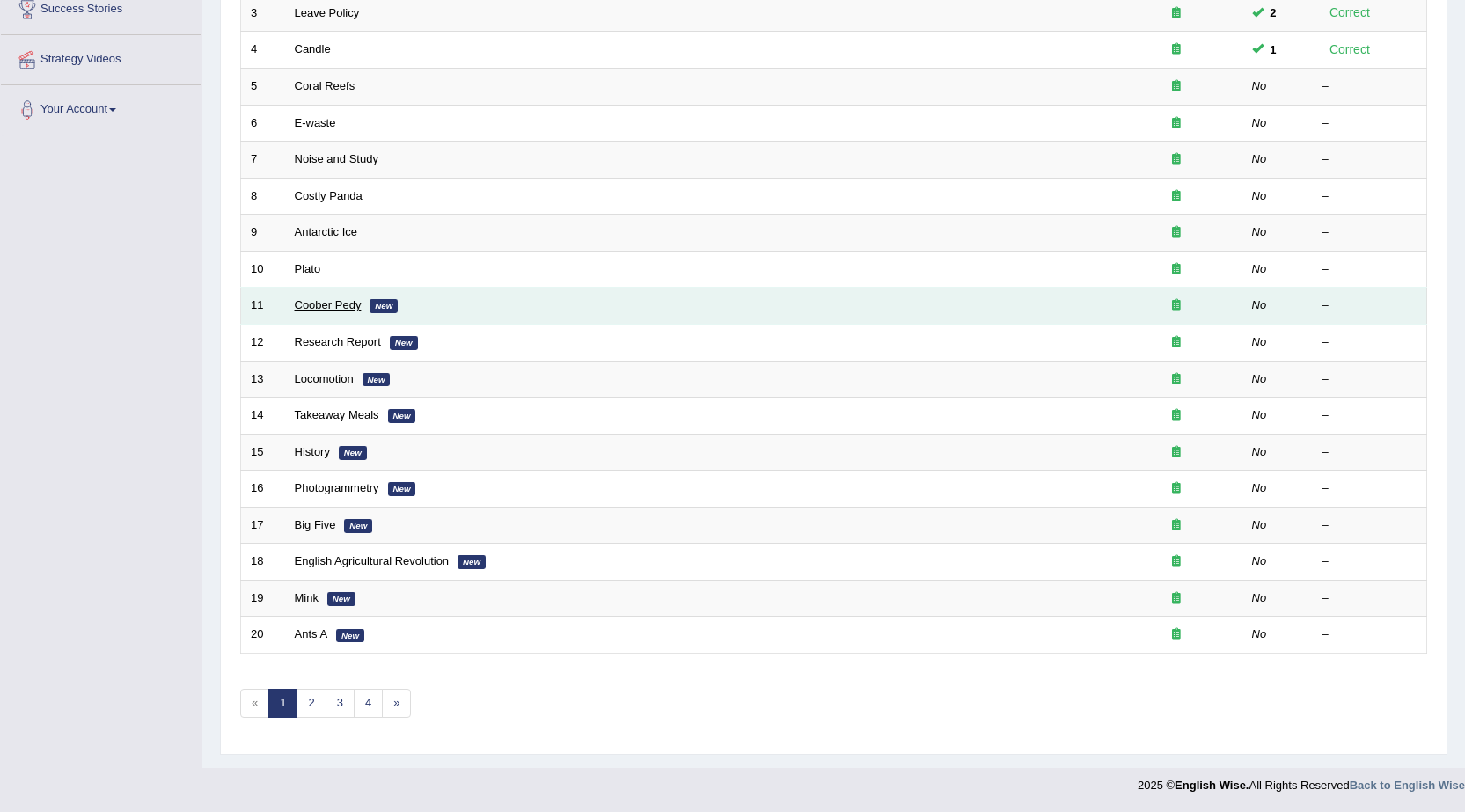
click at [322, 309] on link "Coober Pedy" at bounding box center [328, 304] width 67 height 14
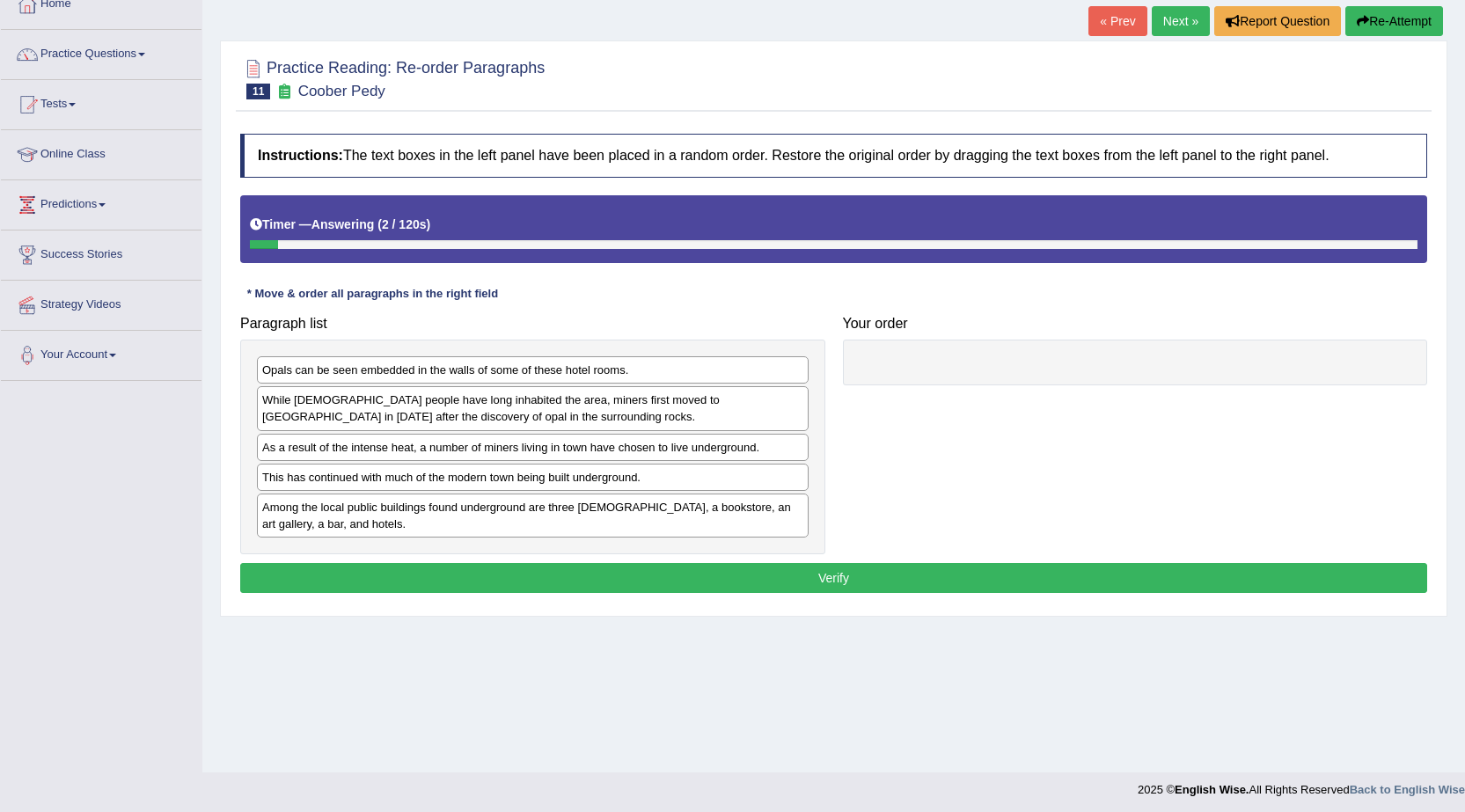
scroll to position [112, 0]
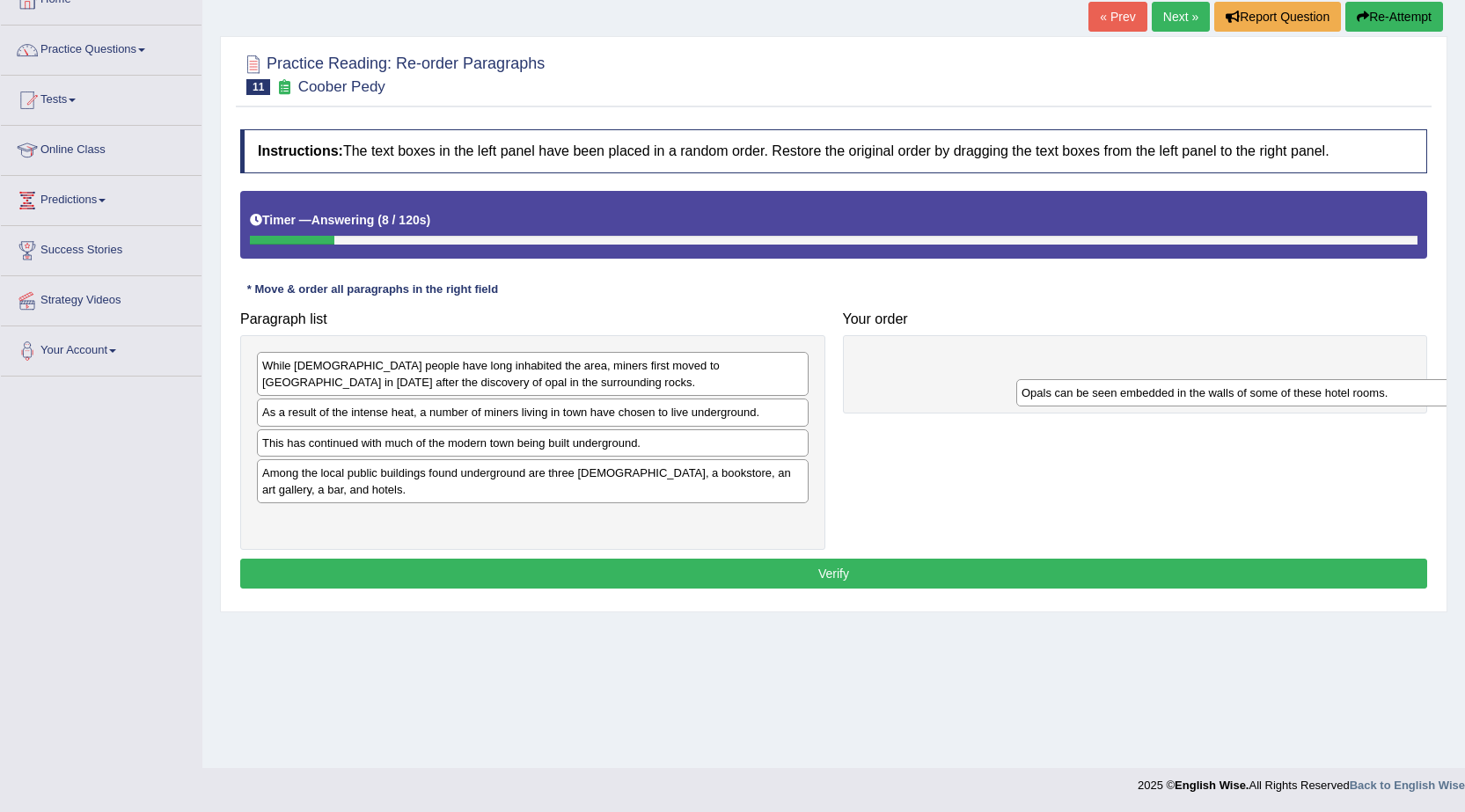
drag, startPoint x: 618, startPoint y: 370, endPoint x: 1376, endPoint y: 397, distance: 758.5
click at [1376, 397] on div "Opals can be seen embedded in the walls of some of these hotel rooms." at bounding box center [1292, 393] width 552 height 27
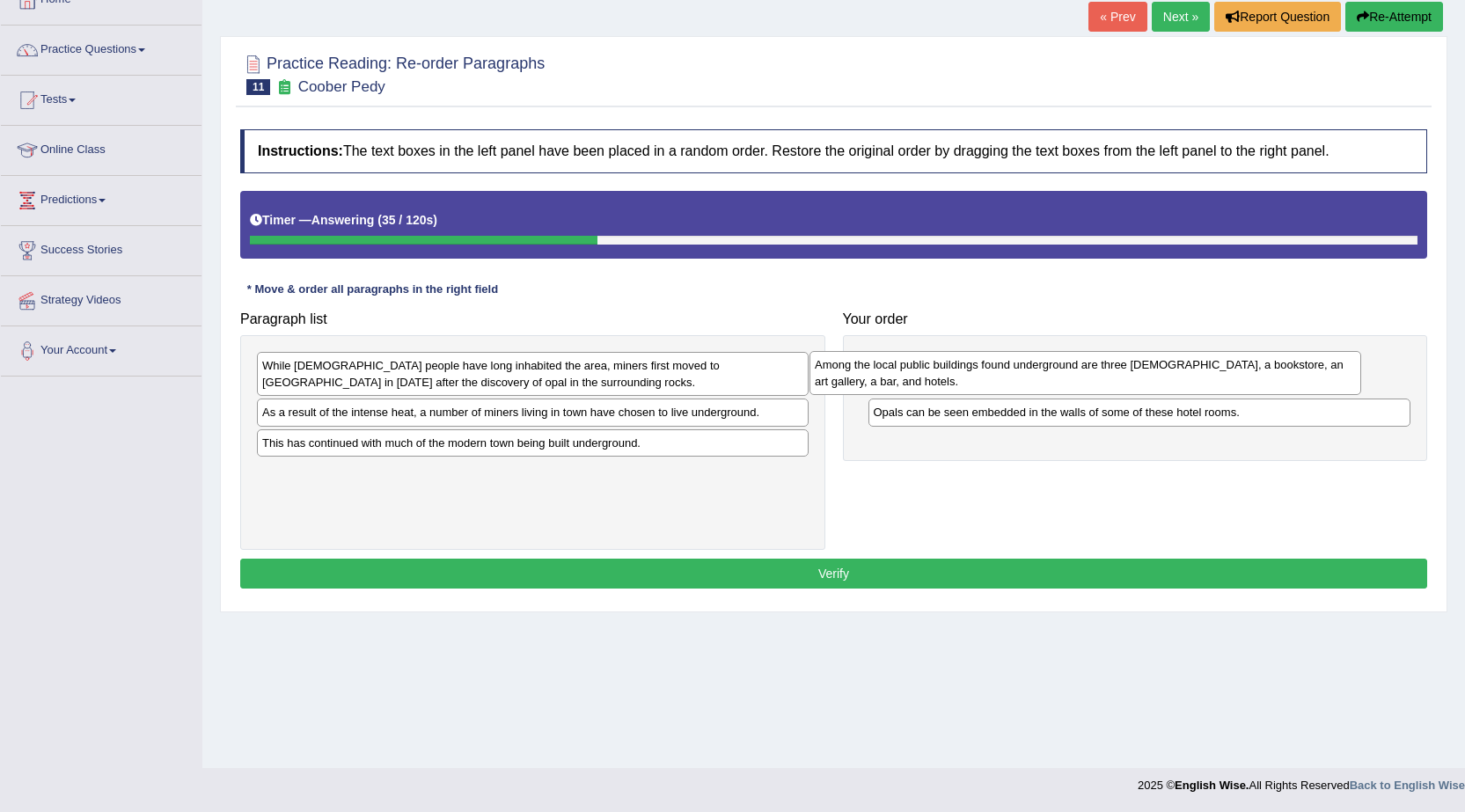
drag, startPoint x: 678, startPoint y: 490, endPoint x: 1230, endPoint y: 383, distance: 562.3
click at [1230, 383] on div "Among the local public buildings found underground are three churches, a bookst…" at bounding box center [1085, 373] width 552 height 44
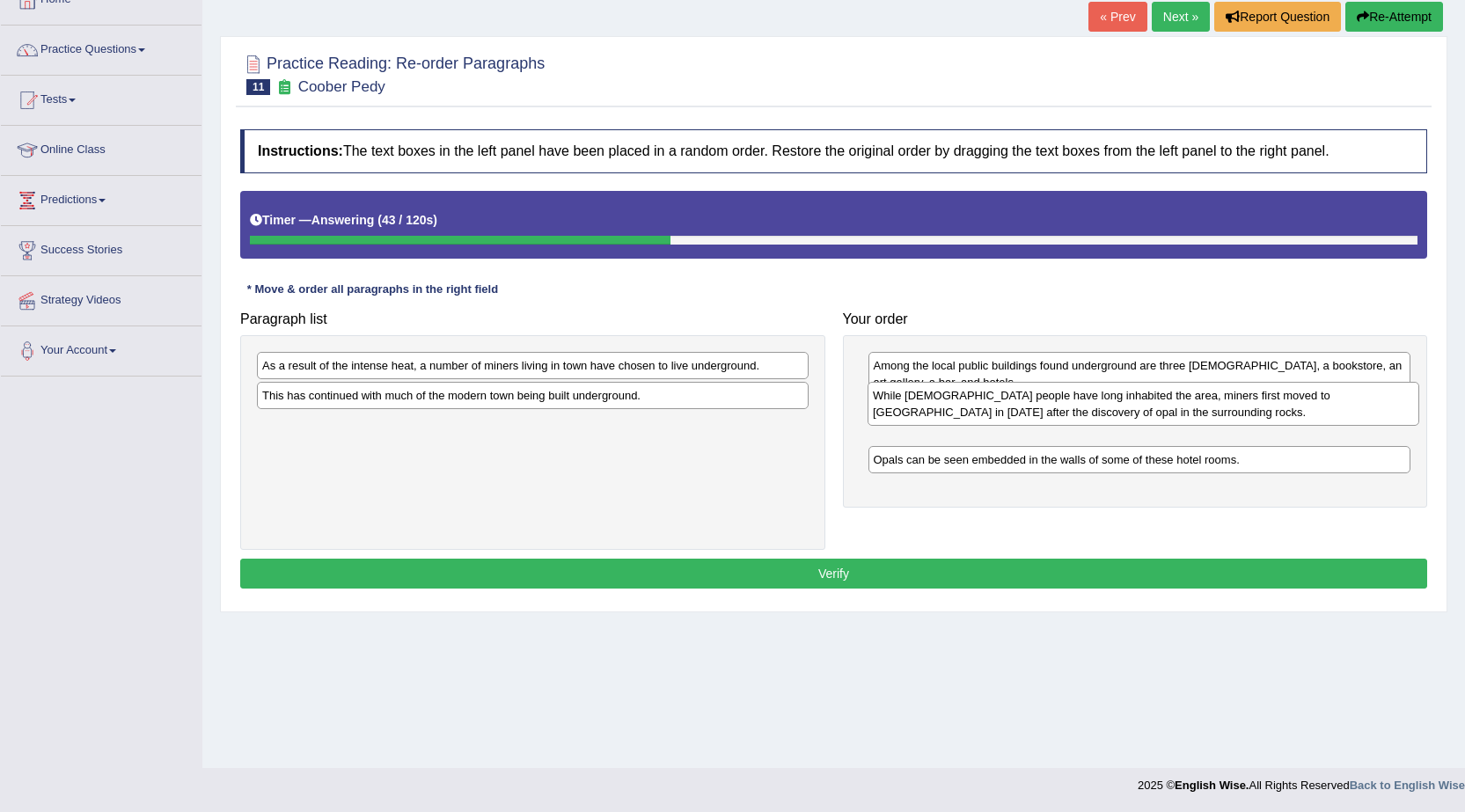
drag, startPoint x: 536, startPoint y: 376, endPoint x: 1146, endPoint y: 406, distance: 610.7
click at [1146, 406] on div "While Aboriginal people have long inhabited the area, miners first moved to Coo…" at bounding box center [1143, 404] width 552 height 44
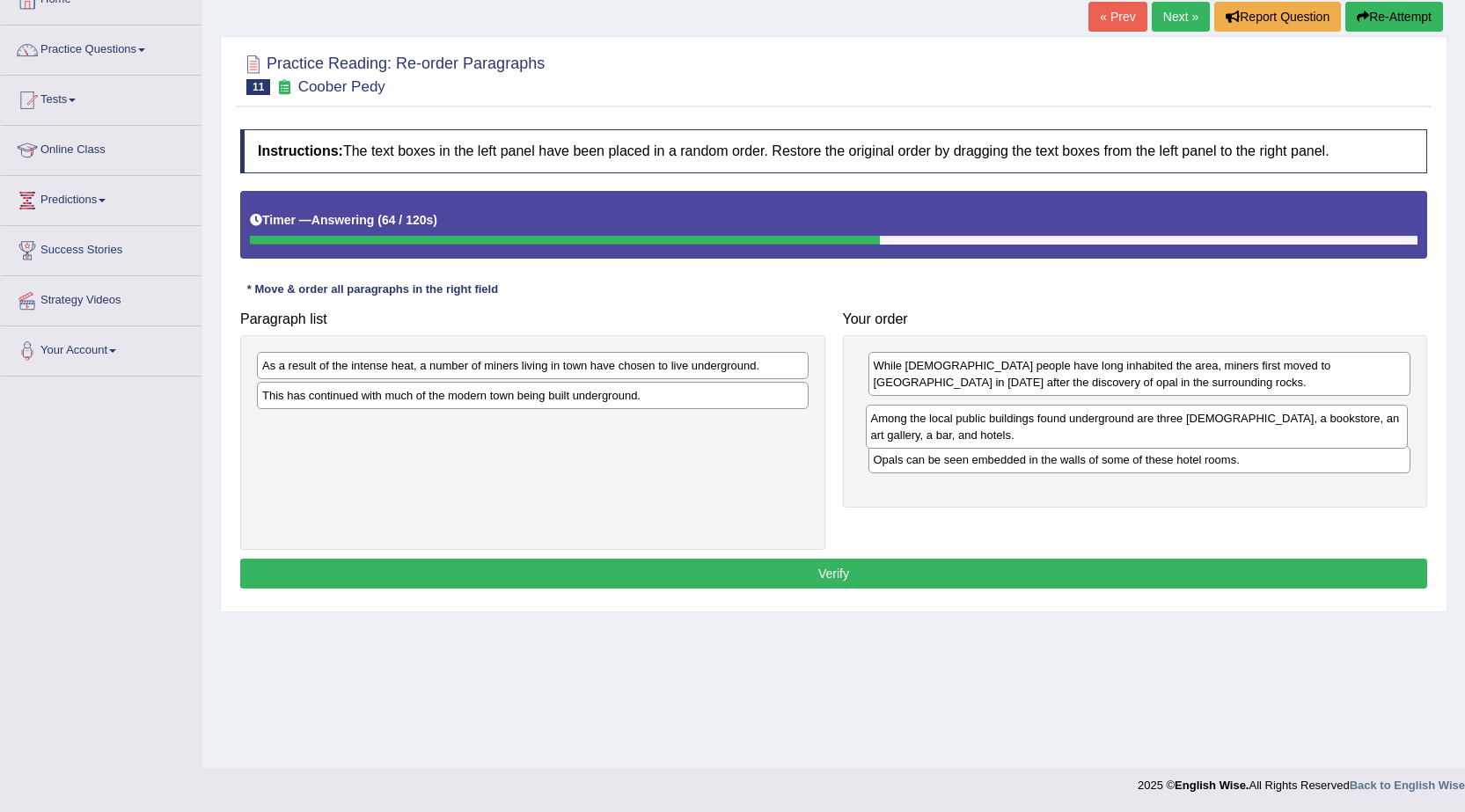
drag, startPoint x: 1190, startPoint y: 378, endPoint x: 1188, endPoint y: 431, distance: 53.0
click at [1188, 431] on div "Among the local public buildings found underground are three churches, a bookst…" at bounding box center [1136, 426] width 543 height 44
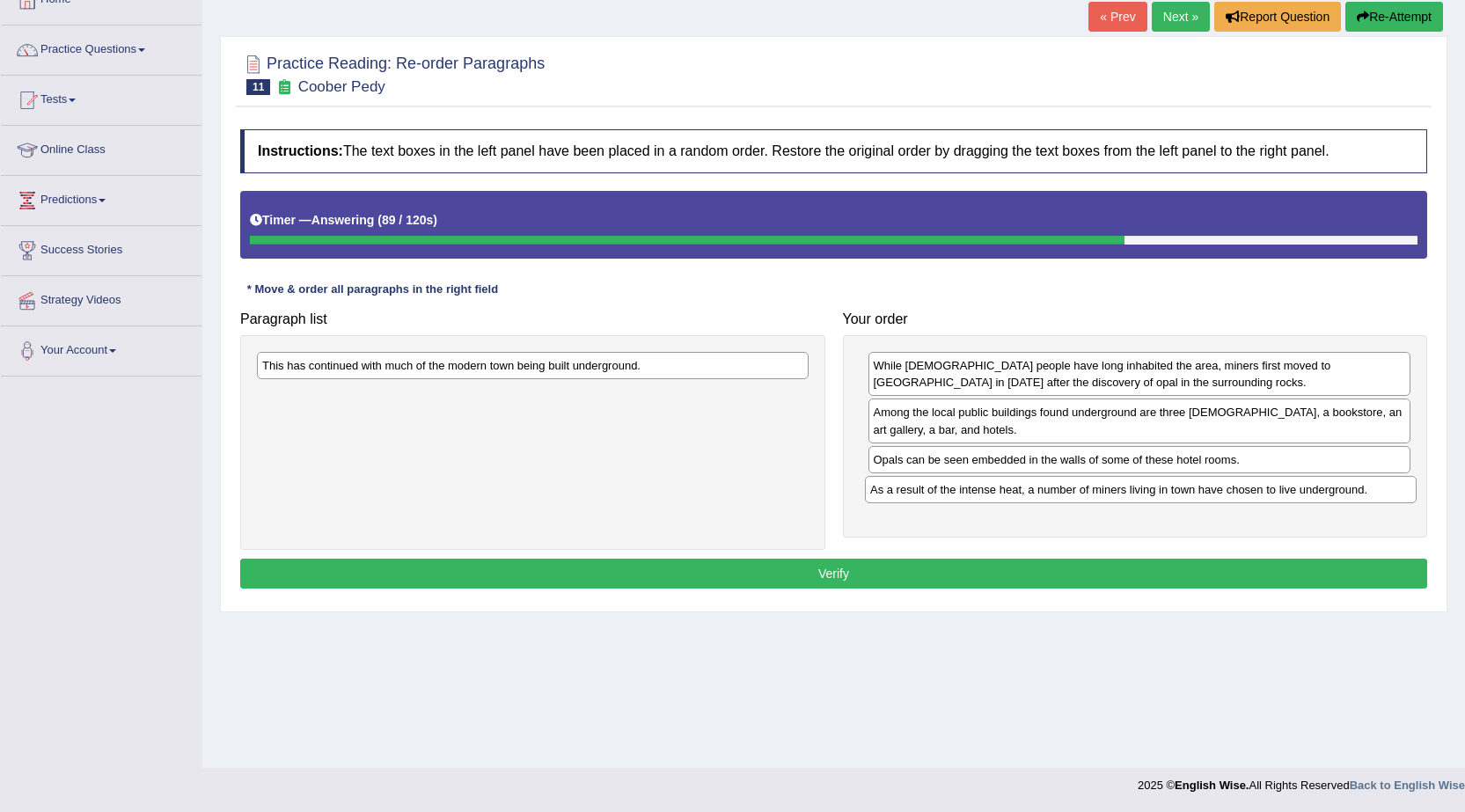
drag, startPoint x: 752, startPoint y: 357, endPoint x: 1360, endPoint y: 481, distance: 620.5
click at [1360, 481] on div "As a result of the intense heat, a number of miners living in town have chosen …" at bounding box center [1140, 490] width 552 height 27
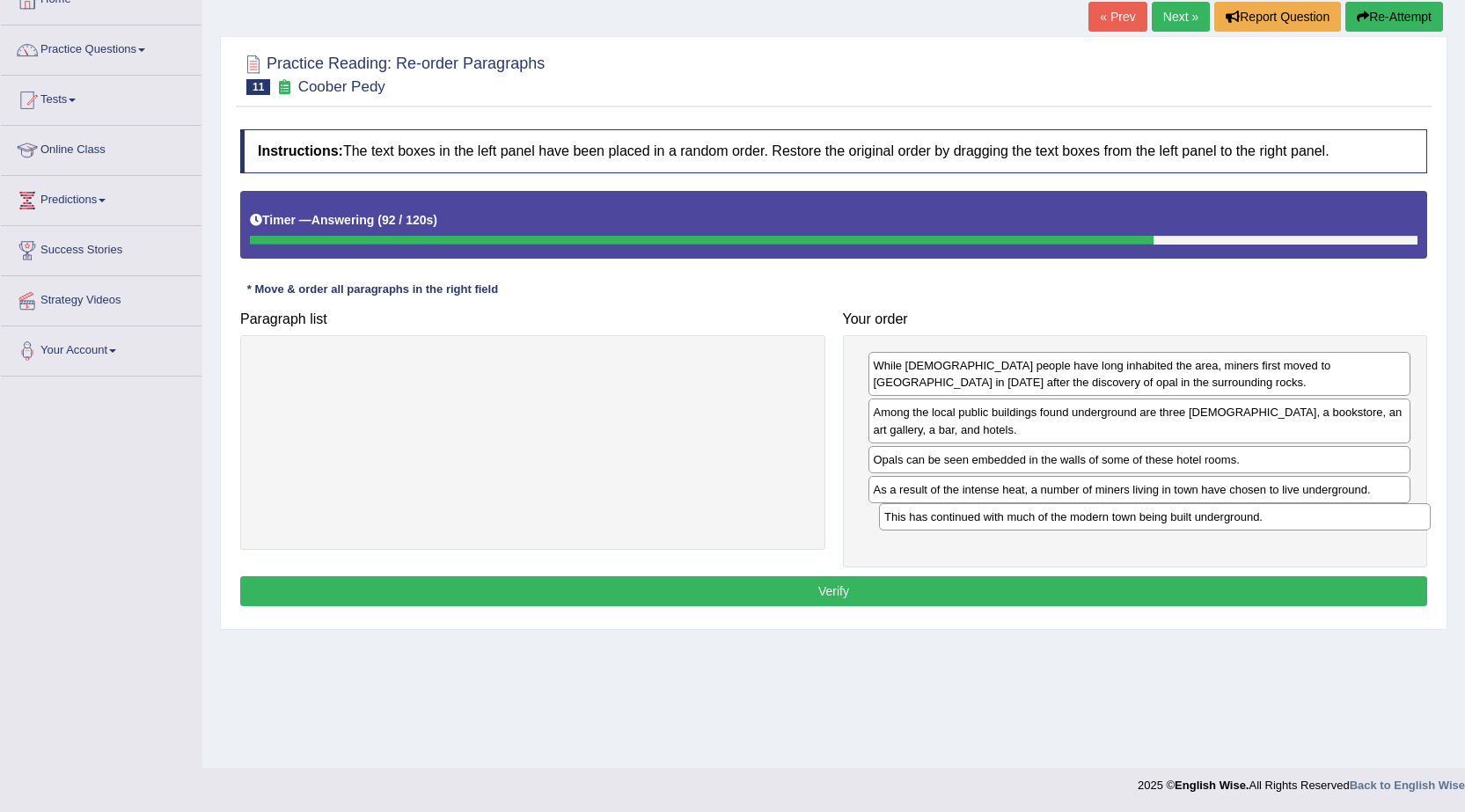
drag, startPoint x: 592, startPoint y: 365, endPoint x: 1216, endPoint y: 515, distance: 641.8
click at [1215, 516] on div "This has continued with much of the modern town being built underground." at bounding box center [1154, 517] width 552 height 27
click at [1054, 590] on button "Verify" at bounding box center [834, 591] width 1187 height 30
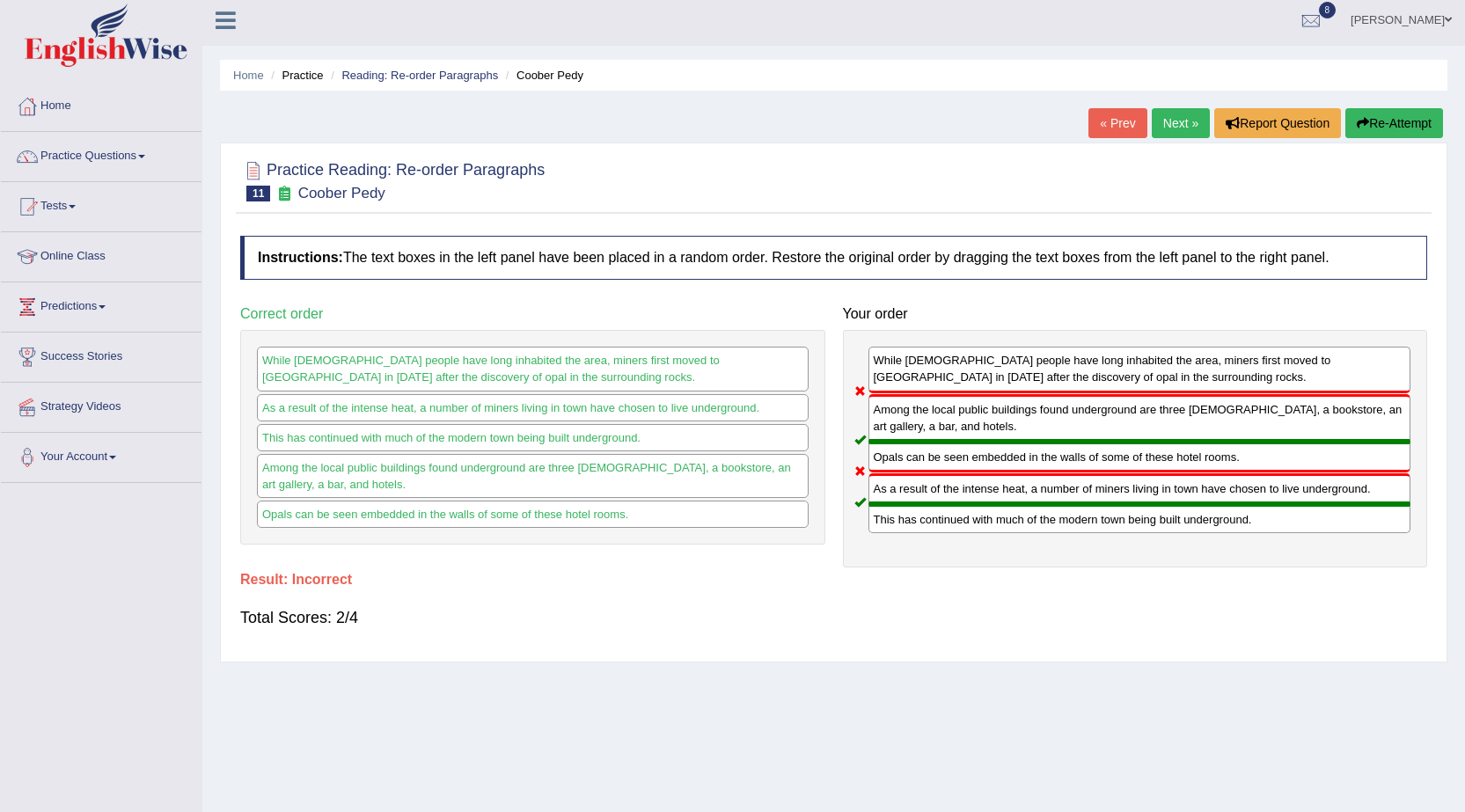
scroll to position [0, 0]
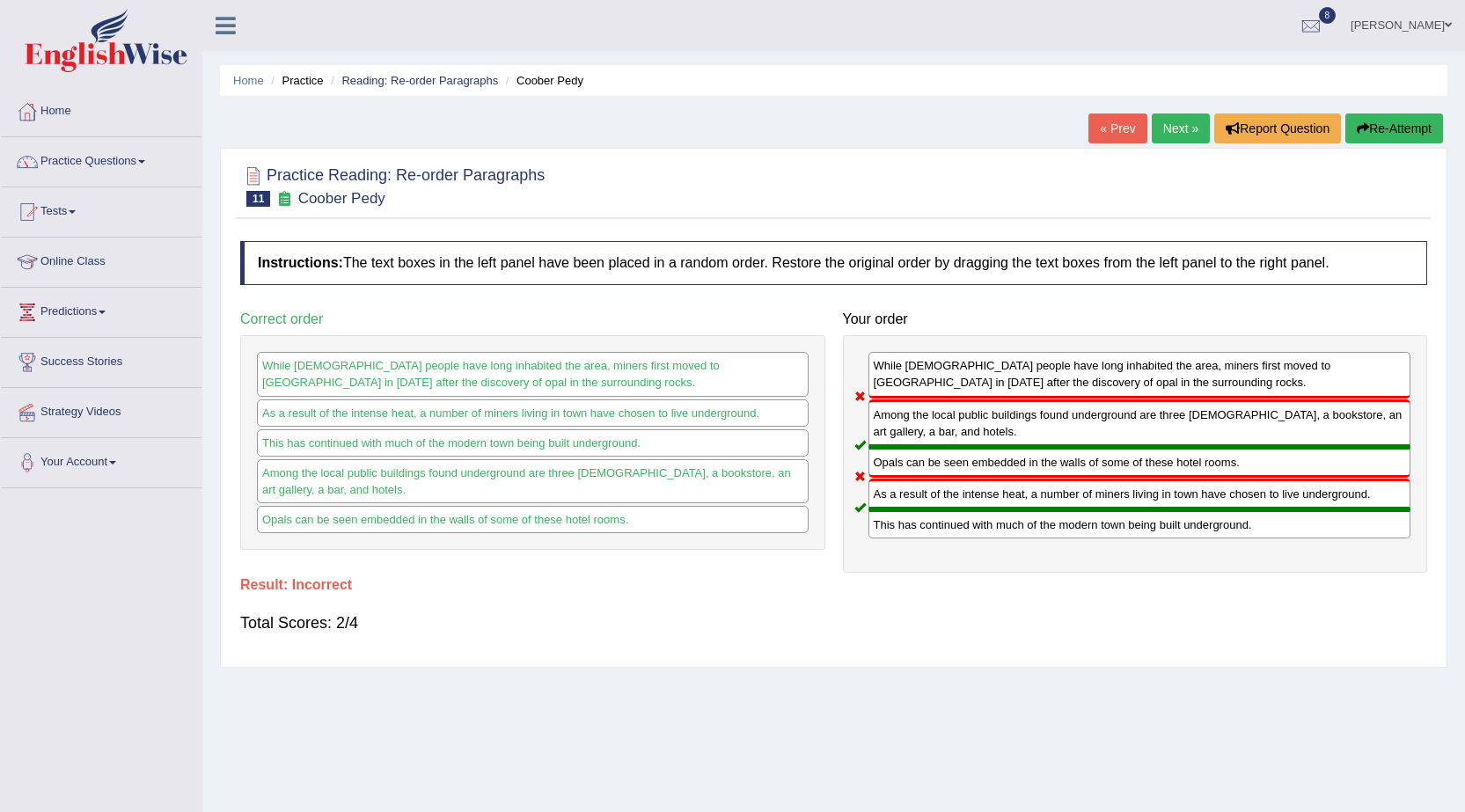
click at [1169, 135] on link "Next »" at bounding box center [1180, 128] width 58 height 30
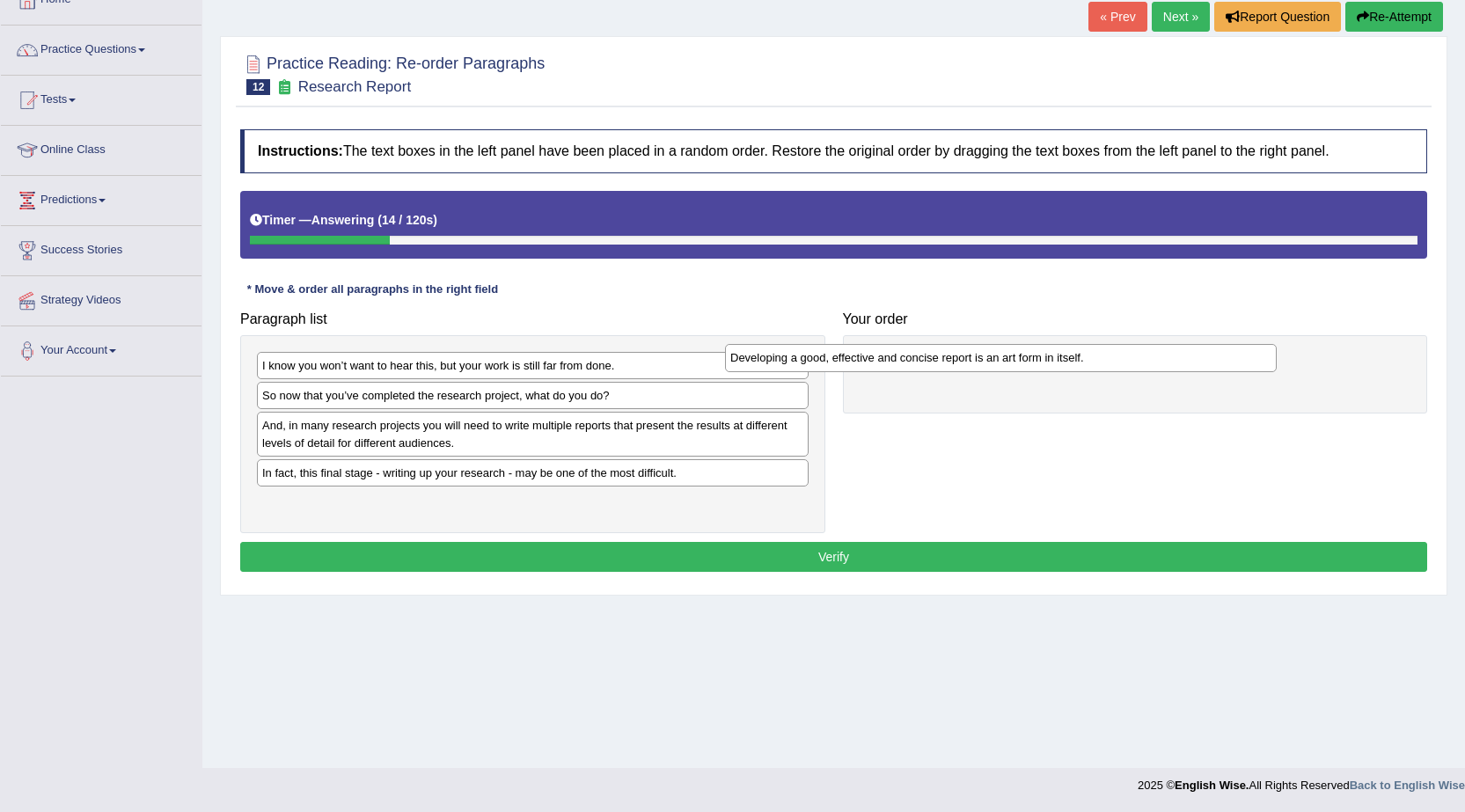
drag, startPoint x: 683, startPoint y: 425, endPoint x: 1151, endPoint y: 357, distance: 472.9
click at [1151, 357] on div "Developing a good, effective and concise report is an art form in itself." at bounding box center [1000, 358] width 552 height 27
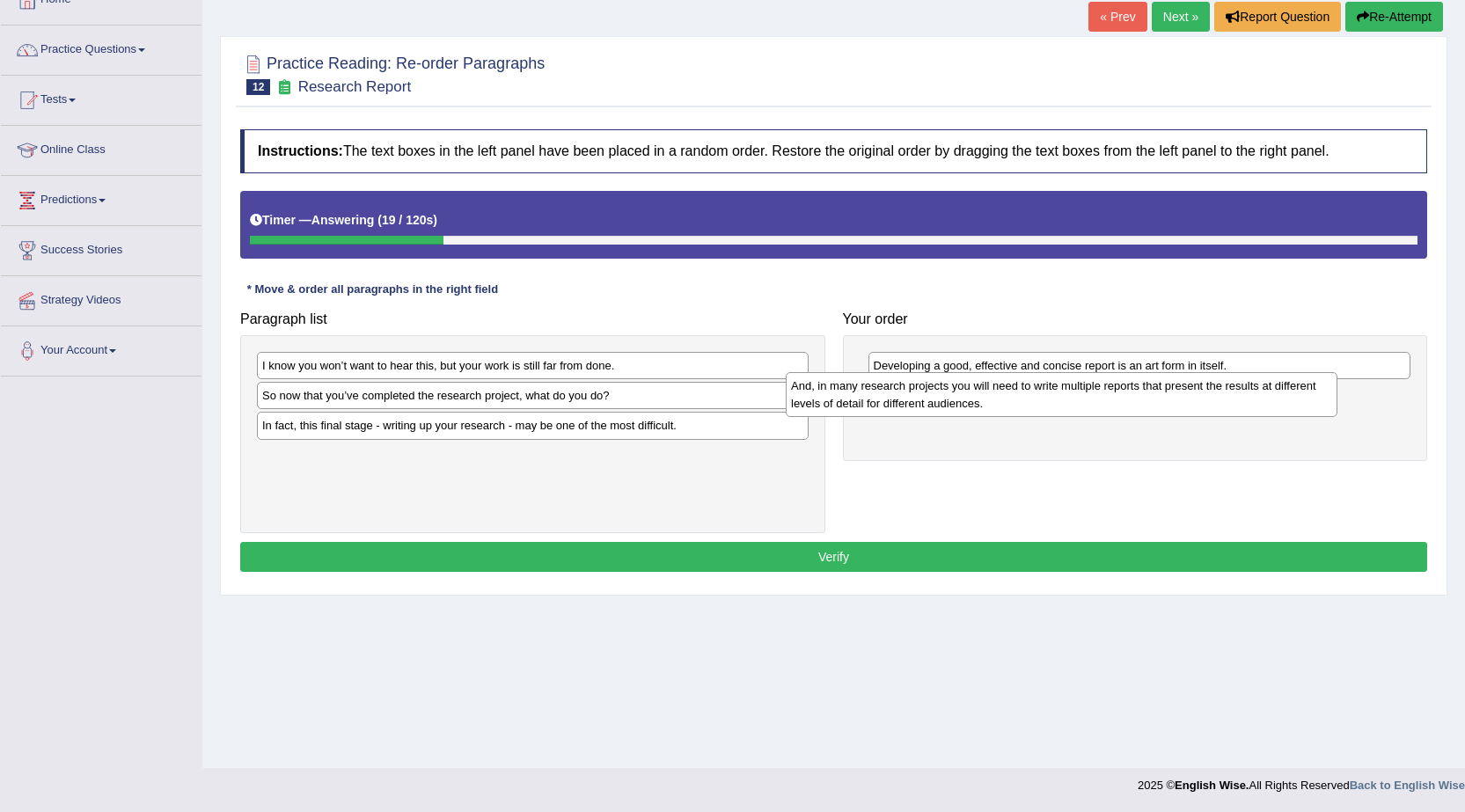
drag, startPoint x: 654, startPoint y: 443, endPoint x: 1182, endPoint y: 404, distance: 529.4
click at [1182, 404] on div "And, in many research projects you will need to write multiple reports that pre…" at bounding box center [1061, 394] width 552 height 44
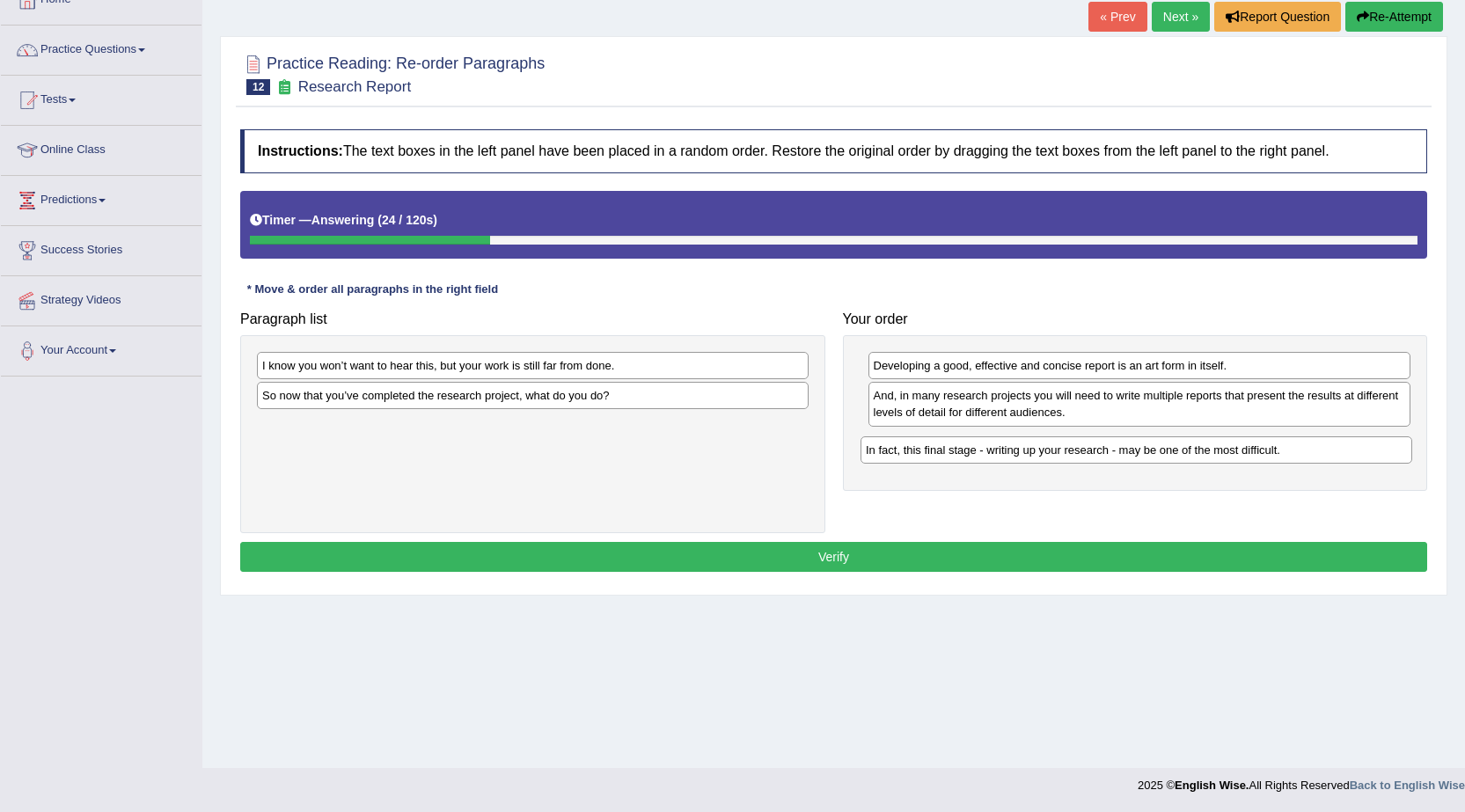
drag, startPoint x: 678, startPoint y: 431, endPoint x: 1282, endPoint y: 455, distance: 604.5
click at [1282, 455] on div "In fact, this final stage - writing up your research - may be one of the most d…" at bounding box center [1135, 450] width 552 height 27
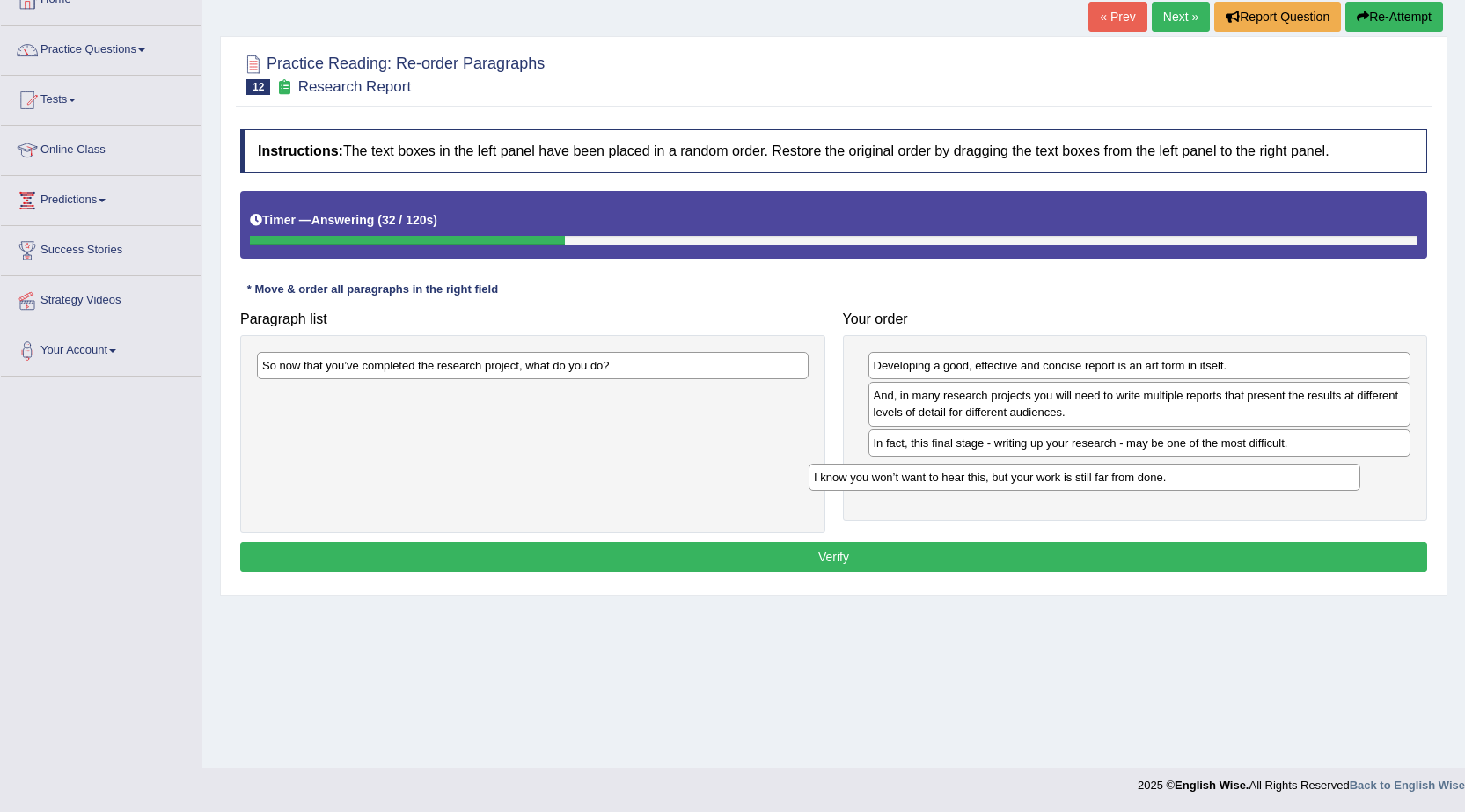
drag, startPoint x: 686, startPoint y: 361, endPoint x: 1248, endPoint y: 471, distance: 572.7
click at [1248, 471] on div "I know you won’t want to hear this, but your work is still far from done." at bounding box center [1084, 477] width 552 height 27
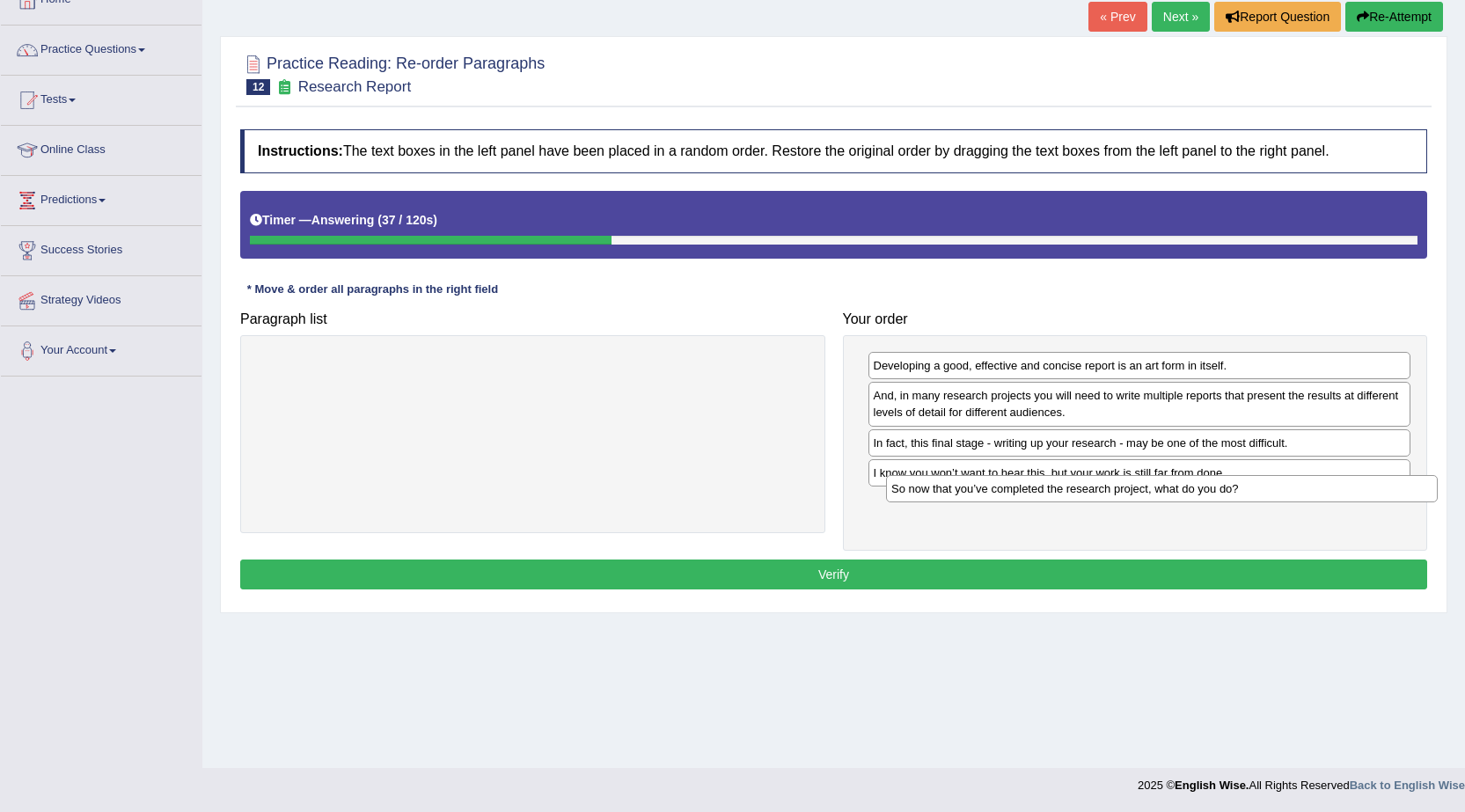
drag, startPoint x: 621, startPoint y: 364, endPoint x: 1249, endPoint y: 488, distance: 640.1
click at [1249, 488] on div "So now that you’ve completed the research project, what do you do?" at bounding box center [1162, 489] width 552 height 27
click at [1163, 566] on button "Verify" at bounding box center [834, 574] width 1187 height 30
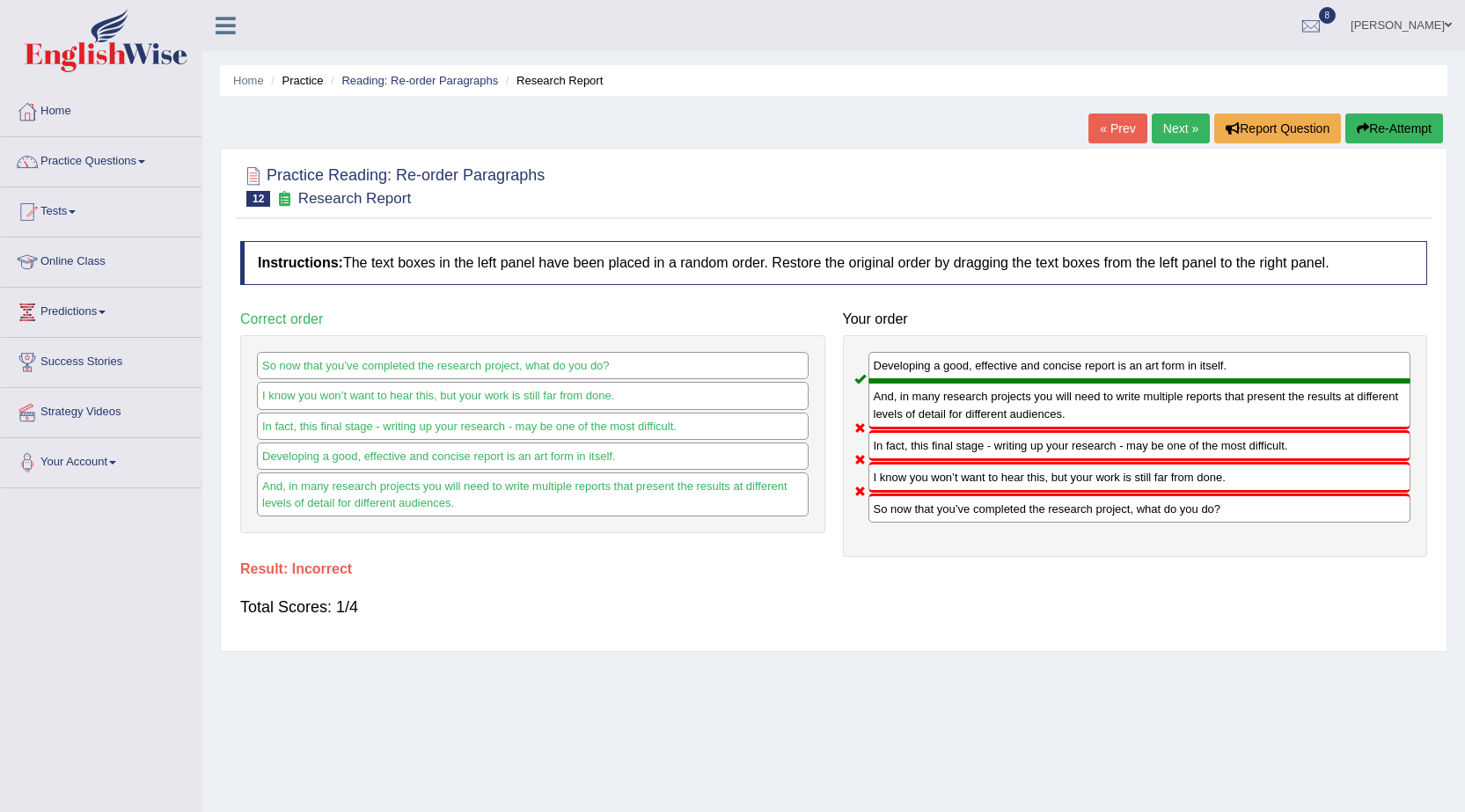
click at [1192, 140] on link "Next »" at bounding box center [1180, 128] width 58 height 30
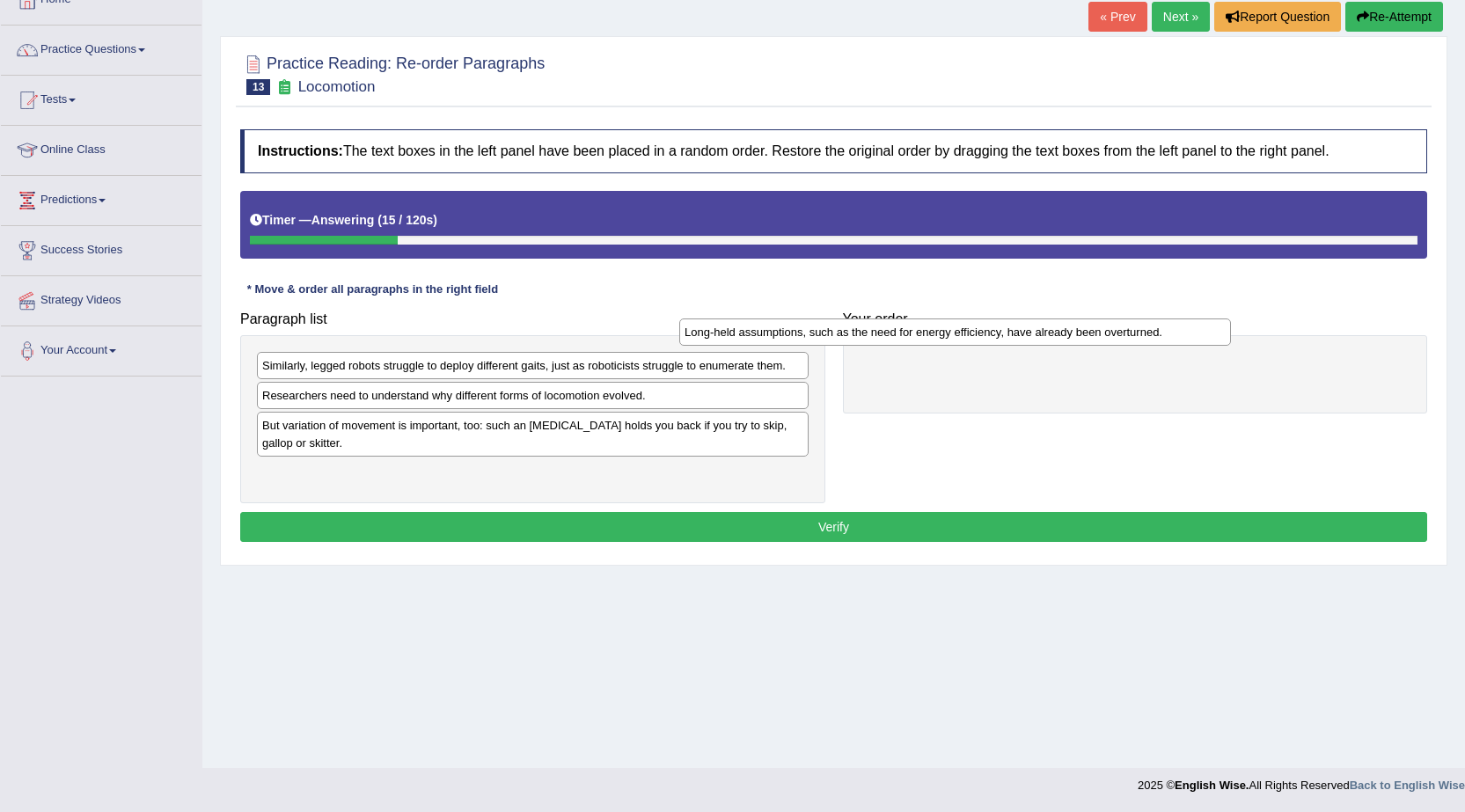
drag, startPoint x: 682, startPoint y: 366, endPoint x: 1104, endPoint y: 332, distance: 423.4
click at [1104, 332] on div "Long-held assumptions, such as the need for energy efficiency, have already bee…" at bounding box center [955, 332] width 552 height 27
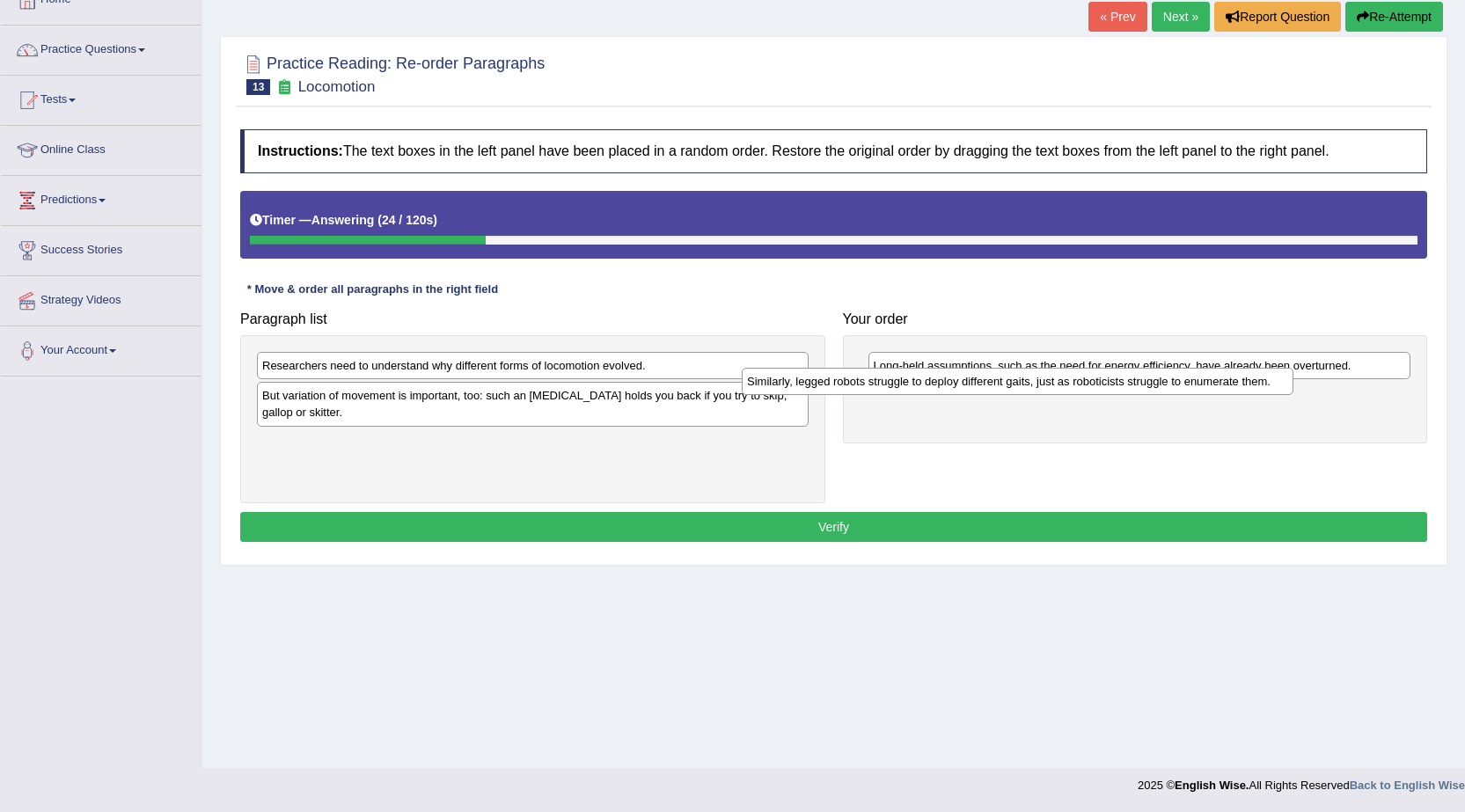
drag, startPoint x: 670, startPoint y: 366, endPoint x: 1195, endPoint y: 396, distance: 525.9
click at [1195, 395] on div "Similarly, legged robots struggle to deploy different gaits, just as roboticist…" at bounding box center [1017, 381] width 552 height 27
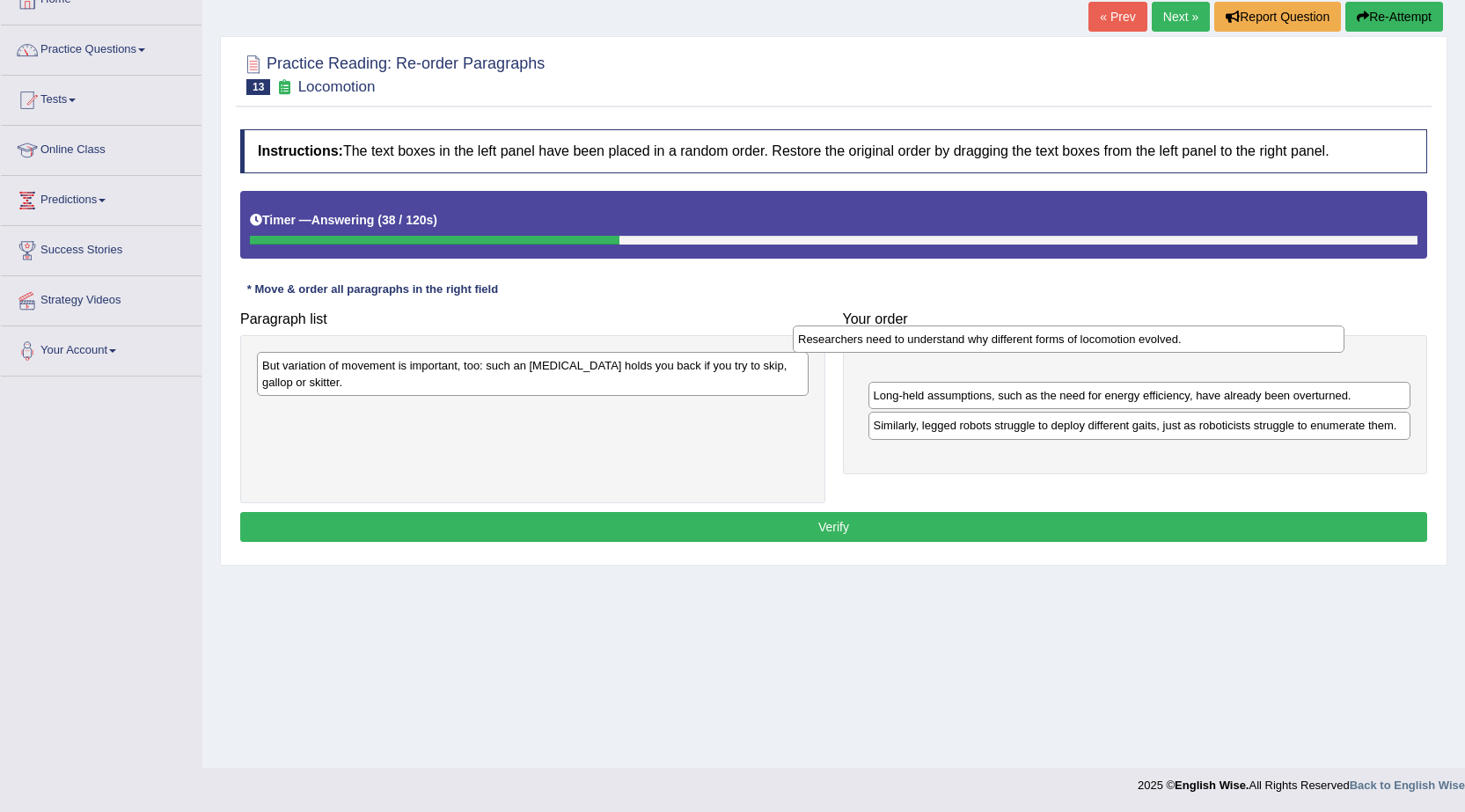
drag, startPoint x: 681, startPoint y: 364, endPoint x: 1218, endPoint y: 339, distance: 537.6
click at [1218, 339] on div "Researchers need to understand why different forms of locomotion evolved." at bounding box center [1068, 339] width 552 height 27
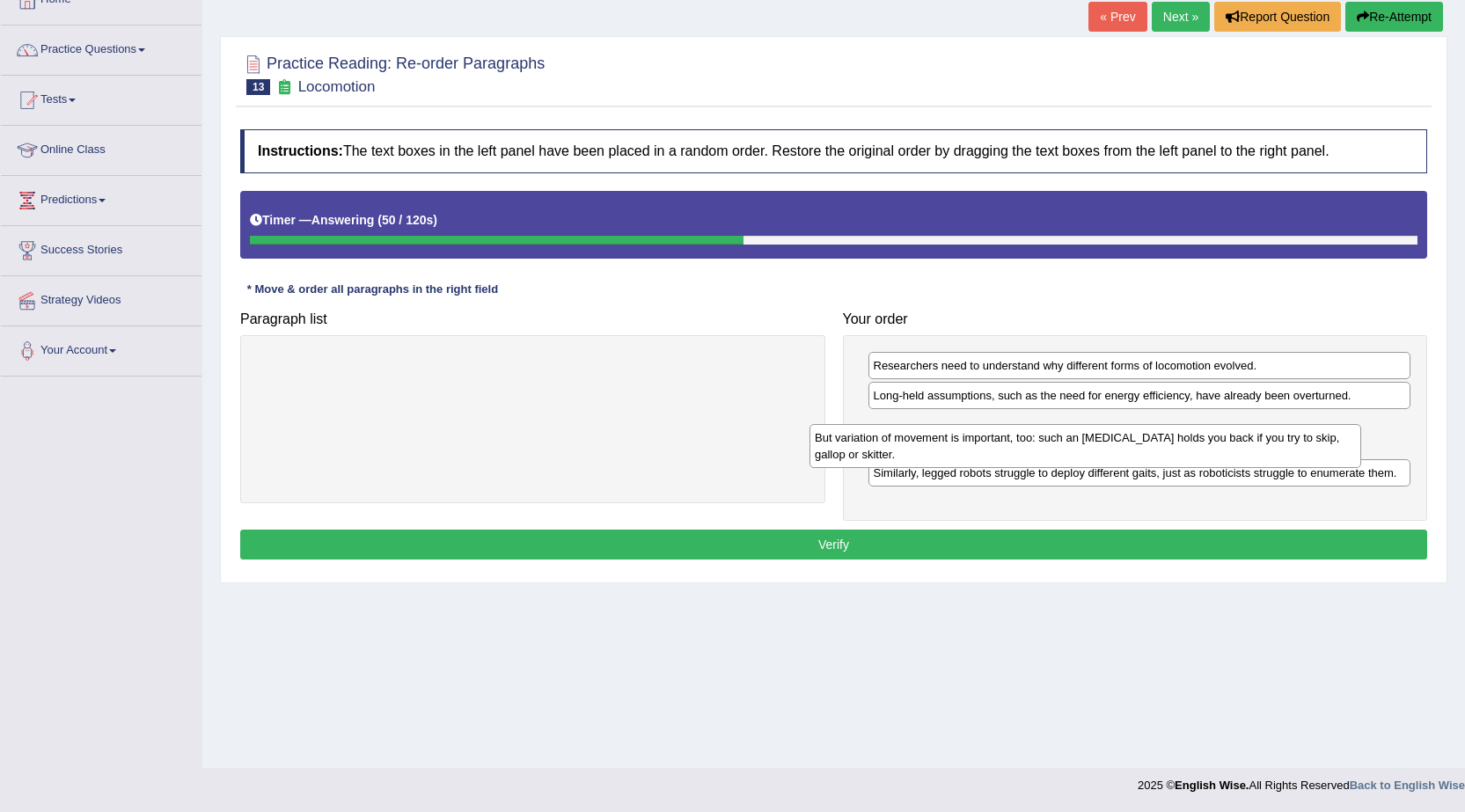
drag, startPoint x: 739, startPoint y: 377, endPoint x: 1292, endPoint y: 449, distance: 557.7
click at [1292, 449] on div "But variation of movement is important, too: such an ankle brace holds you back…" at bounding box center [1085, 445] width 552 height 44
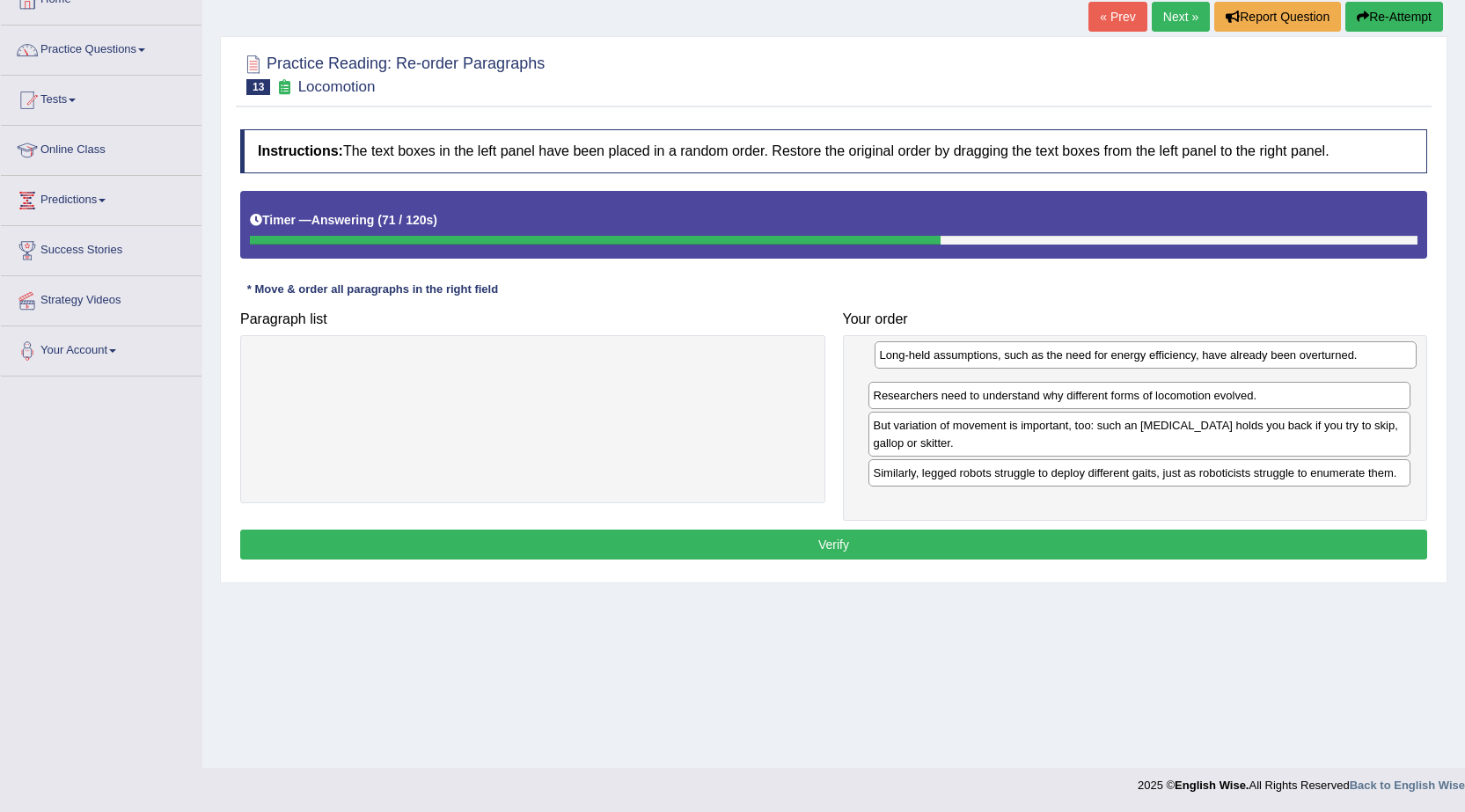
drag, startPoint x: 1049, startPoint y: 398, endPoint x: 1055, endPoint y: 352, distance: 46.4
click at [1055, 352] on div "Long-held assumptions, such as the need for energy efficiency, have already bee…" at bounding box center [1145, 355] width 543 height 27
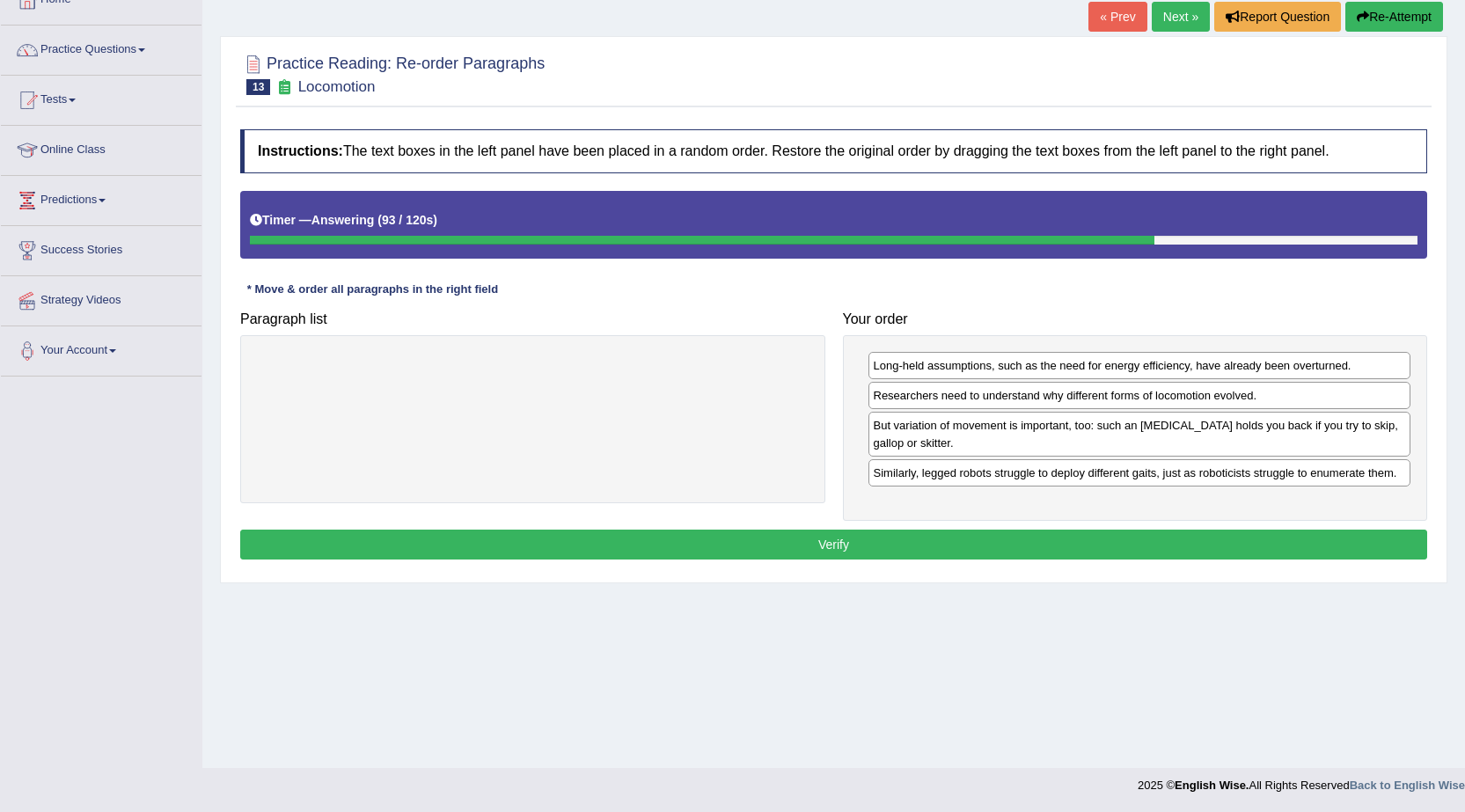
click at [997, 551] on button "Verify" at bounding box center [834, 544] width 1187 height 30
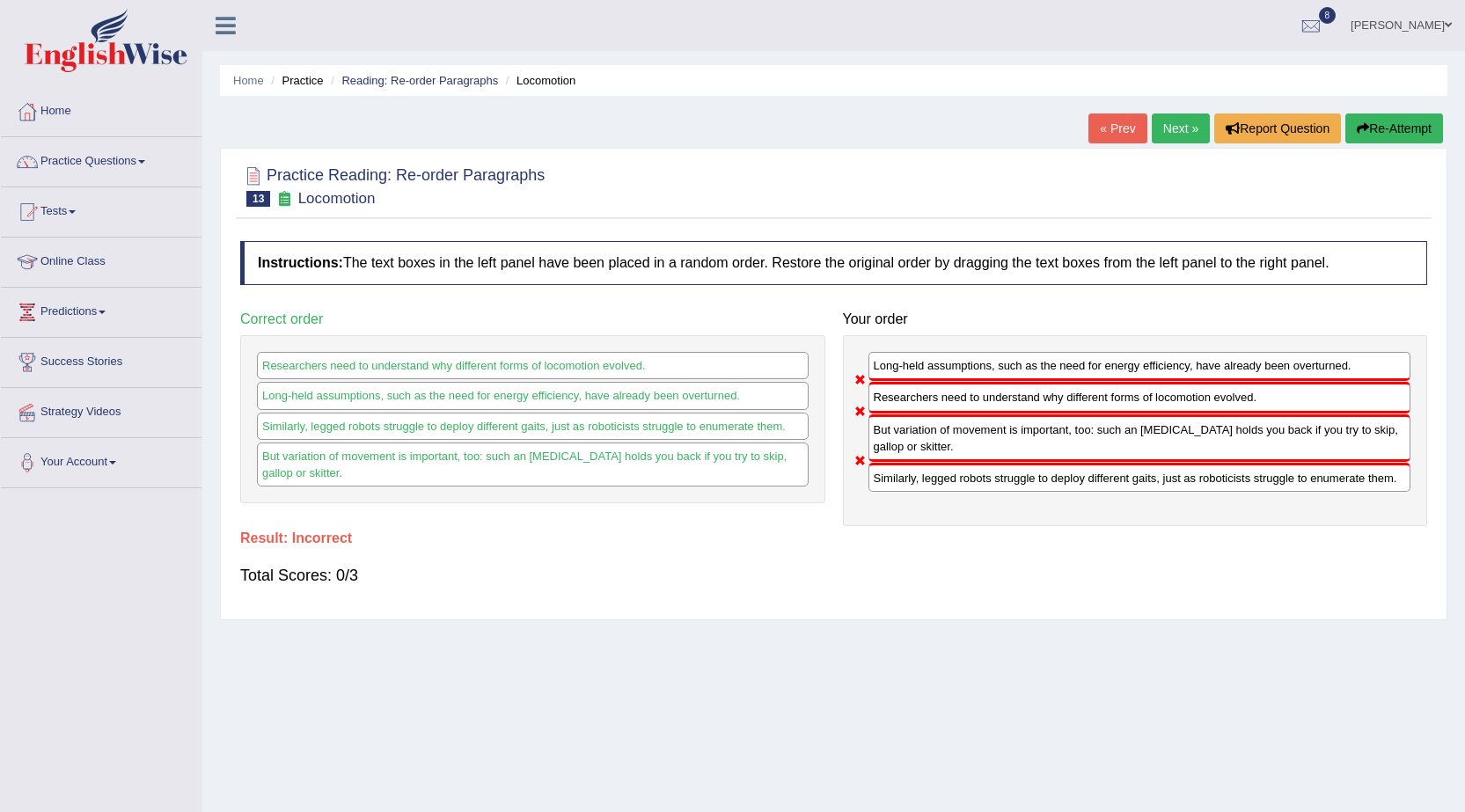
click at [1191, 129] on link "Next »" at bounding box center [1180, 128] width 58 height 30
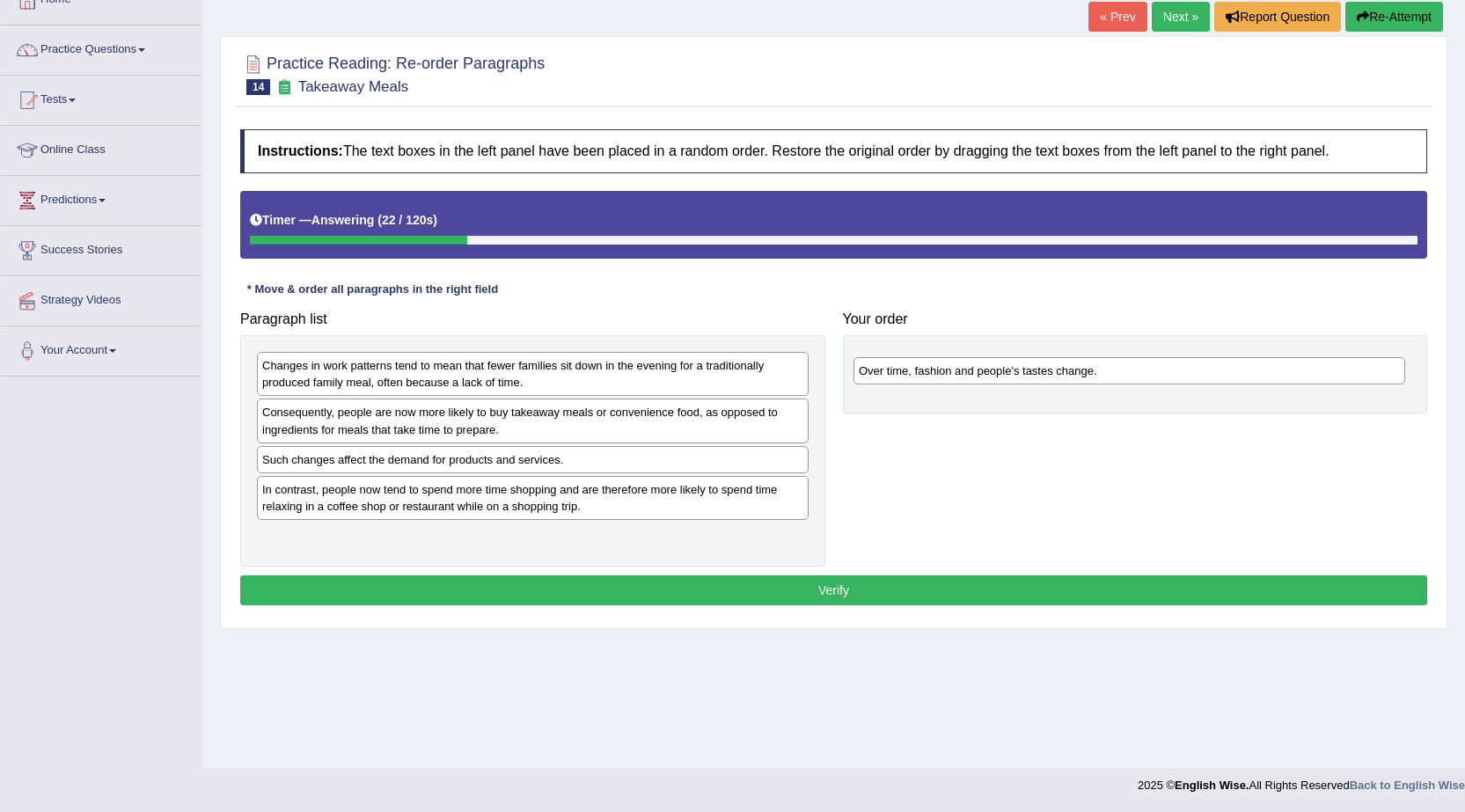
drag, startPoint x: 542, startPoint y: 462, endPoint x: 1138, endPoint y: 374, distance: 602.5
click at [1138, 374] on div "Over time, fashion and people's tastes change." at bounding box center [1129, 370] width 552 height 27
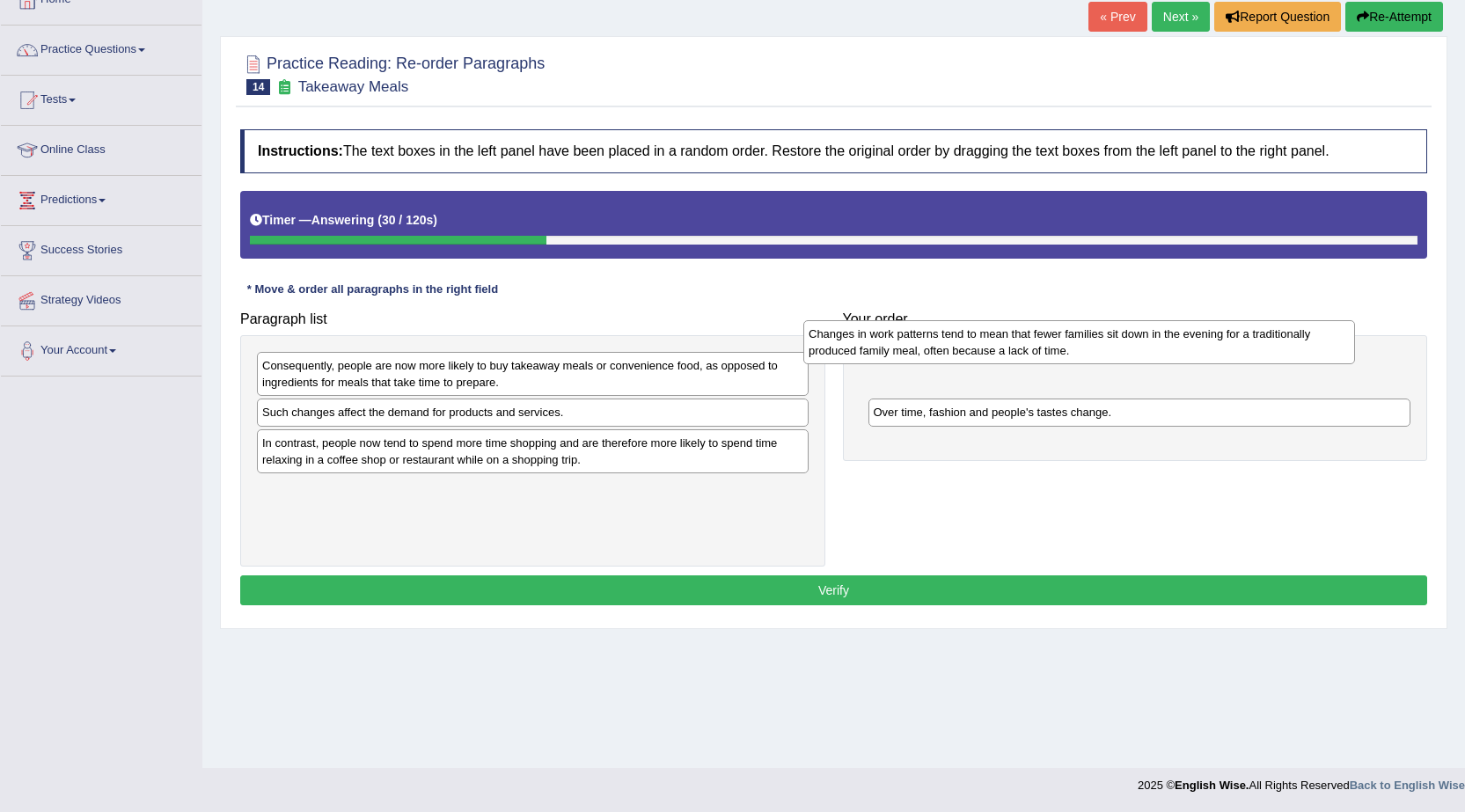
drag, startPoint x: 588, startPoint y: 386, endPoint x: 1135, endPoint y: 353, distance: 548.0
click at [1135, 353] on div "Changes in work patterns tend to mean that fewer families sit down in the eveni…" at bounding box center [1078, 341] width 552 height 44
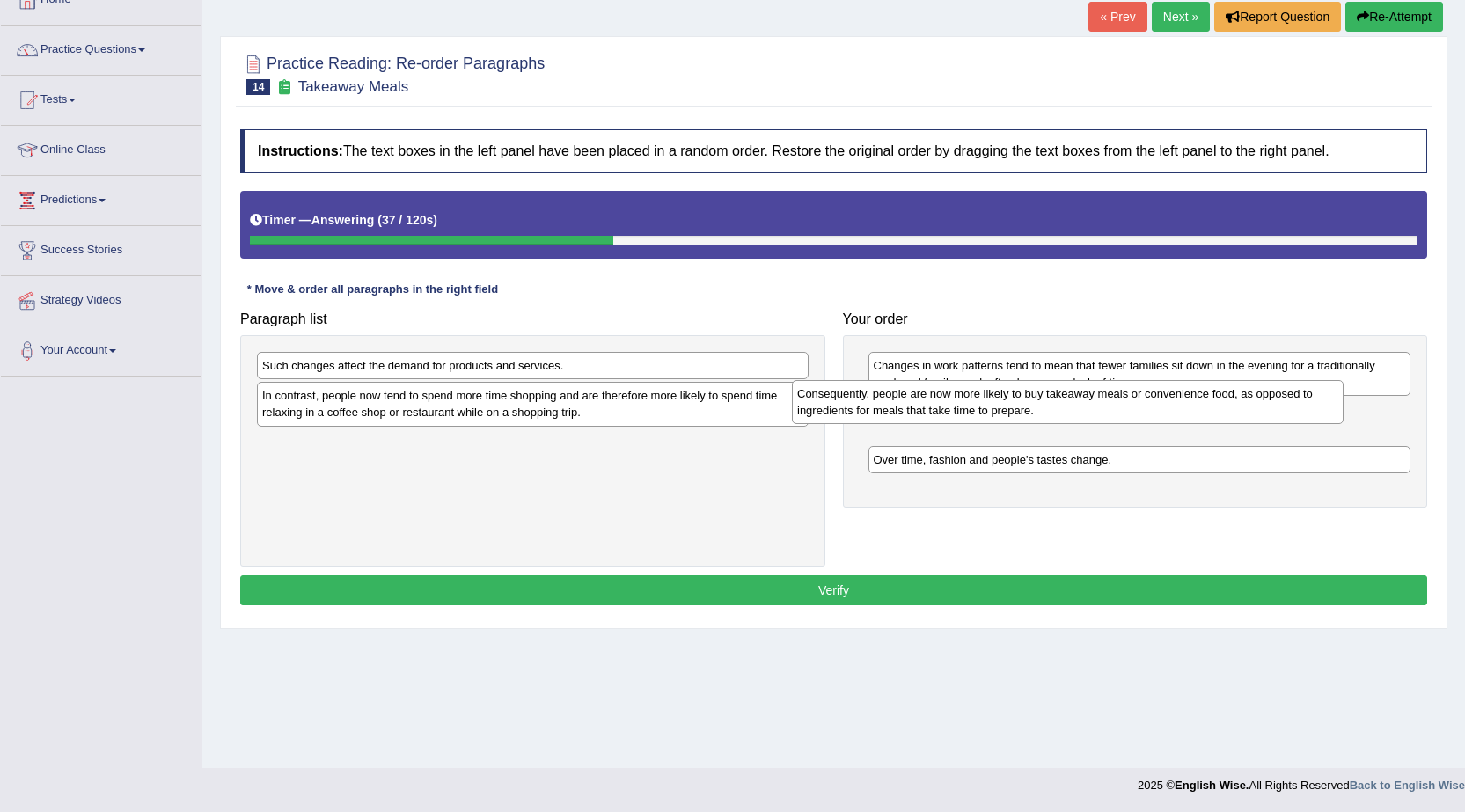
drag, startPoint x: 682, startPoint y: 376, endPoint x: 1217, endPoint y: 404, distance: 535.7
click at [1217, 404] on div "Consequently, people are now more likely to buy takeaway meals or convenience f…" at bounding box center [1067, 402] width 552 height 44
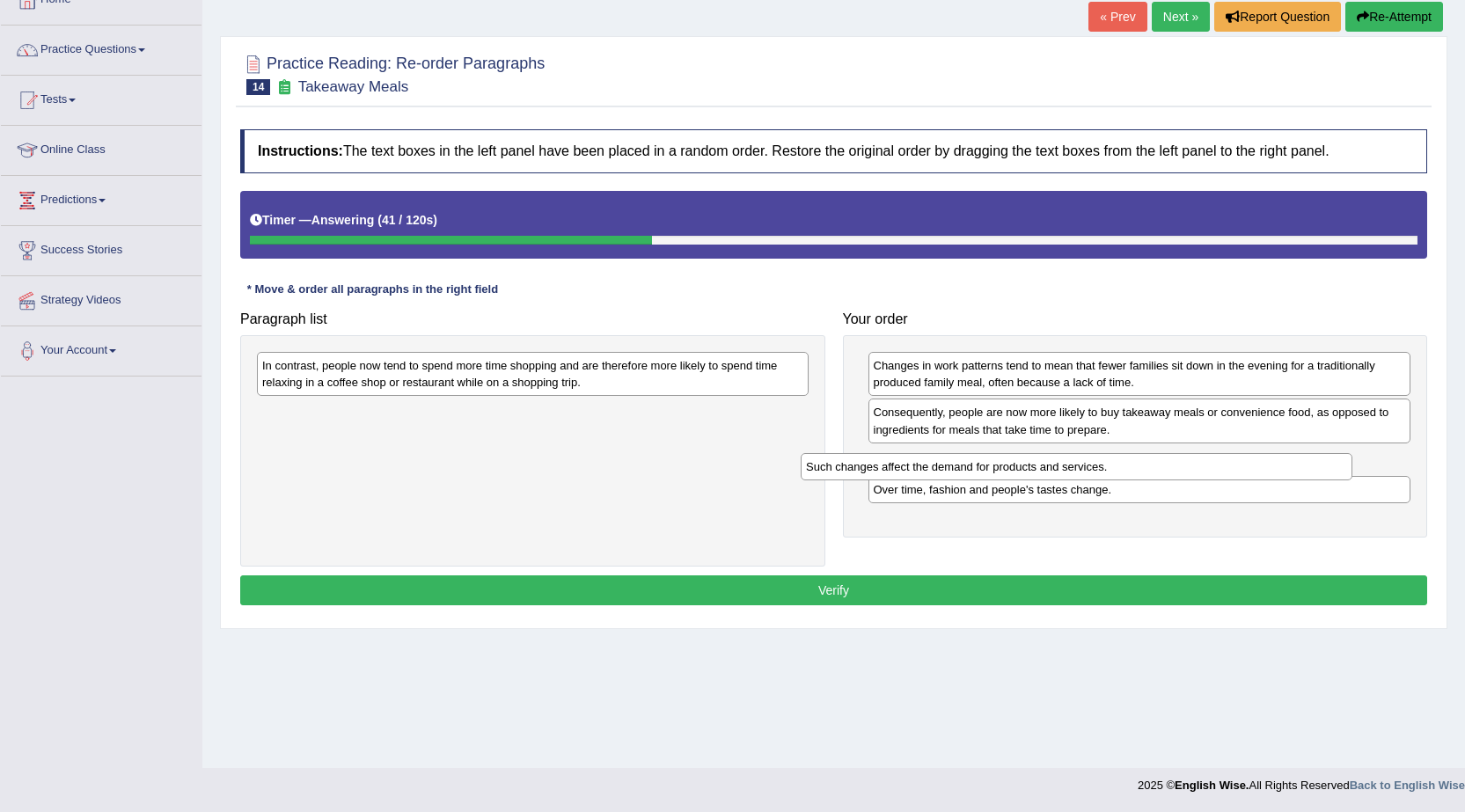
drag, startPoint x: 593, startPoint y: 366, endPoint x: 1137, endPoint y: 467, distance: 553.3
click at [1137, 467] on div "Such changes affect the demand for products and services." at bounding box center [1076, 467] width 552 height 27
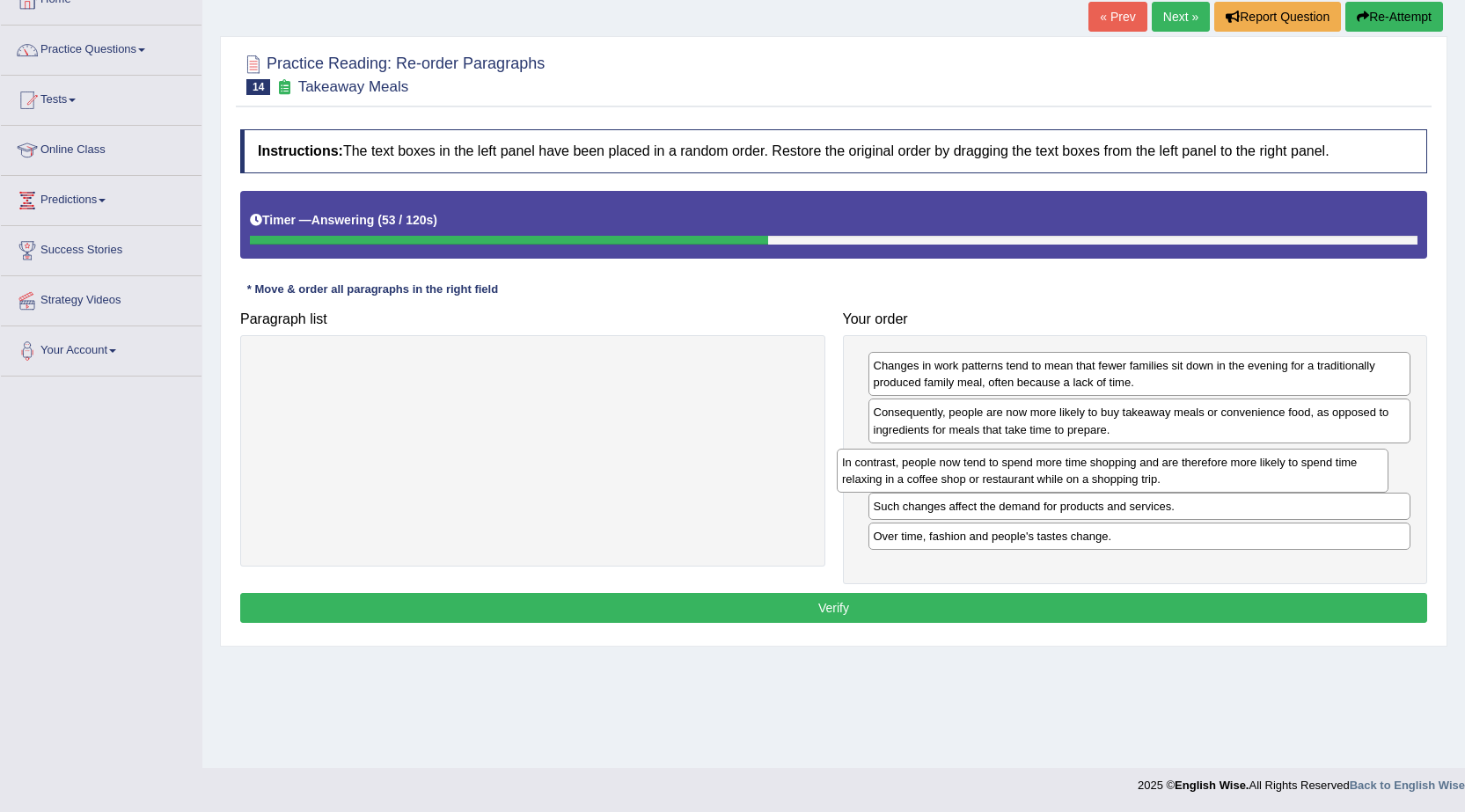
drag, startPoint x: 552, startPoint y: 386, endPoint x: 1131, endPoint y: 482, distance: 586.9
click at [1131, 482] on div "In contrast, people now tend to spend more time shopping and are therefore more…" at bounding box center [1112, 471] width 552 height 44
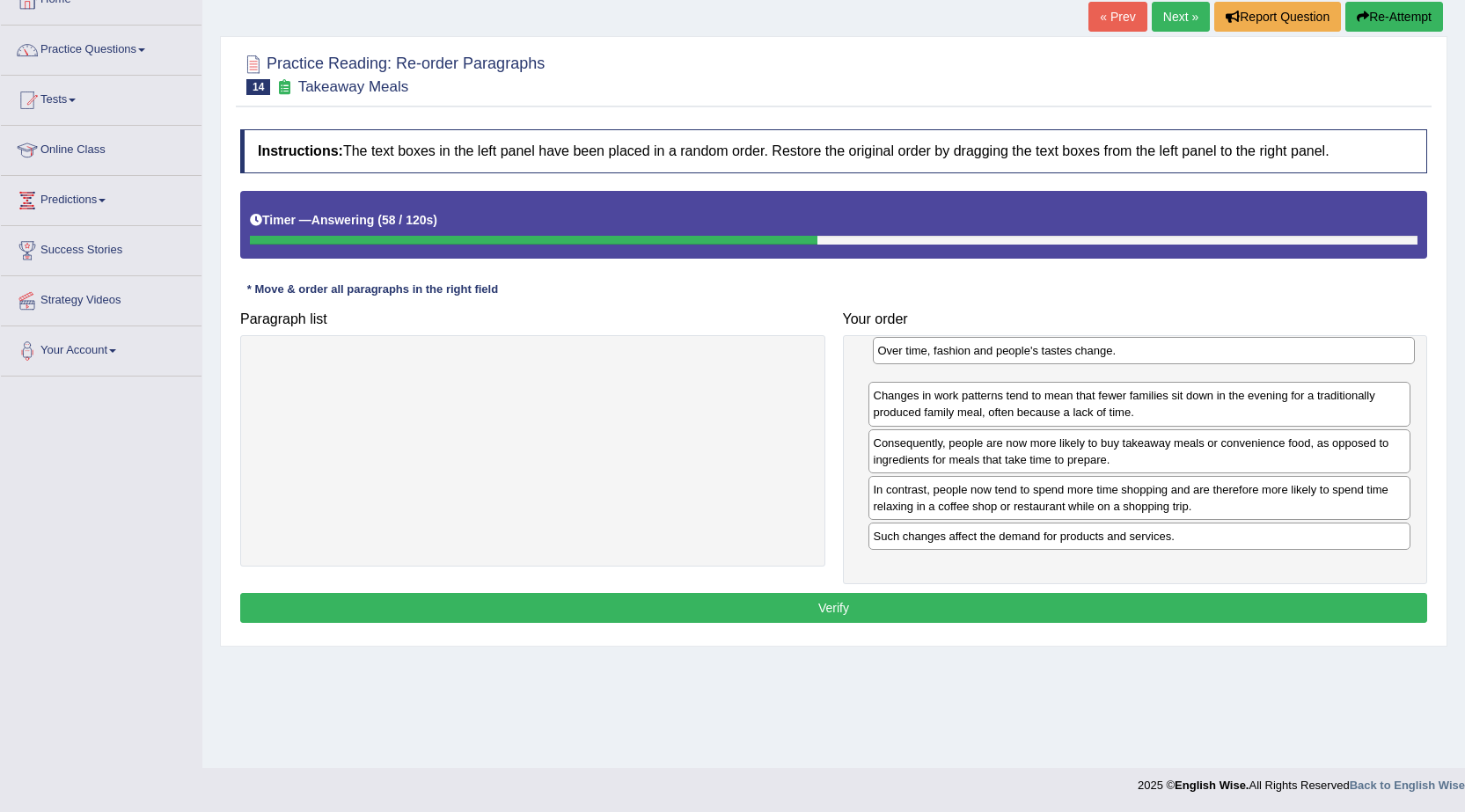
drag, startPoint x: 1138, startPoint y: 547, endPoint x: 1143, endPoint y: 361, distance: 186.1
click at [1143, 361] on div "Over time, fashion and people's tastes change." at bounding box center [1143, 350] width 543 height 27
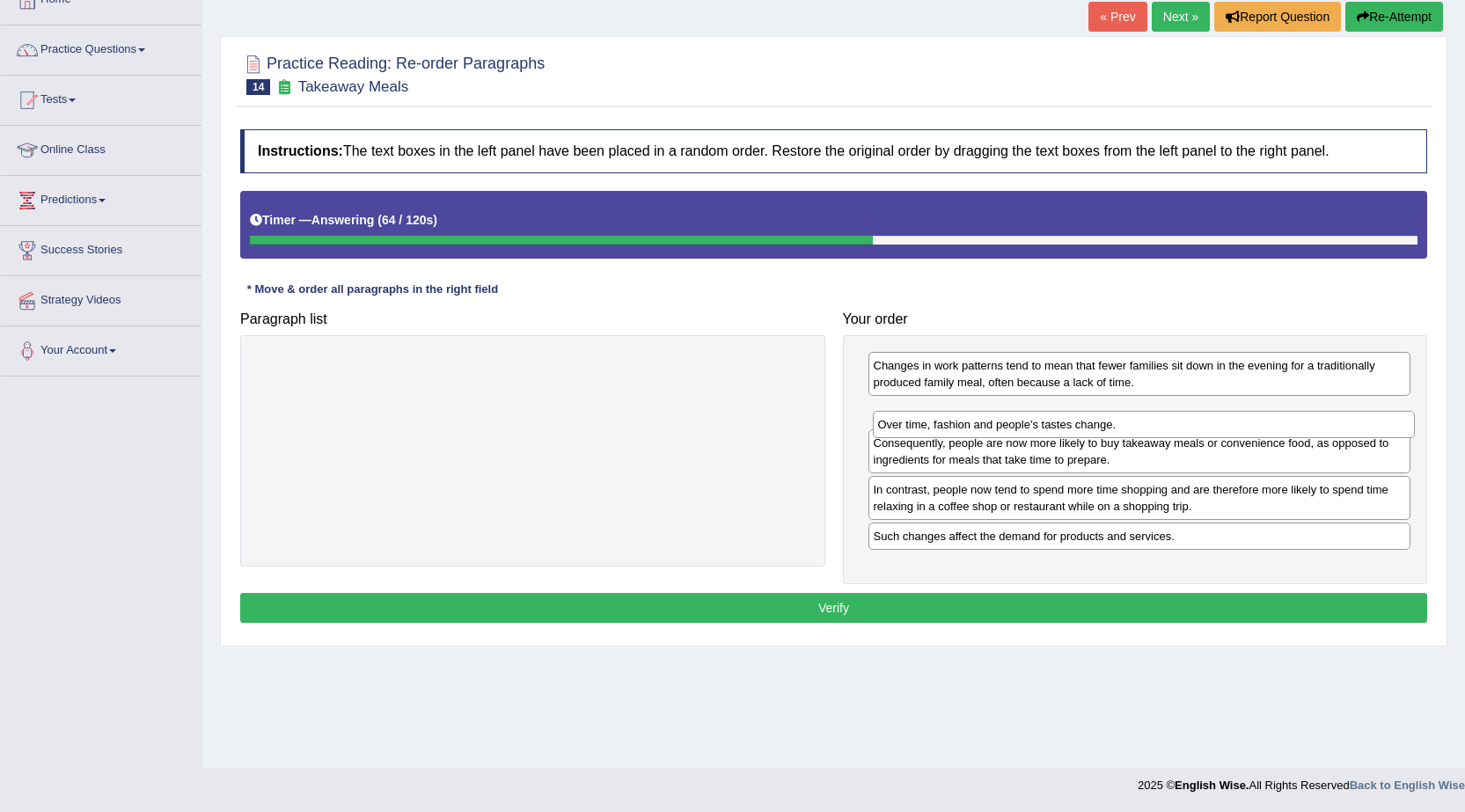
drag, startPoint x: 999, startPoint y: 366, endPoint x: 1003, endPoint y: 425, distance: 59.1
click at [1003, 425] on div "Over time, fashion and people's tastes change." at bounding box center [1143, 425] width 543 height 27
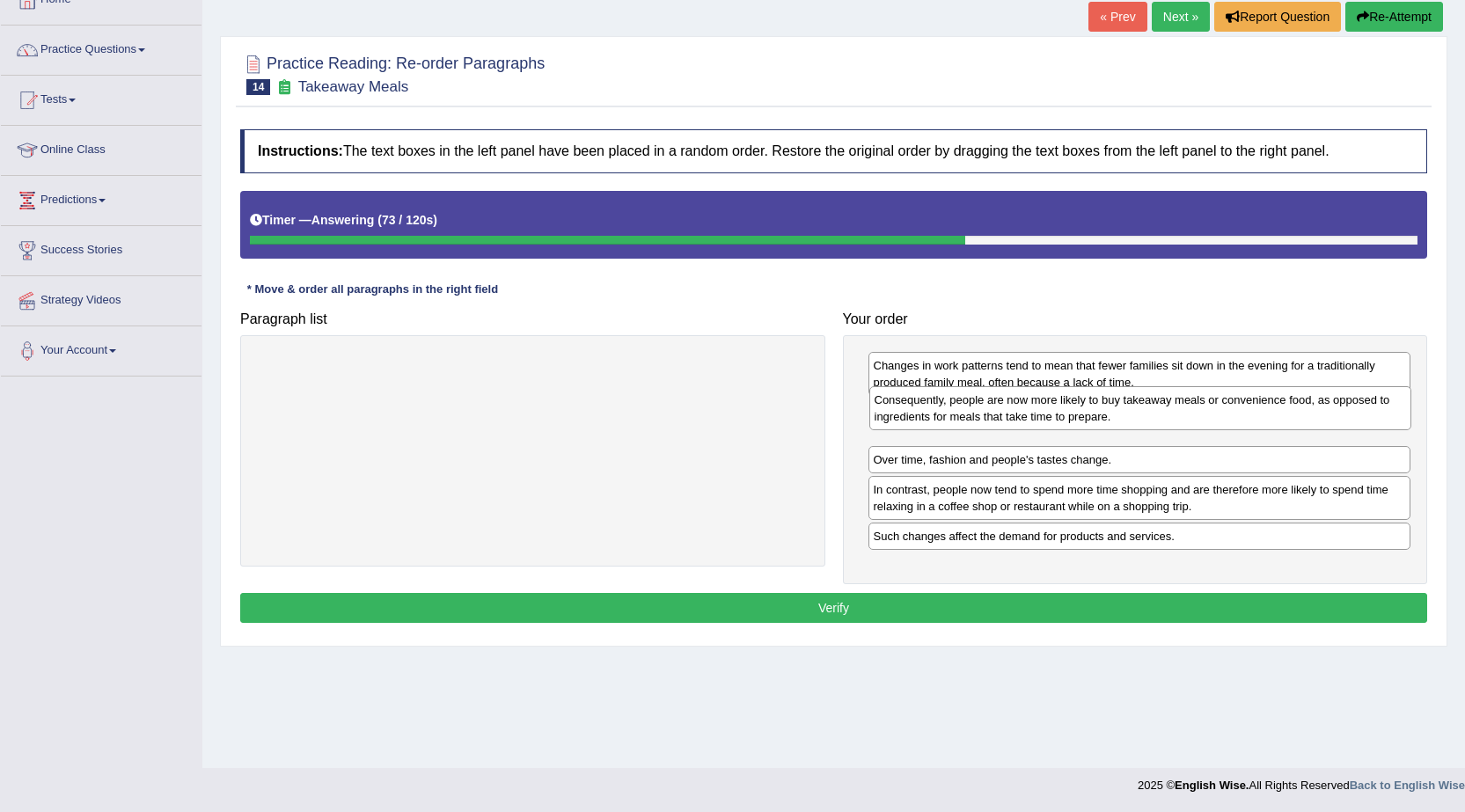
drag, startPoint x: 1179, startPoint y: 460, endPoint x: 1180, endPoint y: 418, distance: 42.0
click at [1180, 418] on div "Consequently, people are now more likely to buy takeaway meals or convenience f…" at bounding box center [1140, 408] width 543 height 44
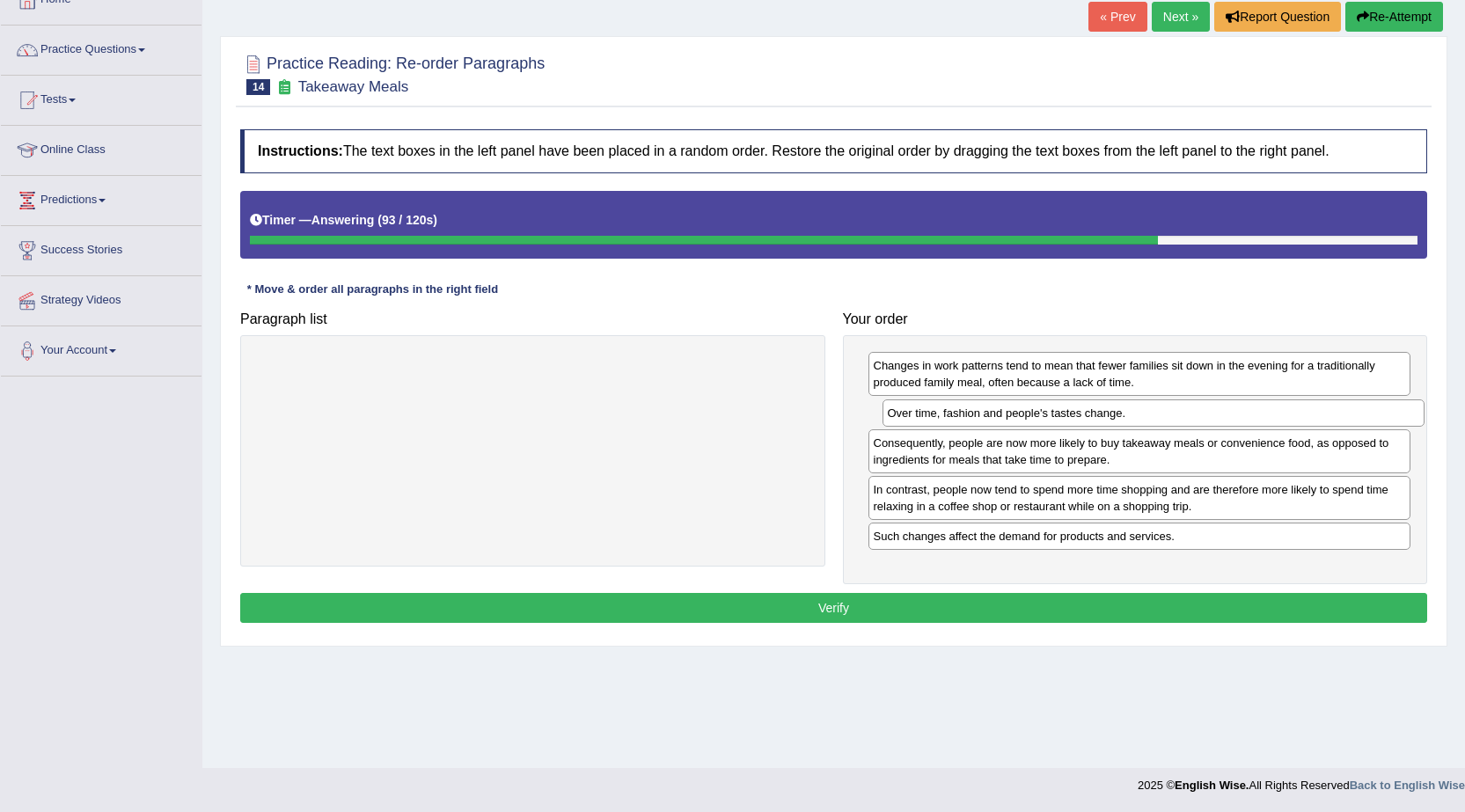
drag, startPoint x: 1149, startPoint y: 456, endPoint x: 1162, endPoint y: 410, distance: 47.8
click at [1162, 410] on div "Over time, fashion and people's tastes change." at bounding box center [1153, 413] width 543 height 27
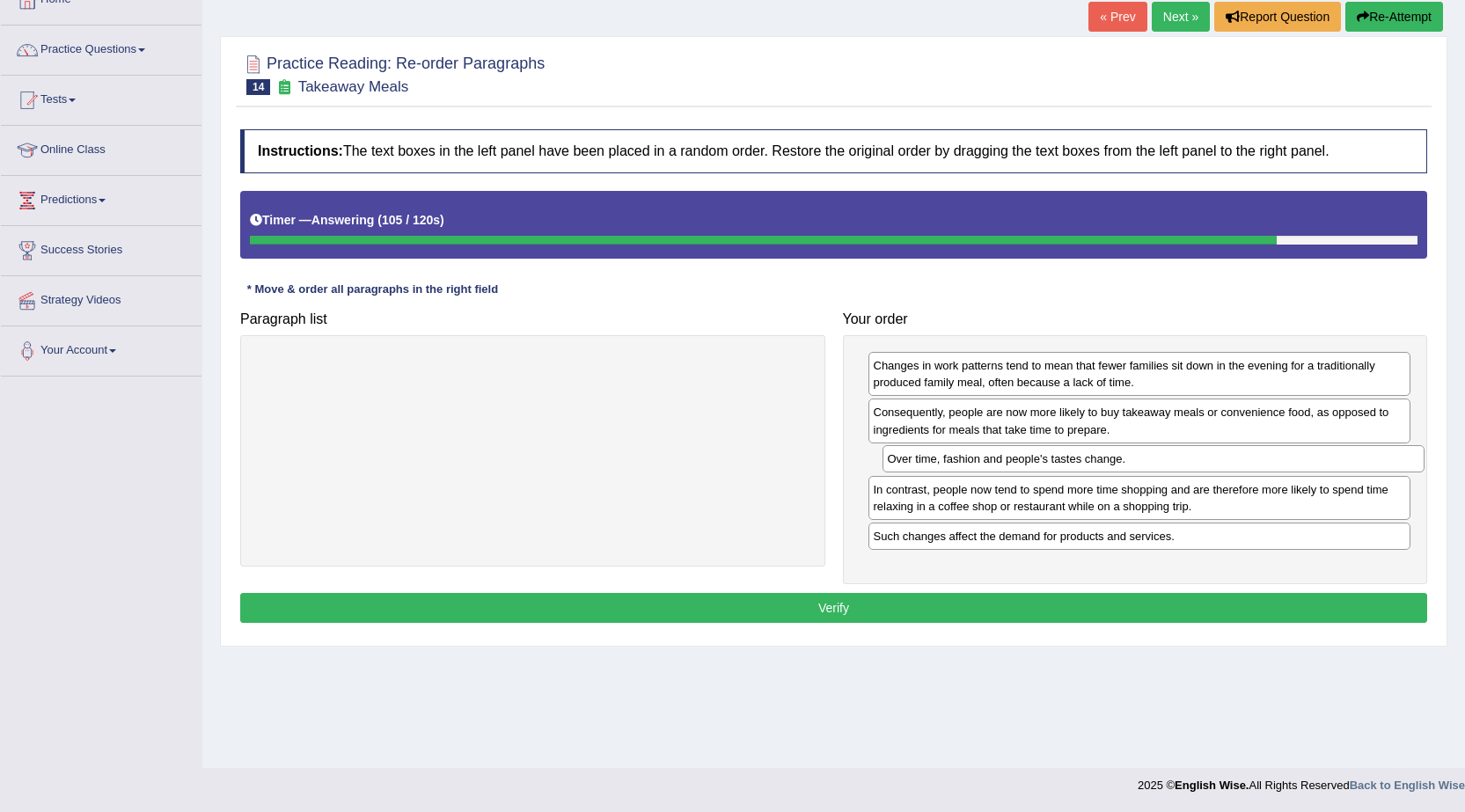
drag, startPoint x: 1008, startPoint y: 413, endPoint x: 1022, endPoint y: 459, distance: 48.1
click at [1022, 459] on div "Over time, fashion and people's tastes change." at bounding box center [1153, 459] width 543 height 27
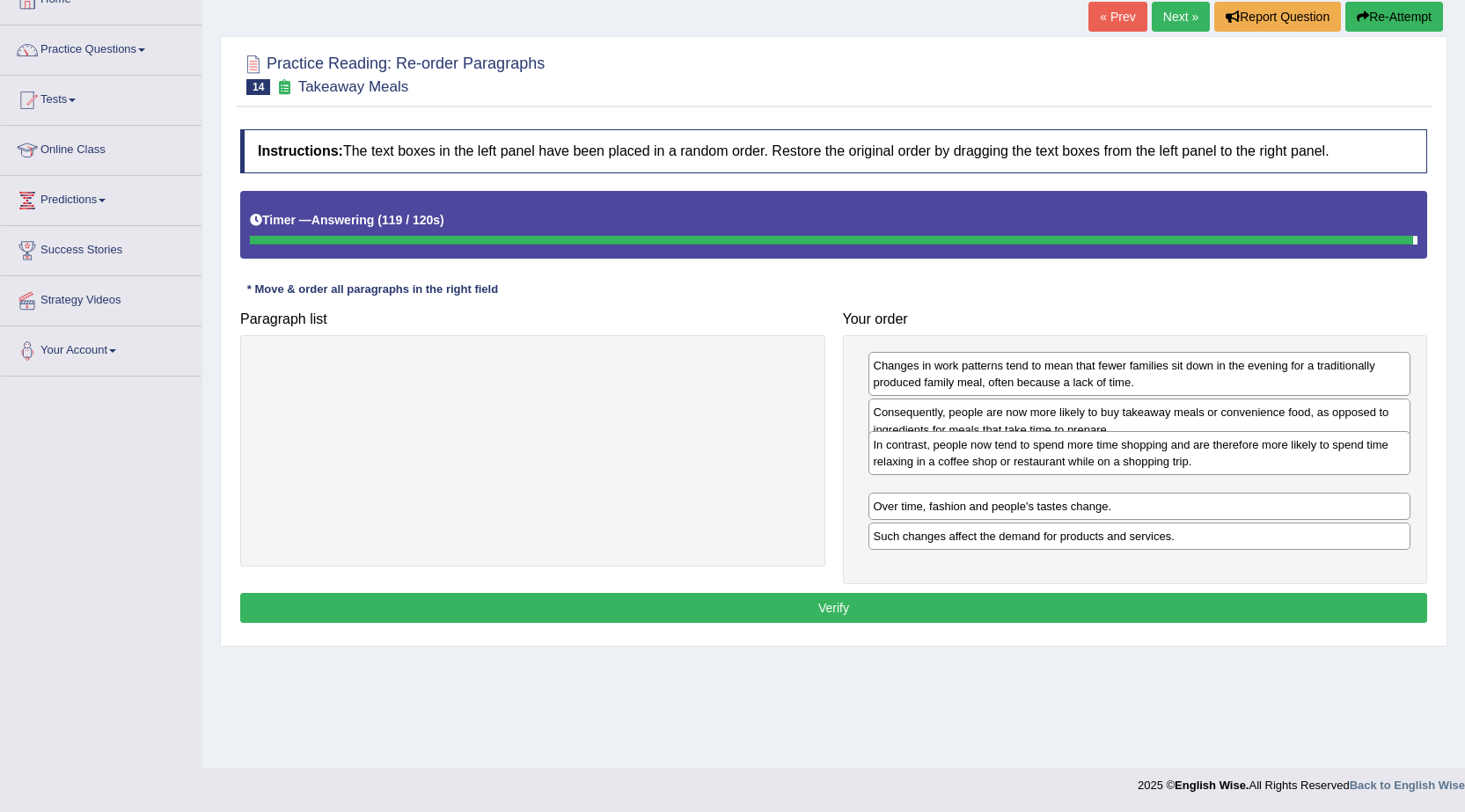
drag, startPoint x: 1176, startPoint y: 495, endPoint x: 1176, endPoint y: 451, distance: 44.0
click at [1176, 451] on div "In contrast, people now tend to spend more time shopping and are therefore more…" at bounding box center [1139, 453] width 543 height 44
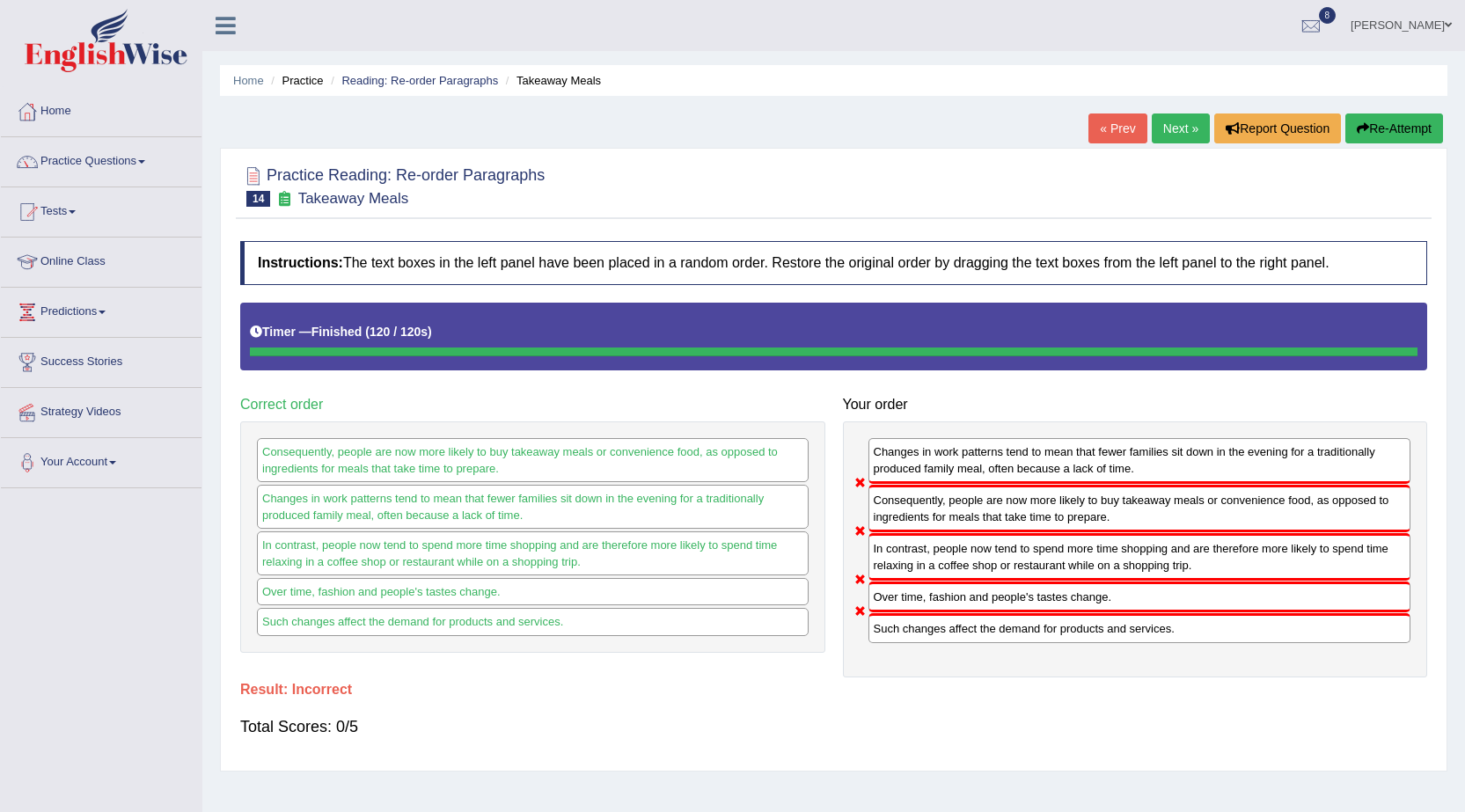
click at [1171, 127] on link "Next »" at bounding box center [1180, 128] width 58 height 30
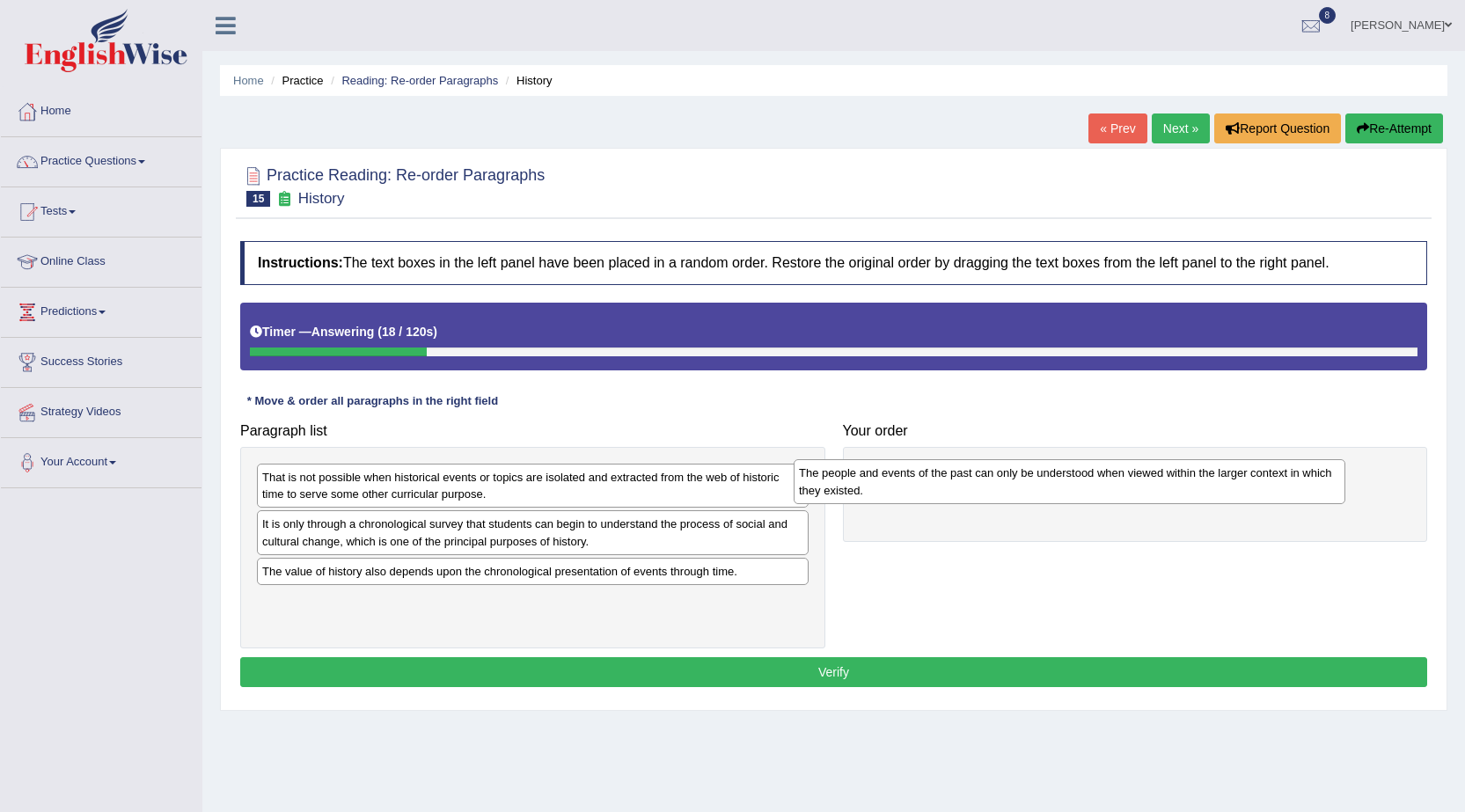
drag, startPoint x: 682, startPoint y: 536, endPoint x: 1218, endPoint y: 485, distance: 538.4
click at [1218, 485] on div "The people and events of the past can only be understood when viewed within the…" at bounding box center [1068, 481] width 552 height 44
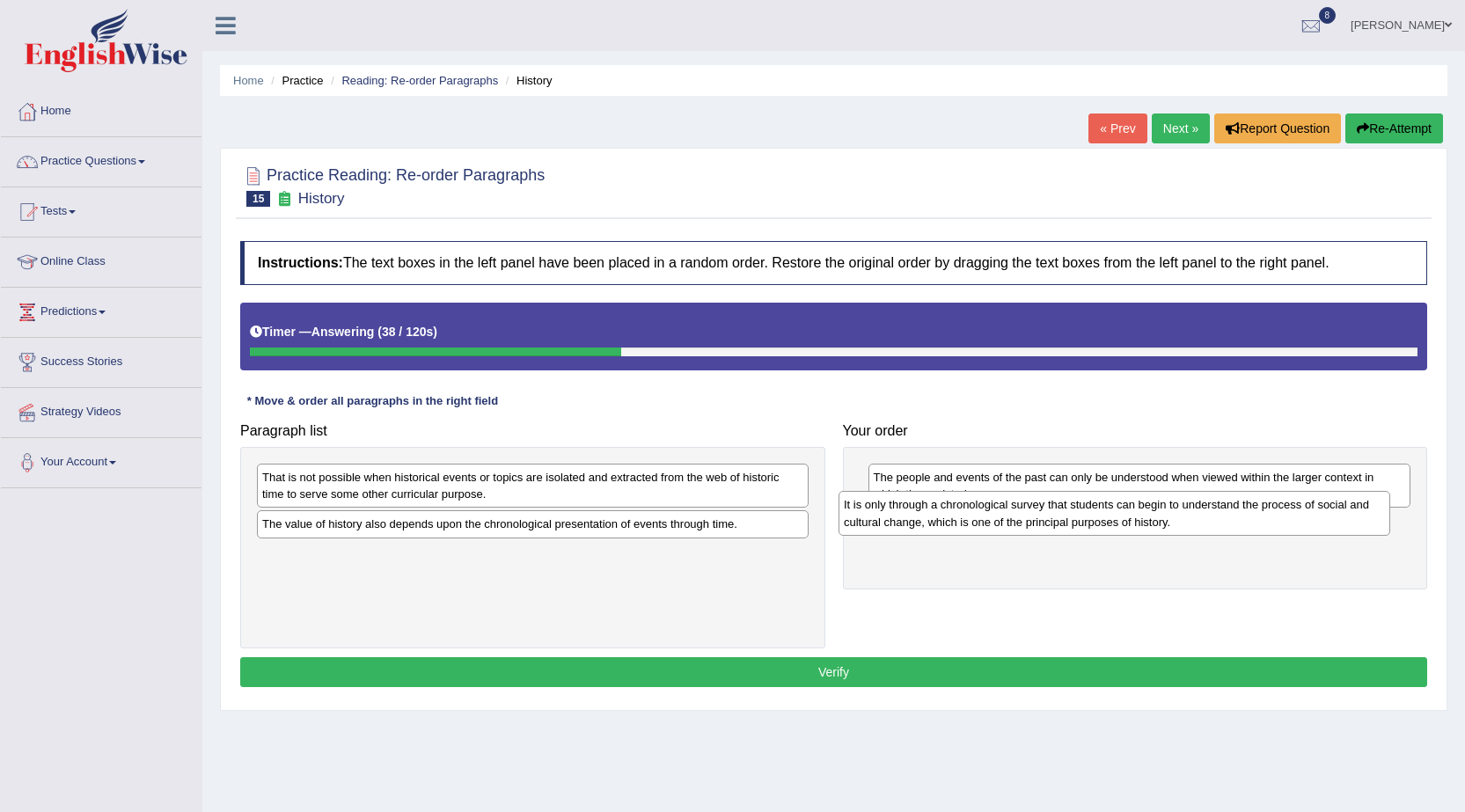
drag, startPoint x: 602, startPoint y: 524, endPoint x: 1184, endPoint y: 505, distance: 582.3
click at [1184, 505] on div "It is only through a chronological survey that students can begin to understand…" at bounding box center [1114, 512] width 552 height 44
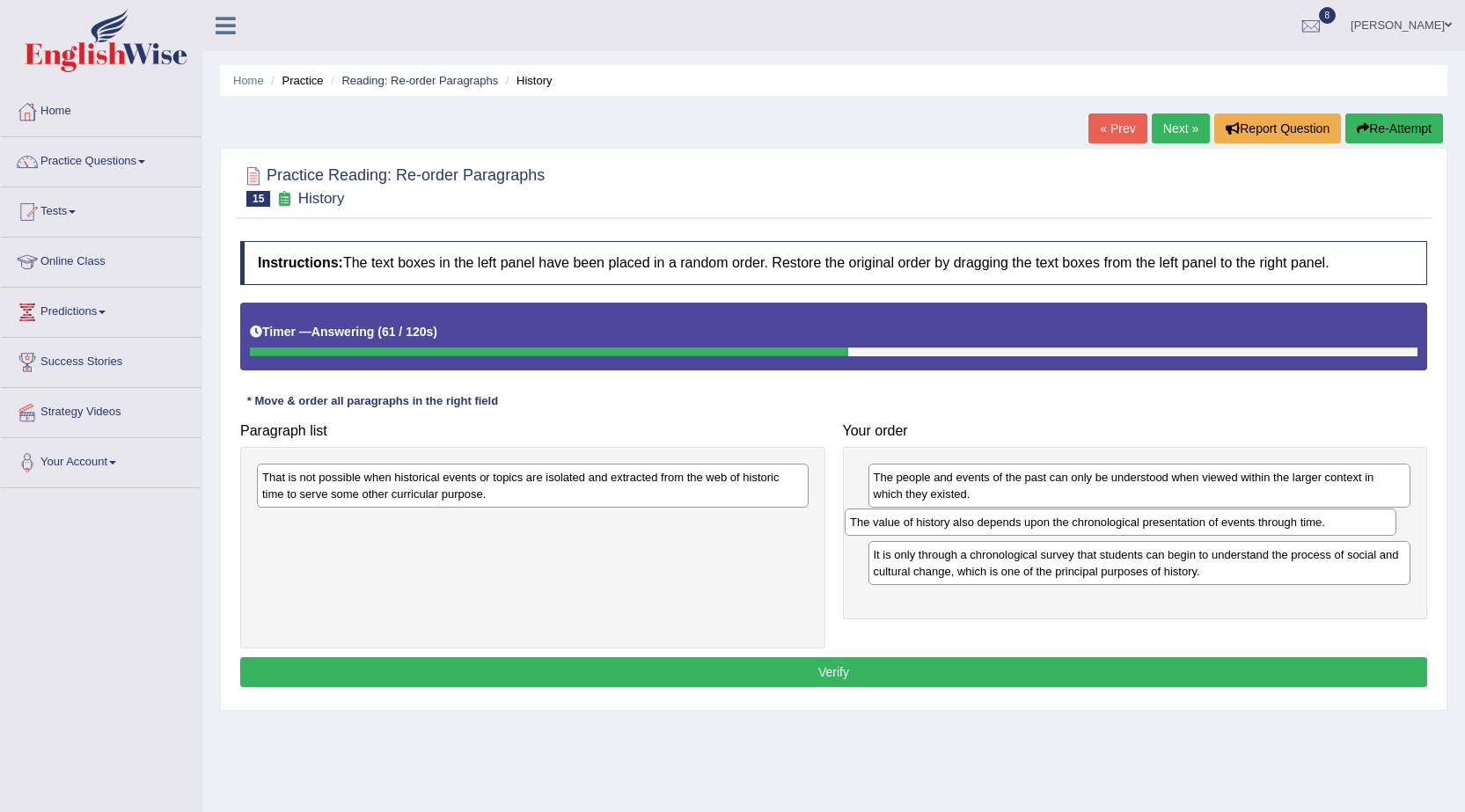
drag, startPoint x: 506, startPoint y: 525, endPoint x: 1094, endPoint y: 523, distance: 588.0
click at [1094, 523] on div "The value of history also depends upon the chronological presentation of events…" at bounding box center [1120, 522] width 552 height 27
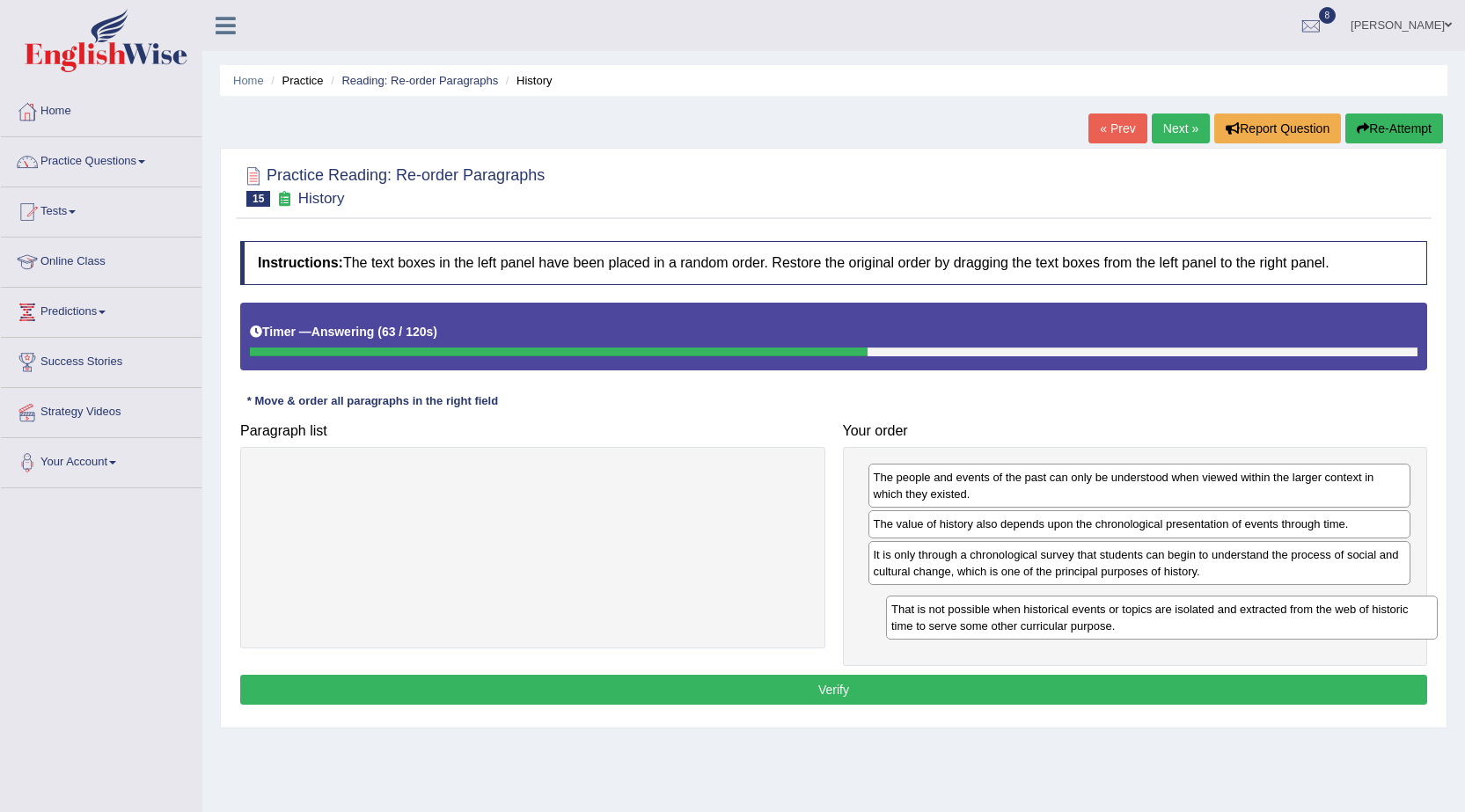
drag, startPoint x: 612, startPoint y: 492, endPoint x: 1241, endPoint y: 624, distance: 642.7
click at [1241, 624] on div "That is not possible when historical events or topics are isolated and extracte…" at bounding box center [1162, 617] width 552 height 44
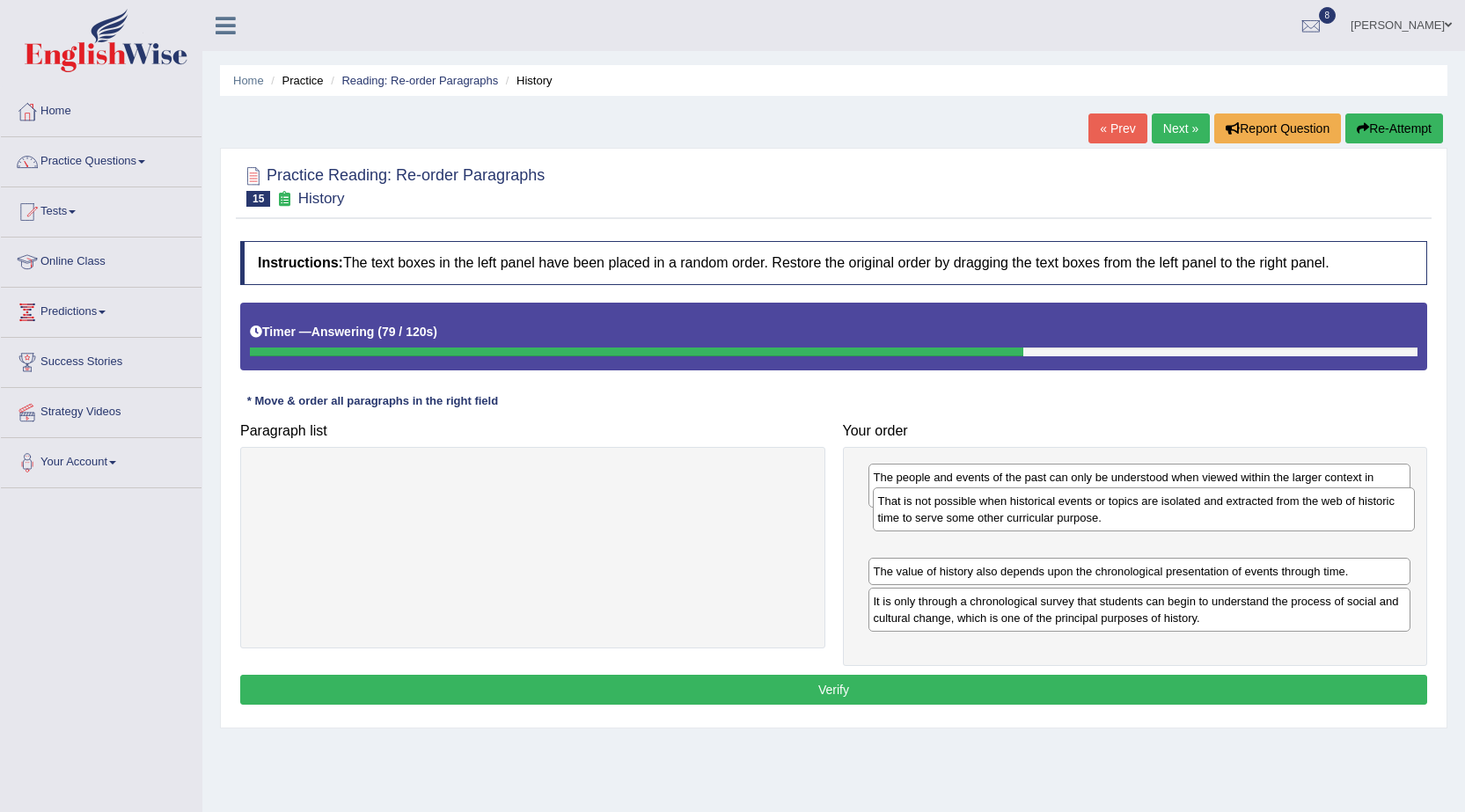
drag, startPoint x: 1182, startPoint y: 615, endPoint x: 1187, endPoint y: 515, distance: 100.1
click at [1187, 515] on div "That is not possible when historical events or topics are isolated and extracte…" at bounding box center [1143, 509] width 543 height 44
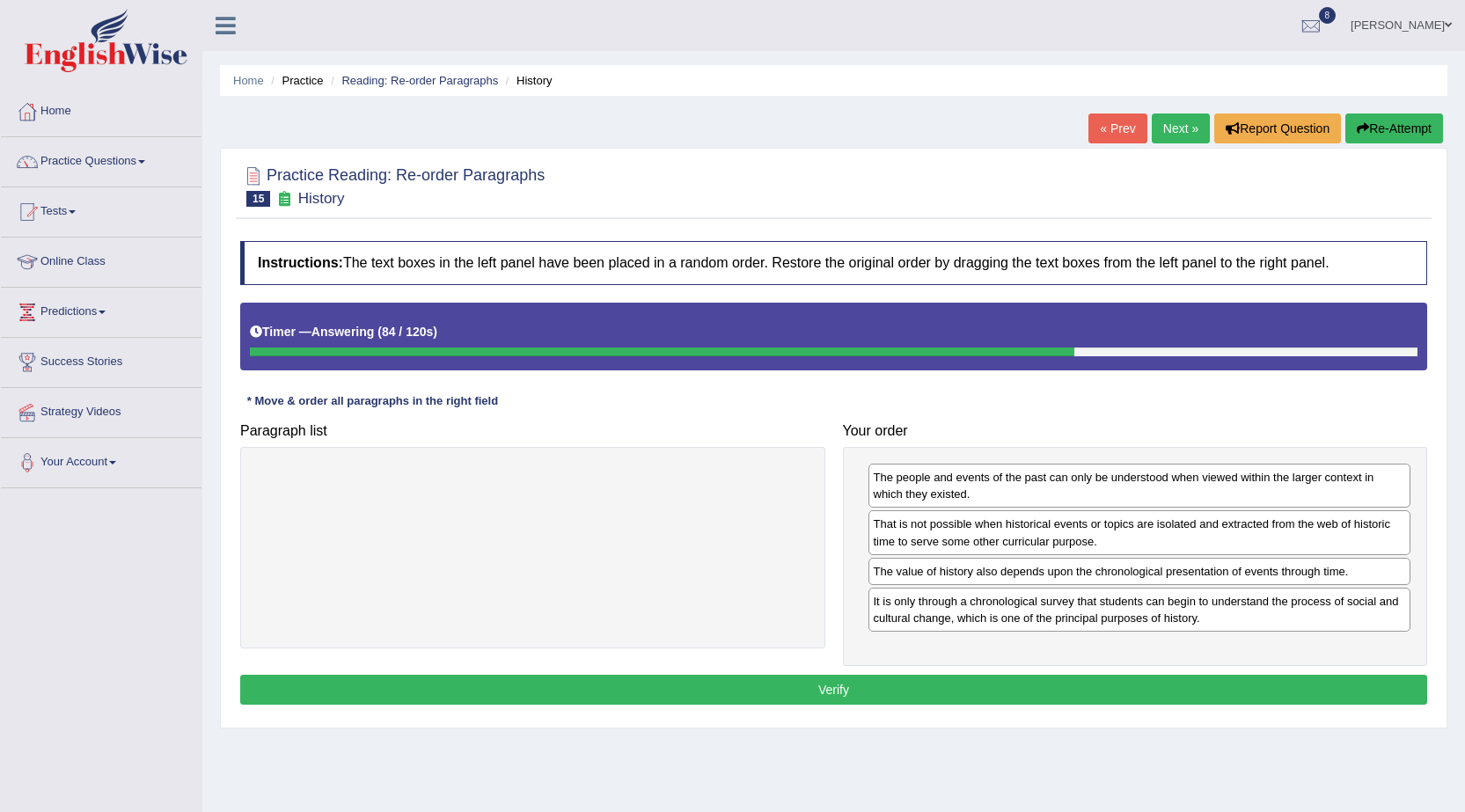
click at [1151, 686] on button "Verify" at bounding box center [834, 689] width 1187 height 30
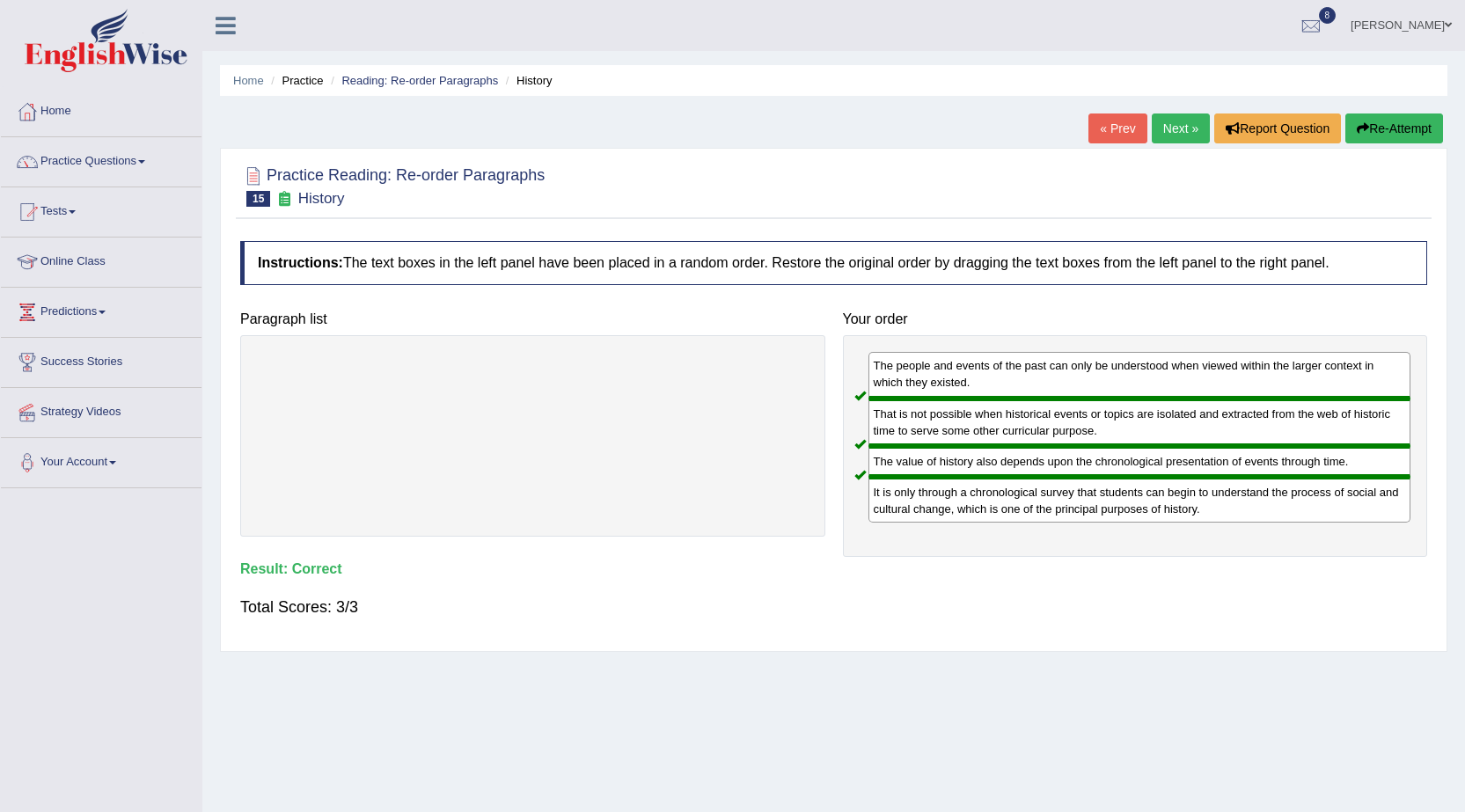
click at [1171, 135] on link "Next »" at bounding box center [1180, 128] width 58 height 30
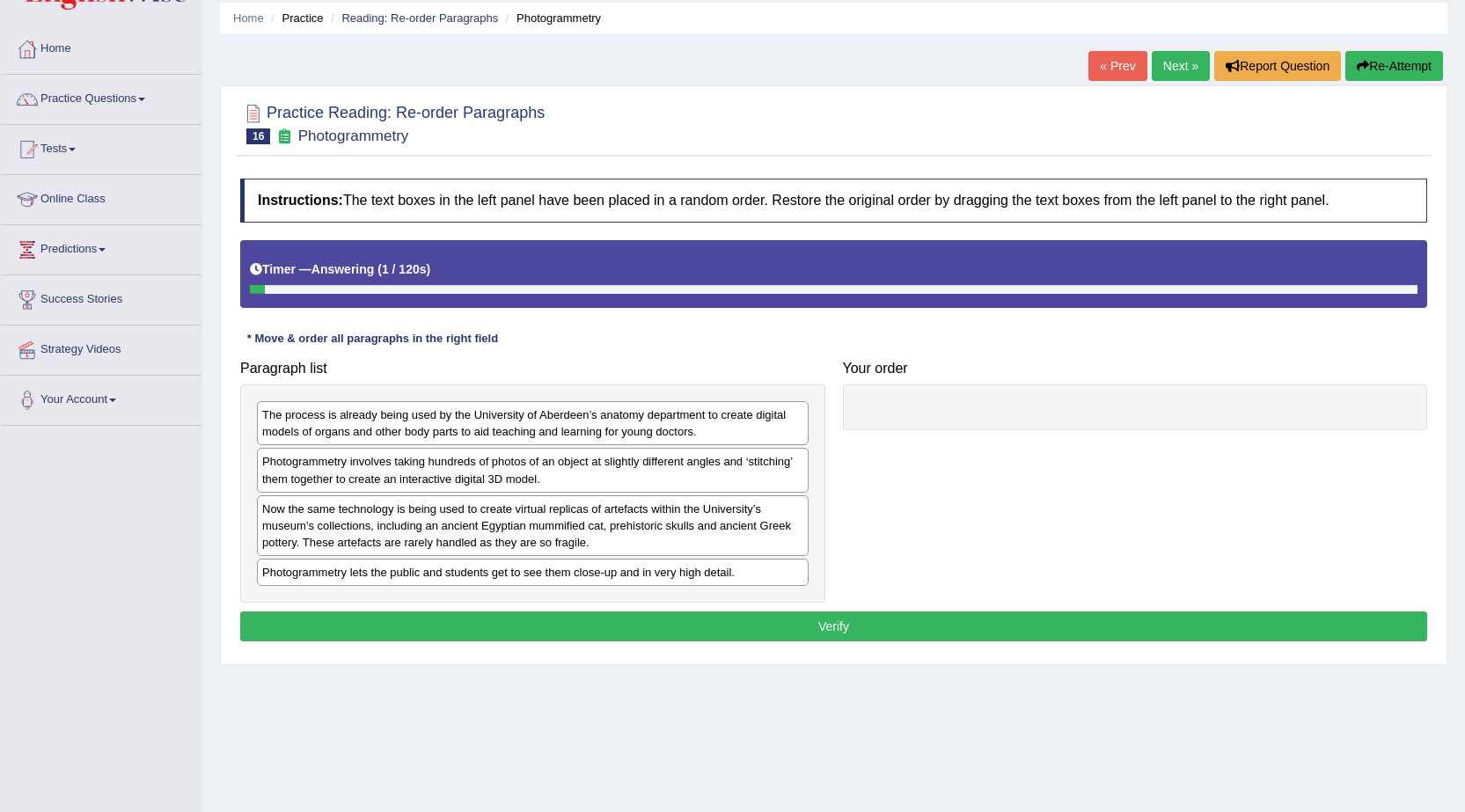
scroll to position [88, 0]
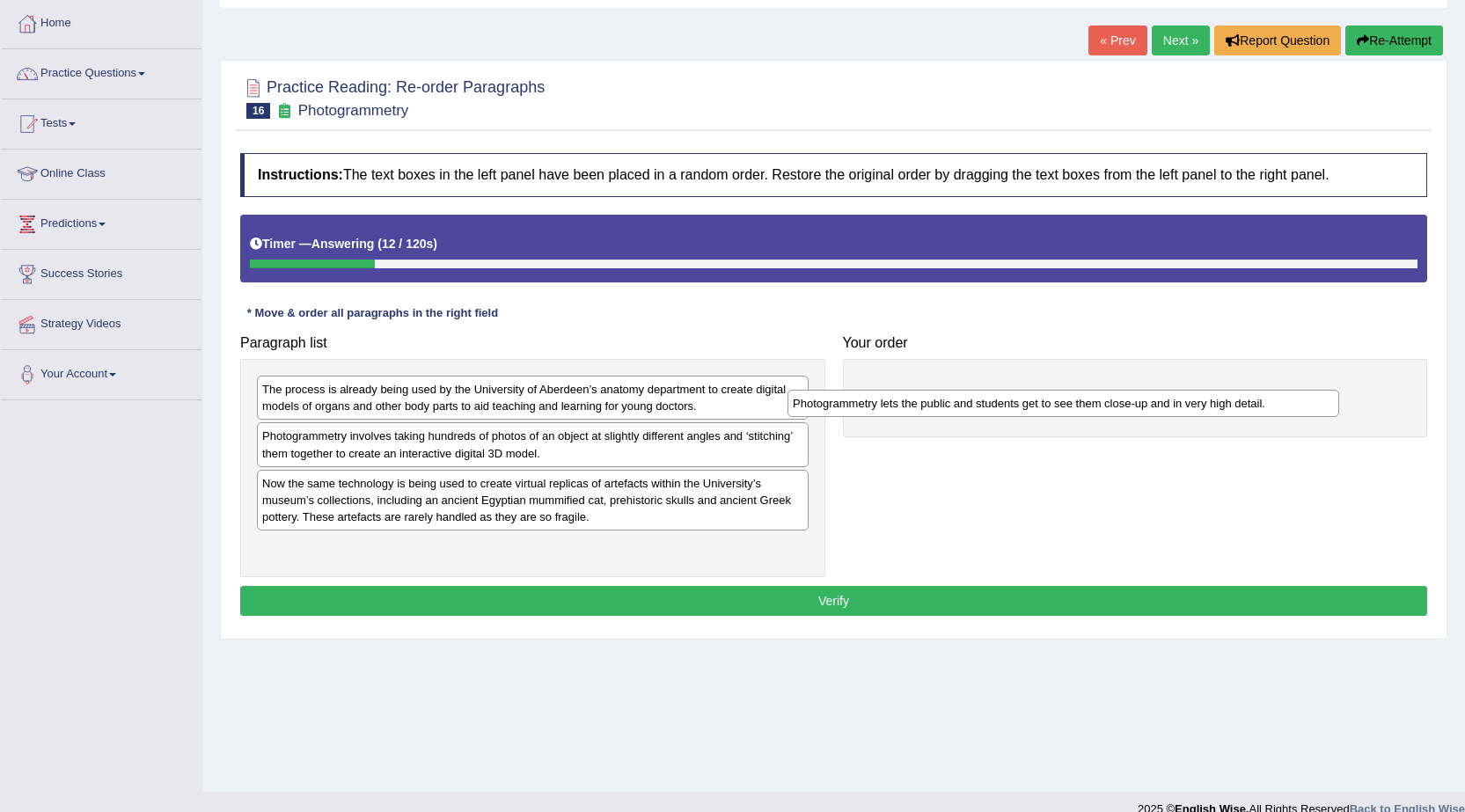
drag, startPoint x: 716, startPoint y: 548, endPoint x: 1246, endPoint y: 405, distance: 549.0
click at [1246, 405] on div "Photogrammetry lets the public and students get to see them close-up and in ver…" at bounding box center [1063, 403] width 552 height 27
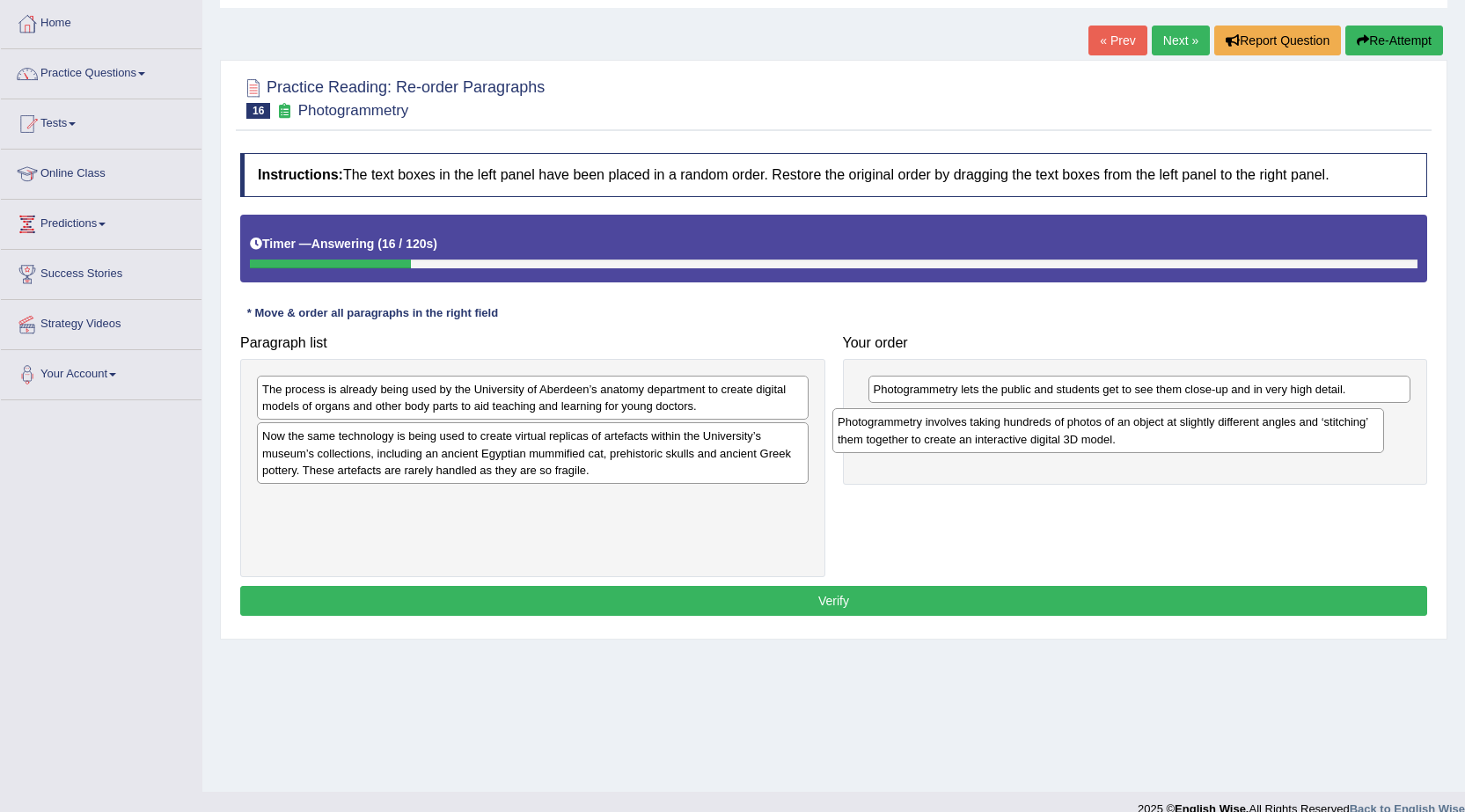
drag, startPoint x: 604, startPoint y: 443, endPoint x: 1180, endPoint y: 428, distance: 576.2
click at [1180, 428] on div "Photogrammetry involves taking hundreds of photos of an object at slightly diff…" at bounding box center [1107, 430] width 552 height 44
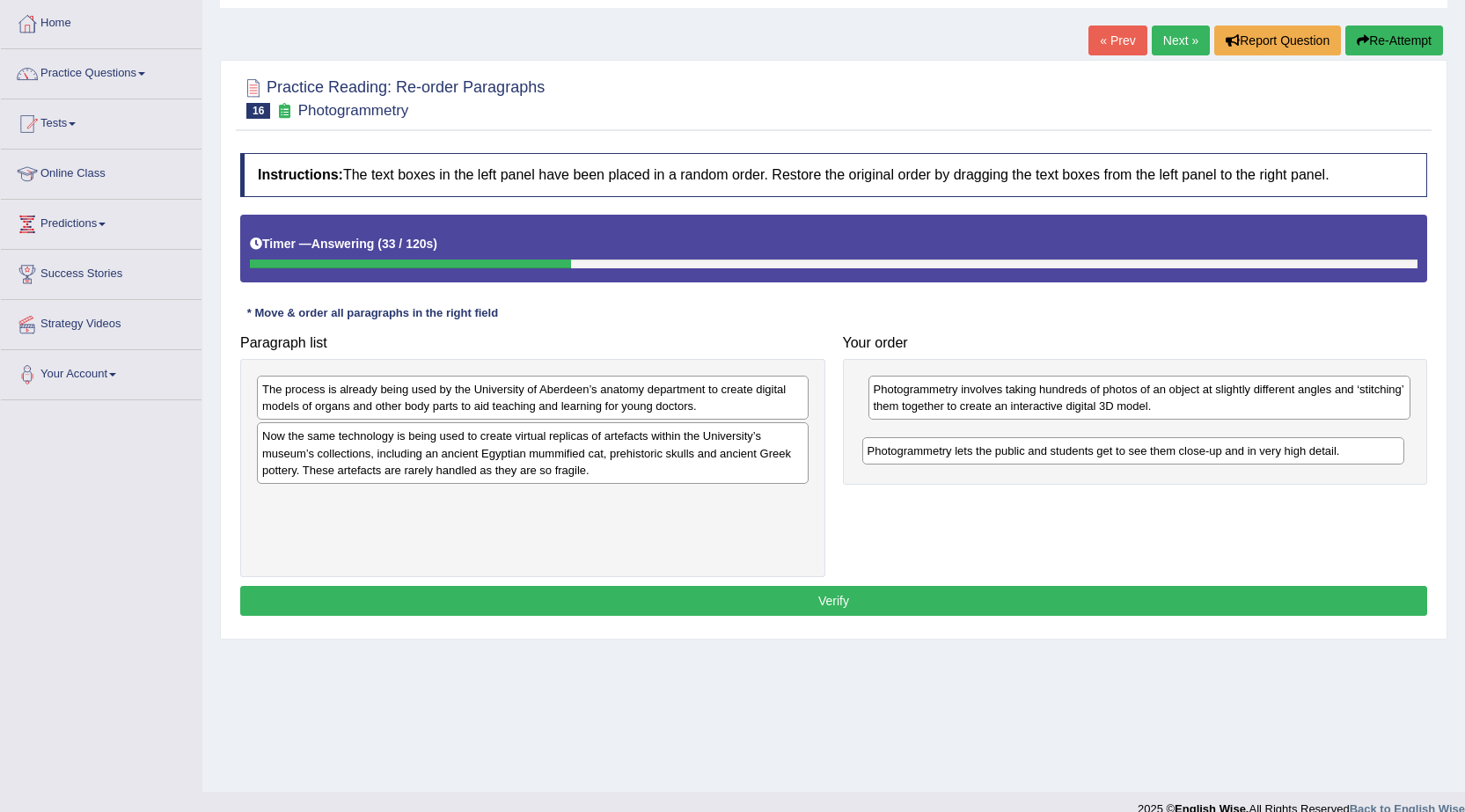
drag, startPoint x: 979, startPoint y: 394, endPoint x: 973, endPoint y: 455, distance: 61.3
click at [973, 455] on div "Photogrammetry lets the public and students get to see them close-up and in ver…" at bounding box center [1133, 451] width 543 height 27
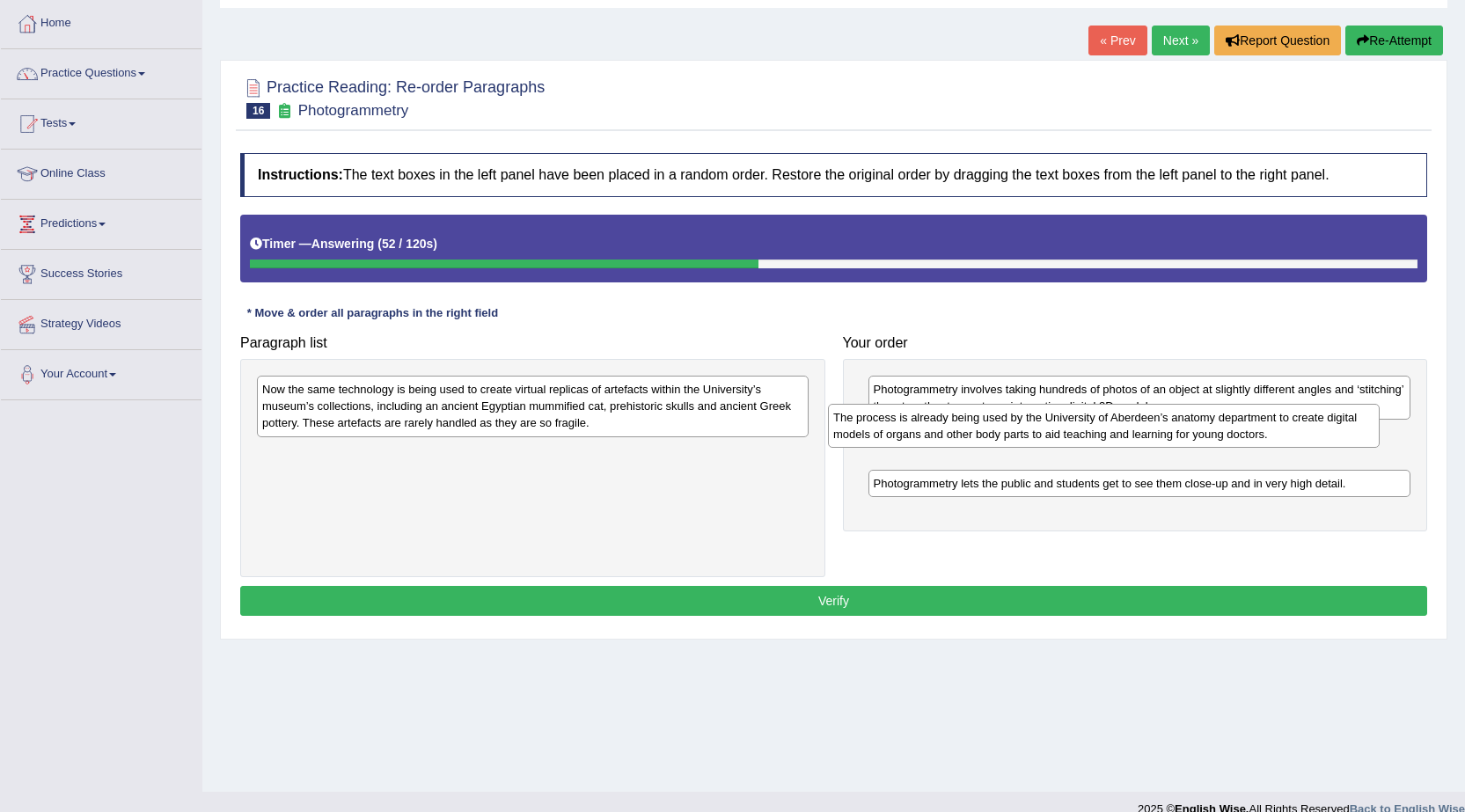
drag, startPoint x: 729, startPoint y: 397, endPoint x: 1303, endPoint y: 425, distance: 574.7
click at [1303, 425] on div "The process is already being used by the University of Aberdeen’s anatomy depar…" at bounding box center [1103, 425] width 552 height 44
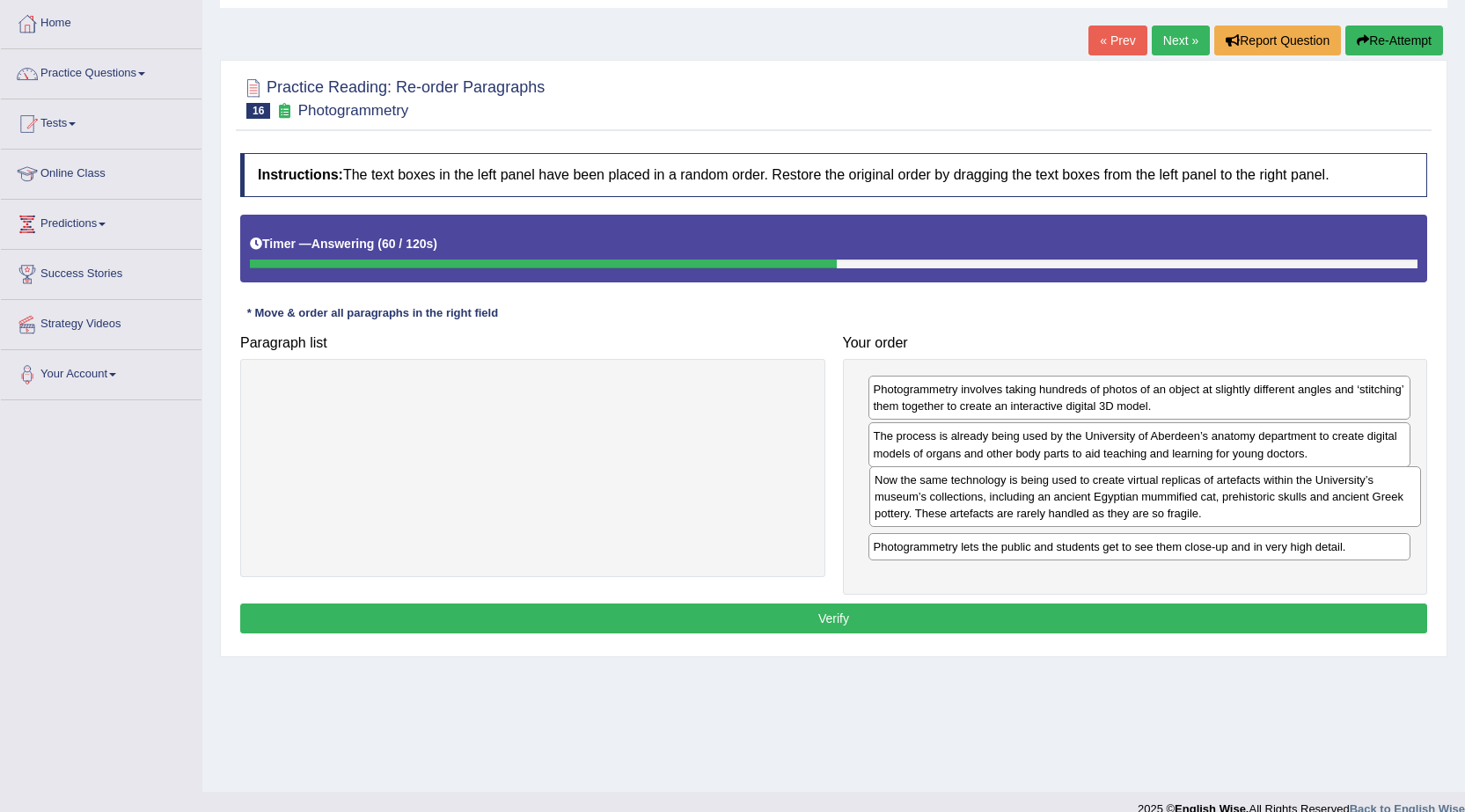
drag, startPoint x: 523, startPoint y: 420, endPoint x: 1136, endPoint y: 510, distance: 619.6
click at [1136, 510] on div "Now the same technology is being used to create virtual replicas of artefacts w…" at bounding box center [1144, 496] width 552 height 61
click at [960, 620] on button "Verify" at bounding box center [834, 618] width 1187 height 30
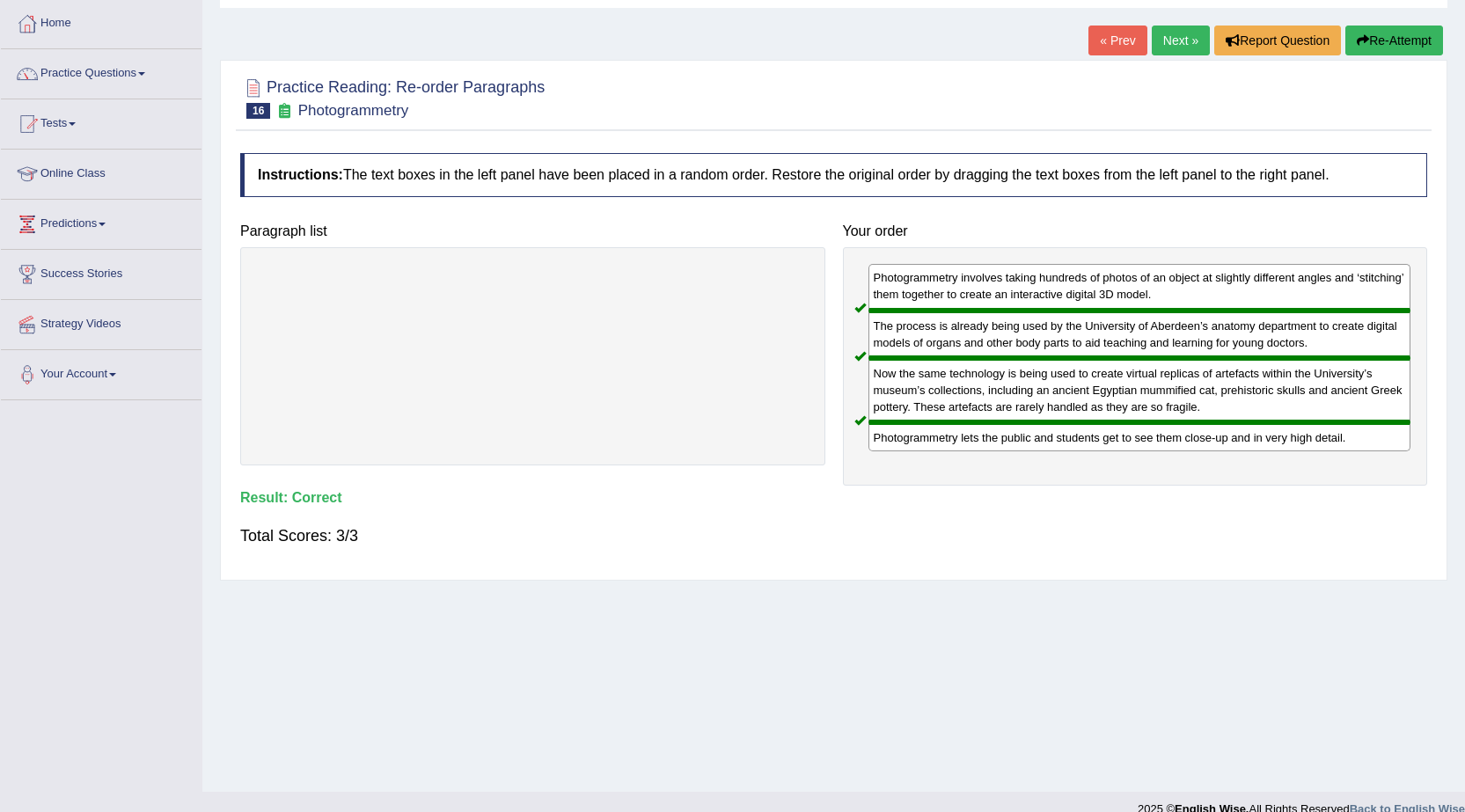
click at [1152, 42] on link "Next »" at bounding box center [1180, 40] width 58 height 30
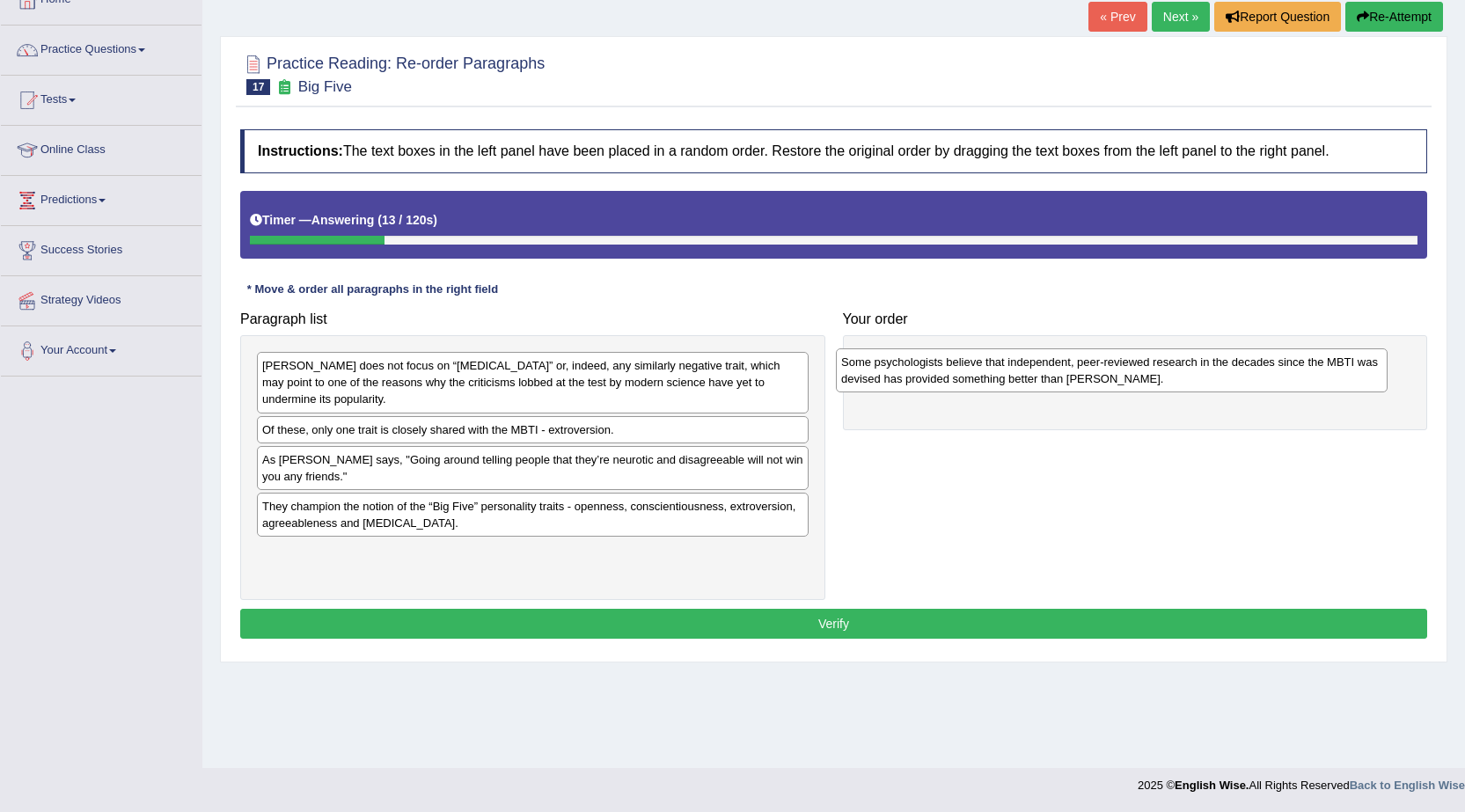
drag, startPoint x: 654, startPoint y: 444, endPoint x: 1232, endPoint y: 377, distance: 581.9
click at [1232, 377] on div "Some psychologists believe that independent, peer-reviewed research in the deca…" at bounding box center [1111, 370] width 552 height 44
click at [503, 394] on div "[PERSON_NAME] does not focus on “[MEDICAL_DATA]” or, indeed, any similarly nega…" at bounding box center [532, 382] width 552 height 61
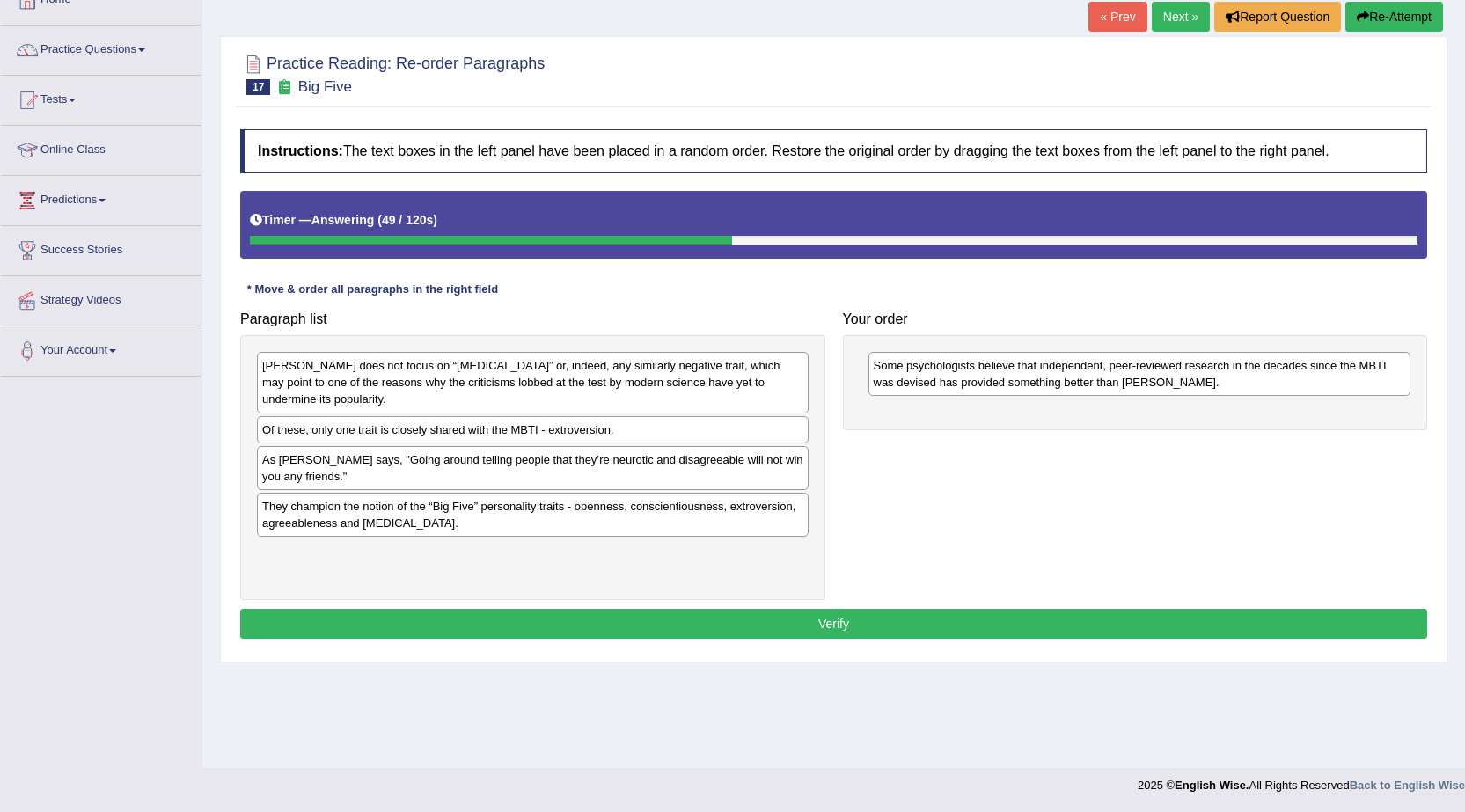
click at [518, 390] on div "[PERSON_NAME] does not focus on “[MEDICAL_DATA]” or, indeed, any similarly nega…" at bounding box center [532, 382] width 552 height 61
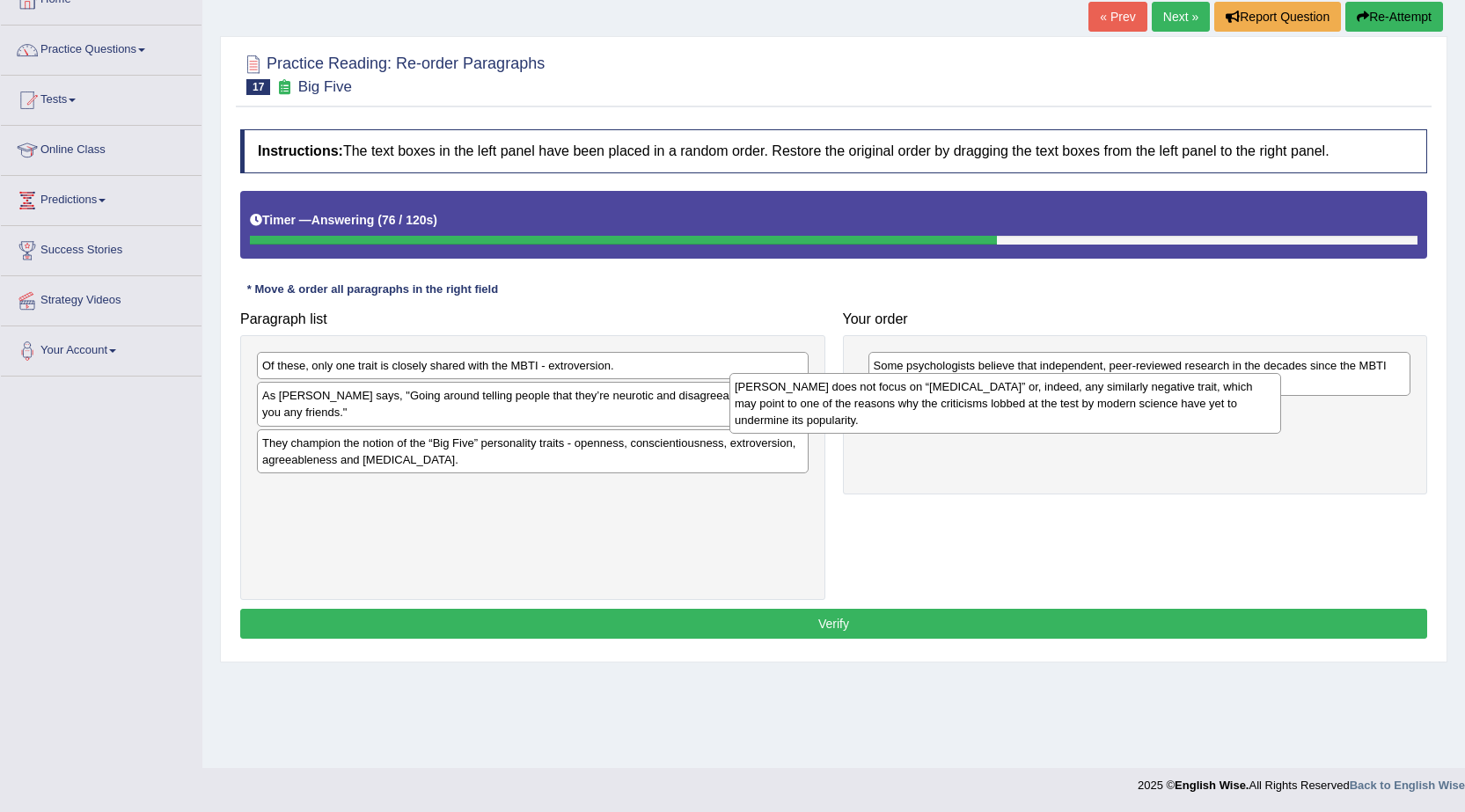
drag, startPoint x: 580, startPoint y: 378, endPoint x: 1059, endPoint y: 395, distance: 479.3
click at [1059, 395] on div "[PERSON_NAME] does not focus on “[MEDICAL_DATA]” or, indeed, any similarly nega…" at bounding box center [1004, 403] width 552 height 61
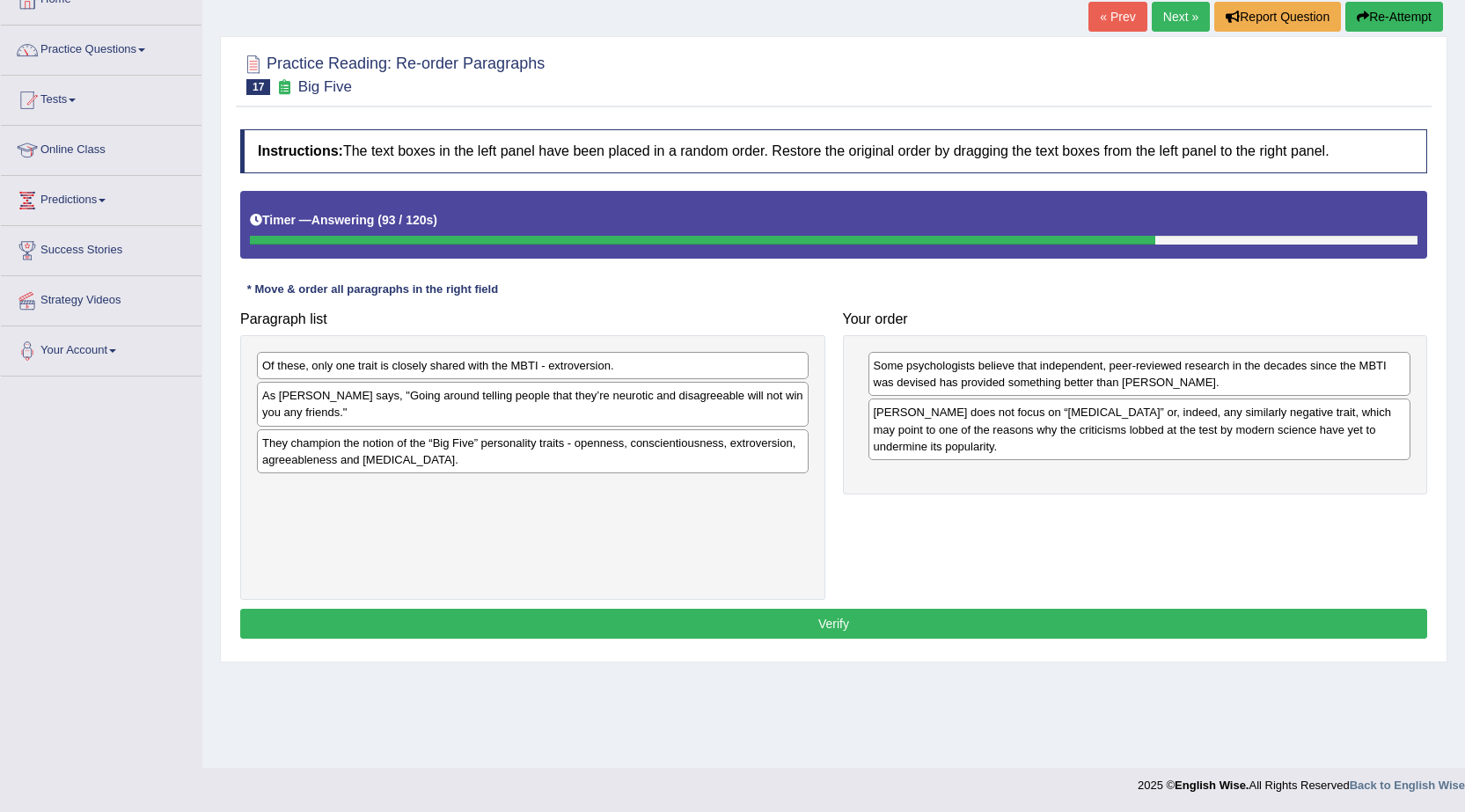
click at [622, 369] on div "Of these, only one trait is closely shared with the MBTI - extroversion." at bounding box center [532, 366] width 552 height 27
click at [642, 411] on div "As Adam Grant says, "Going around telling people that they’re neurotic and disa…" at bounding box center [532, 404] width 552 height 44
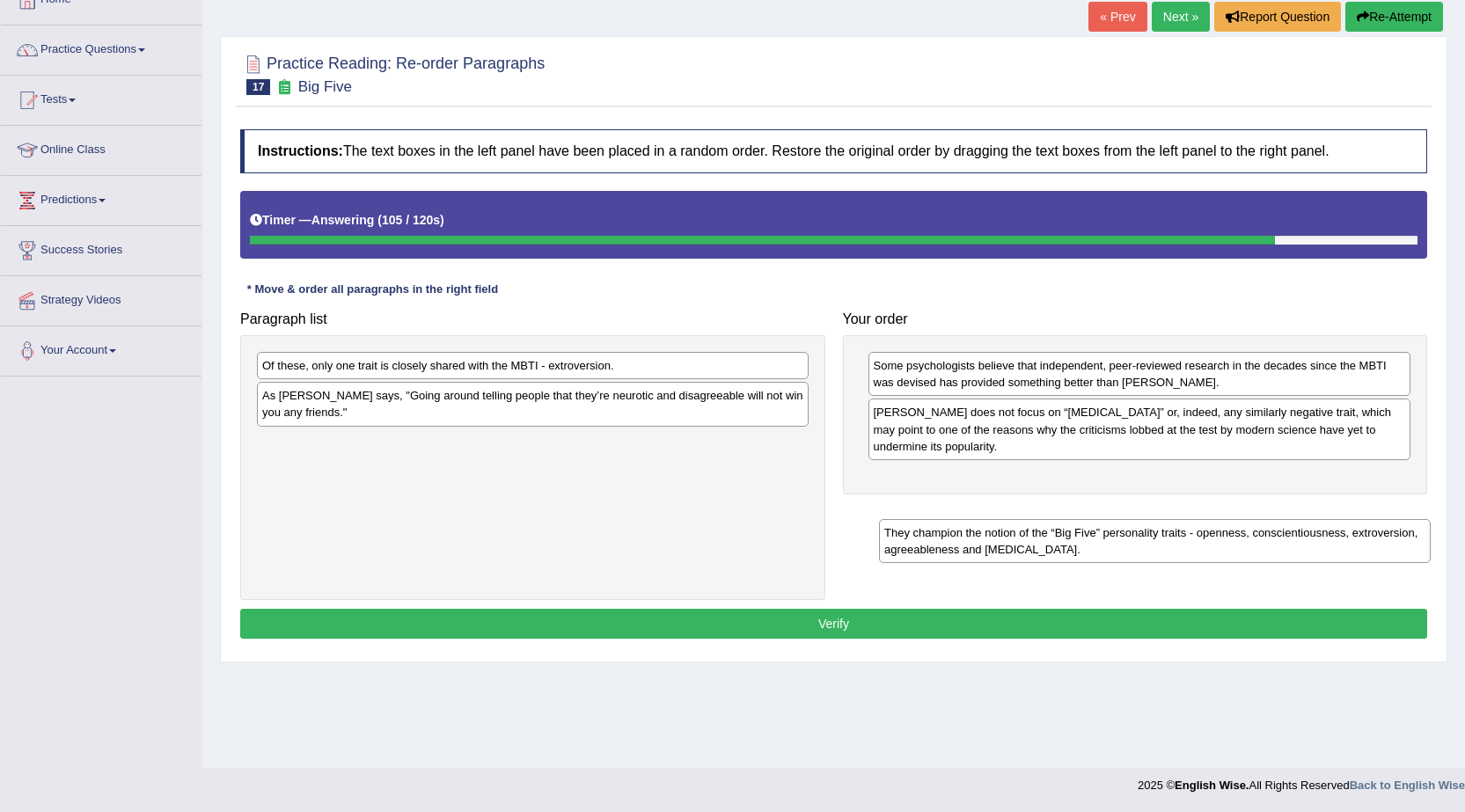
drag, startPoint x: 640, startPoint y: 452, endPoint x: 1250, endPoint y: 480, distance: 610.6
click at [1253, 519] on div "They champion the notion of the “Big Five” personality traits - openness, consc…" at bounding box center [1154, 541] width 552 height 44
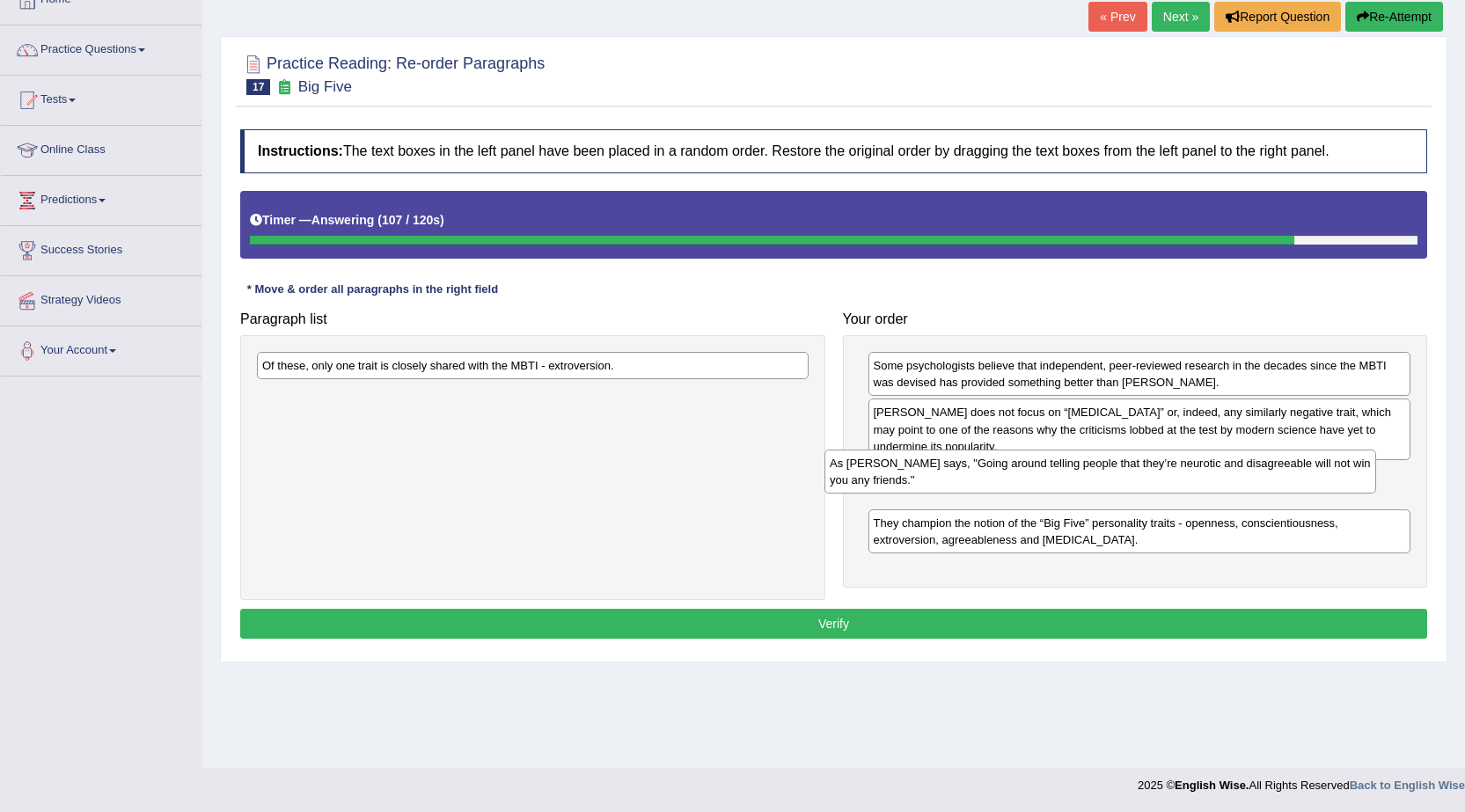
drag, startPoint x: 758, startPoint y: 409, endPoint x: 1324, endPoint y: 476, distance: 570.0
click at [1324, 476] on div "As Adam Grant says, "Going around telling people that they’re neurotic and disa…" at bounding box center [1100, 471] width 552 height 44
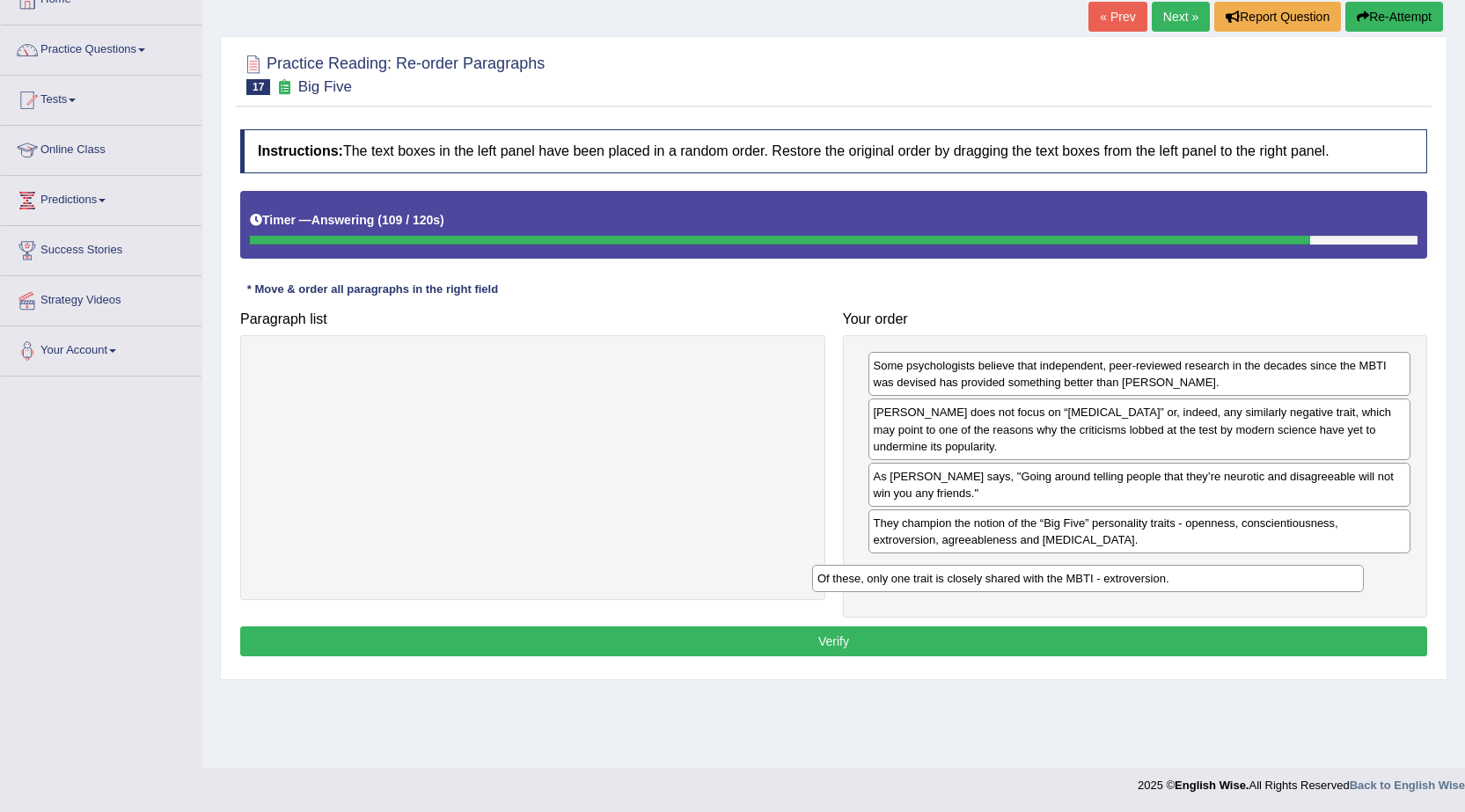
drag, startPoint x: 714, startPoint y: 371, endPoint x: 1278, endPoint y: 571, distance: 598.4
click at [1278, 576] on div "Of these, only one trait is closely shared with the MBTI - extroversion." at bounding box center [1087, 578] width 552 height 27
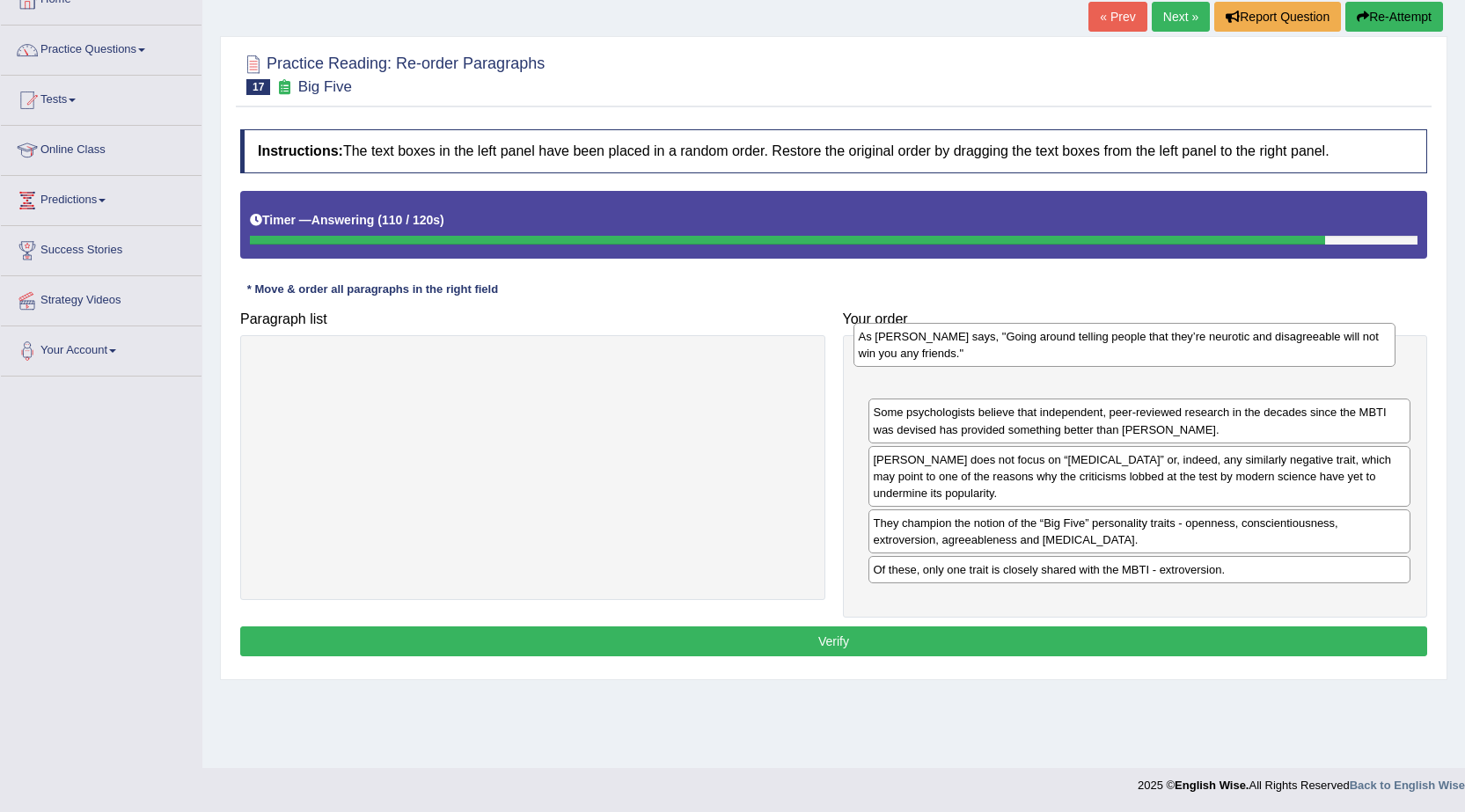
drag, startPoint x: 1283, startPoint y: 490, endPoint x: 1265, endPoint y: 354, distance: 137.2
click at [1265, 354] on div "As Adam Grant says, "Going around telling people that they’re neurotic and disa…" at bounding box center [1124, 344] width 543 height 44
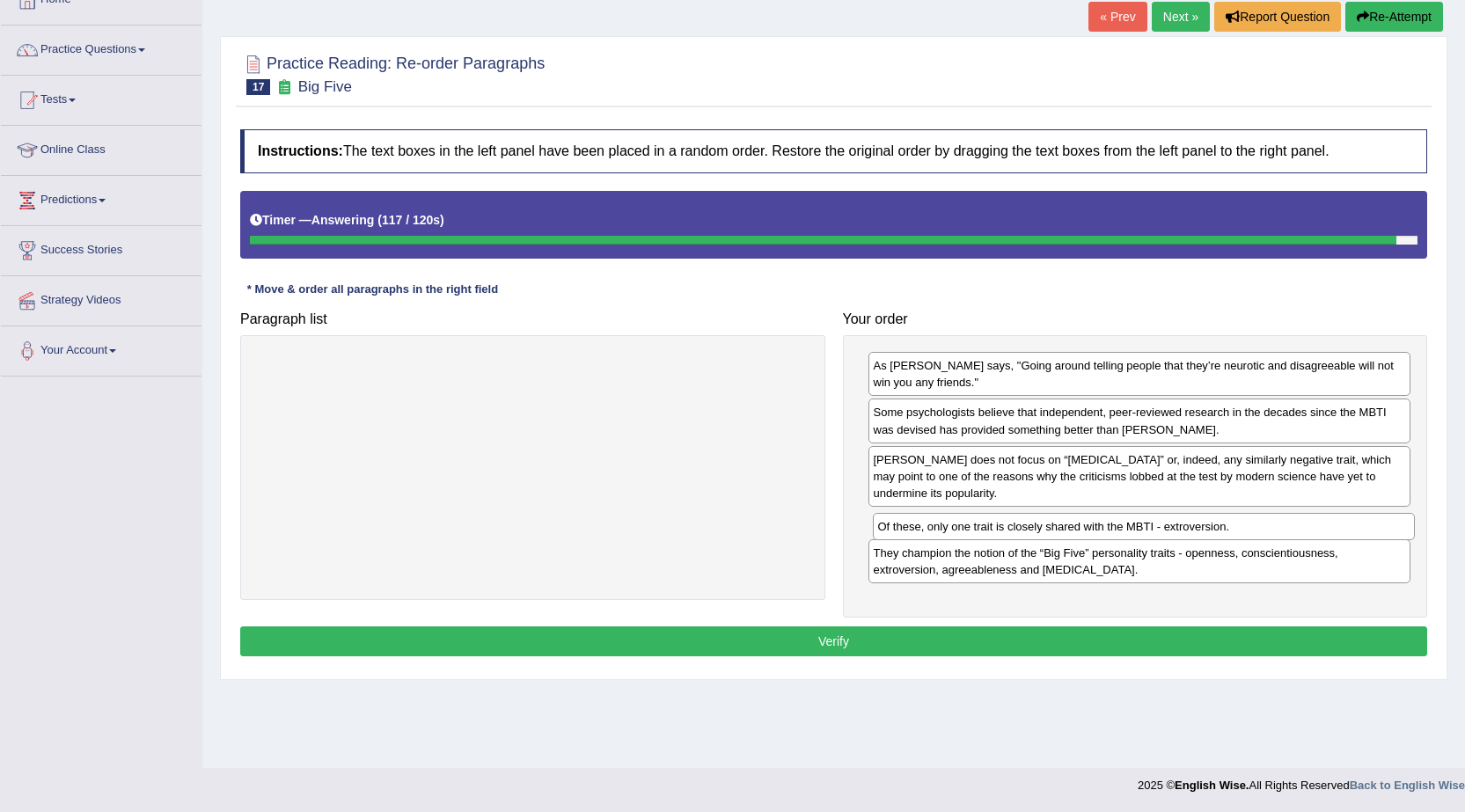
drag, startPoint x: 1219, startPoint y: 575, endPoint x: 1224, endPoint y: 532, distance: 43.3
click at [1224, 532] on div "Of these, only one trait is closely shared with the MBTI - extroversion." at bounding box center [1143, 527] width 543 height 27
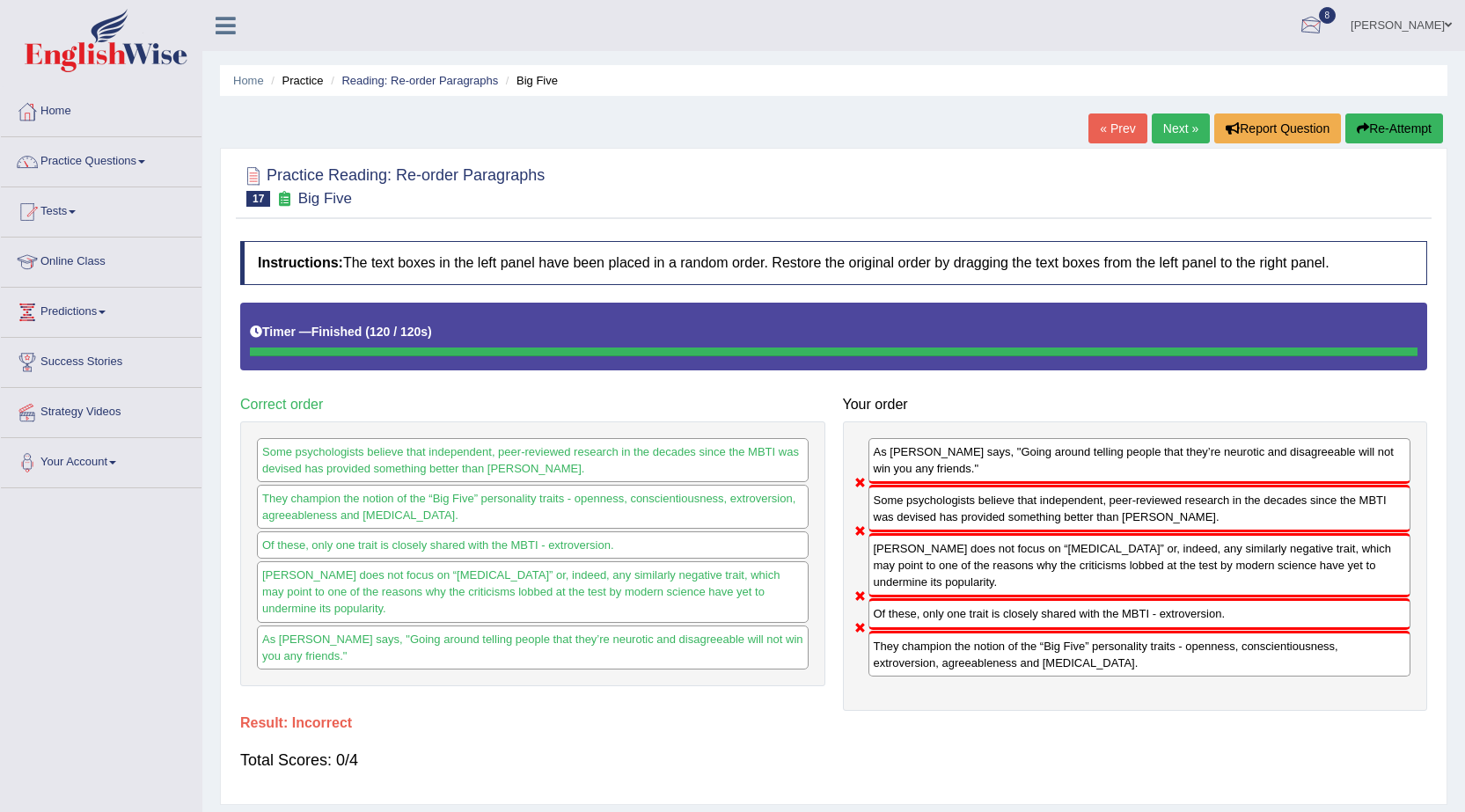
click at [1442, 16] on link "[PERSON_NAME]" at bounding box center [1400, 23] width 127 height 46
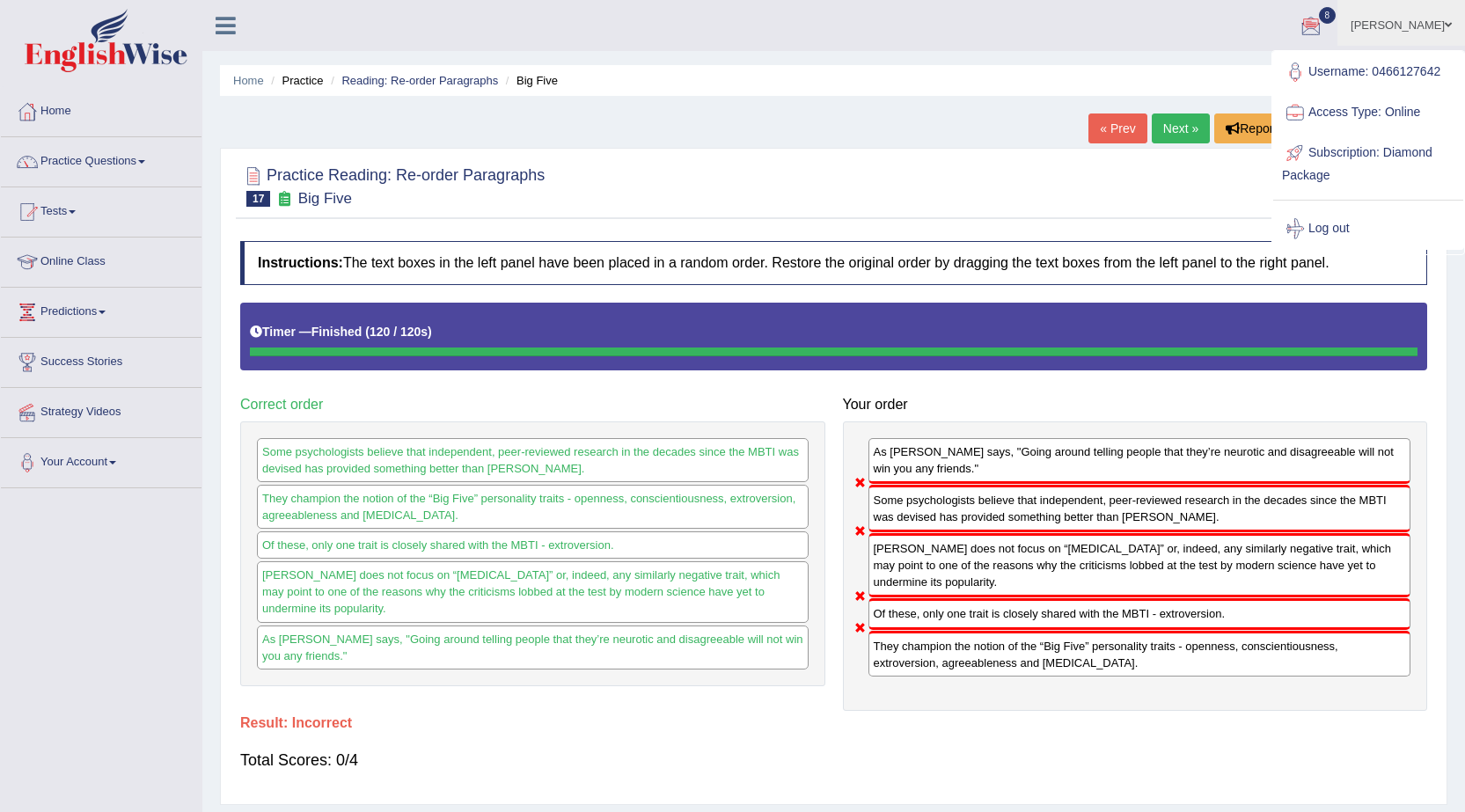
click at [1334, 229] on link "Log out" at bounding box center [1367, 229] width 190 height 41
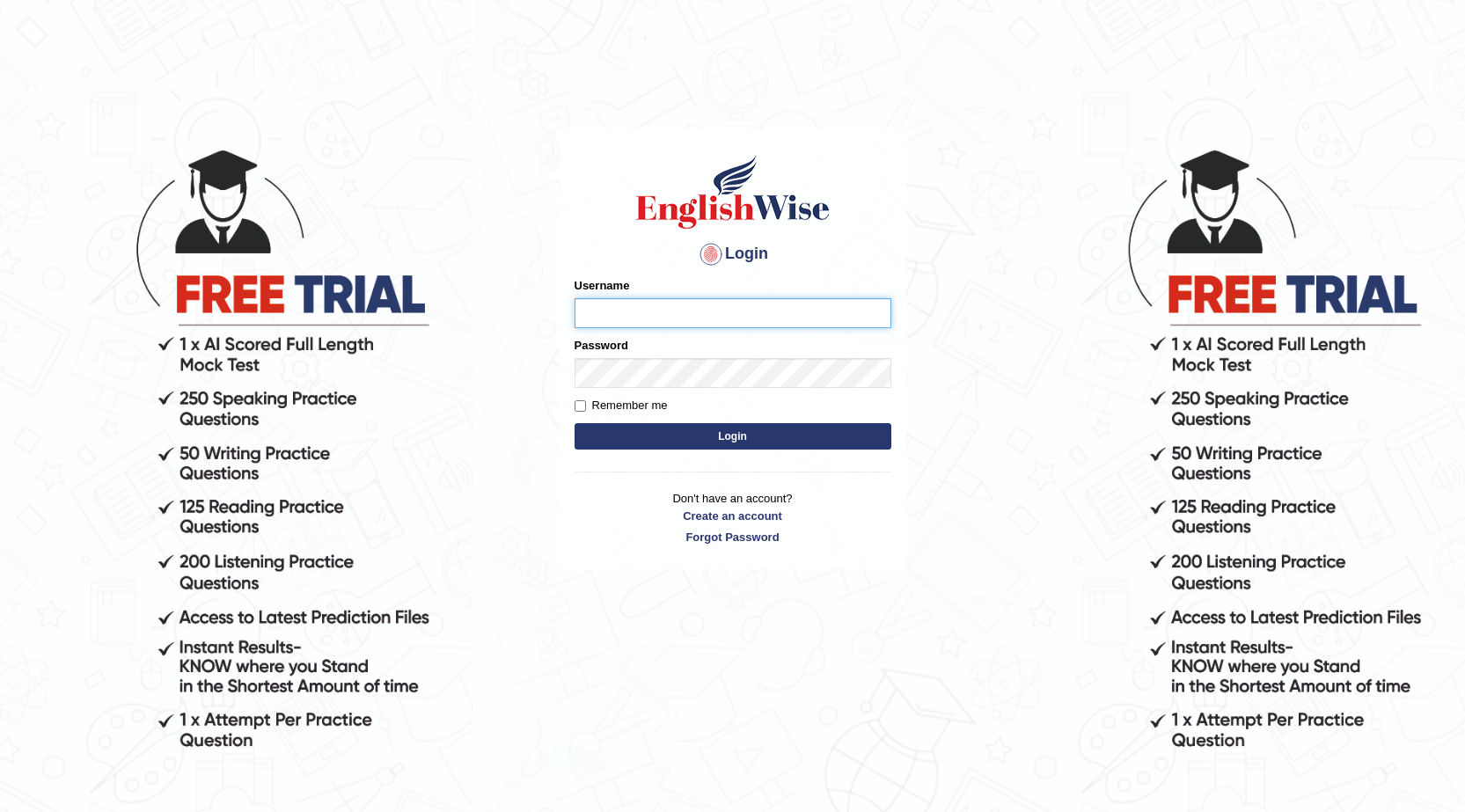
click at [636, 315] on input "Username" at bounding box center [732, 313] width 317 height 30
type input "0466127642"
click at [679, 435] on button "Login" at bounding box center [732, 435] width 317 height 26
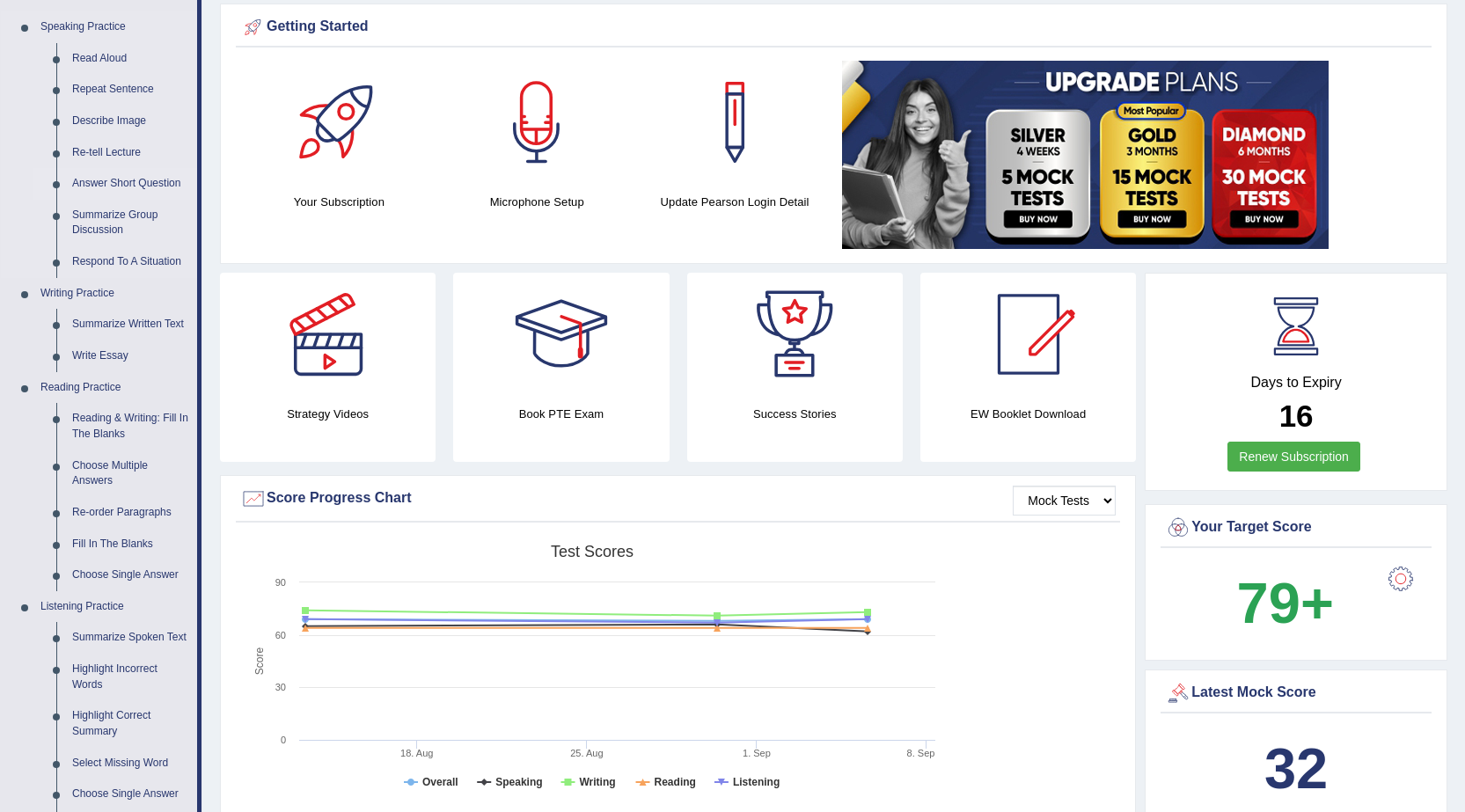
scroll to position [176, 0]
click at [105, 538] on link "Fill In The Blanks" at bounding box center [130, 543] width 133 height 32
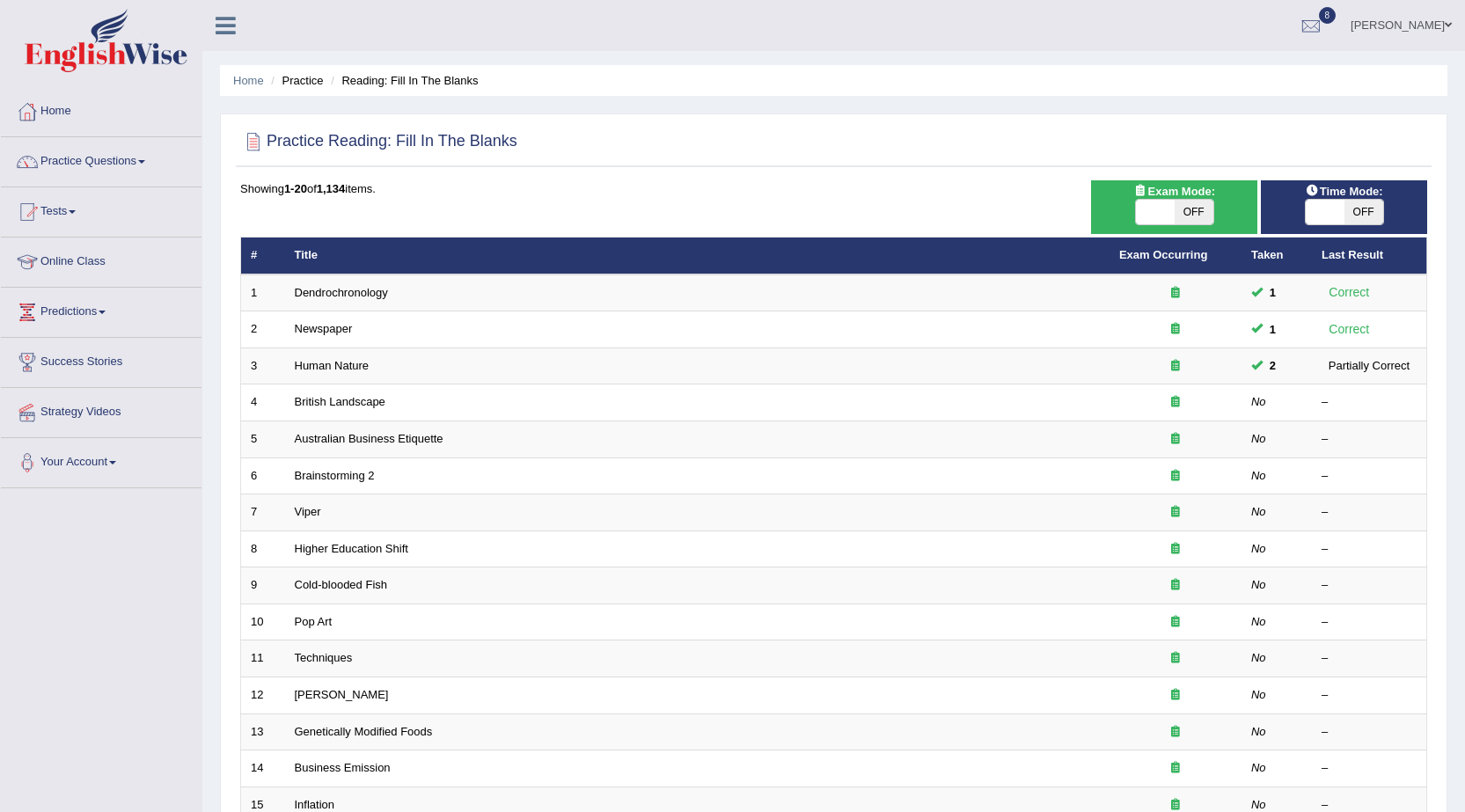
click at [1206, 203] on span "OFF" at bounding box center [1193, 211] width 39 height 24
checkbox input "true"
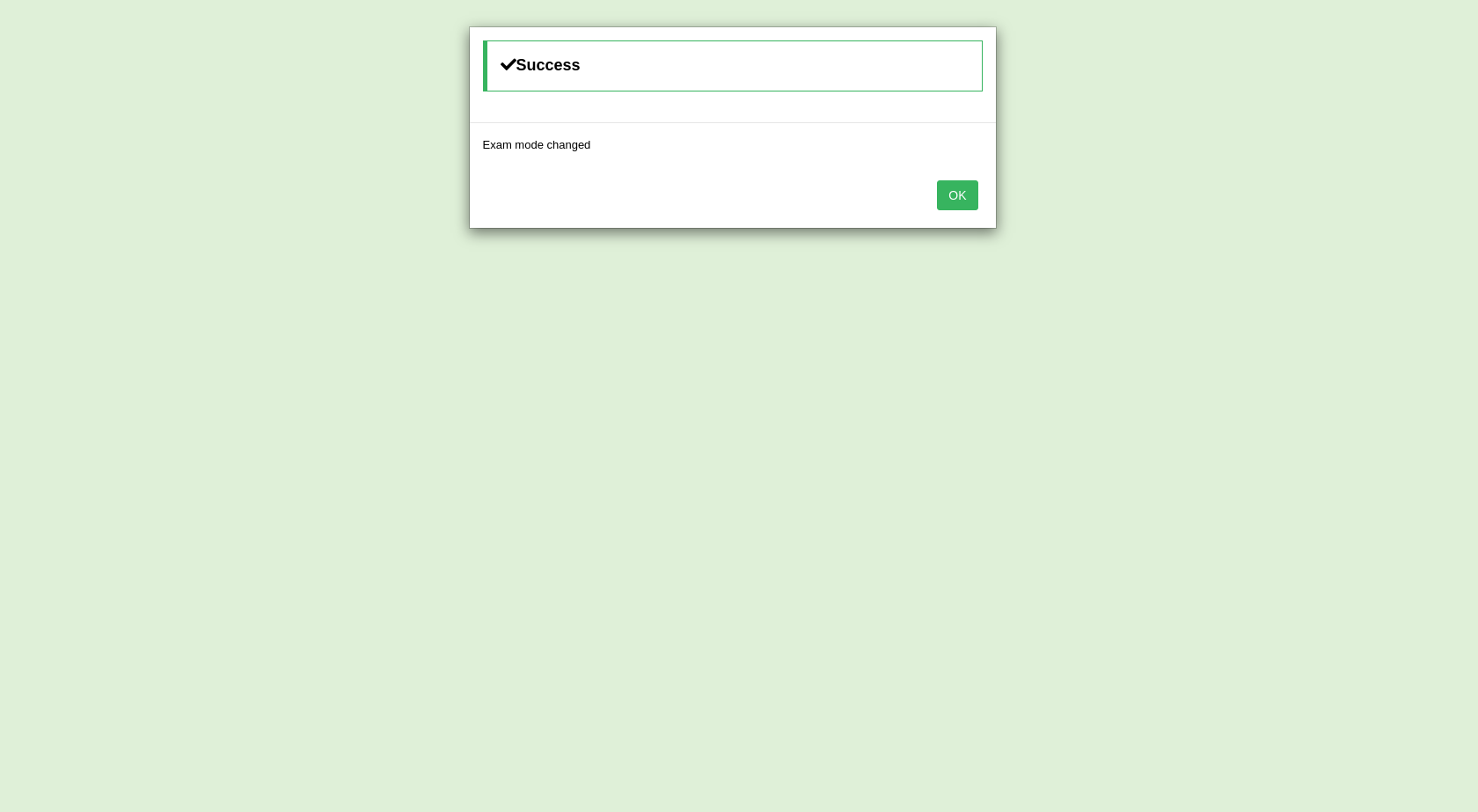
click at [972, 196] on button "OK" at bounding box center [957, 195] width 41 height 30
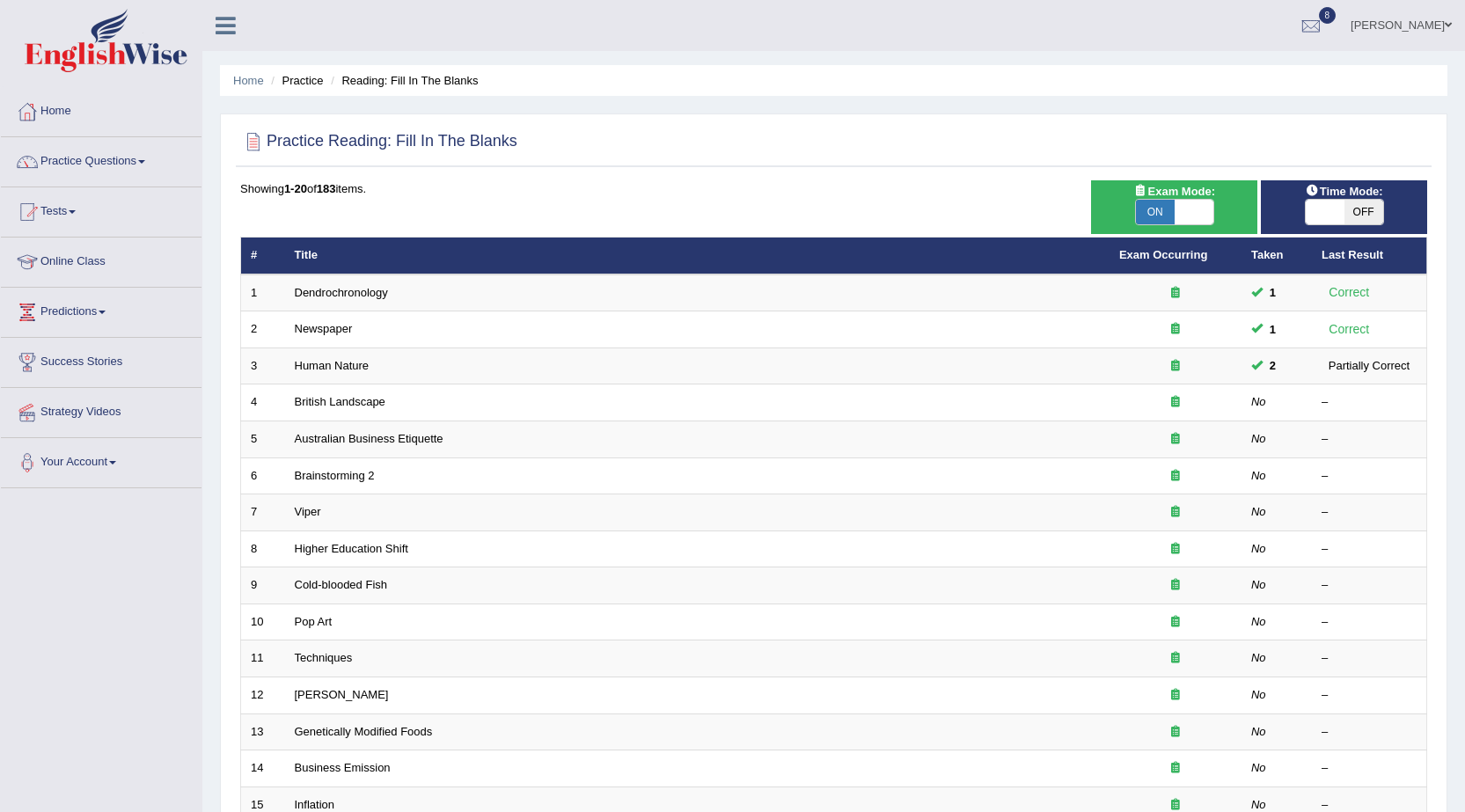
click at [1352, 209] on span "OFF" at bounding box center [1363, 211] width 39 height 24
checkbox input "true"
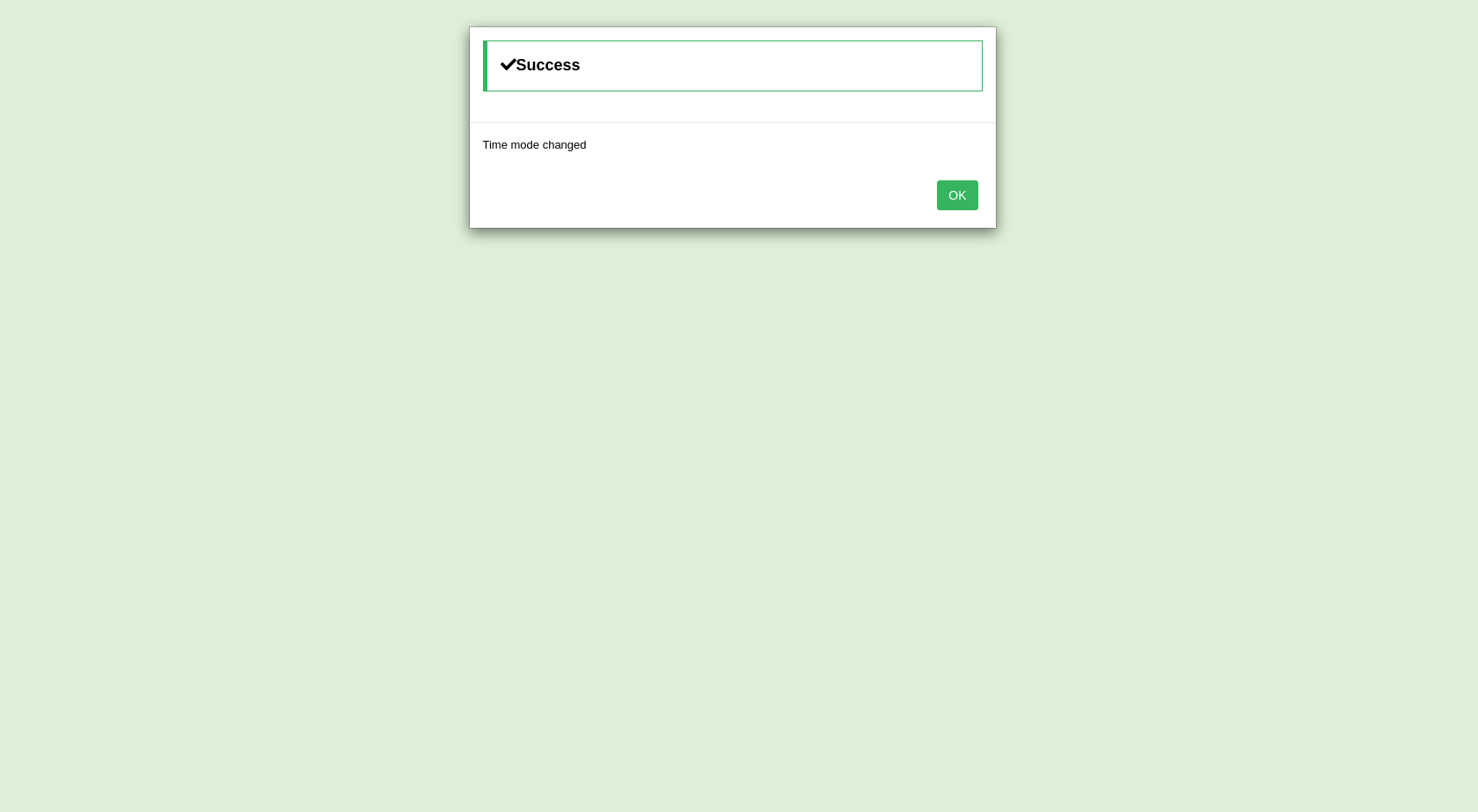
click at [969, 194] on button "OK" at bounding box center [957, 195] width 41 height 30
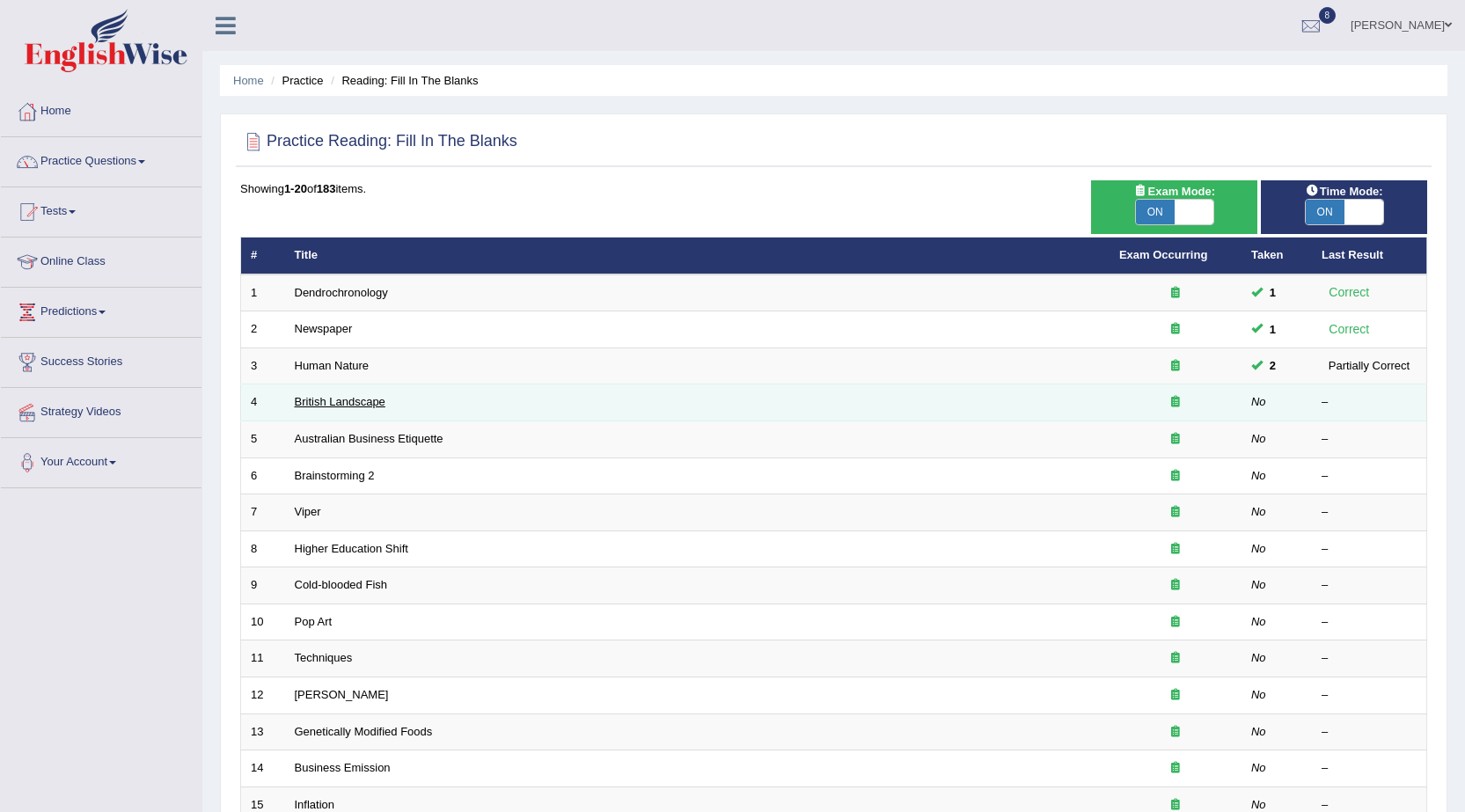
click at [306, 397] on link "British Landscape" at bounding box center [340, 401] width 90 height 14
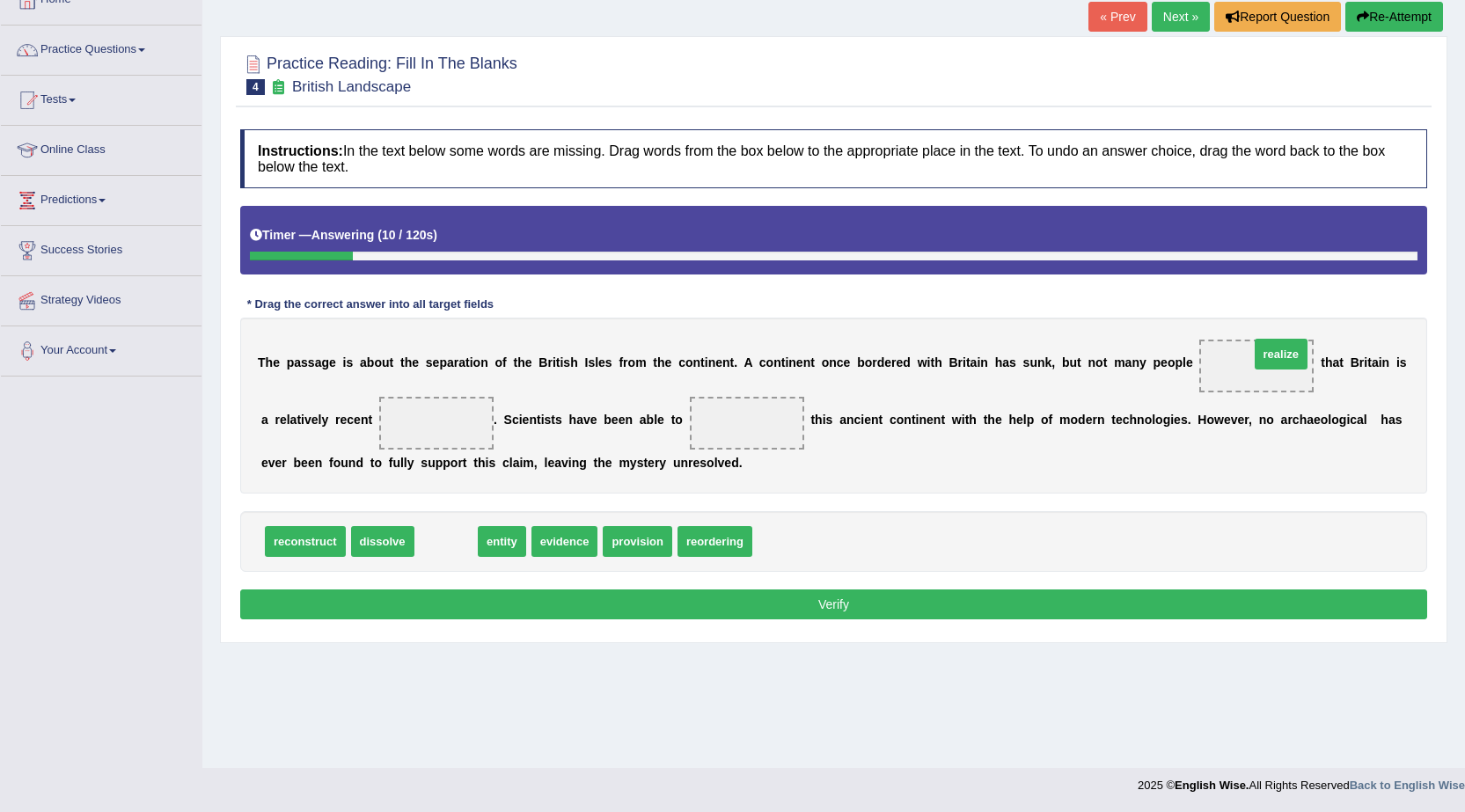
drag, startPoint x: 453, startPoint y: 537, endPoint x: 1287, endPoint y: 350, distance: 854.7
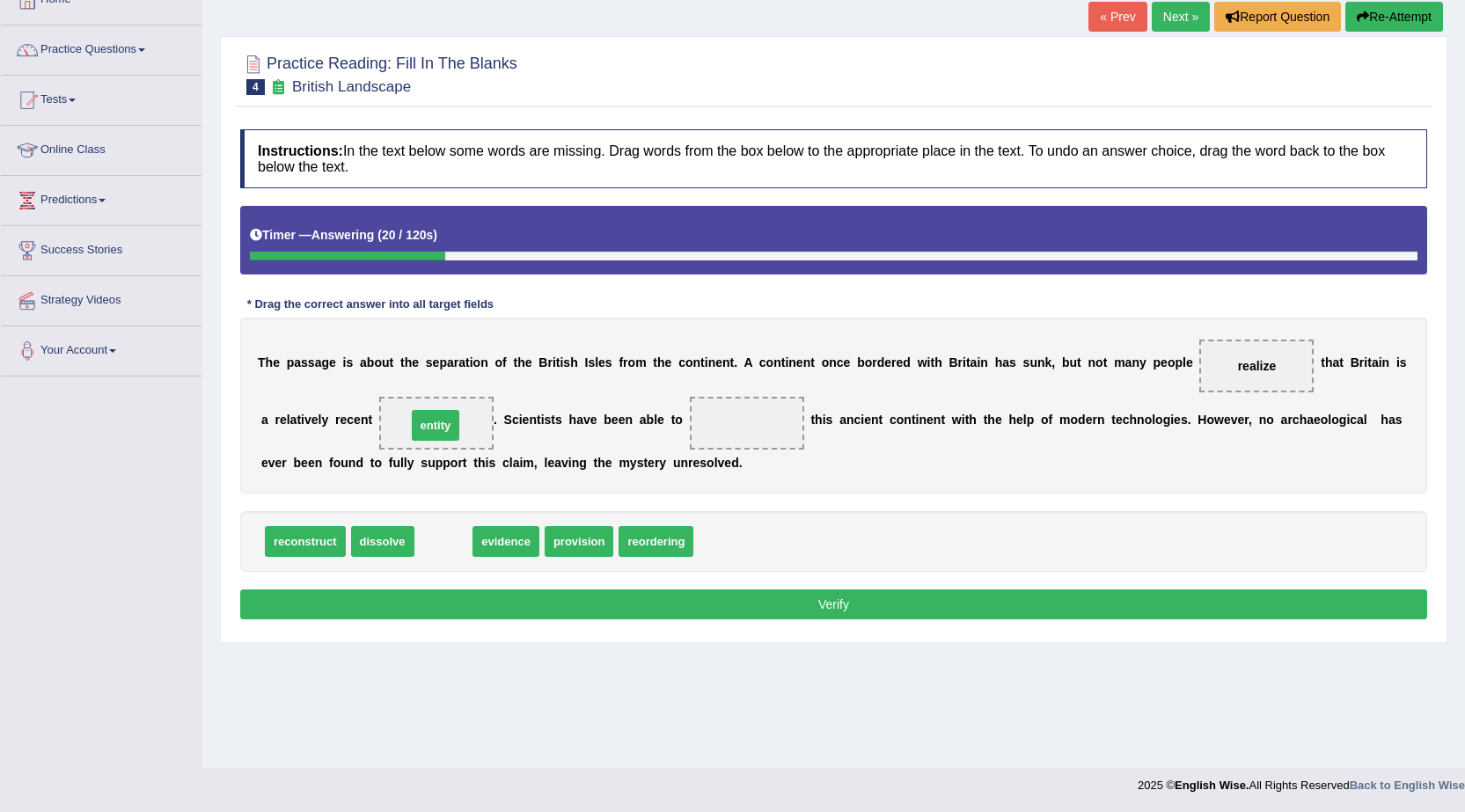
drag, startPoint x: 449, startPoint y: 545, endPoint x: 441, endPoint y: 428, distance: 117.3
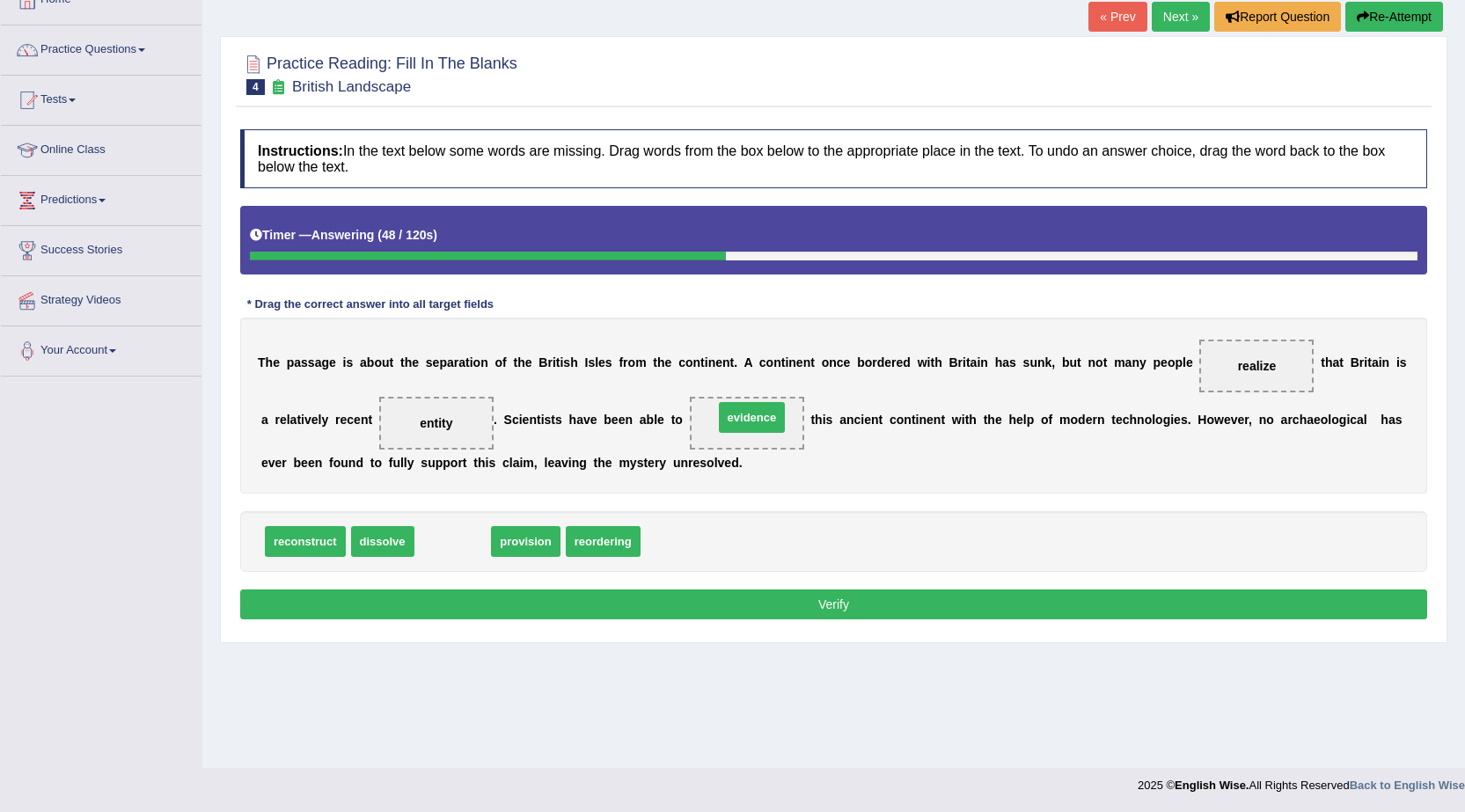
drag, startPoint x: 438, startPoint y: 547, endPoint x: 737, endPoint y: 423, distance: 323.7
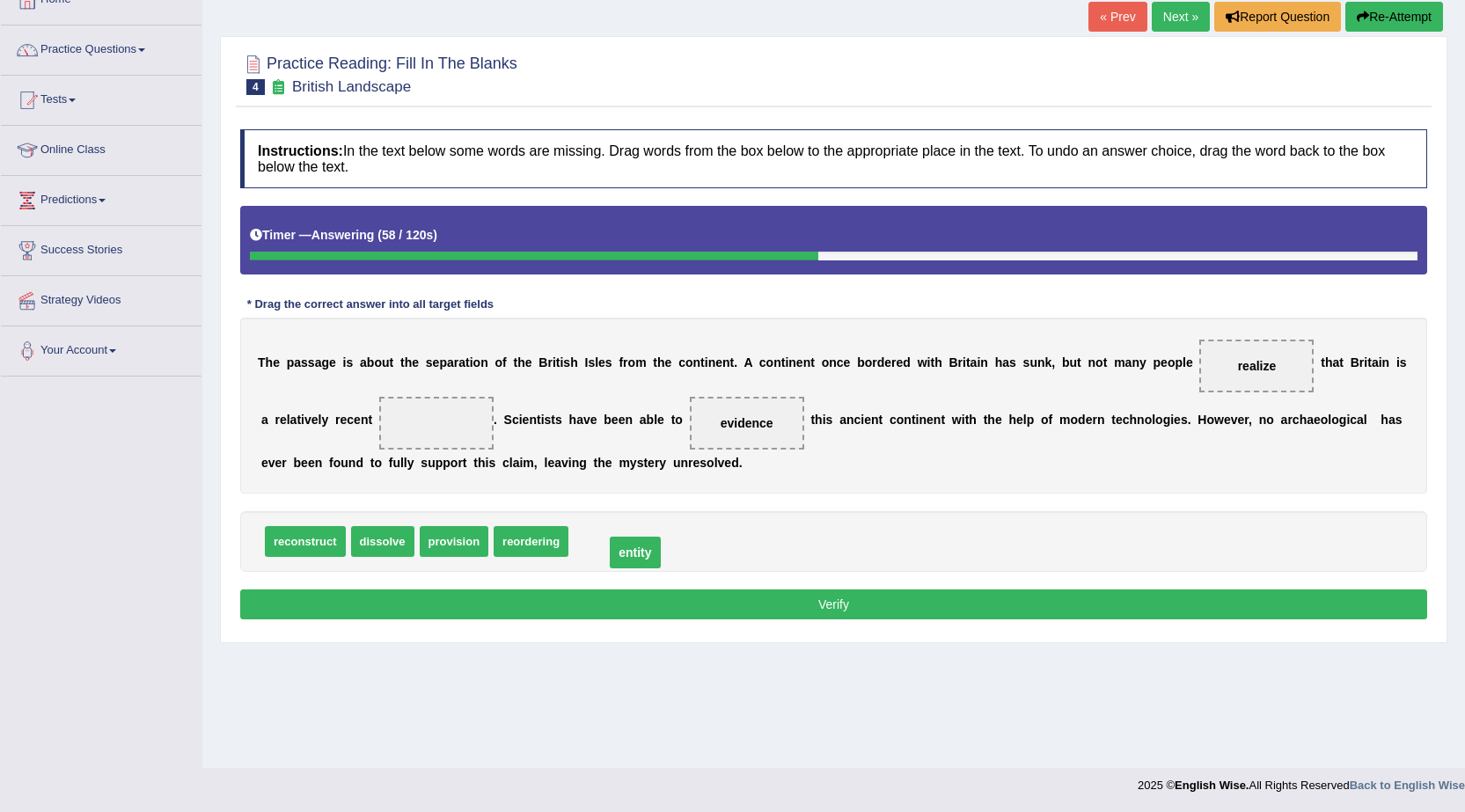
drag, startPoint x: 434, startPoint y: 423, endPoint x: 632, endPoint y: 553, distance: 236.9
drag, startPoint x: 447, startPoint y: 548, endPoint x: 442, endPoint y: 434, distance: 114.1
click at [537, 603] on button "Verify" at bounding box center [834, 603] width 1187 height 30
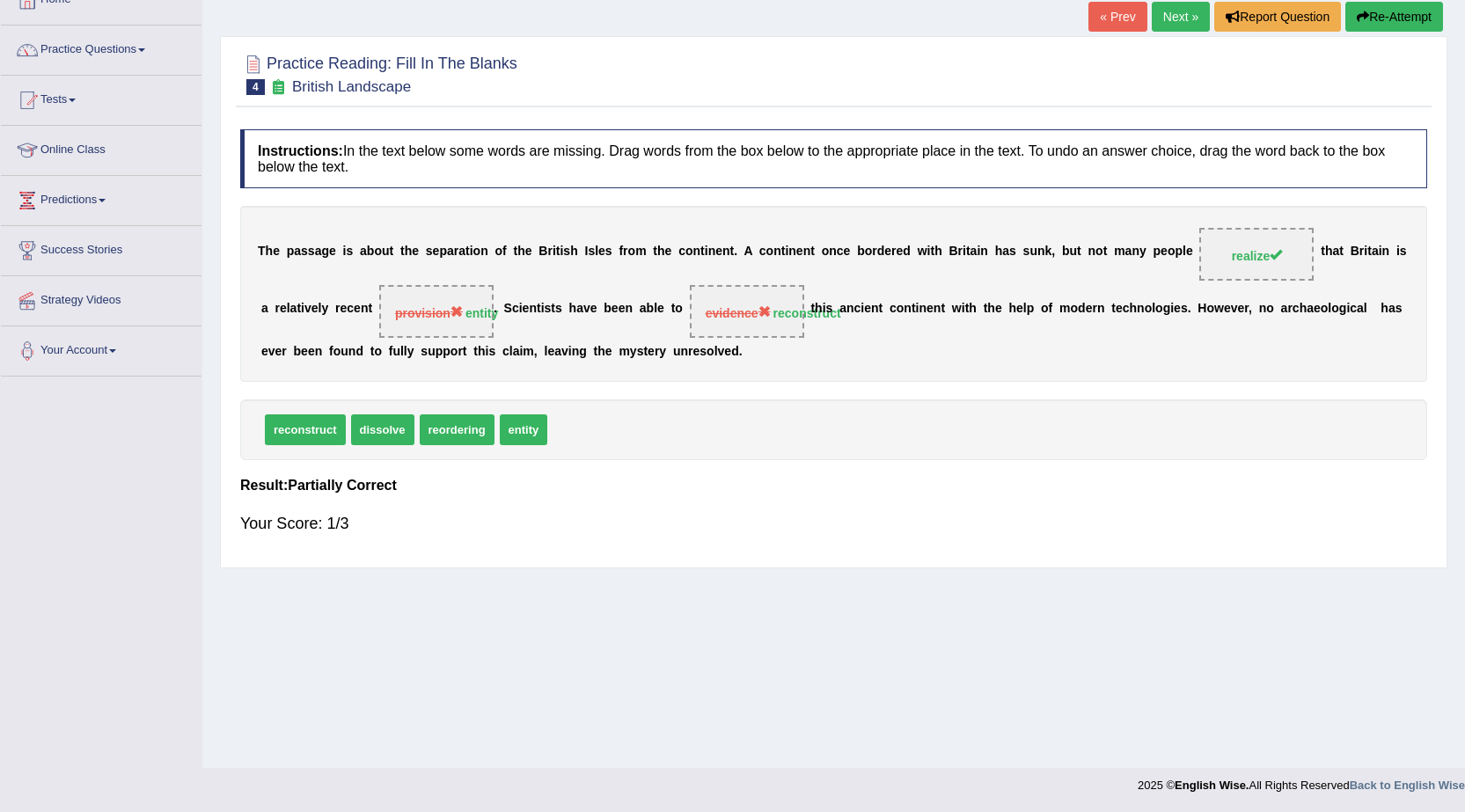
click at [1160, 17] on link "Next »" at bounding box center [1180, 16] width 58 height 30
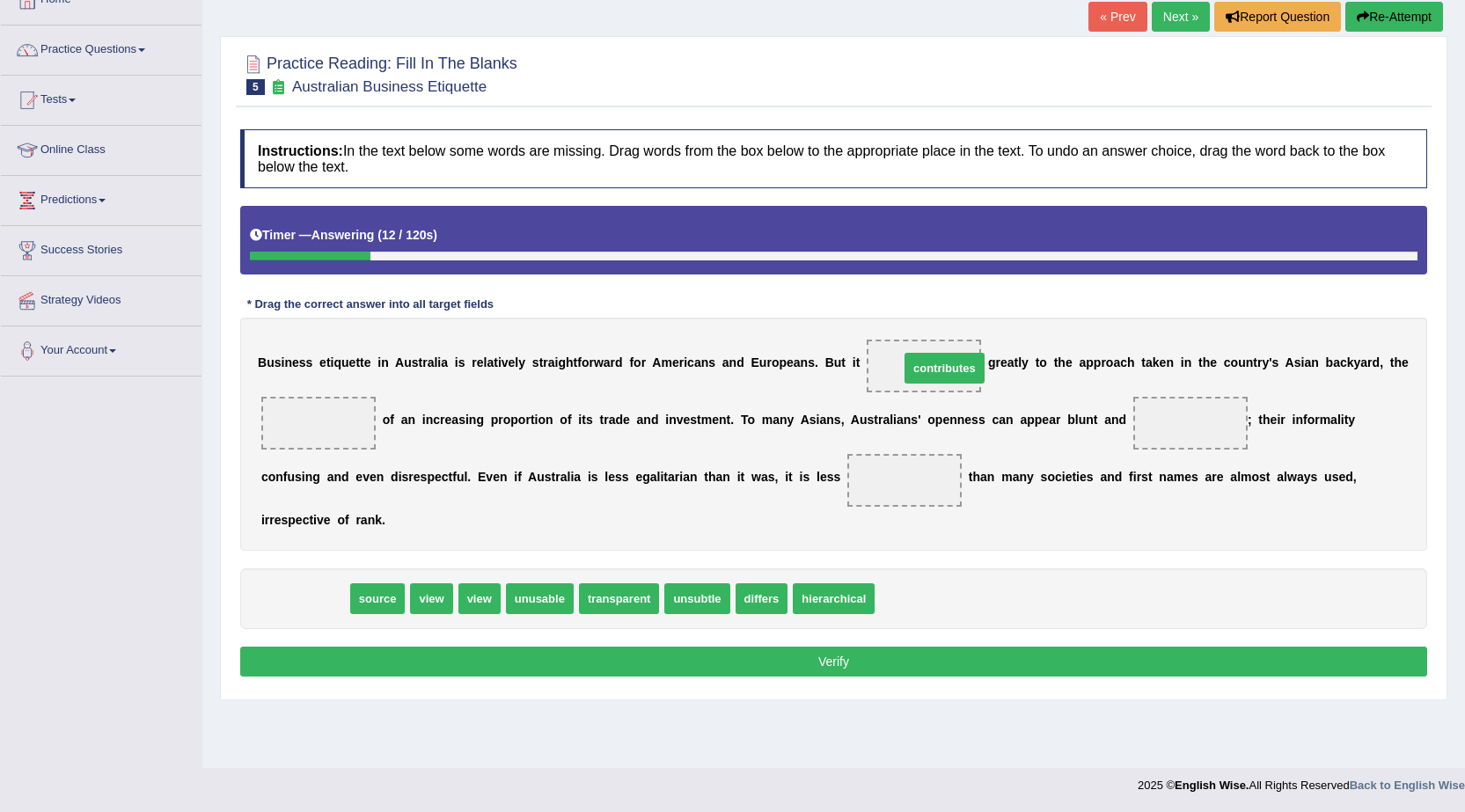
drag, startPoint x: 284, startPoint y: 605, endPoint x: 923, endPoint y: 375, distance: 679.1
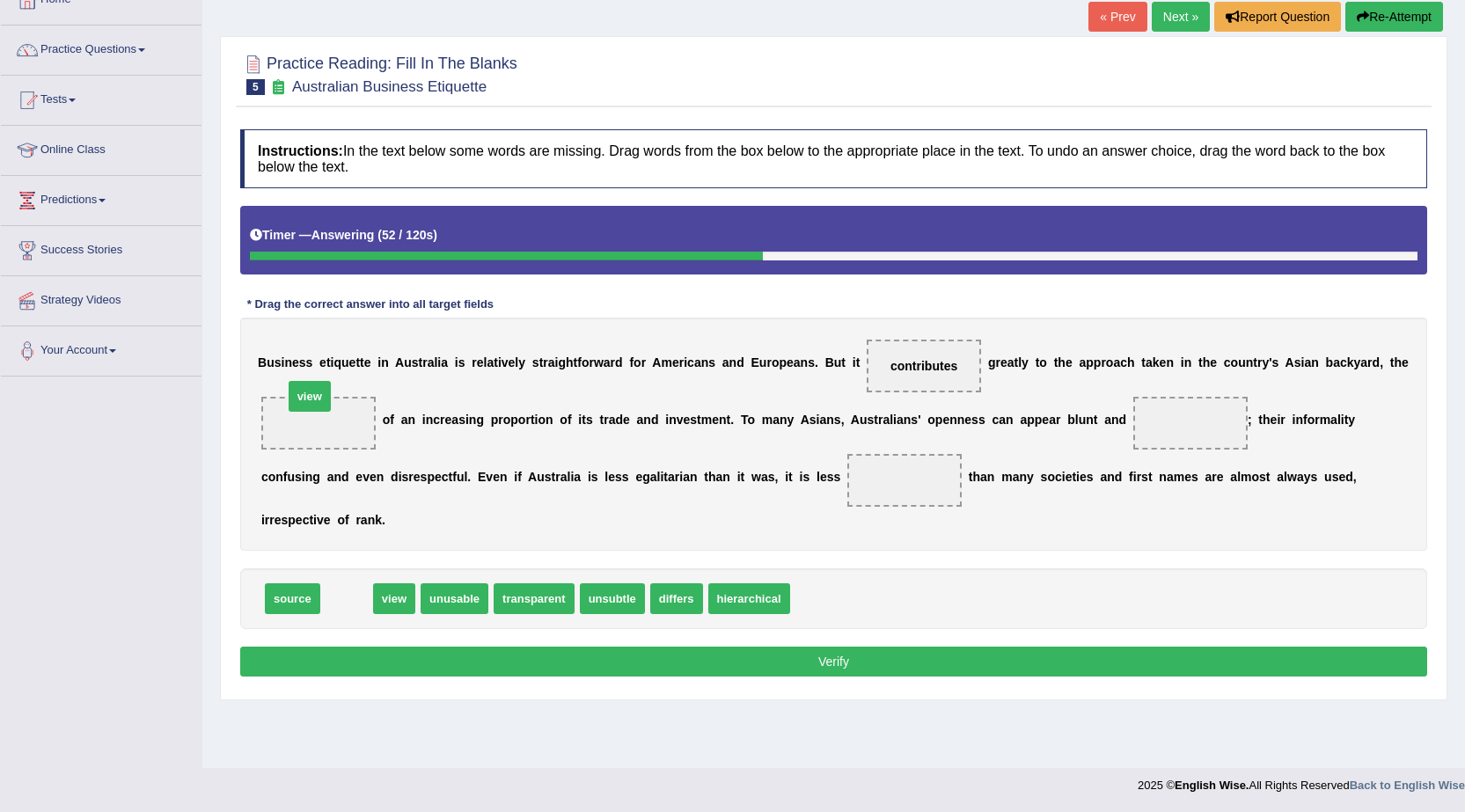
drag, startPoint x: 358, startPoint y: 602, endPoint x: 321, endPoint y: 400, distance: 205.4
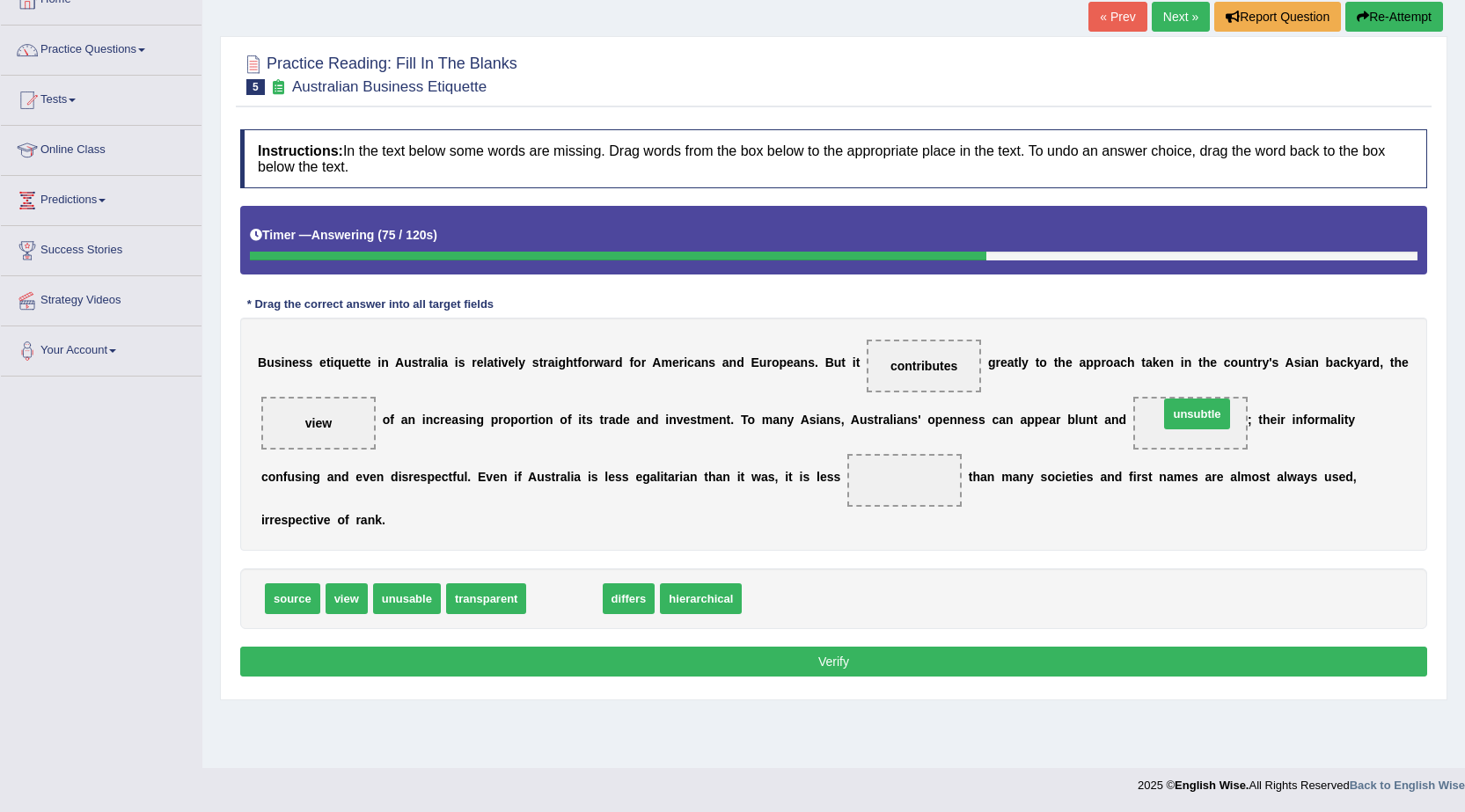
drag, startPoint x: 574, startPoint y: 600, endPoint x: 1207, endPoint y: 414, distance: 659.8
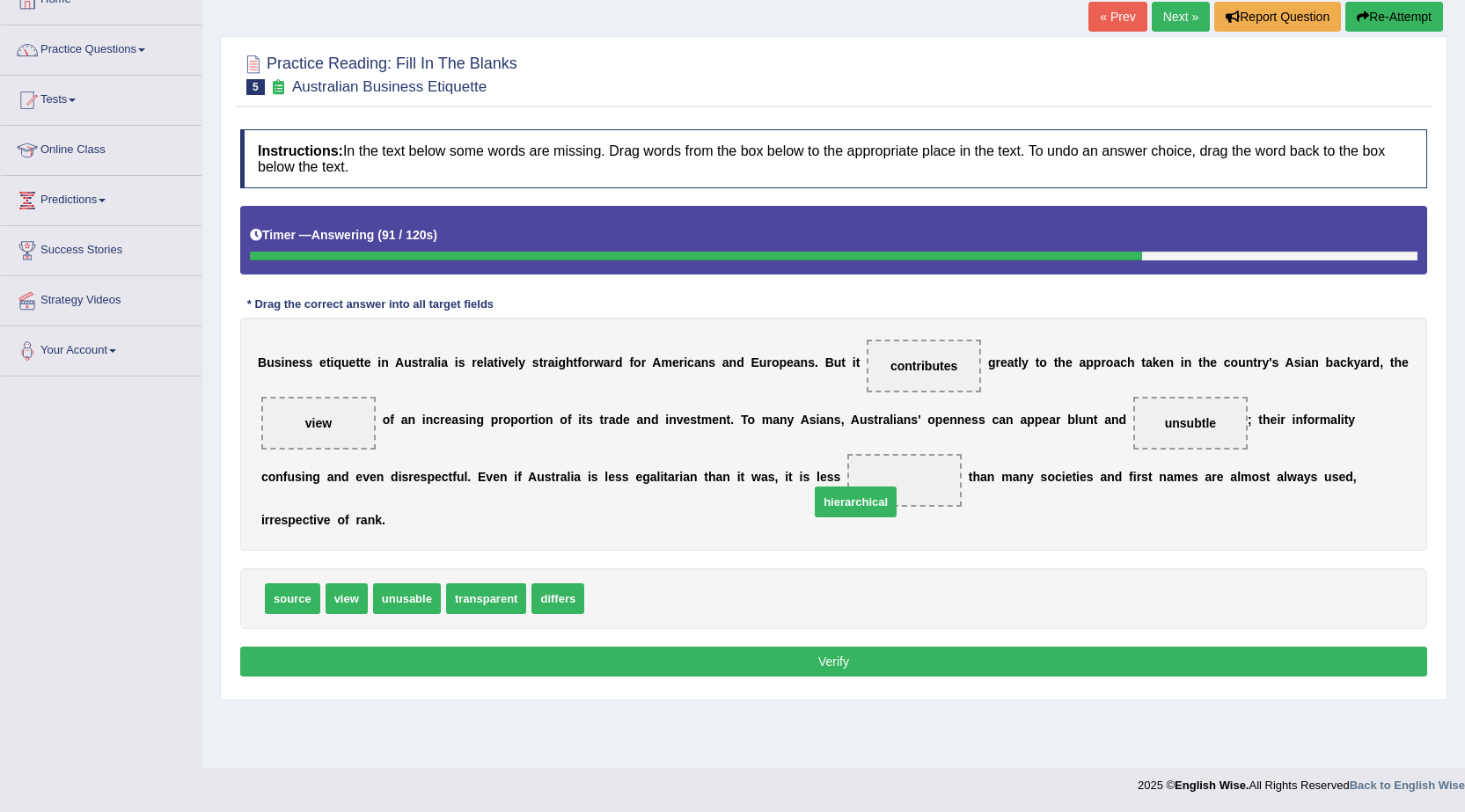
drag, startPoint x: 621, startPoint y: 593, endPoint x: 890, endPoint y: 482, distance: 291.0
click at [804, 666] on button "Verify" at bounding box center [834, 661] width 1187 height 30
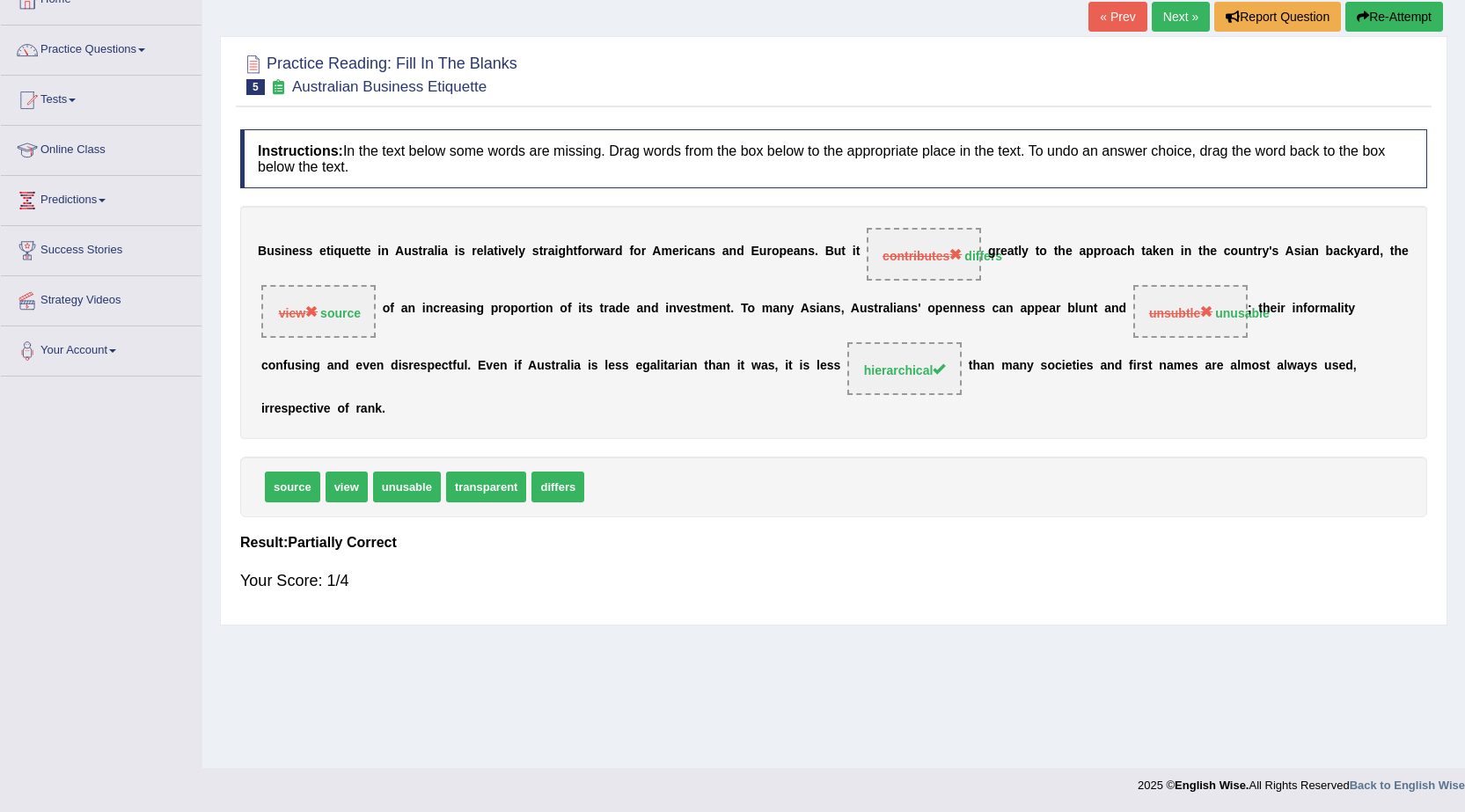
click at [1190, 22] on link "Next »" at bounding box center [1180, 16] width 58 height 30
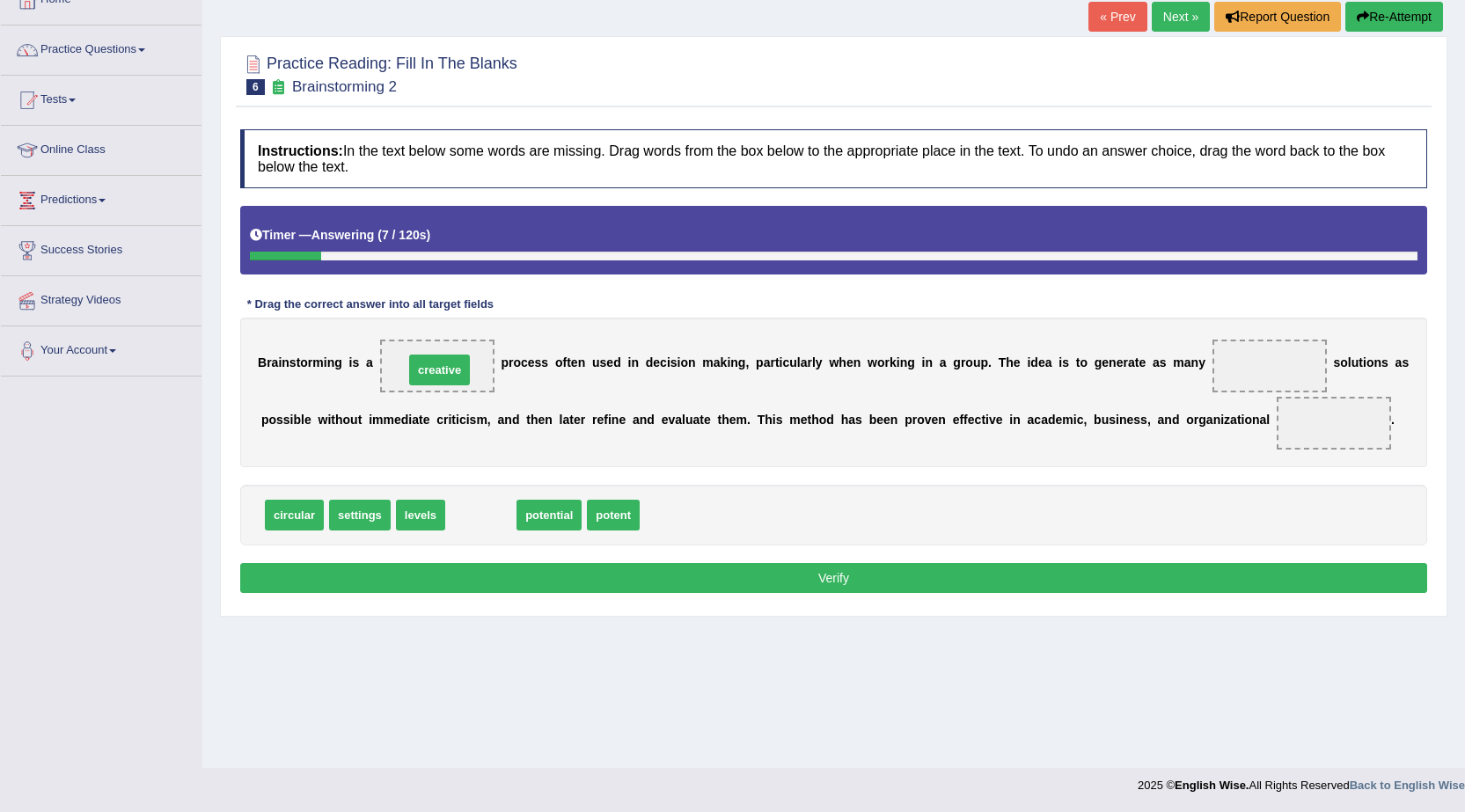
drag, startPoint x: 486, startPoint y: 520, endPoint x: 444, endPoint y: 375, distance: 151.0
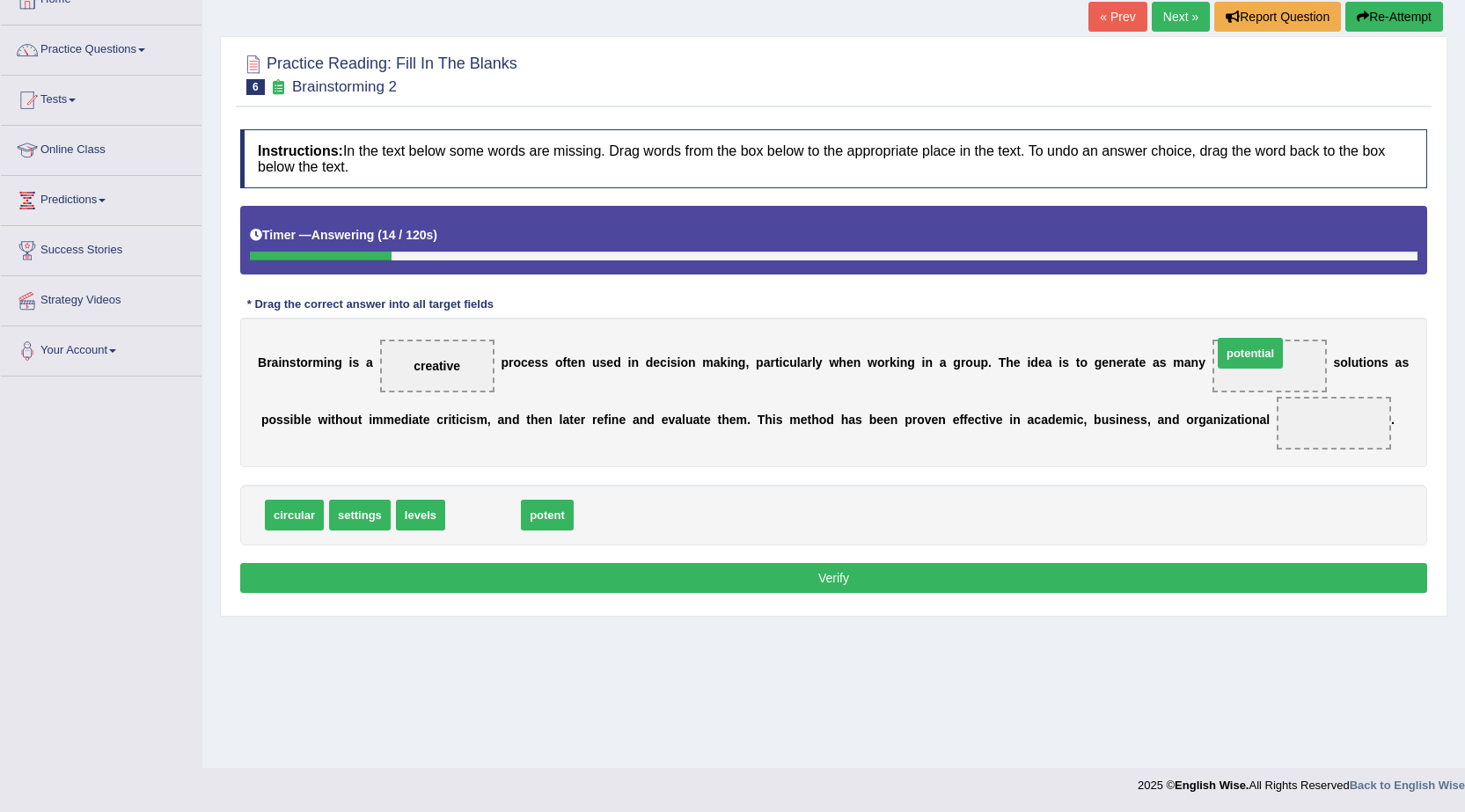
drag, startPoint x: 503, startPoint y: 514, endPoint x: 1270, endPoint y: 352, distance: 783.9
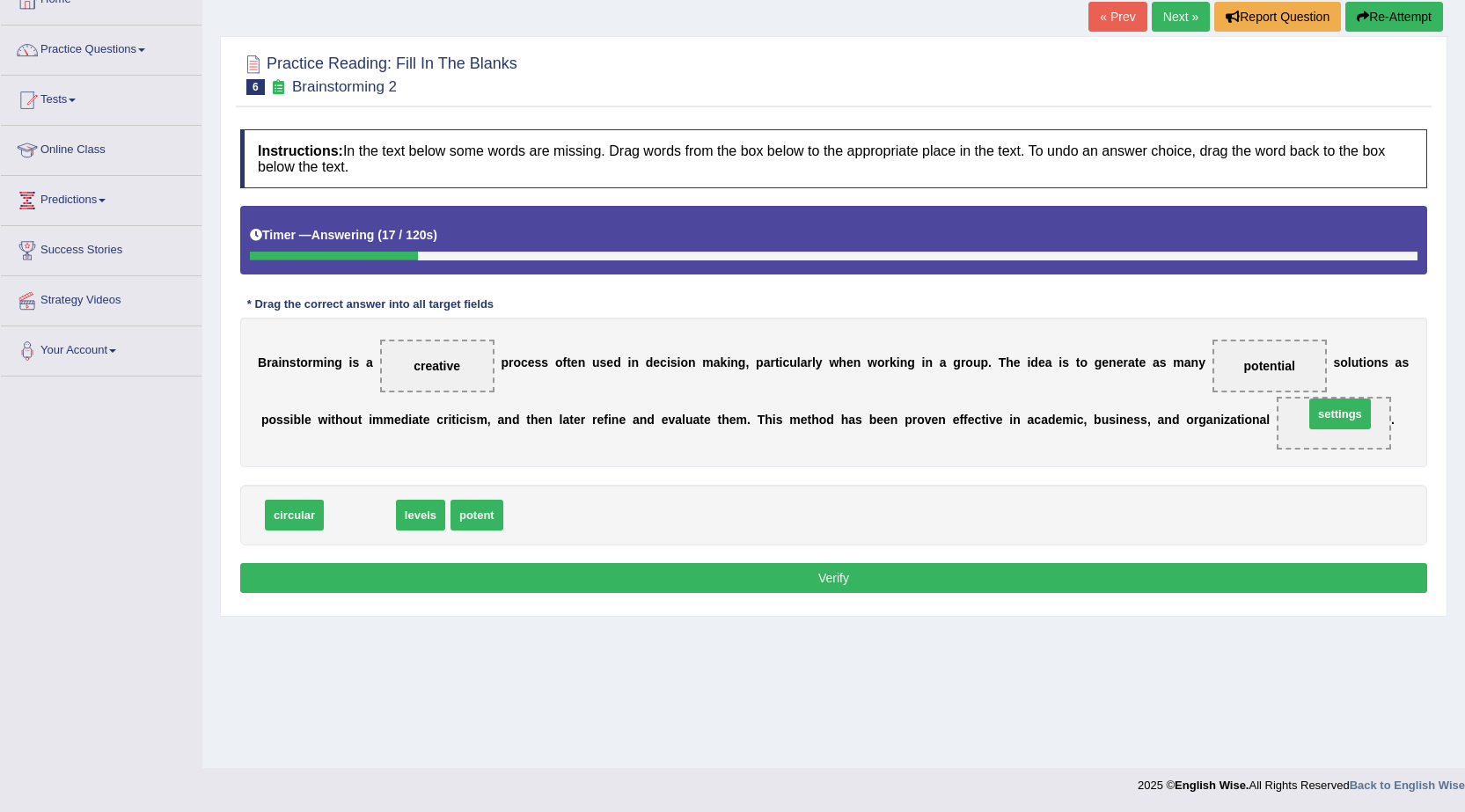
drag, startPoint x: 533, startPoint y: 468, endPoint x: 1331, endPoint y: 420, distance: 799.4
click at [1228, 580] on button "Verify" at bounding box center [834, 577] width 1187 height 30
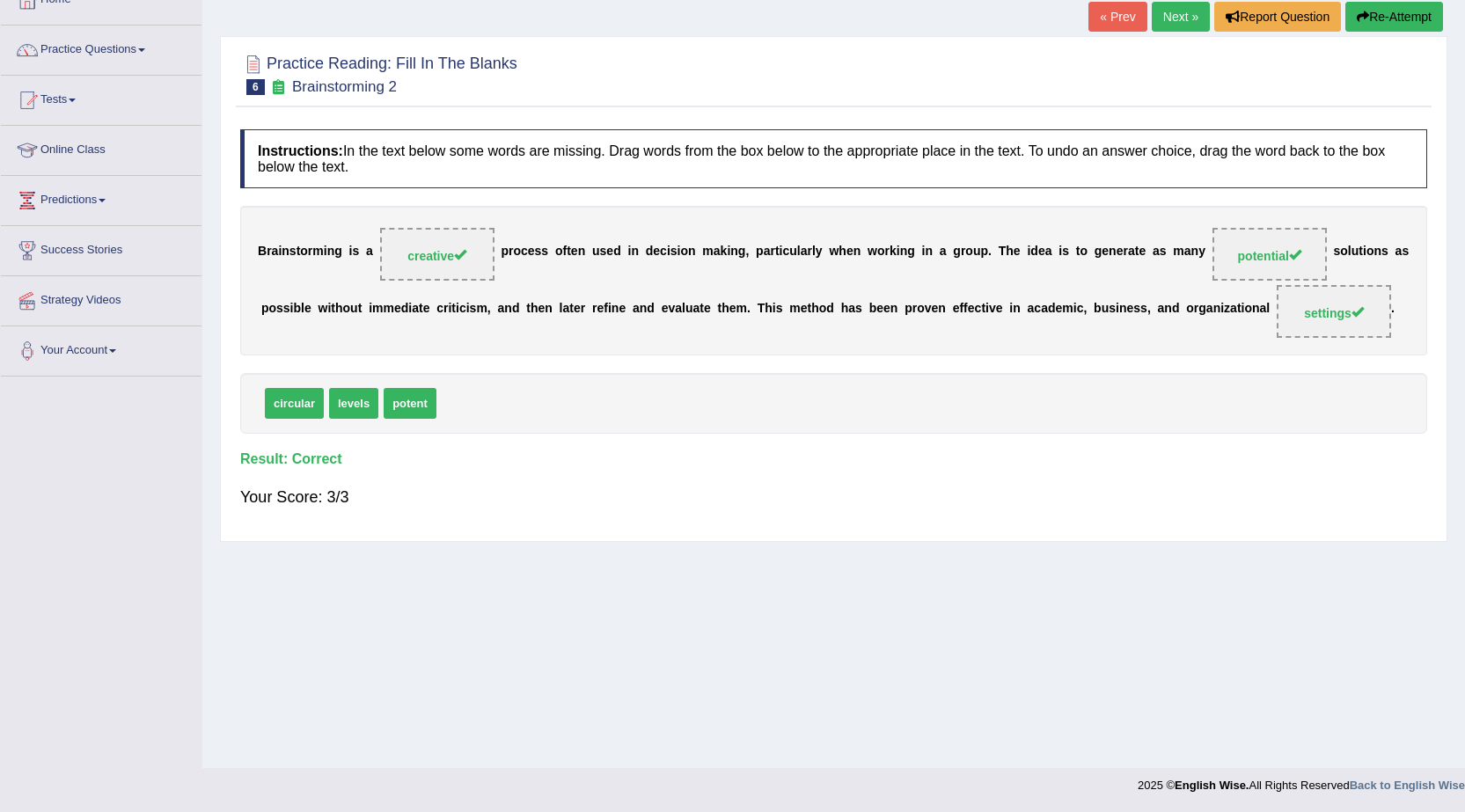
click at [1175, 27] on link "Next »" at bounding box center [1180, 16] width 58 height 30
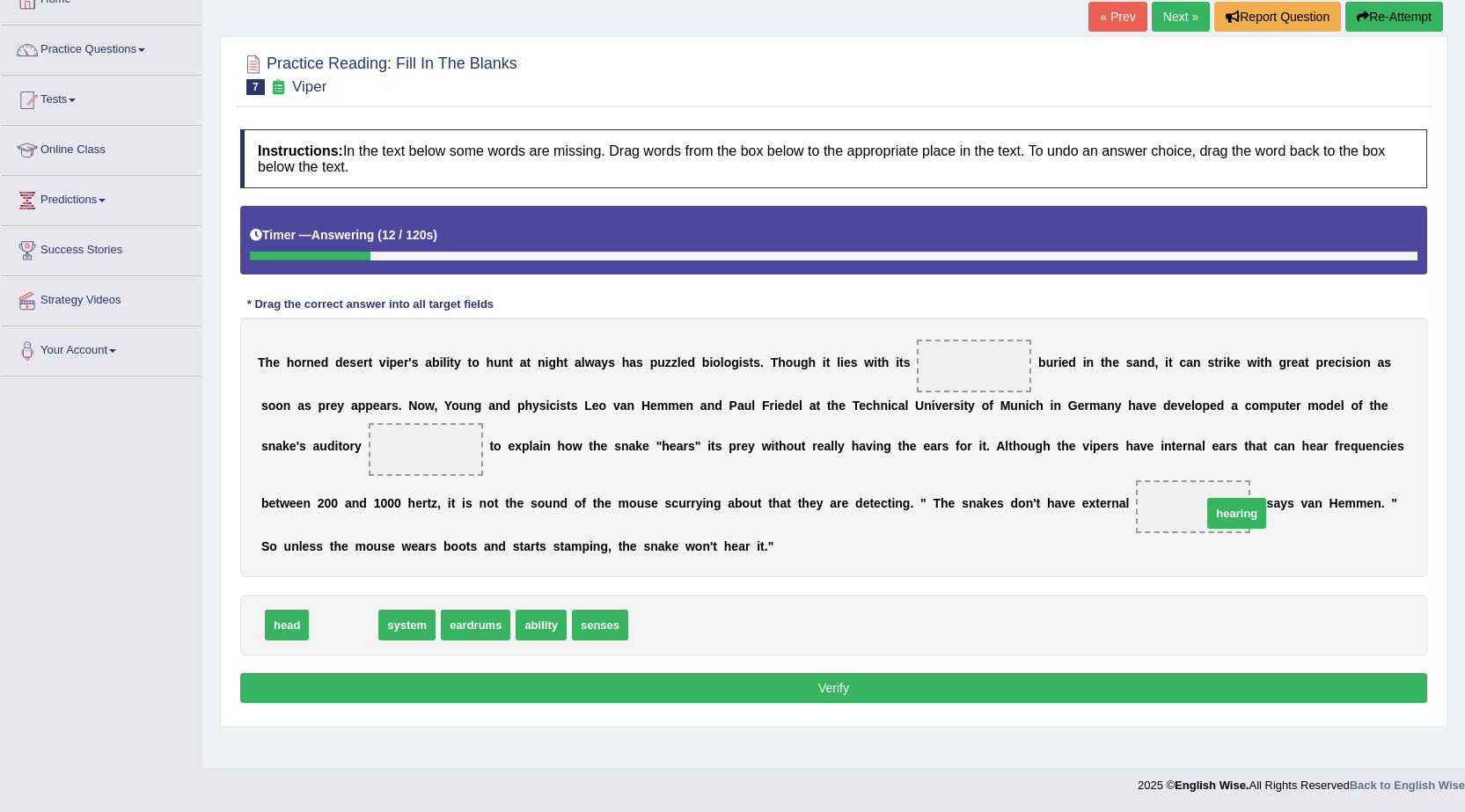
drag, startPoint x: 347, startPoint y: 630, endPoint x: 1239, endPoint y: 518, distance: 899.0
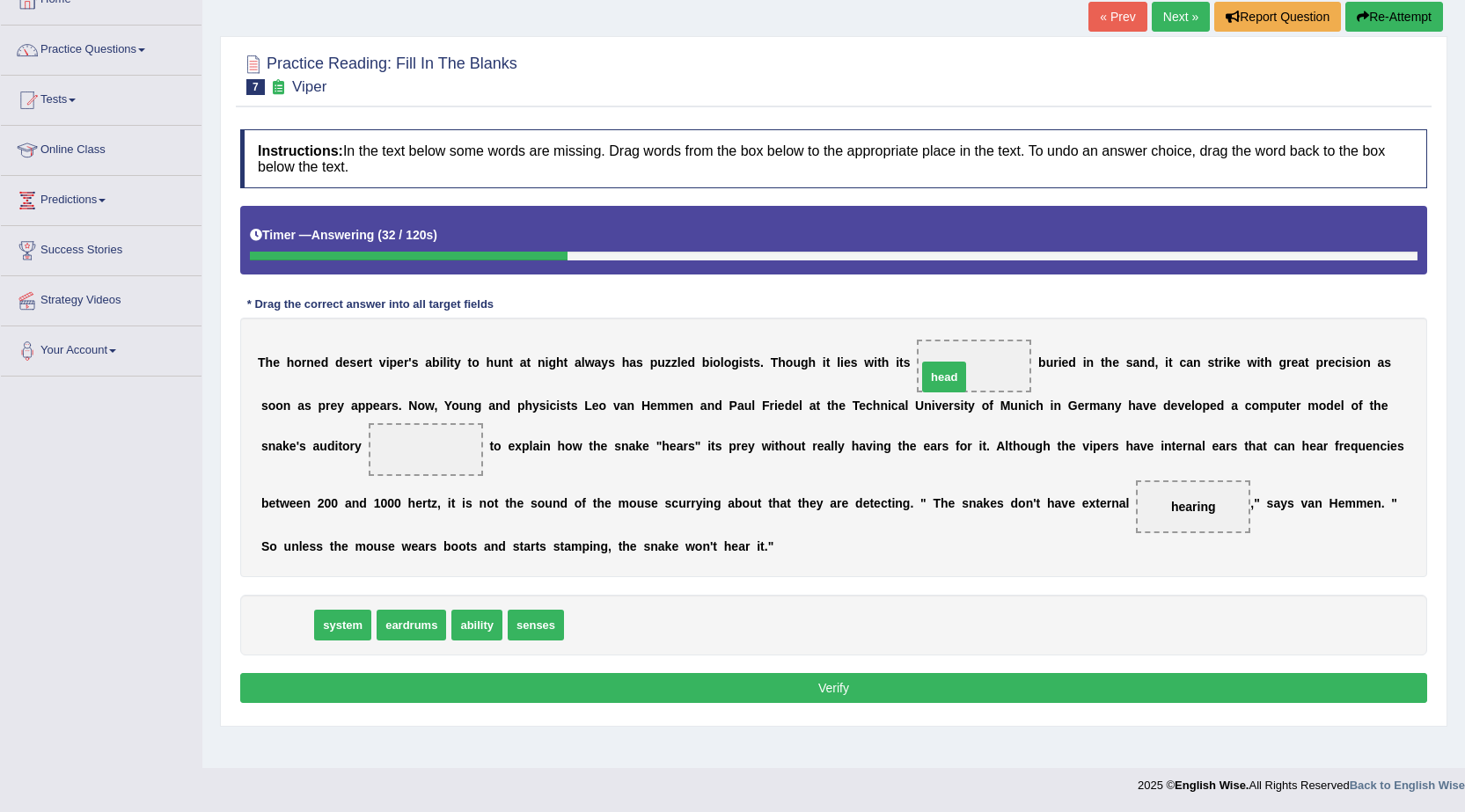
drag, startPoint x: 286, startPoint y: 630, endPoint x: 945, endPoint y: 380, distance: 704.8
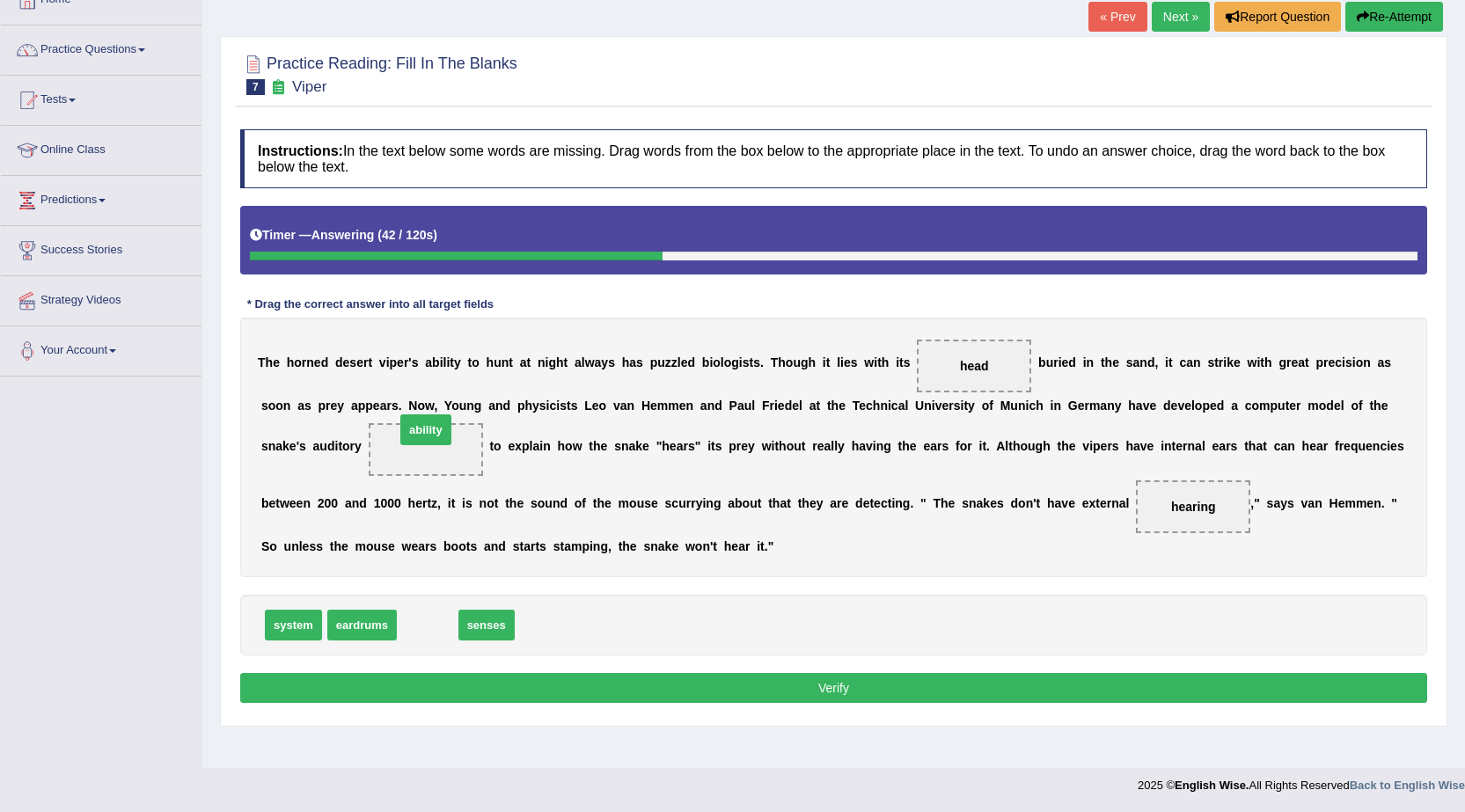
drag, startPoint x: 433, startPoint y: 628, endPoint x: 431, endPoint y: 433, distance: 195.0
click at [668, 691] on button "Verify" at bounding box center [834, 687] width 1187 height 30
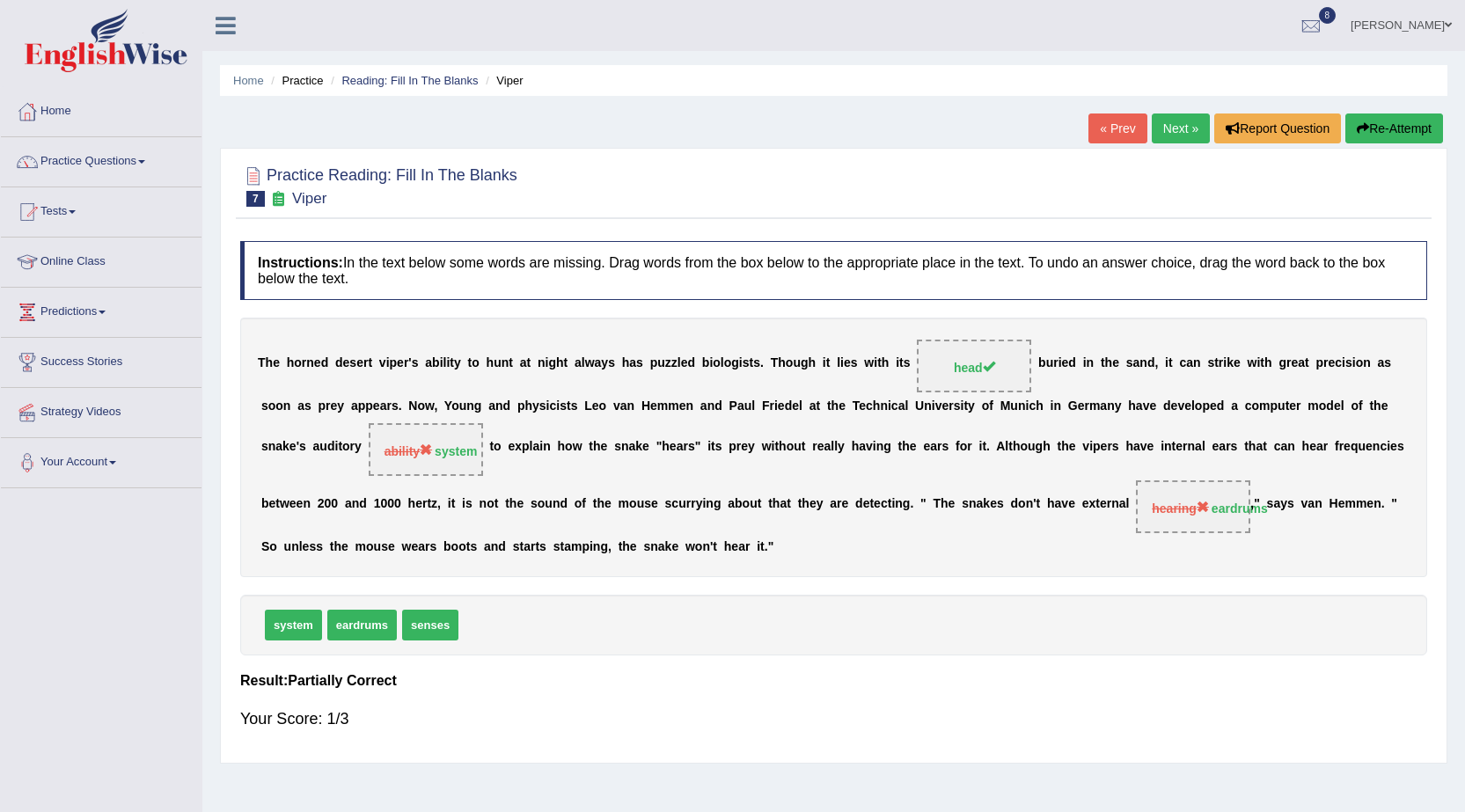
click at [1429, 13] on link "[PERSON_NAME]" at bounding box center [1400, 23] width 127 height 46
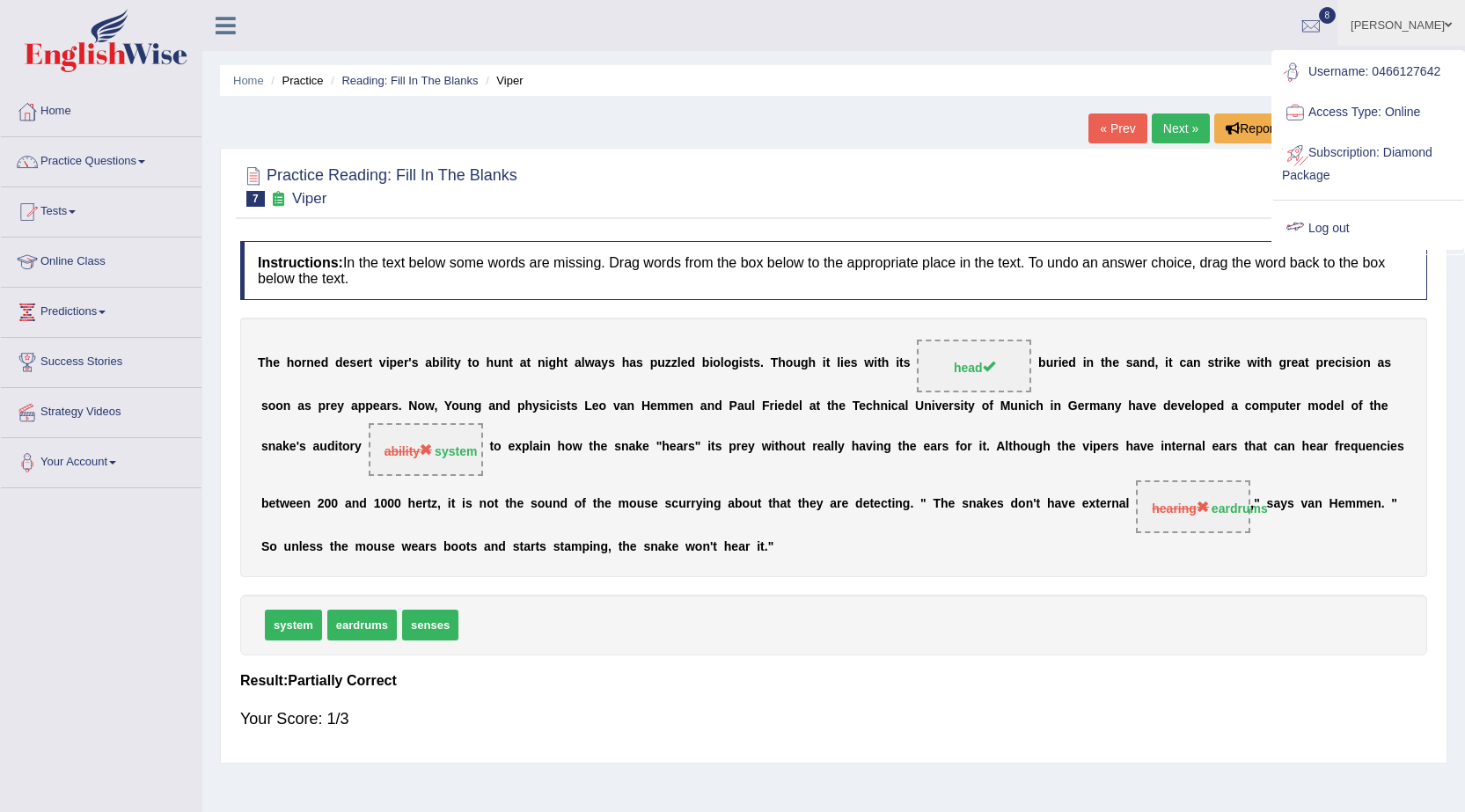
click at [1341, 231] on link "Log out" at bounding box center [1367, 229] width 190 height 41
